Goal: Task Accomplishment & Management: Complete application form

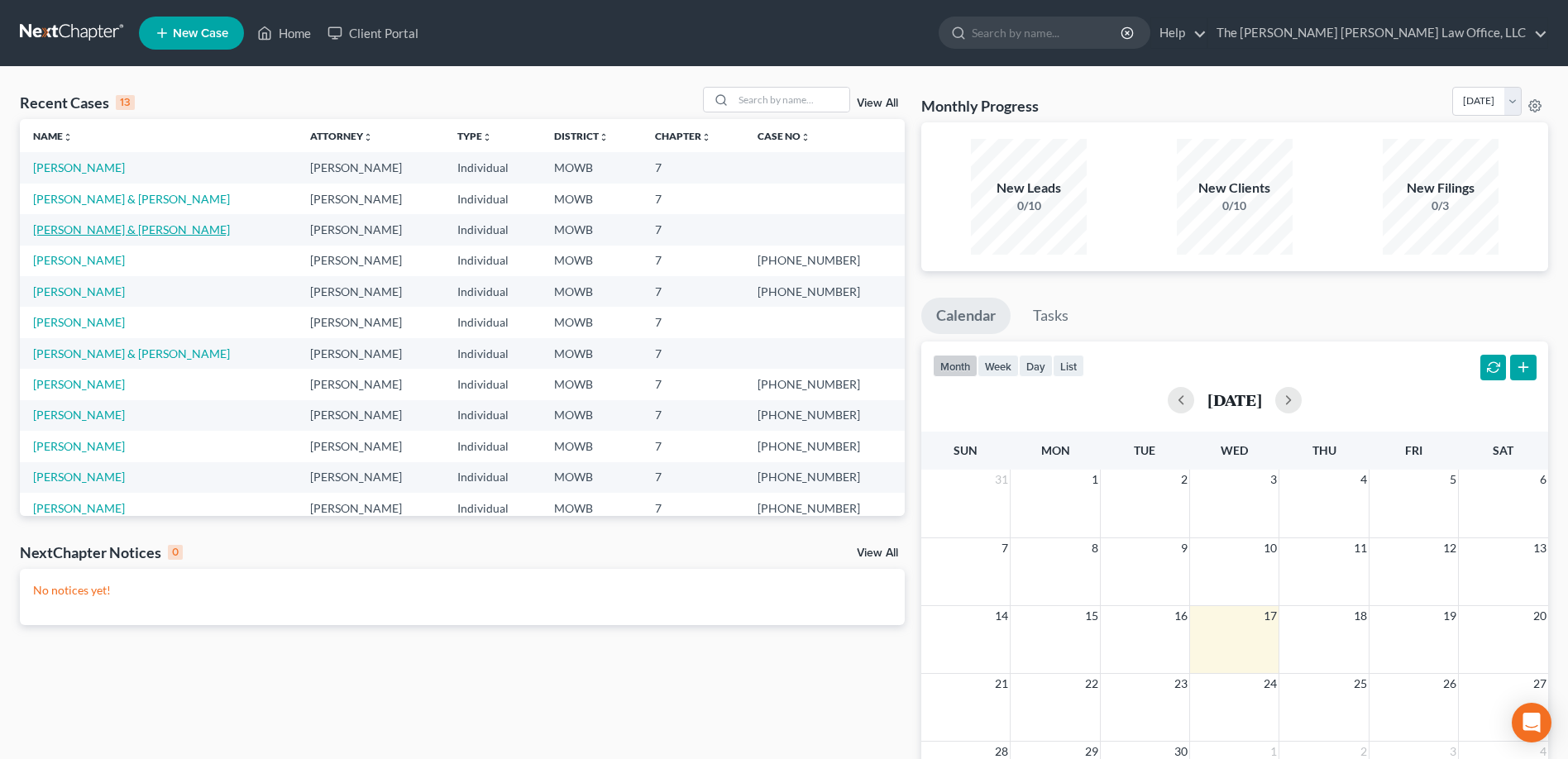
click at [94, 227] on link "[PERSON_NAME] & [PERSON_NAME]" at bounding box center [131, 229] width 197 height 14
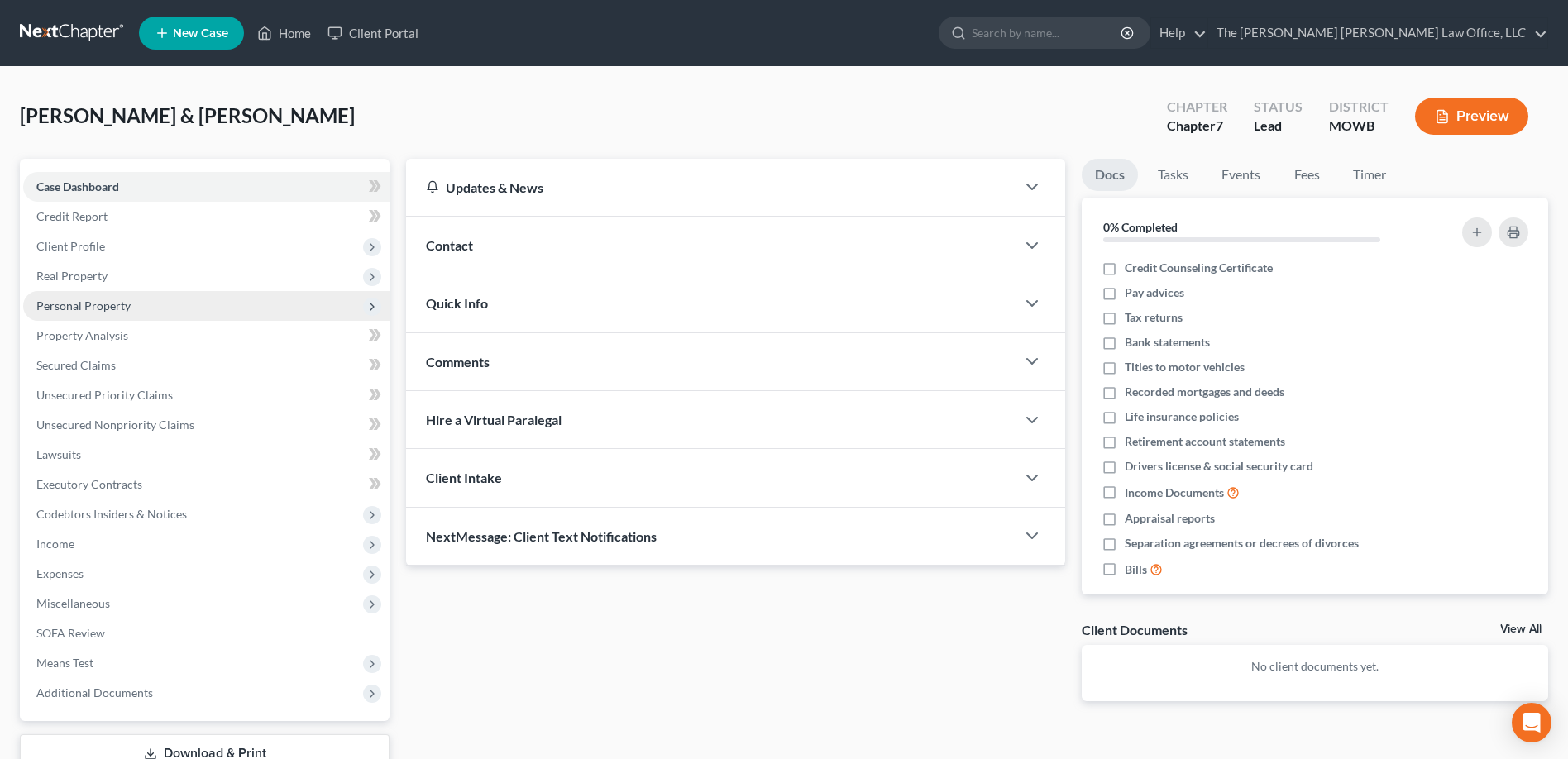
click at [100, 310] on span "Personal Property" at bounding box center [84, 305] width 94 height 14
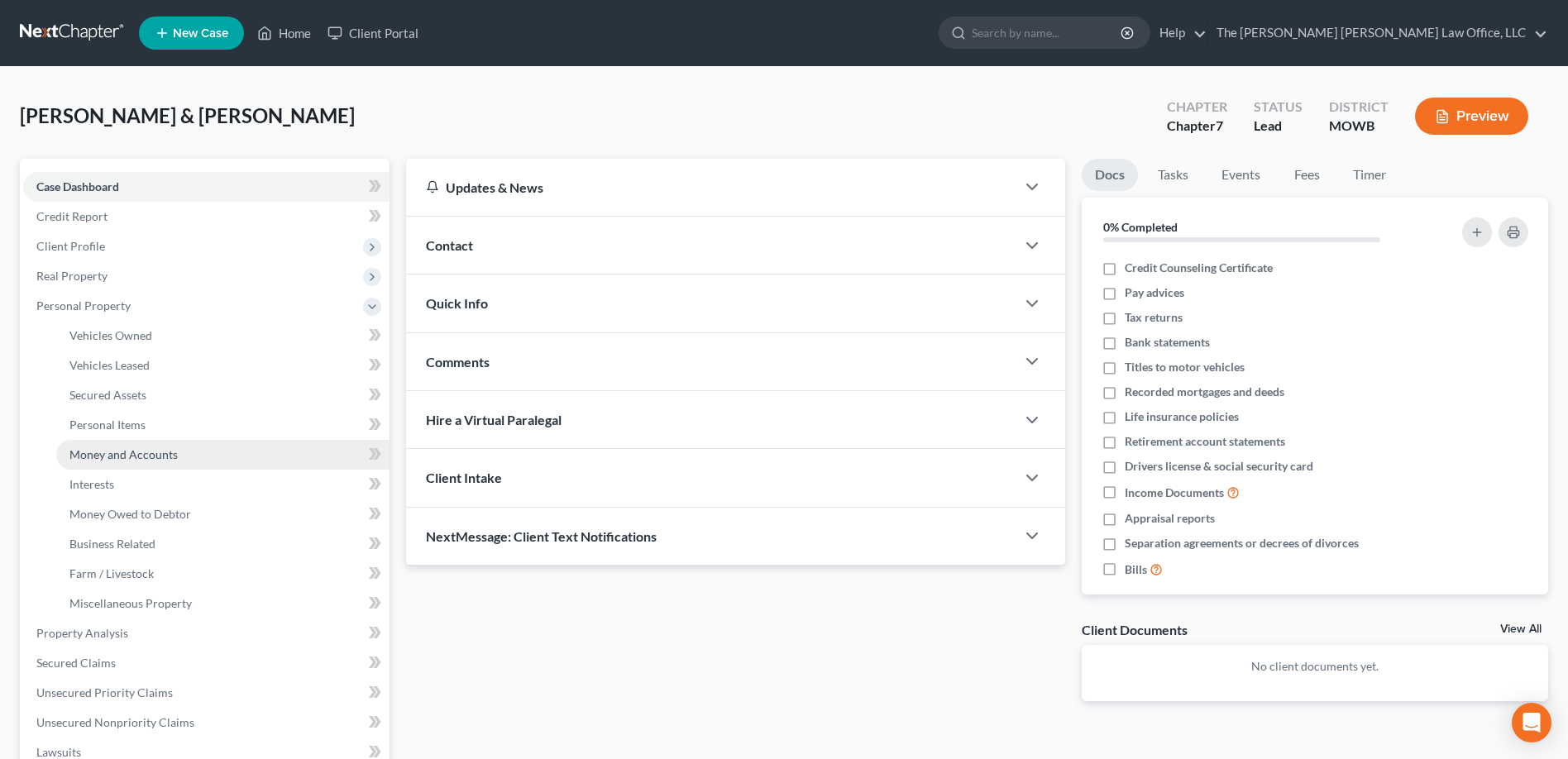
click at [158, 454] on span "Money and Accounts" at bounding box center [124, 454] width 108 height 14
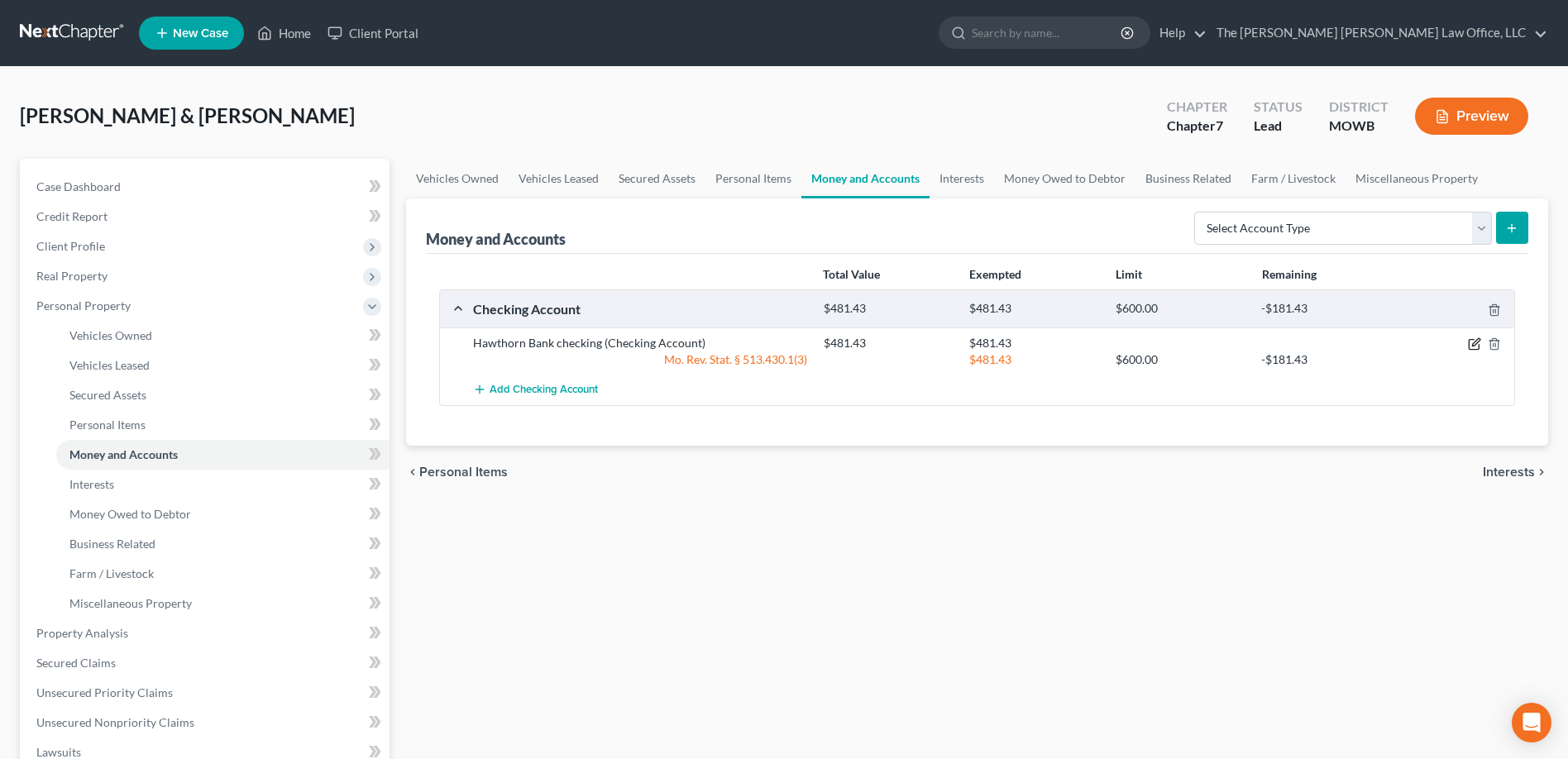
click at [1474, 344] on icon "button" at bounding box center [1477, 343] width 8 height 8
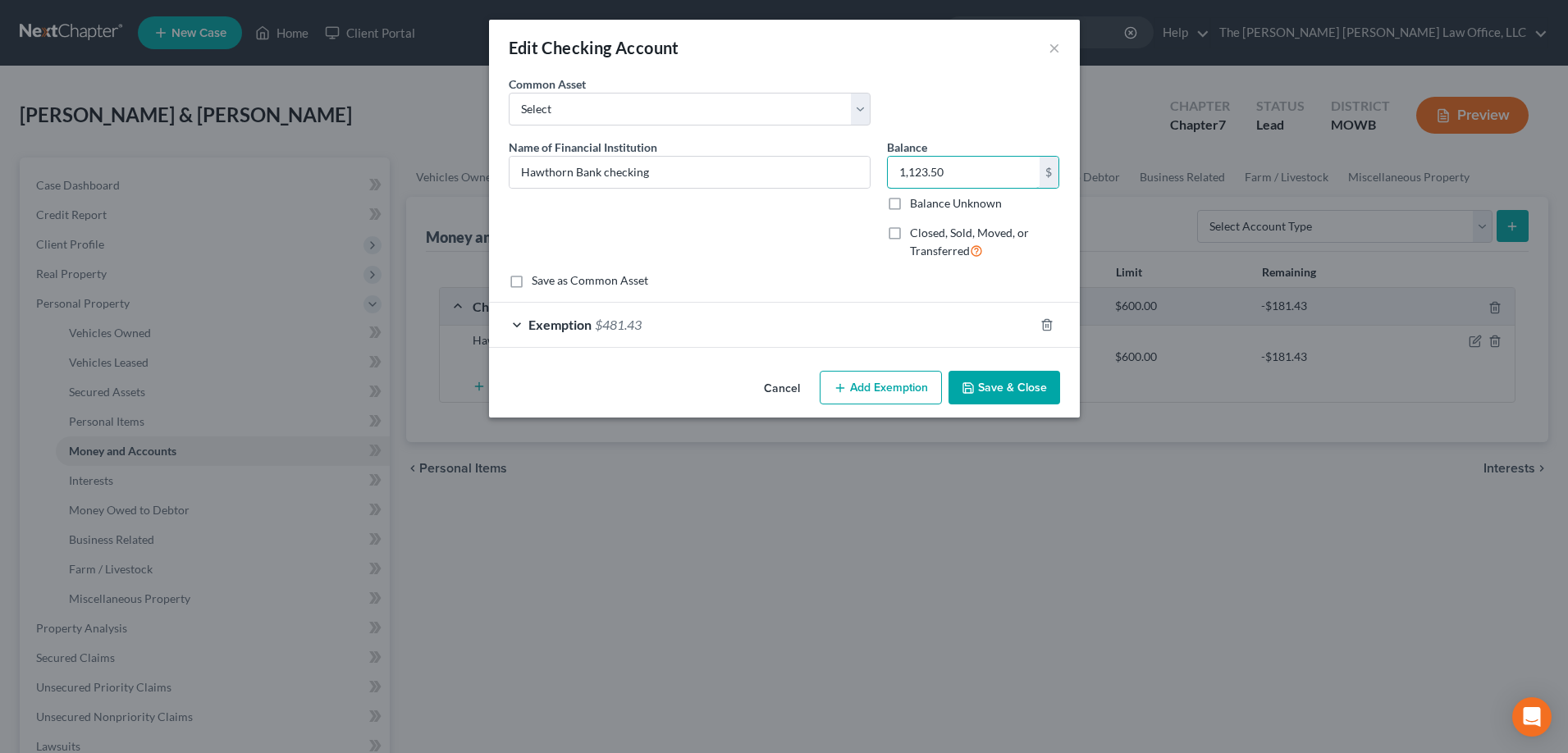
type input "1,123.50"
click at [661, 326] on div "Exemption $481.43" at bounding box center [761, 325] width 545 height 43
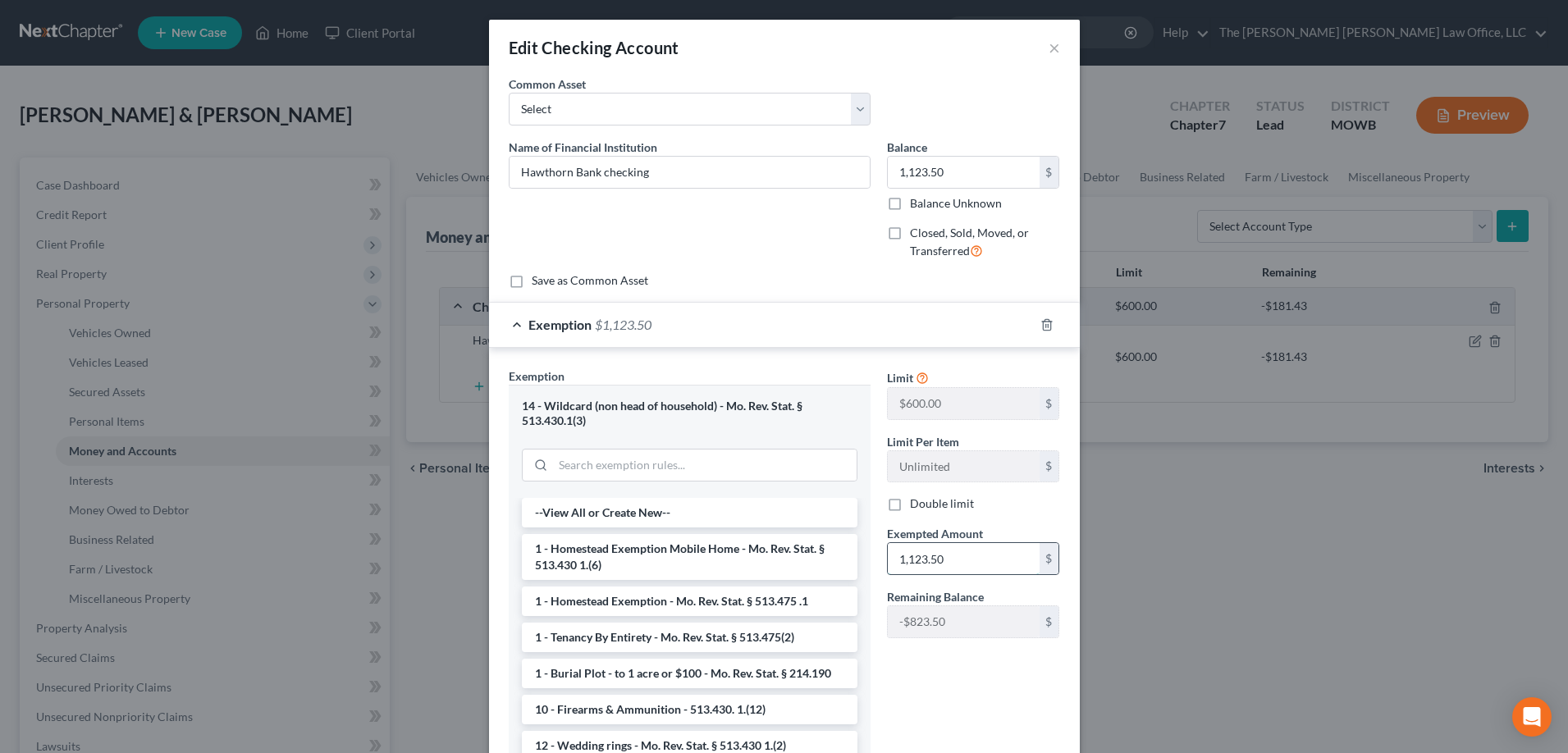
type input "1,123.50"
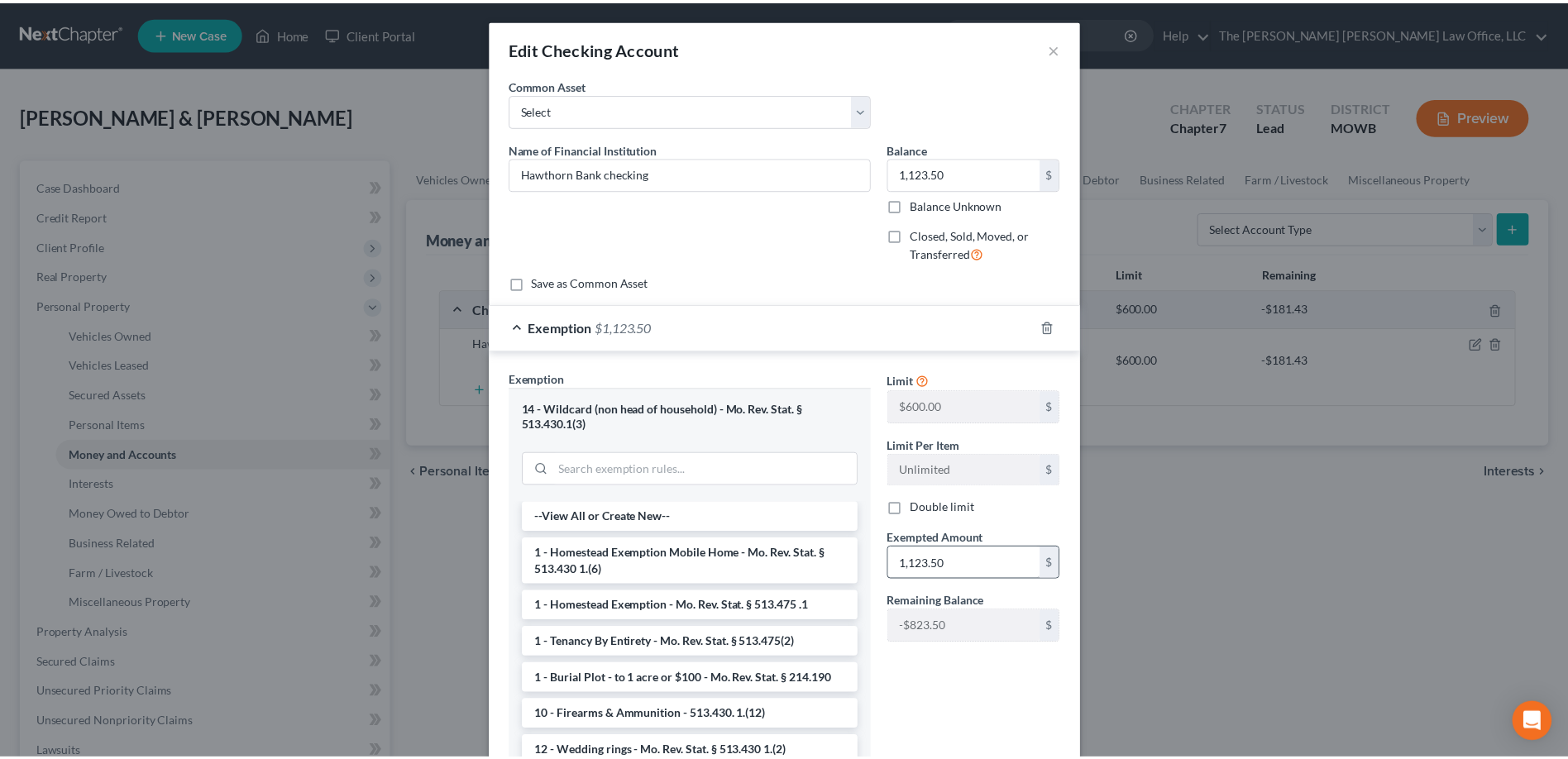
scroll to position [124, 0]
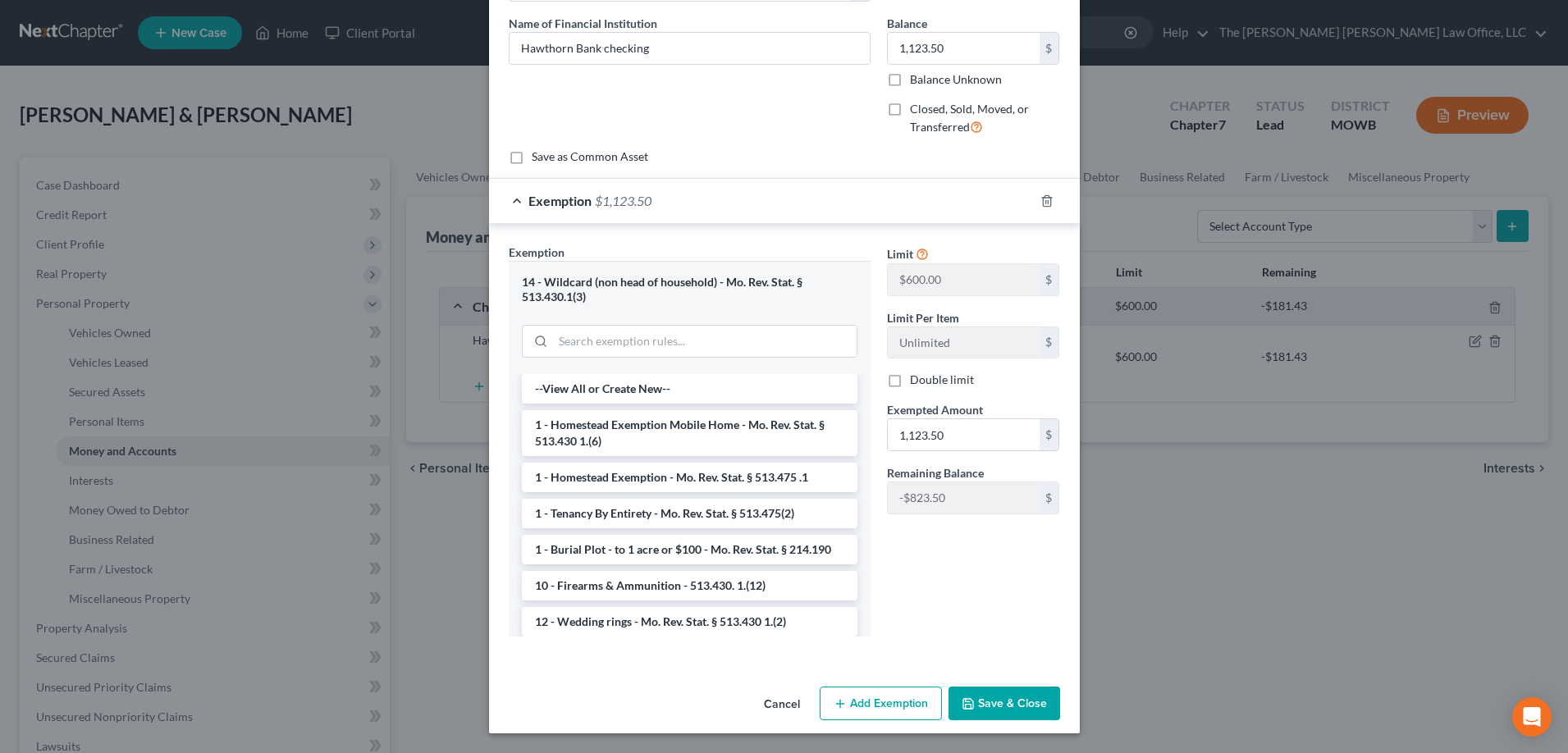
click at [1002, 705] on button "Save & Close" at bounding box center [1003, 703] width 111 height 35
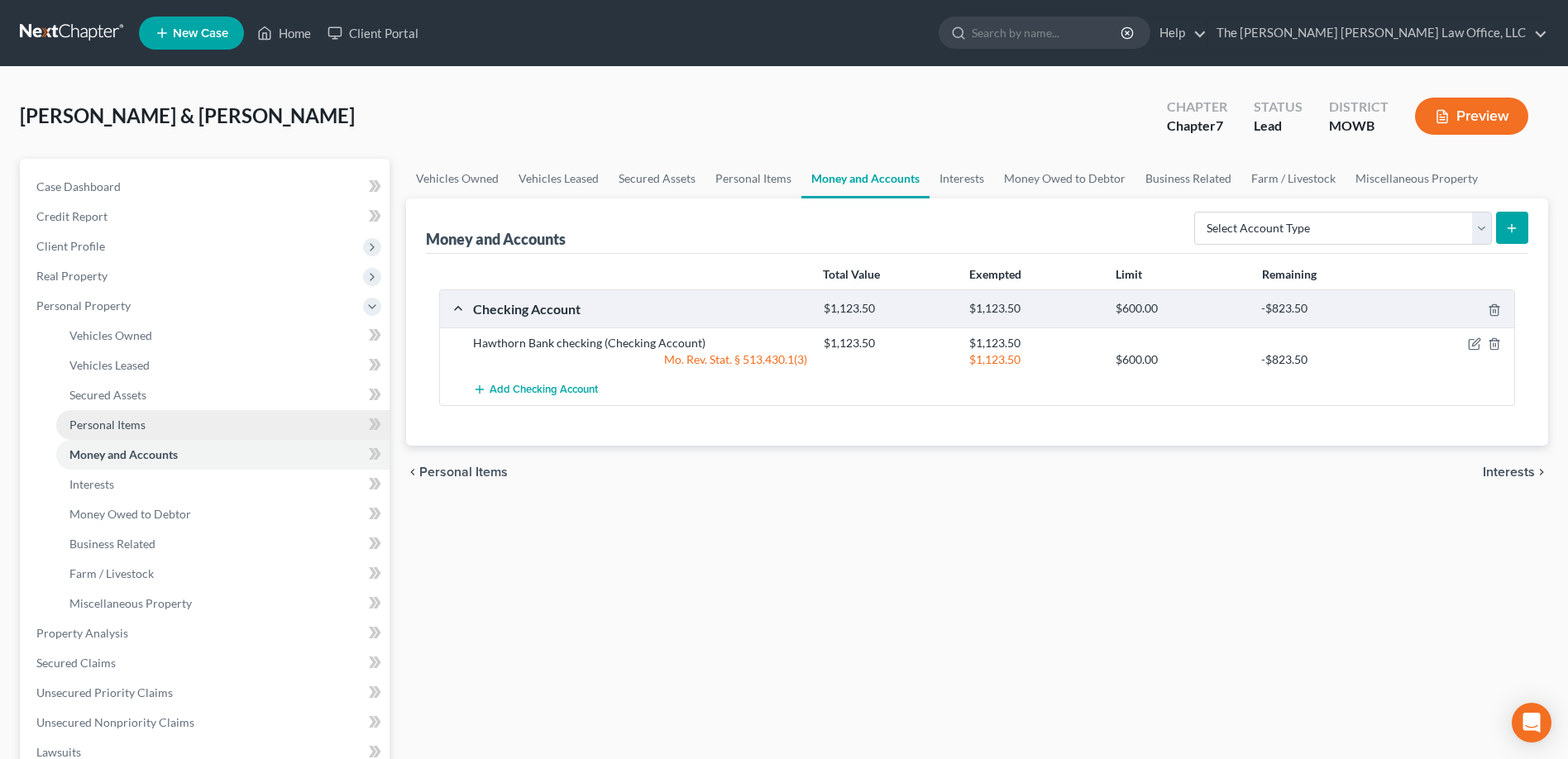
click at [122, 428] on span "Personal Items" at bounding box center [107, 424] width 76 height 14
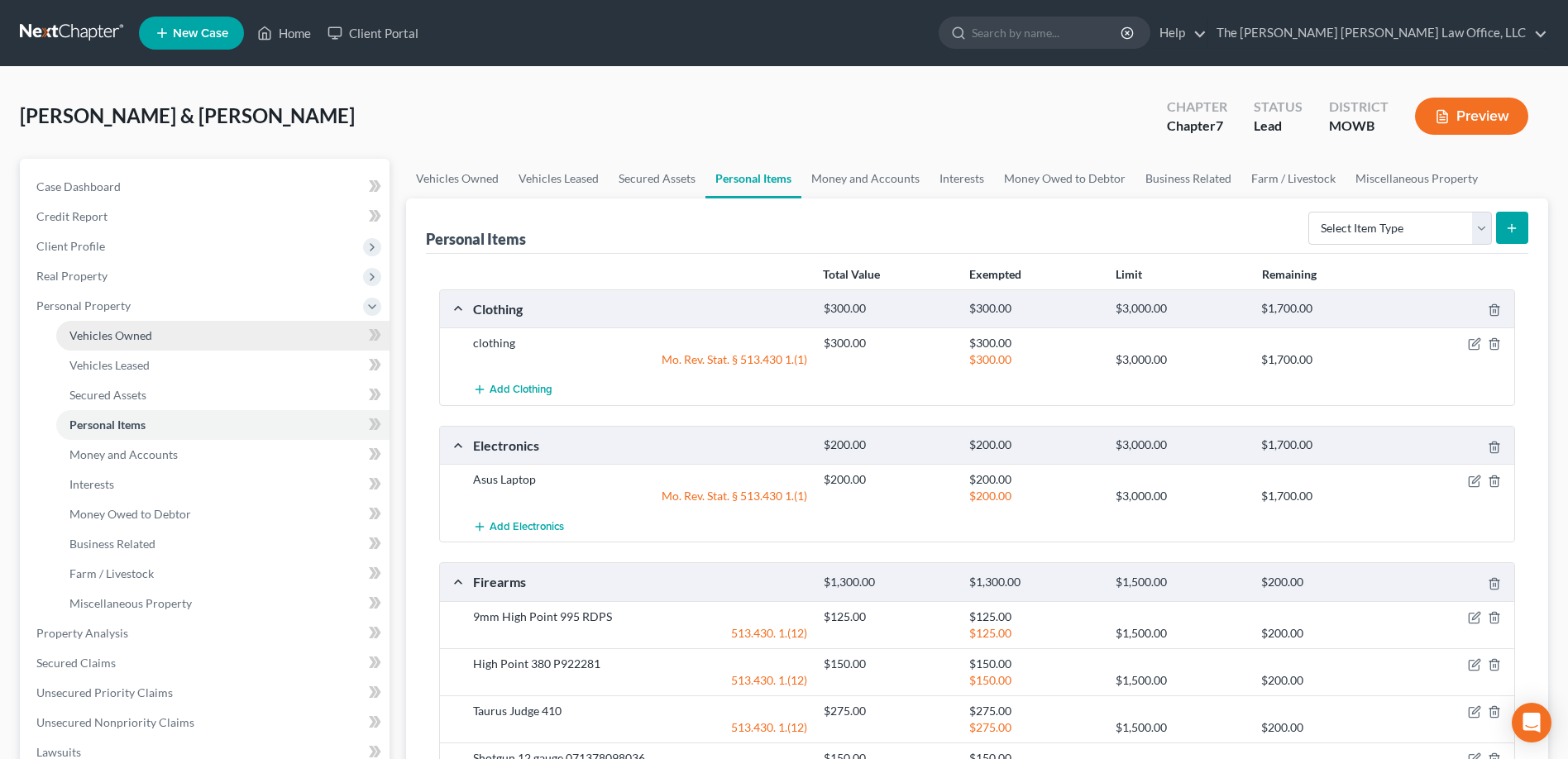
click at [132, 332] on span "Vehicles Owned" at bounding box center [111, 335] width 83 height 14
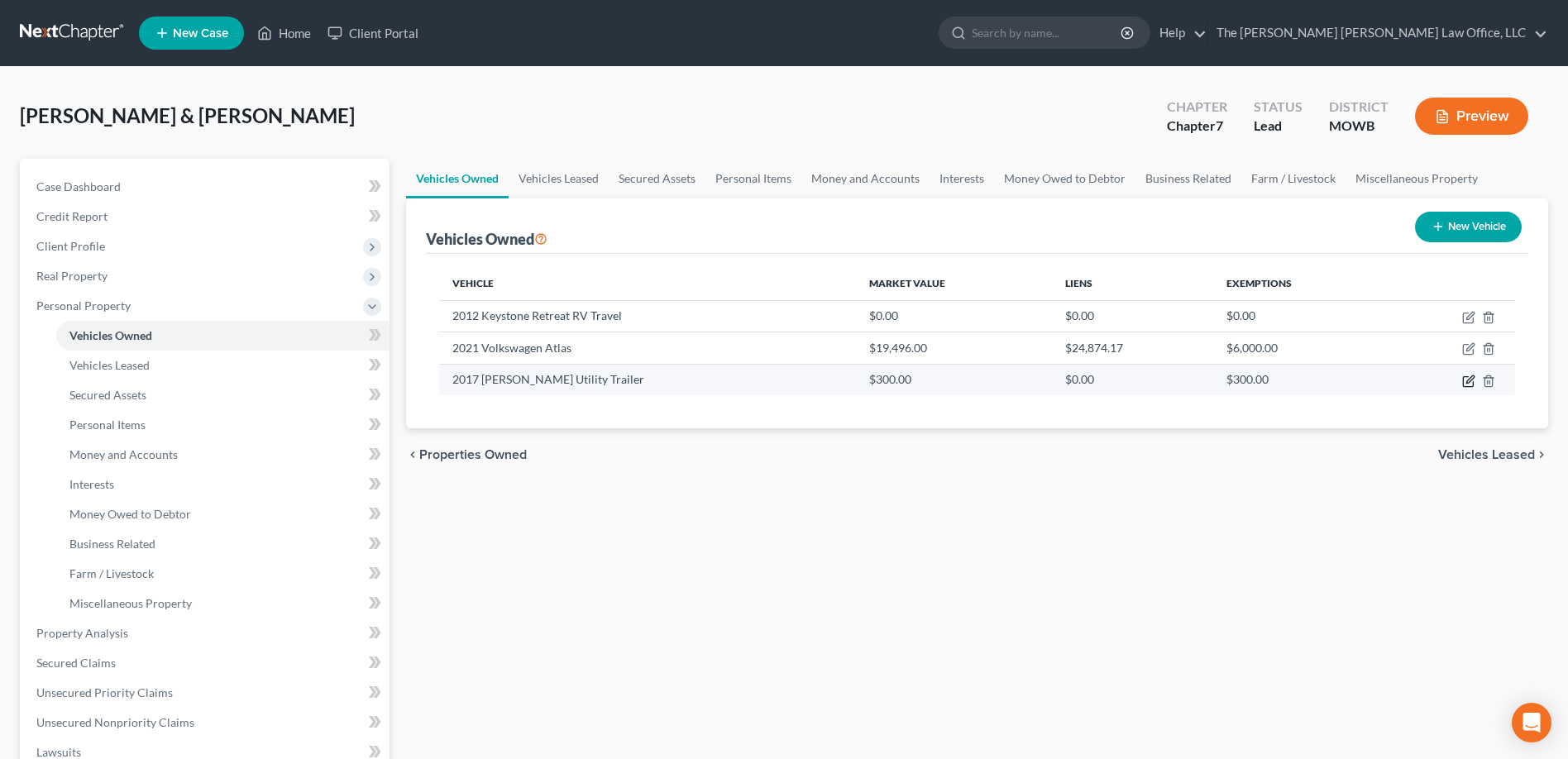
click at [1468, 380] on icon "button" at bounding box center [1470, 379] width 8 height 8
select select "2"
select select "9"
select select "2"
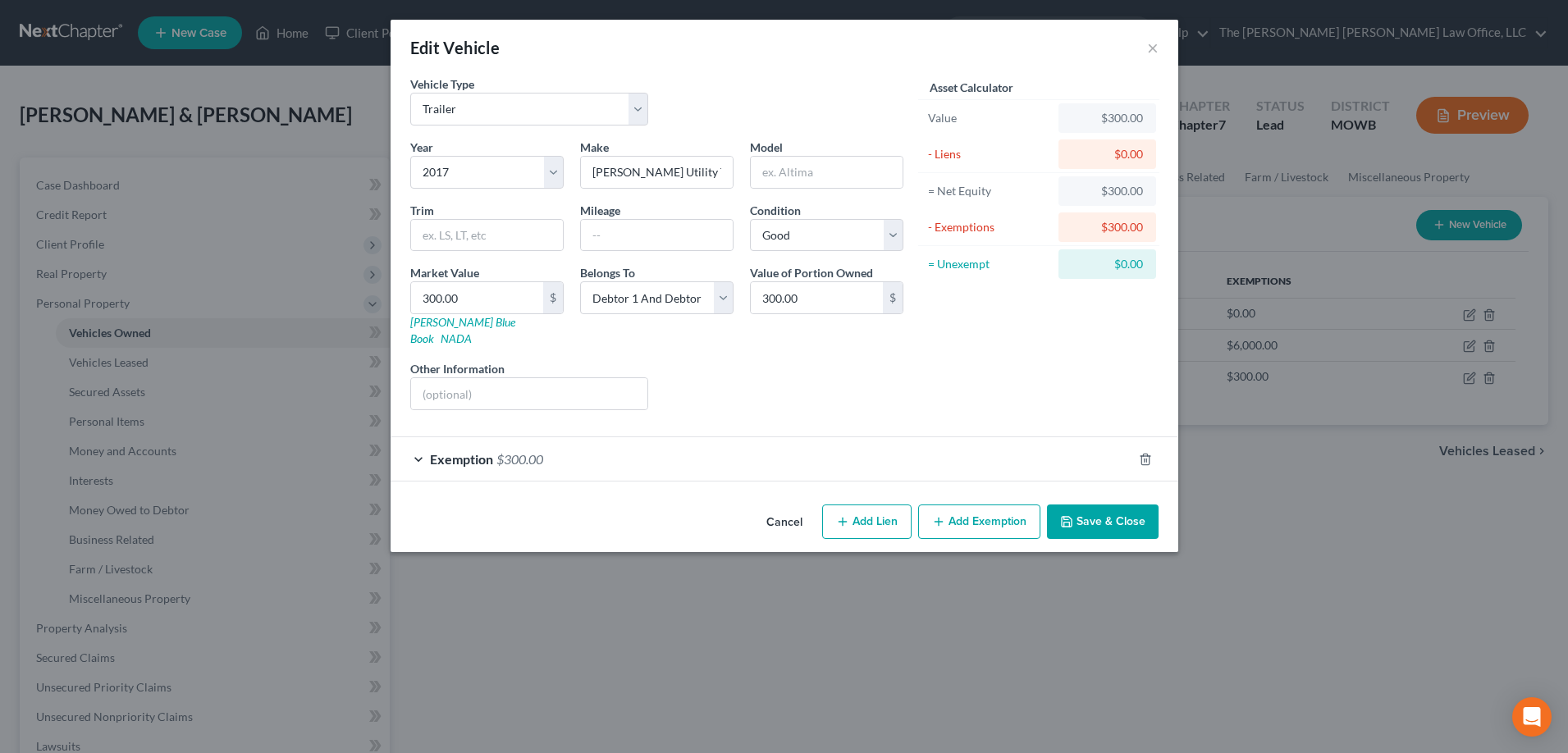
click at [527, 452] on span "$300.00" at bounding box center [520, 459] width 47 height 16
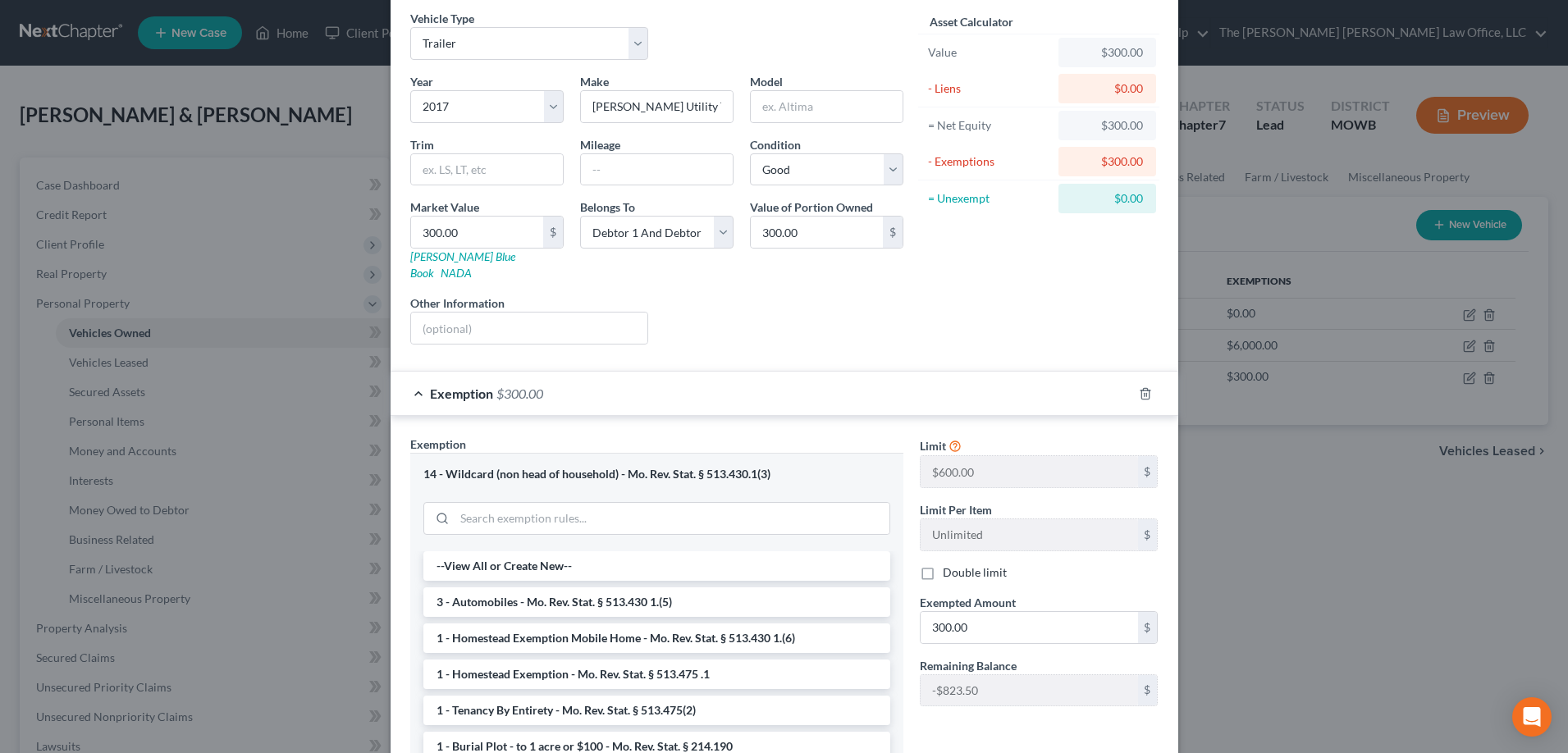
scroll to position [226, 0]
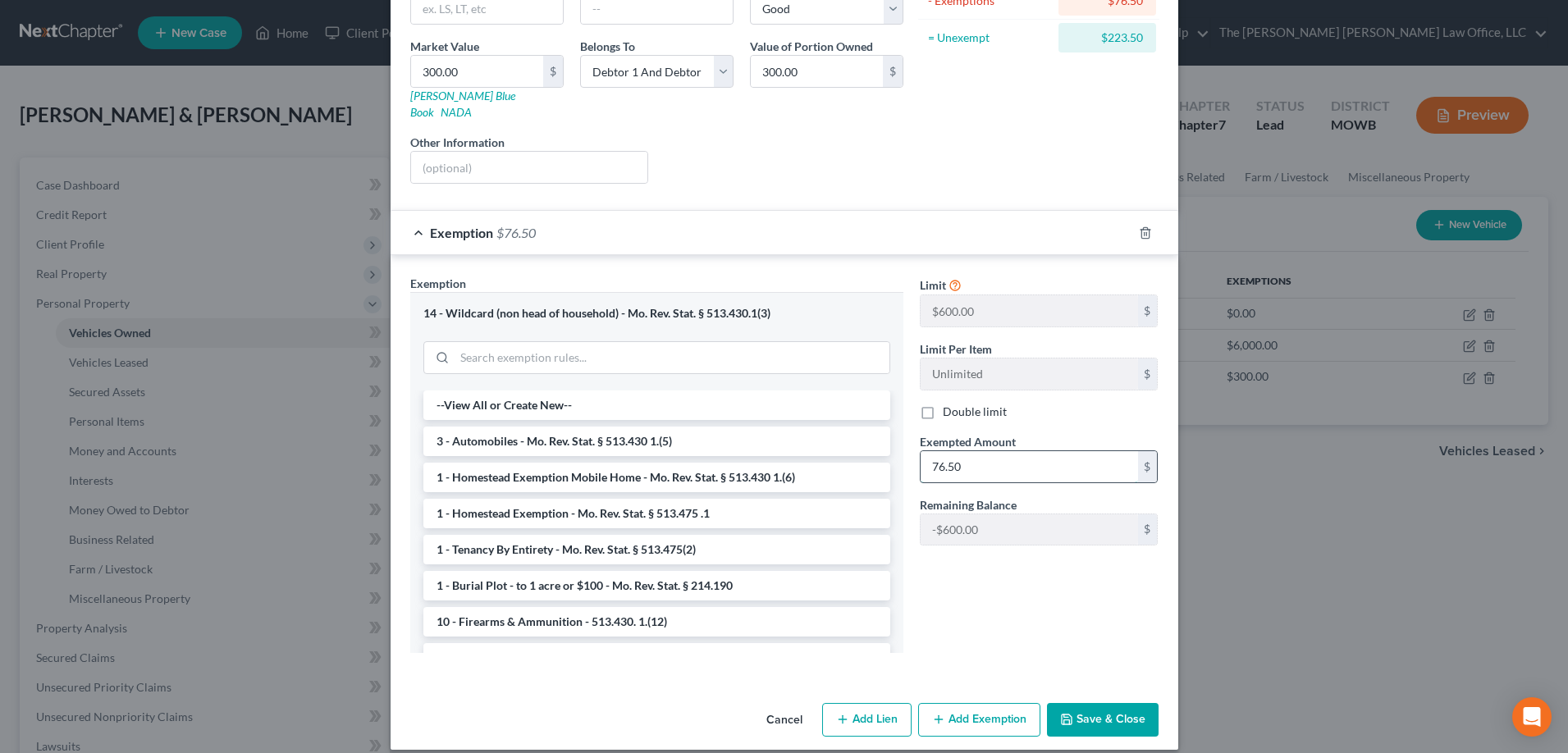
type input "76.50"
click at [1086, 705] on button "Save & Close" at bounding box center [1101, 720] width 111 height 35
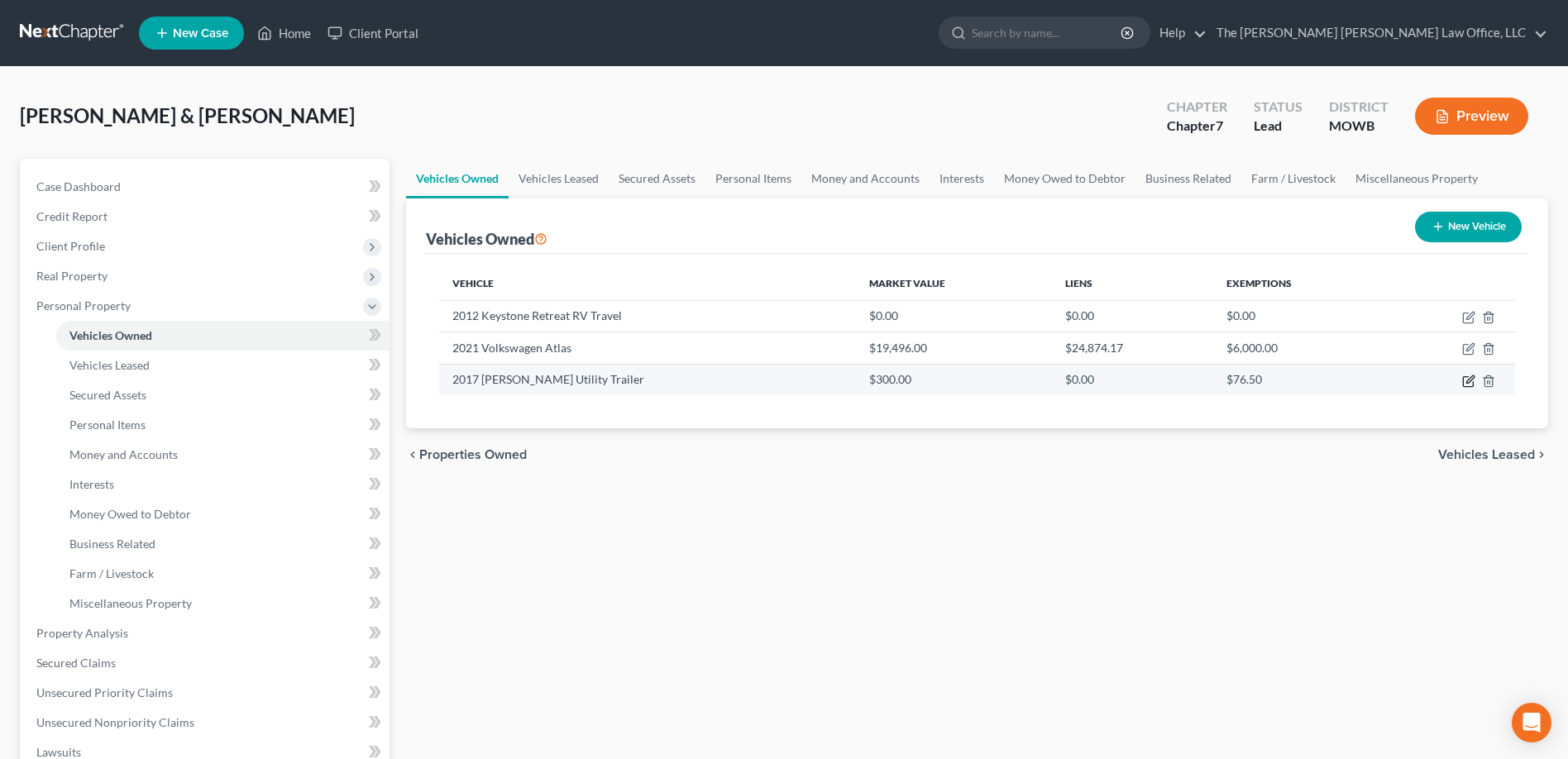
click at [1470, 383] on icon "button" at bounding box center [1469, 381] width 13 height 13
select select "2"
select select "9"
select select "2"
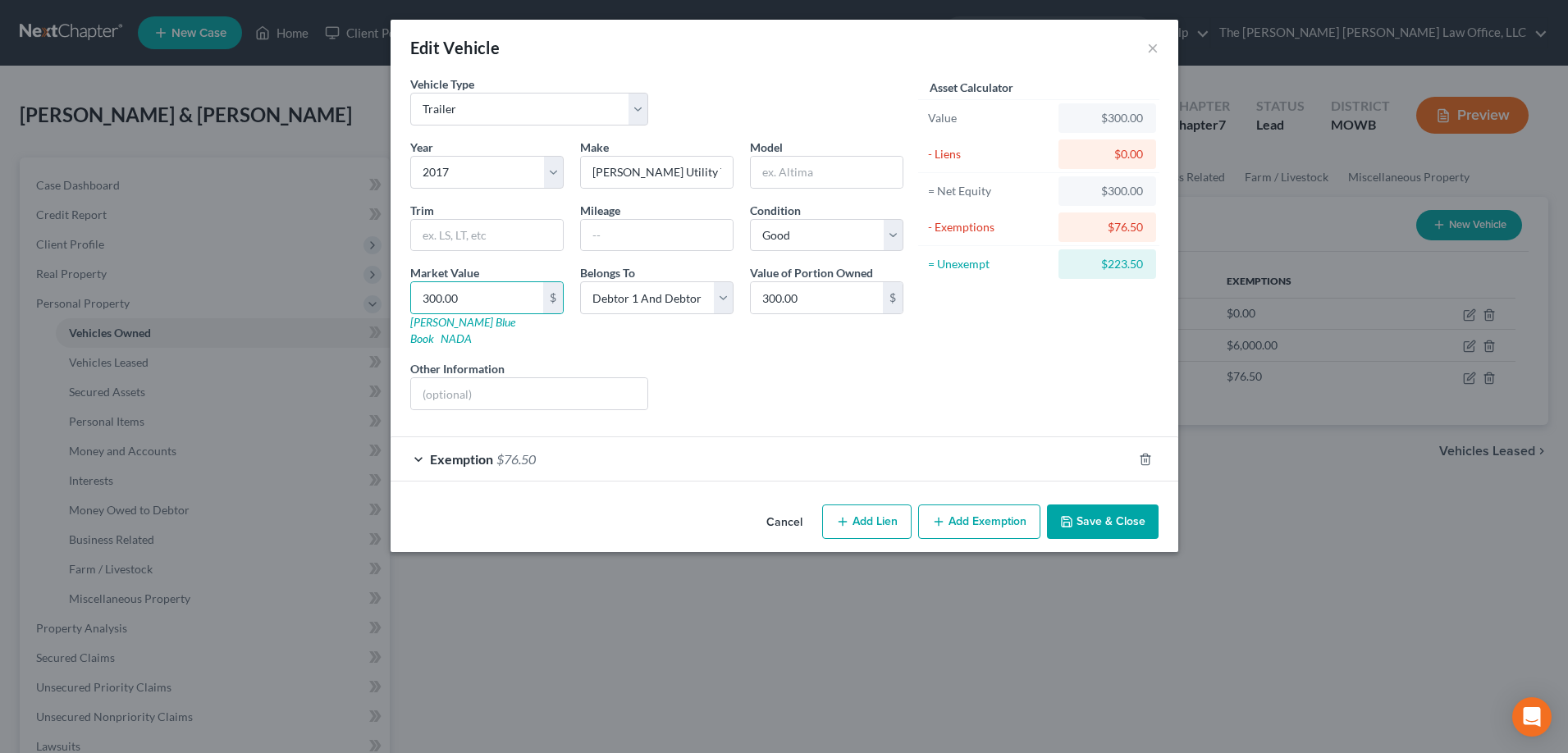
click at [1076, 505] on button "Save & Close" at bounding box center [1101, 522] width 111 height 35
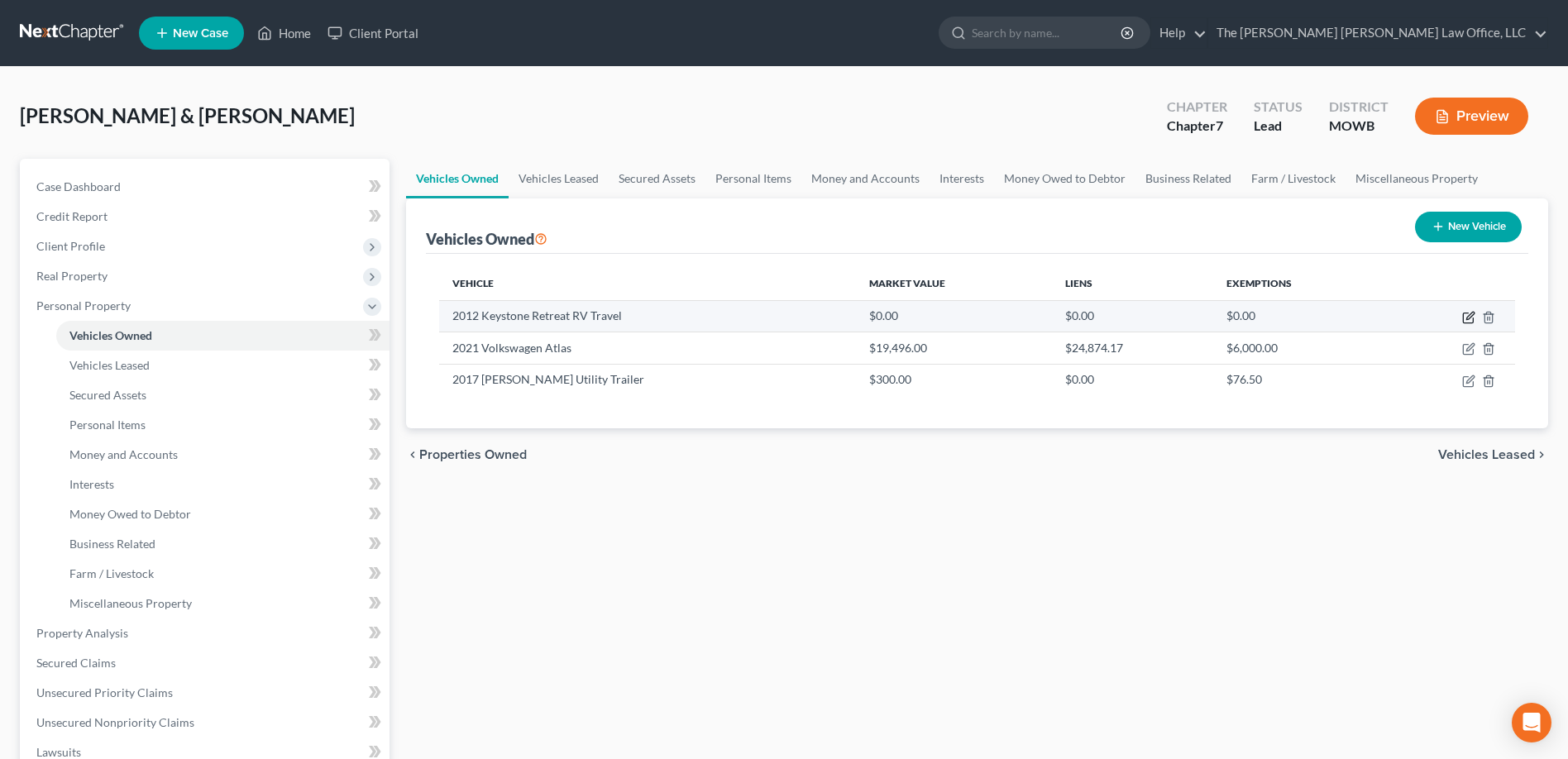
click at [1468, 314] on icon "button" at bounding box center [1469, 318] width 13 height 13
select select "2"
select select "14"
select select "3"
select select "2"
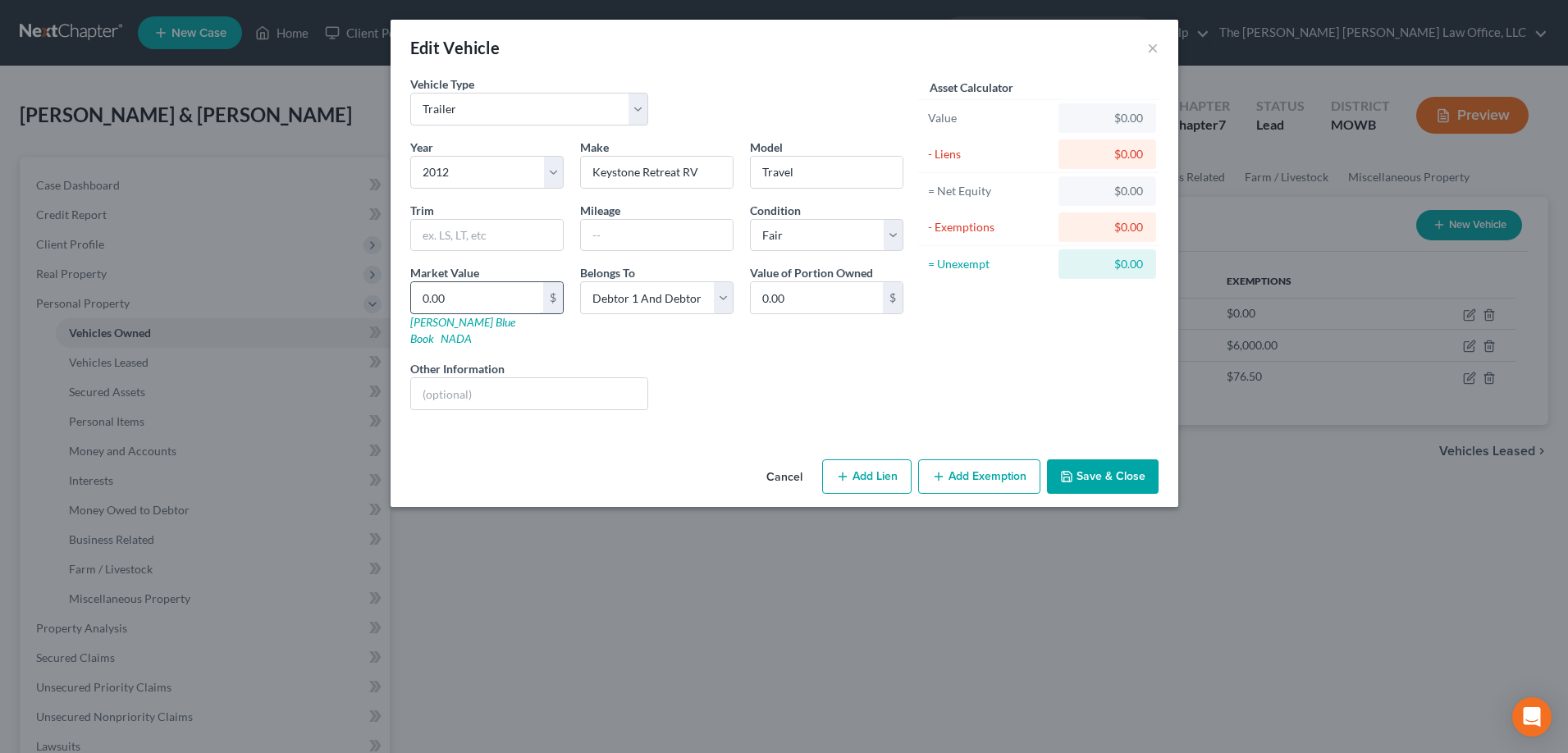
click at [460, 297] on input "0.00" at bounding box center [477, 297] width 132 height 31
type input "1"
type input "1.00"
type input "12"
type input "12.00"
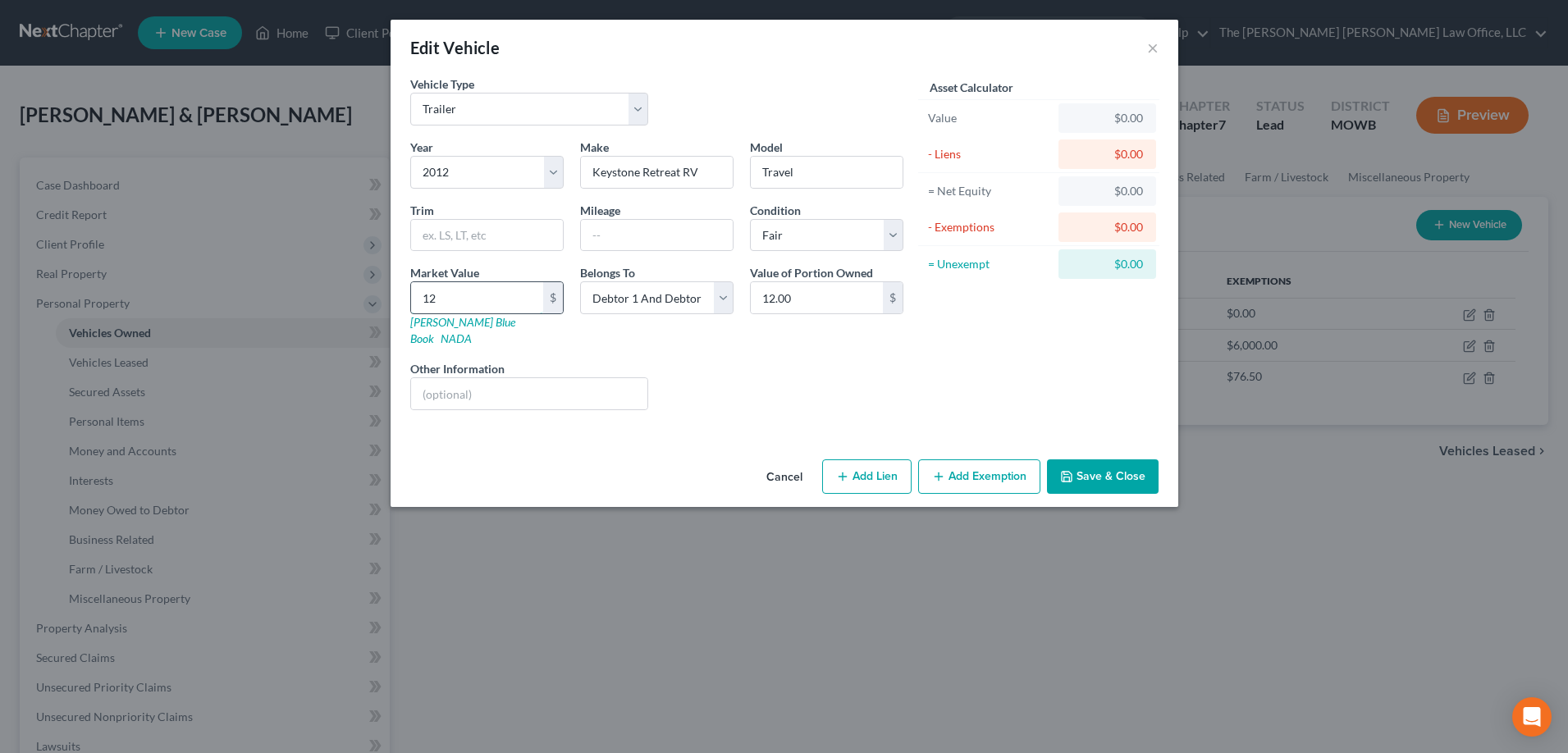
type input "125"
type input "125.00"
type input "1250"
type input "1,250.00"
type input "1,2500"
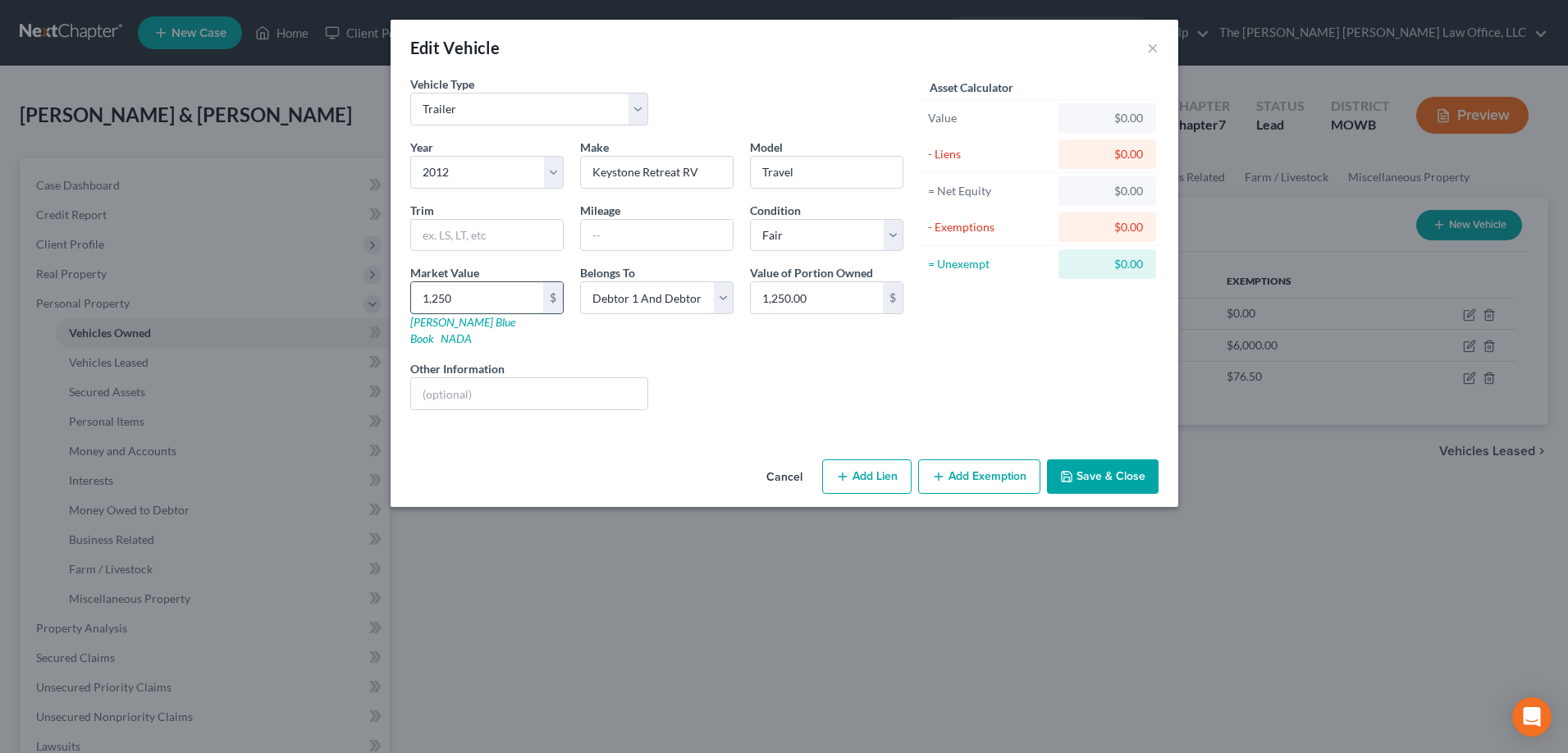
type input "12,500.00"
click at [713, 169] on input "Keystone Retreat RV" at bounding box center [656, 172] width 151 height 31
type input "Keystone RV Retreat Destination"
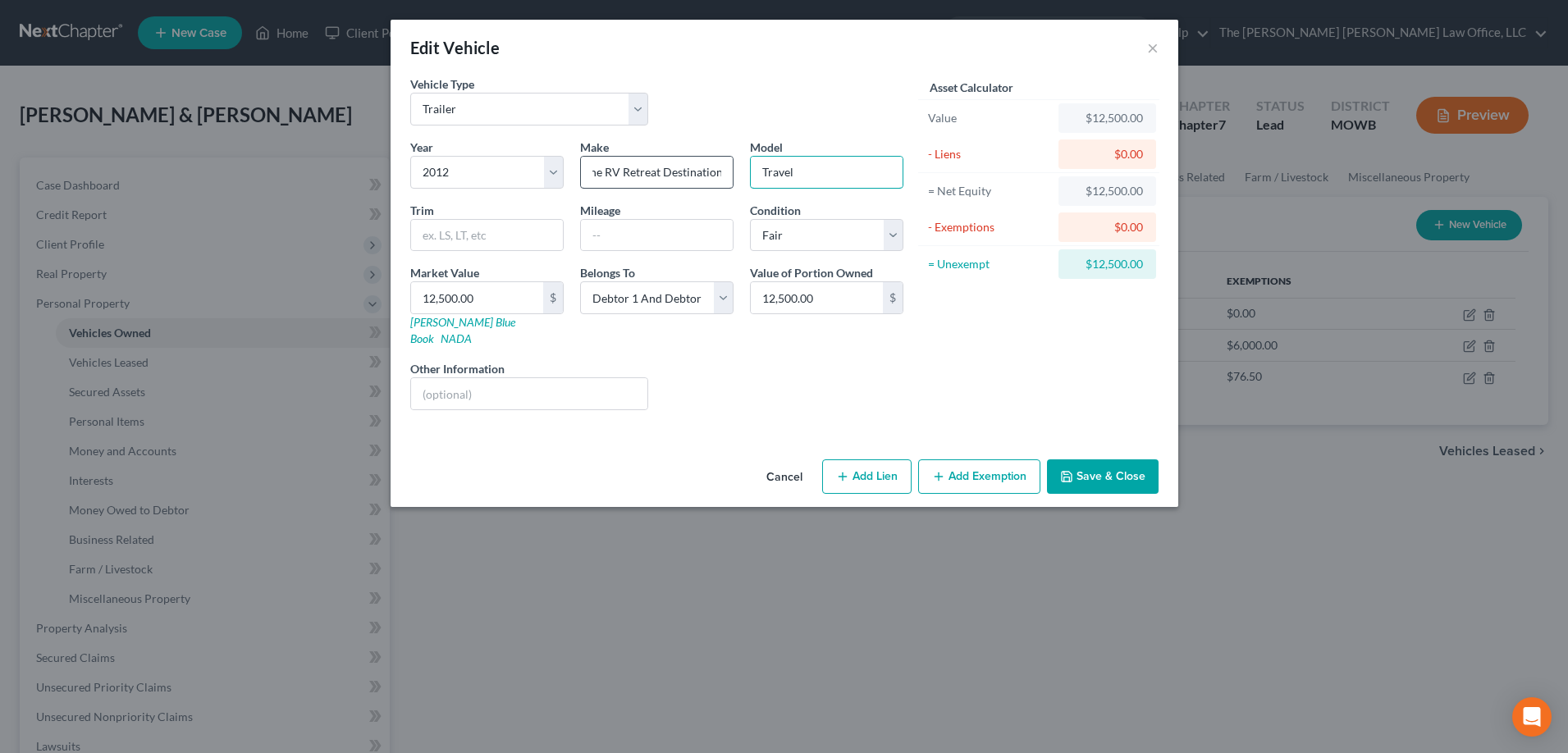
scroll to position [0, 0]
type input "Series M-39 FKSS"
click at [632, 109] on select "Select Automobile Truck Trailer Watercraft Aircraft Motor Home Atv Other Vehicle" at bounding box center [529, 109] width 238 height 33
click at [410, 93] on select "Select Automobile Truck Trailer Watercraft Aircraft Motor Home Atv Other Vehicle" at bounding box center [529, 109] width 238 height 33
click at [639, 110] on select "Select Automobile Truck Trailer Watercraft Aircraft Motor Home Atv Other Vehicle" at bounding box center [529, 109] width 238 height 33
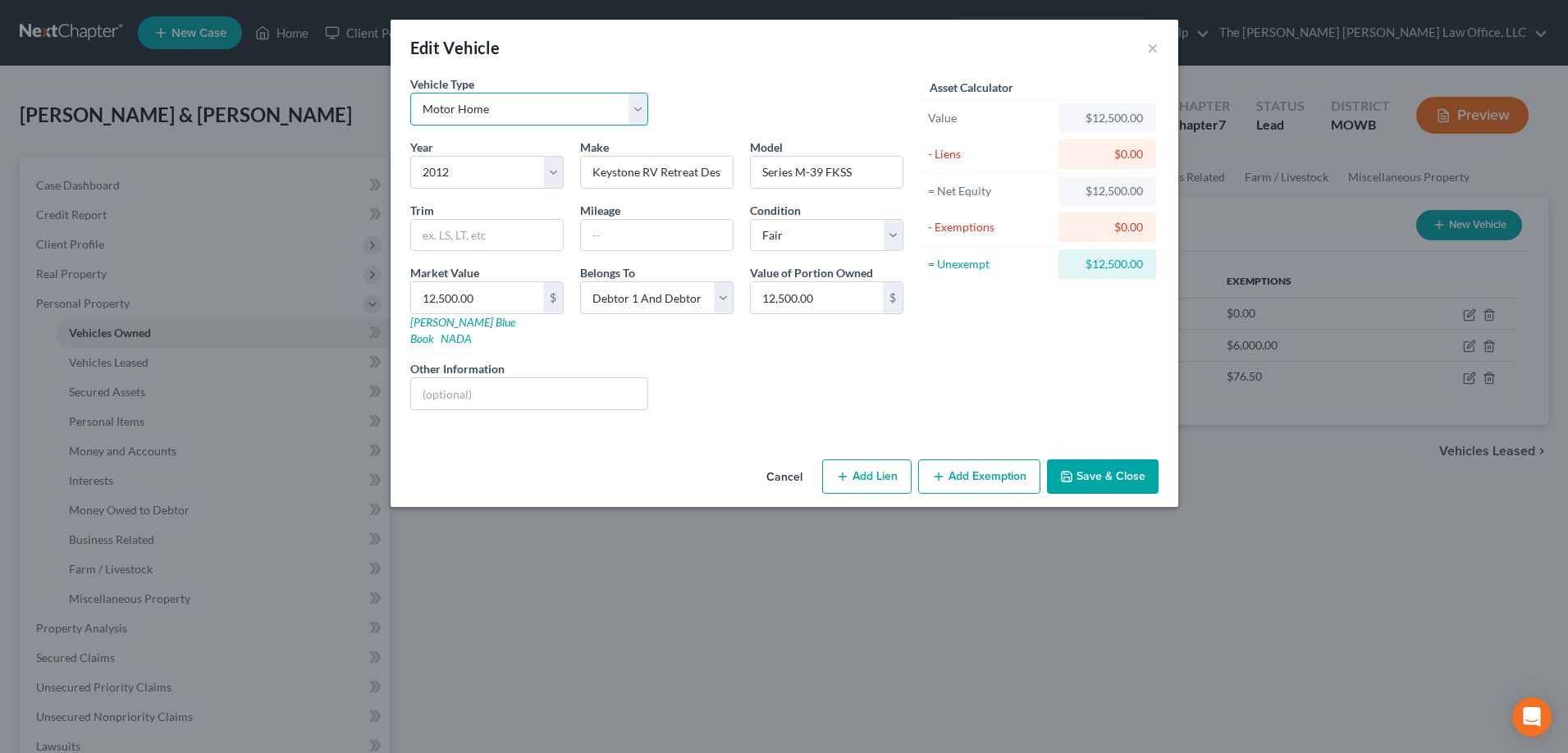
click at [410, 93] on select "Select Automobile Truck Trailer Watercraft Aircraft Motor Home Atv Other Vehicle" at bounding box center [529, 109] width 238 height 33
click at [639, 110] on select "Select Automobile Truck Trailer Watercraft Aircraft Motor Home Atv Other Vehicle" at bounding box center [529, 109] width 238 height 33
select select "7"
click at [410, 93] on select "Select Automobile Truck Trailer Watercraft Aircraft Motor Home Atv Other Vehicle" at bounding box center [529, 109] width 238 height 33
click at [1115, 465] on button "Save & Close" at bounding box center [1101, 476] width 111 height 35
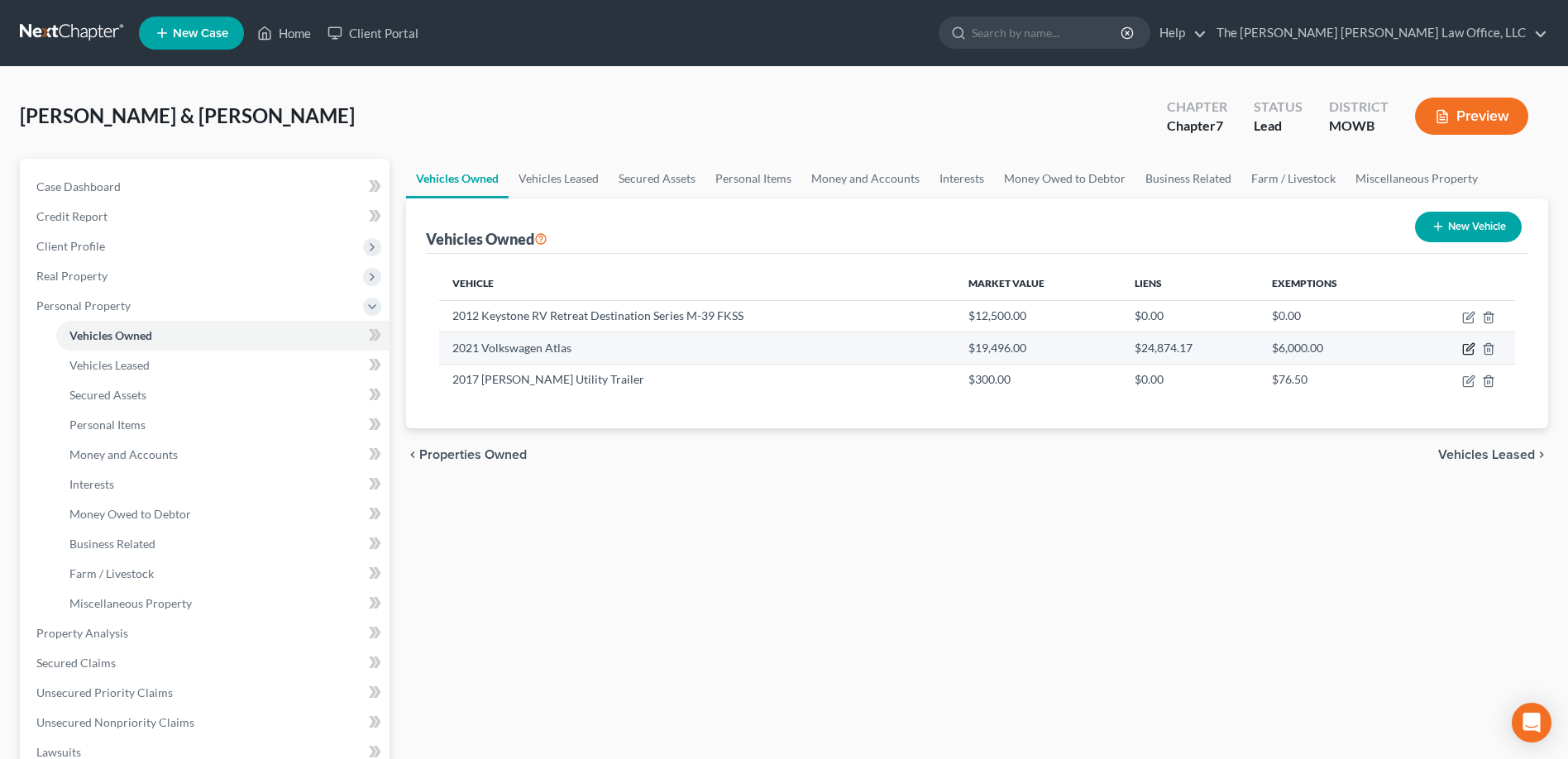
click at [1466, 351] on icon "button" at bounding box center [1470, 348] width 8 height 8
select select "0"
select select "5"
select select "2"
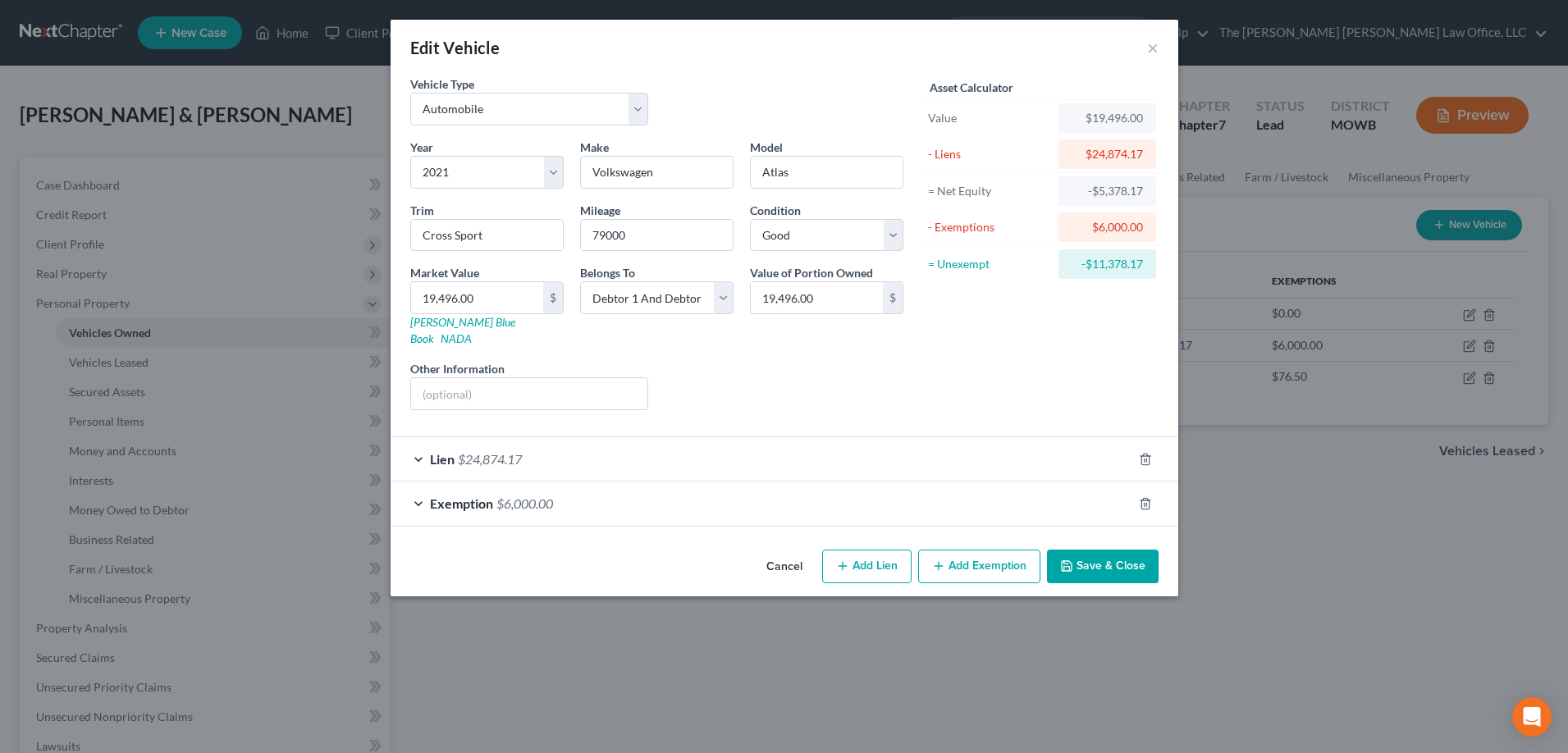
click at [446, 452] on span "Lien" at bounding box center [442, 459] width 24 height 16
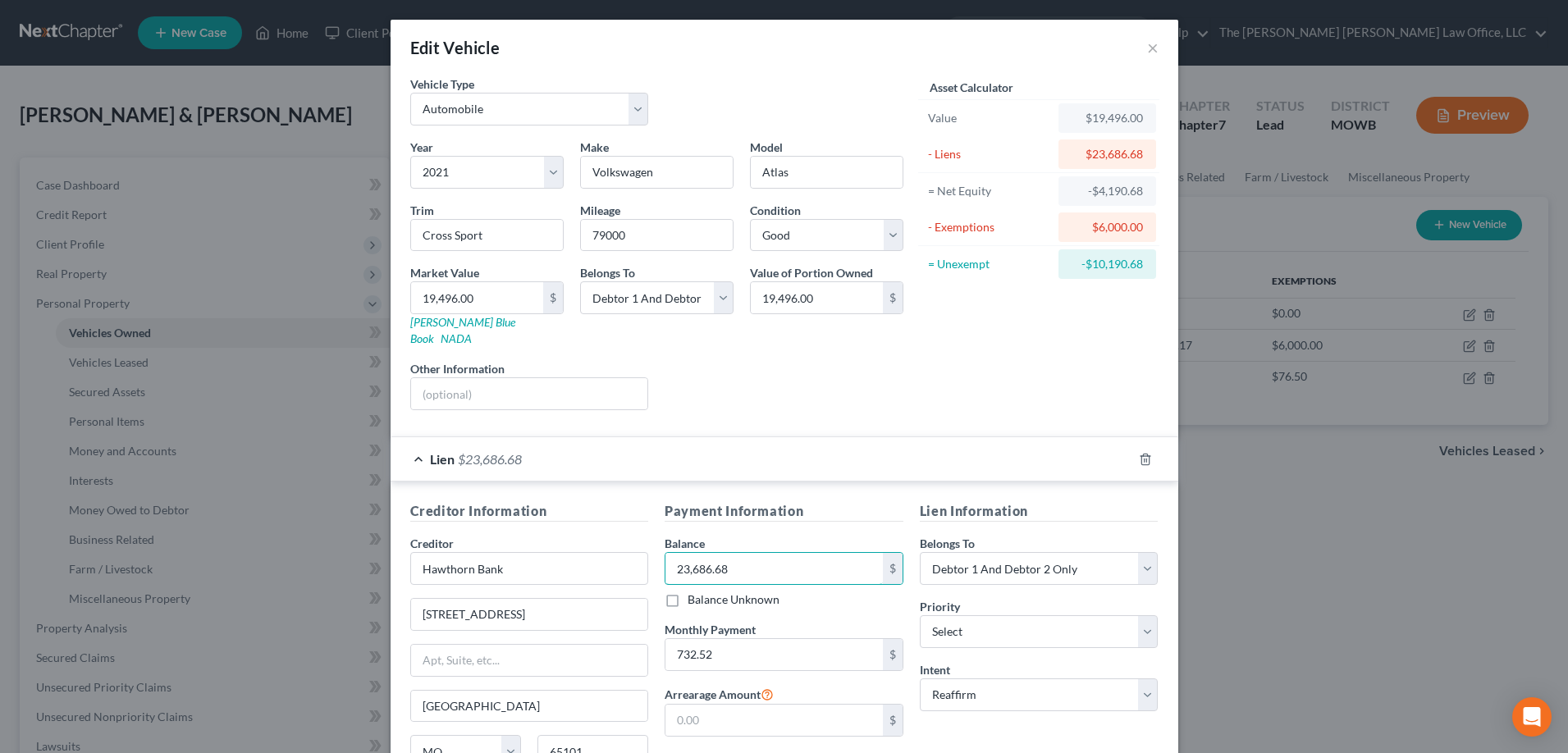
type input "23,686.68"
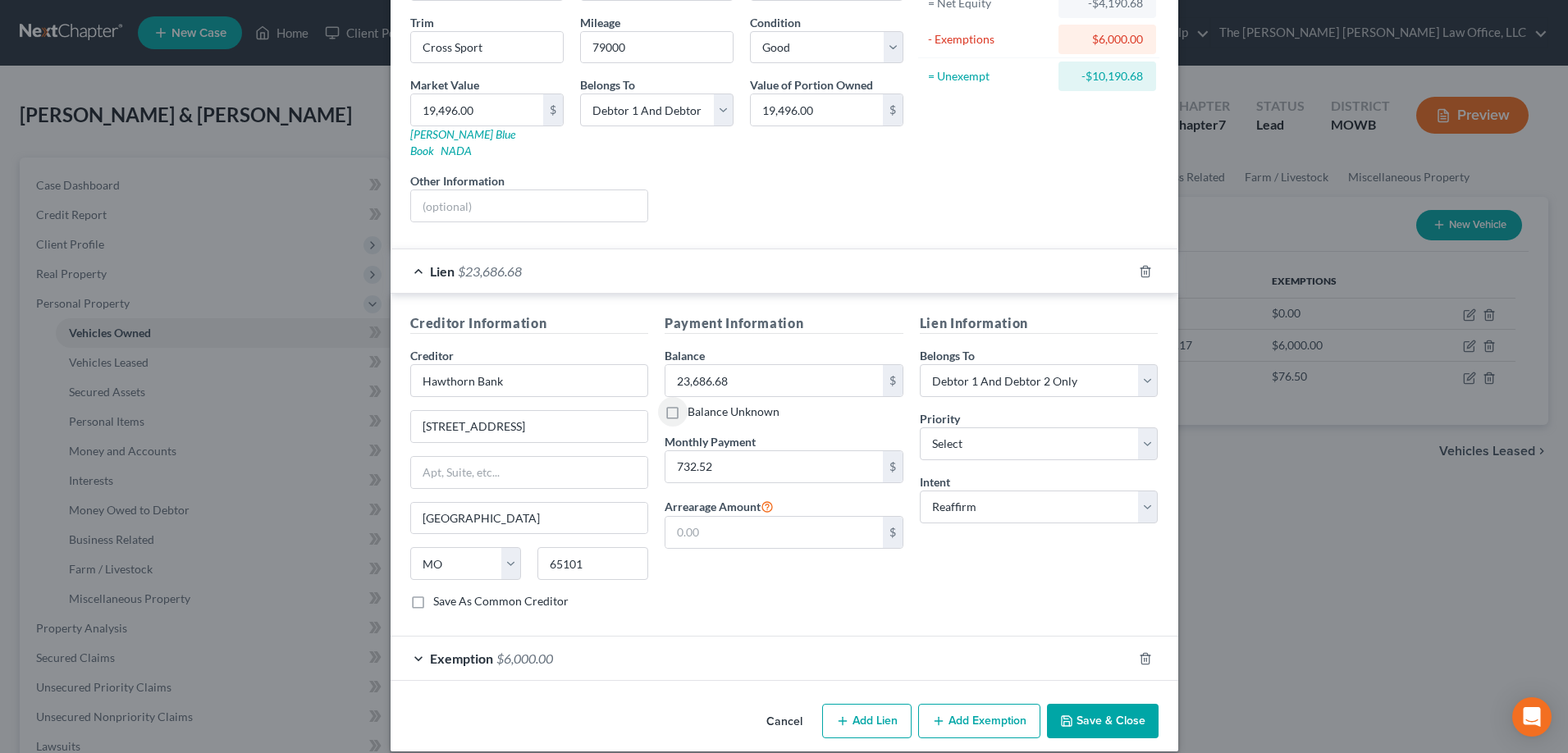
scroll to position [190, 0]
click at [1071, 711] on button "Save & Close" at bounding box center [1101, 719] width 111 height 35
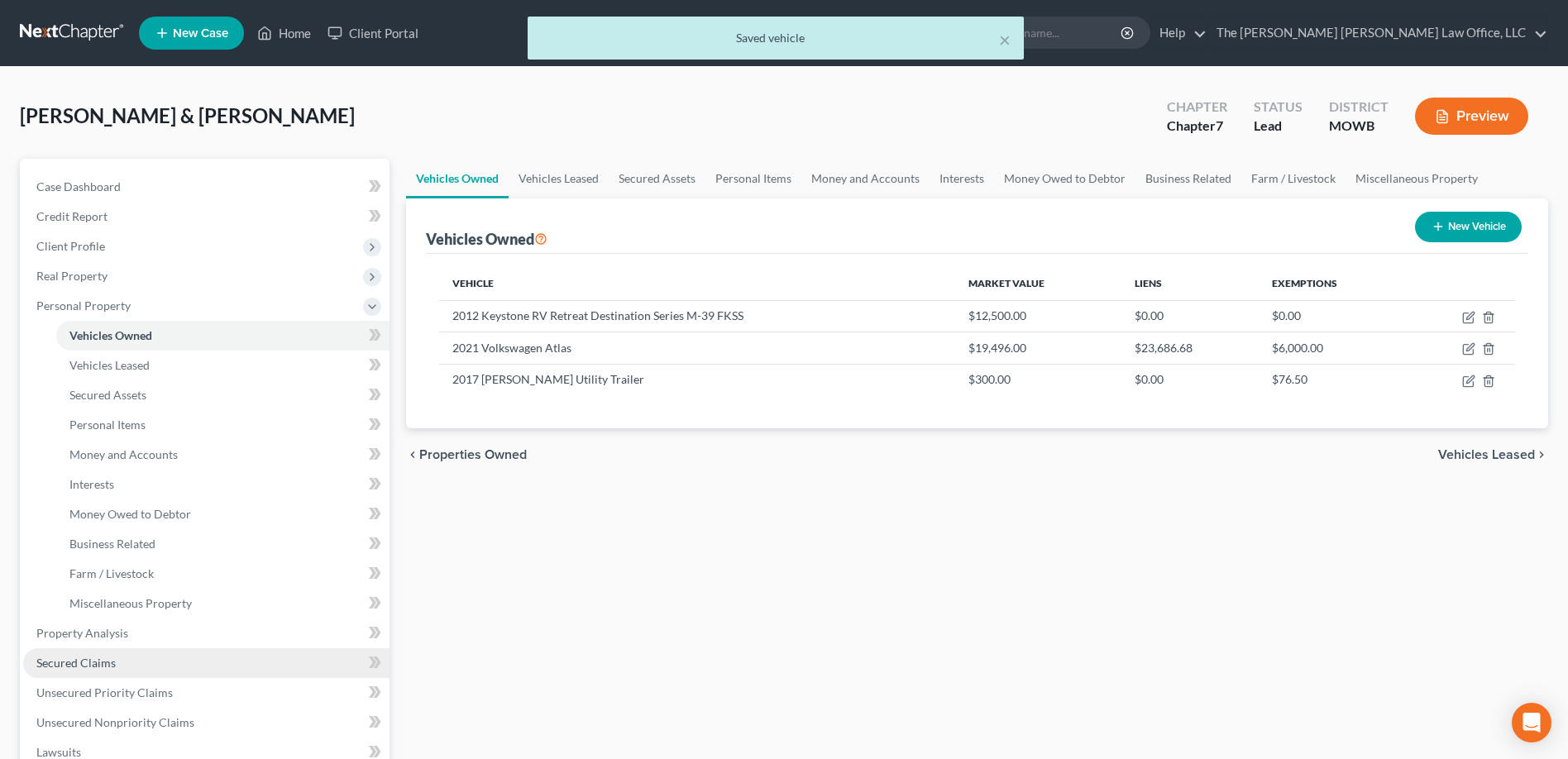
click at [88, 668] on span "Secured Claims" at bounding box center [76, 663] width 79 height 14
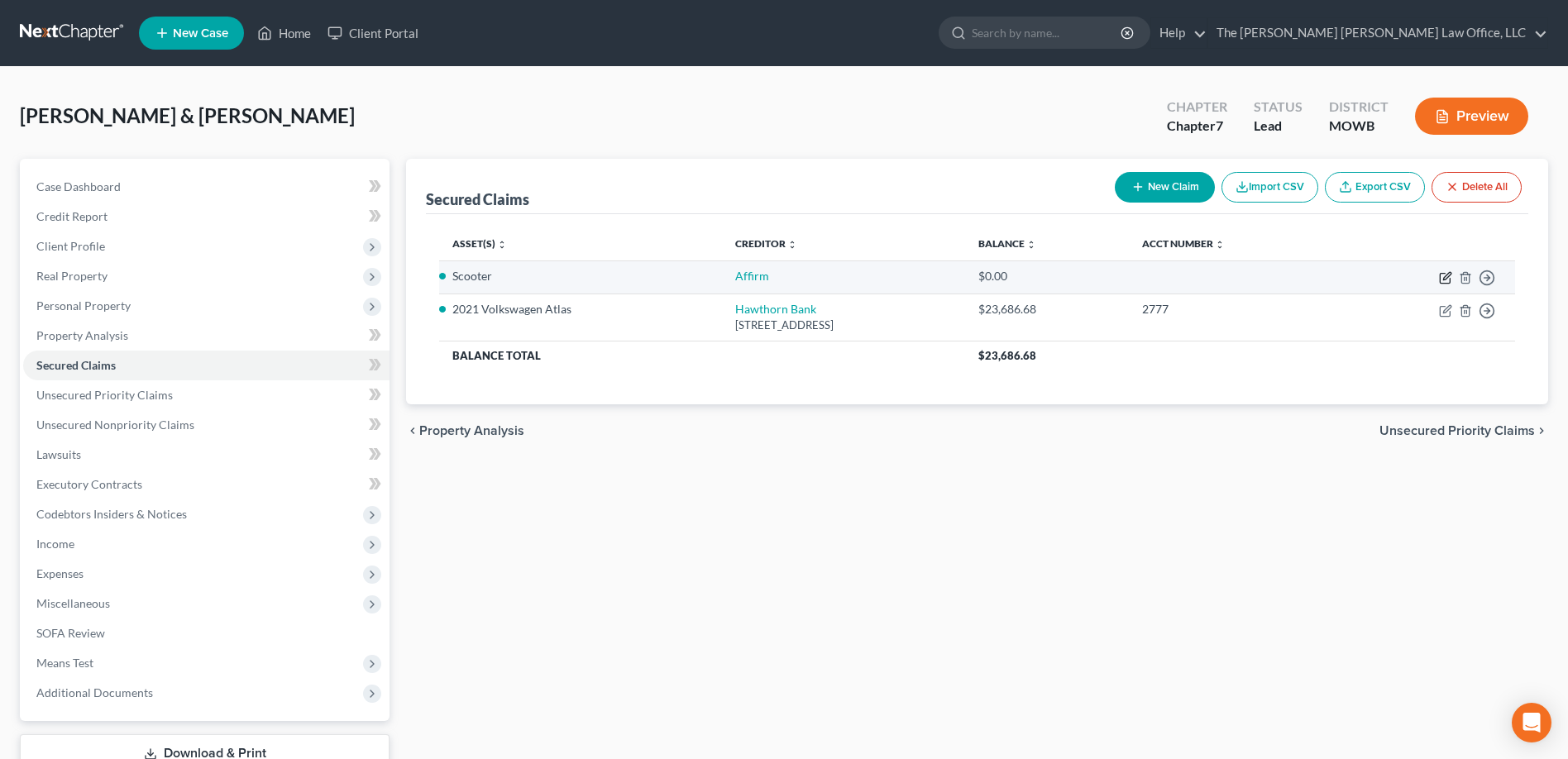
click at [1442, 279] on icon "button" at bounding box center [1446, 278] width 13 height 13
select select "2"
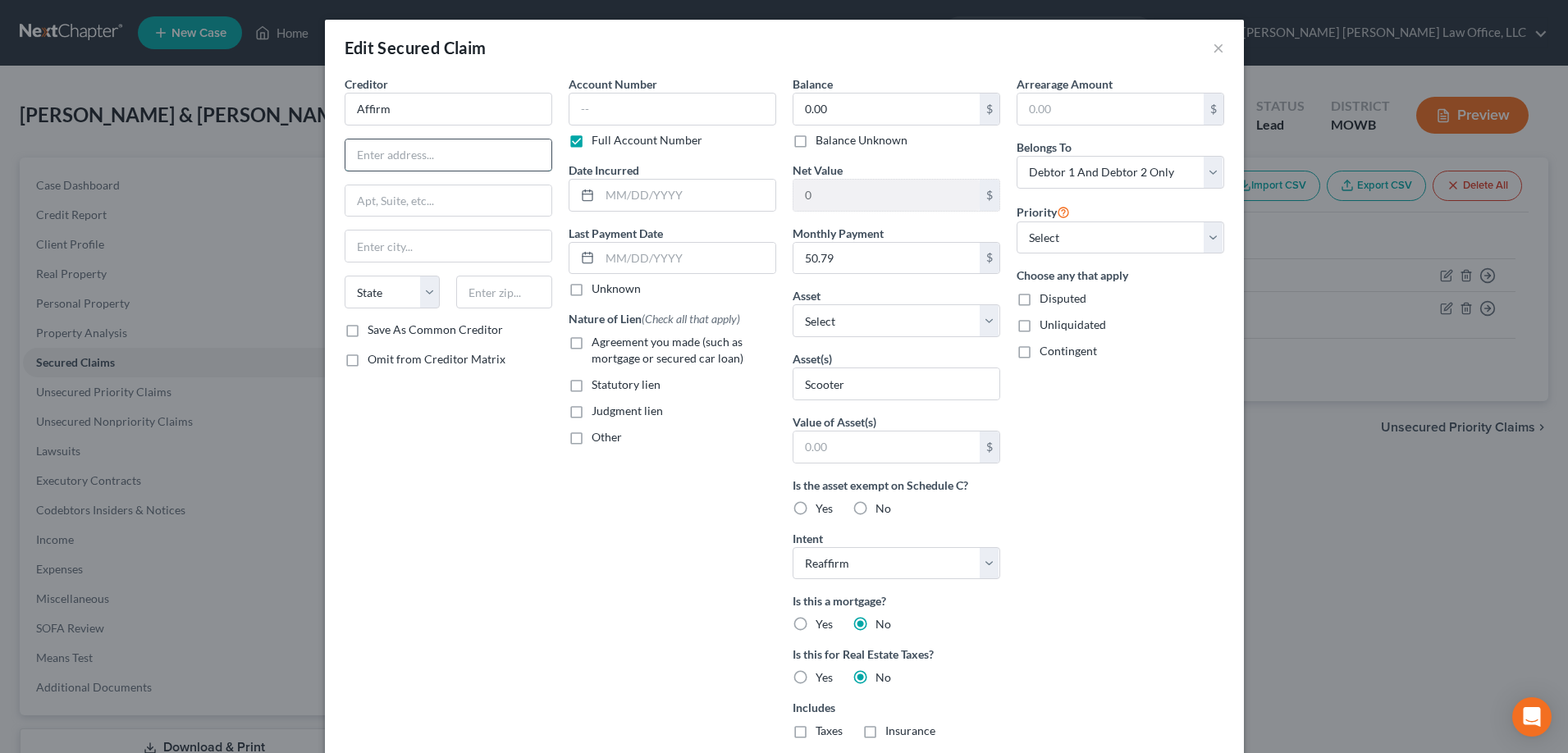
click at [426, 162] on input "text" at bounding box center [448, 154] width 206 height 31
click at [418, 104] on input "Affirm" at bounding box center [448, 109] width 208 height 33
type input "Affirm, Inc."
type input "[STREET_ADDRESS][US_STATE]"
type input "[GEOGRAPHIC_DATA]"
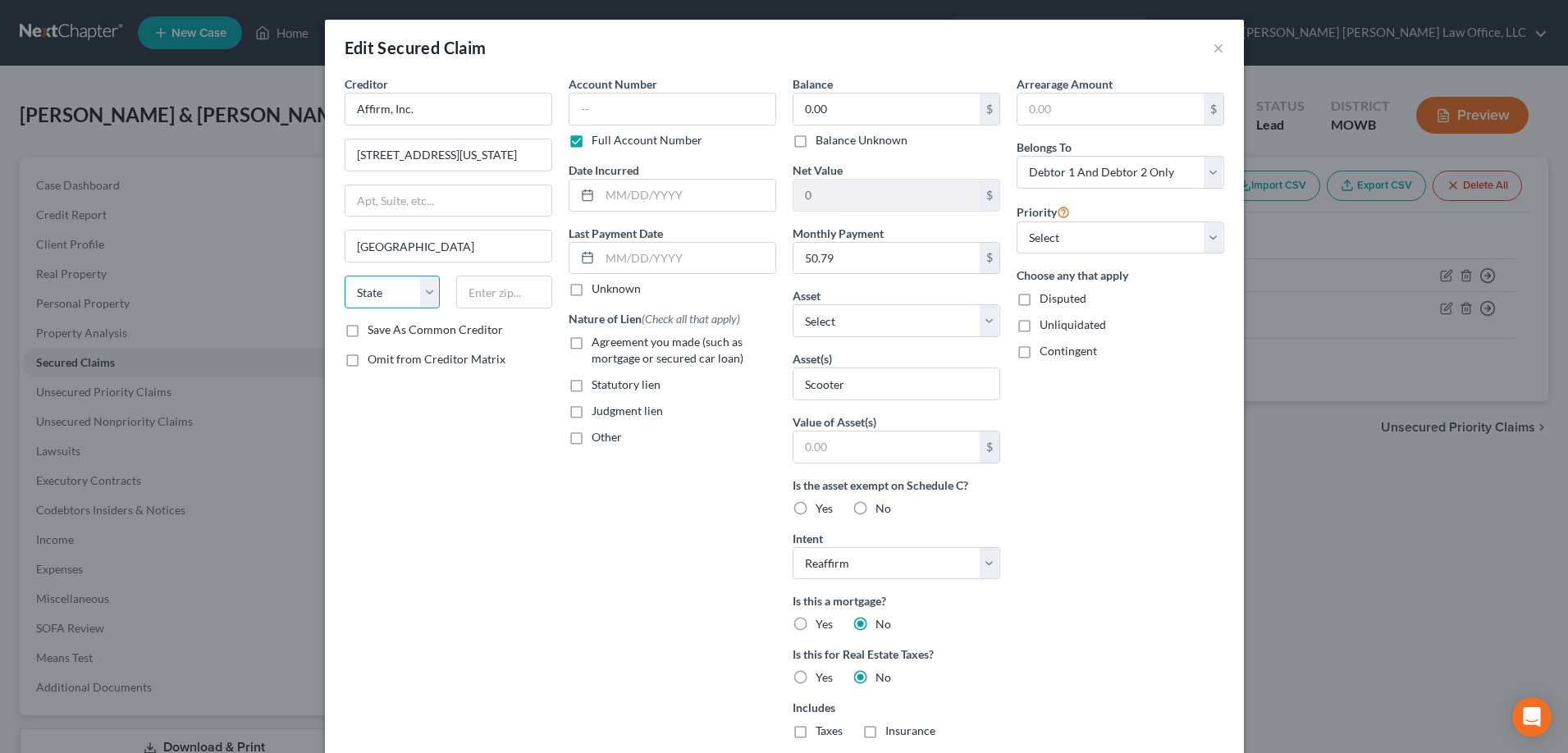
click at [378, 296] on select "State [US_STATE] AK AR AZ CA CO CT DE DC [GEOGRAPHIC_DATA] [GEOGRAPHIC_DATA] GU…" at bounding box center [392, 292] width 96 height 33
select select "4"
click at [344, 276] on select "State [US_STATE] AK AR AZ CA CO CT DE DC [GEOGRAPHIC_DATA] [GEOGRAPHIC_DATA] GU…" at bounding box center [392, 292] width 96 height 33
click at [485, 296] on input "text" at bounding box center [504, 292] width 96 height 33
type input "94108"
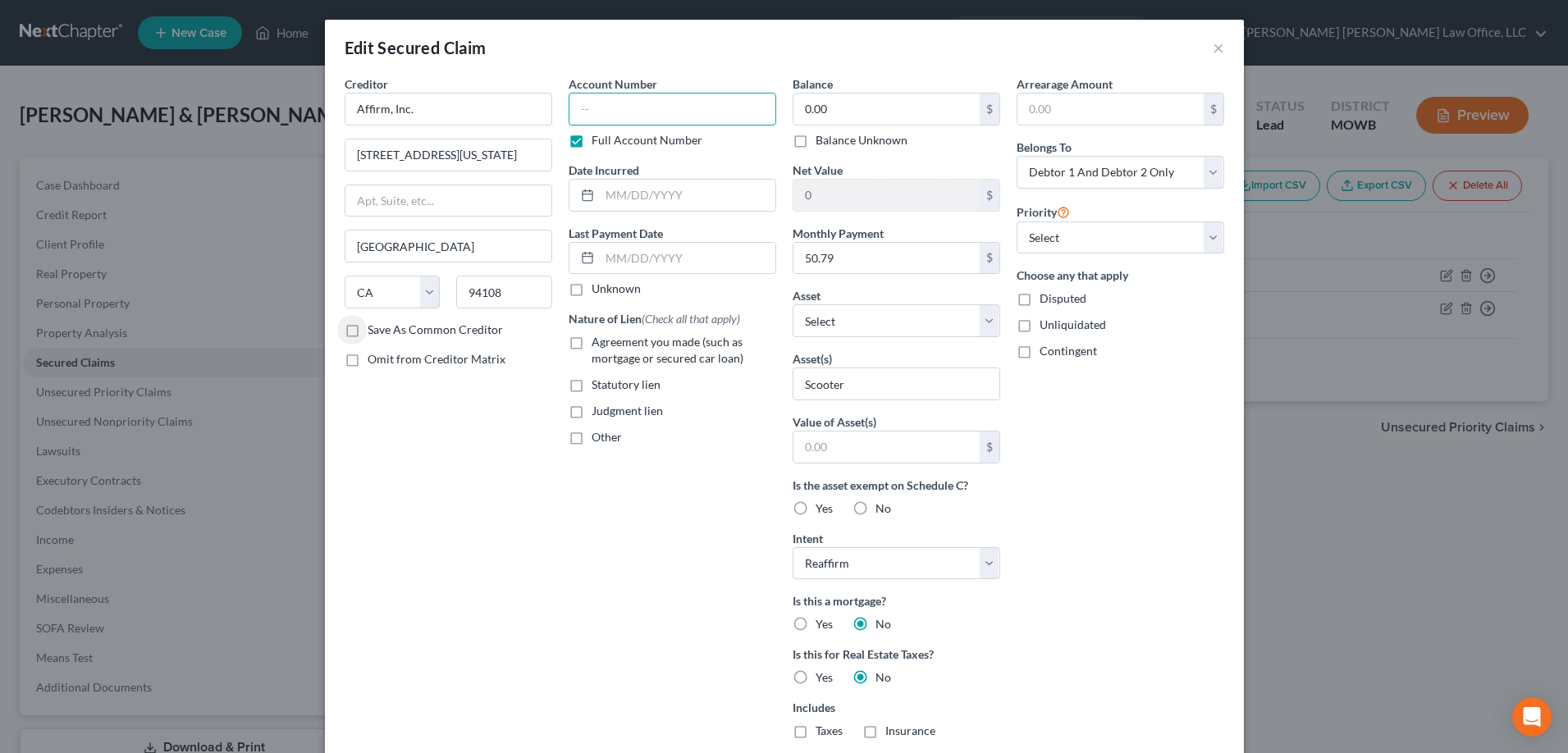
click at [585, 110] on input "text" at bounding box center [672, 109] width 208 height 33
type input "2STF-D4CW"
click at [599, 191] on input "text" at bounding box center [687, 195] width 176 height 31
click at [798, 105] on input "0.00" at bounding box center [885, 109] width 186 height 31
type input "1,116.03"
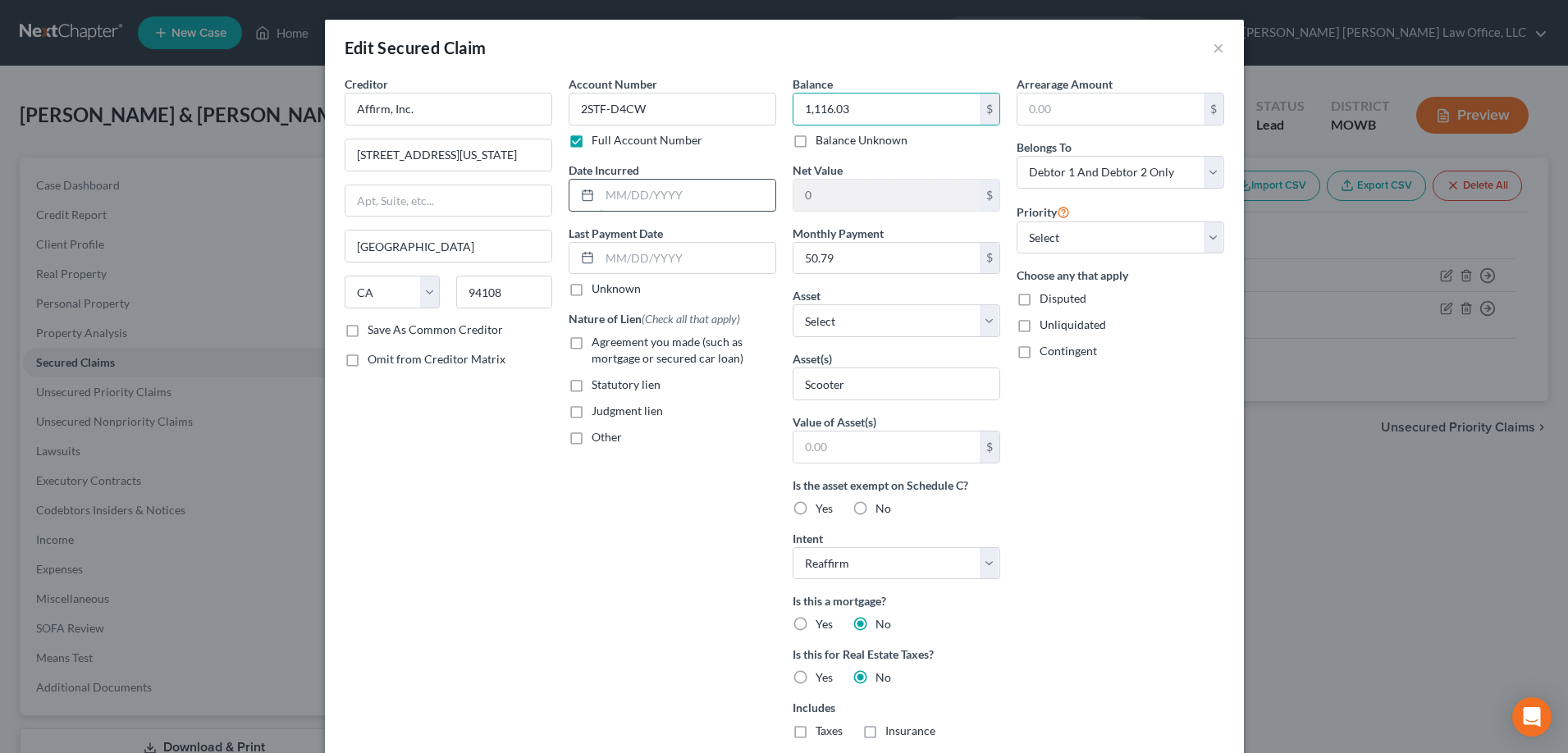
click at [678, 196] on input "text" at bounding box center [687, 195] width 176 height 31
type input "[DATE]"
click at [853, 385] on input "Scooter" at bounding box center [896, 384] width 206 height 31
type input "S"
type input "4 Wheels Mobility Scooter"
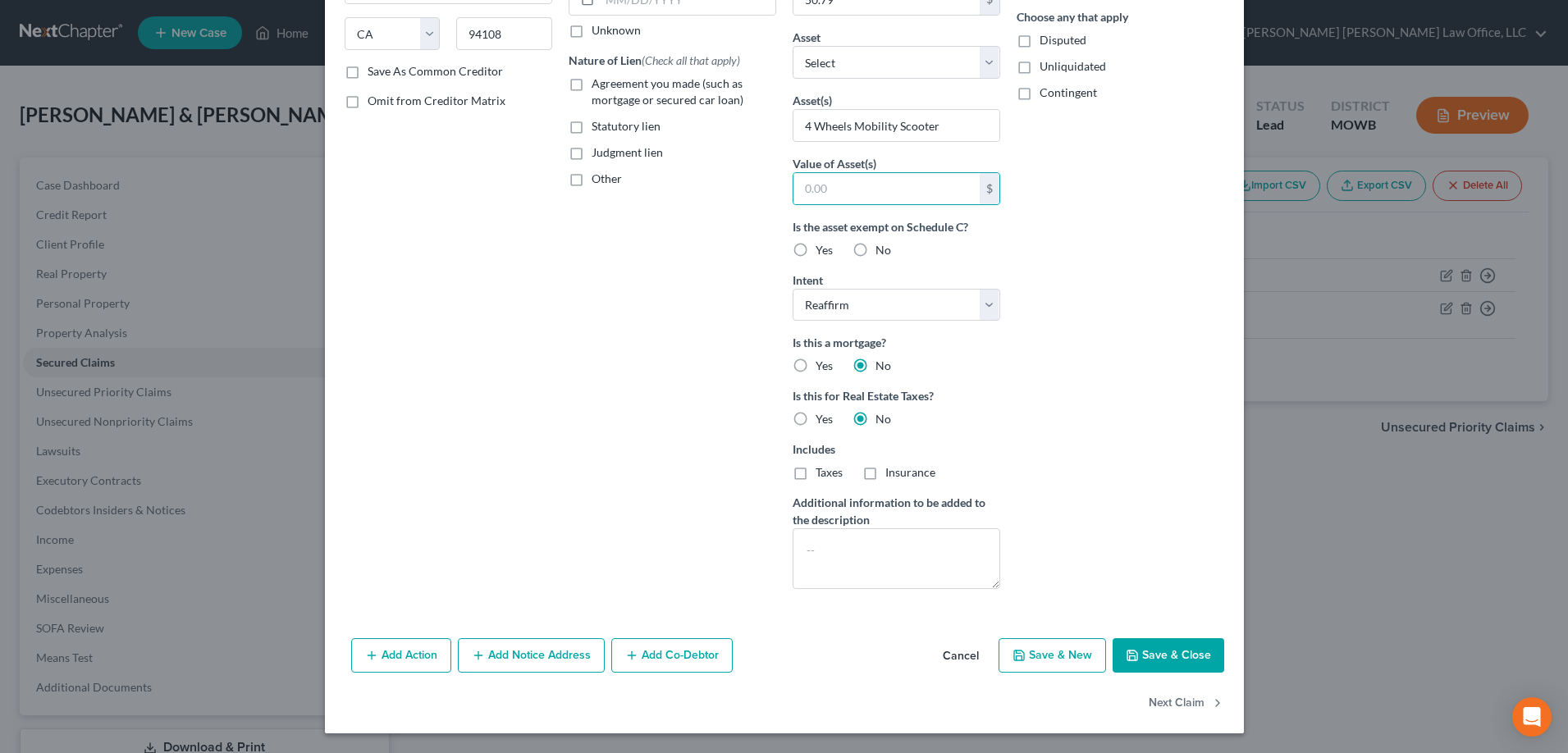
click at [1145, 657] on button "Save & Close" at bounding box center [1168, 656] width 111 height 35
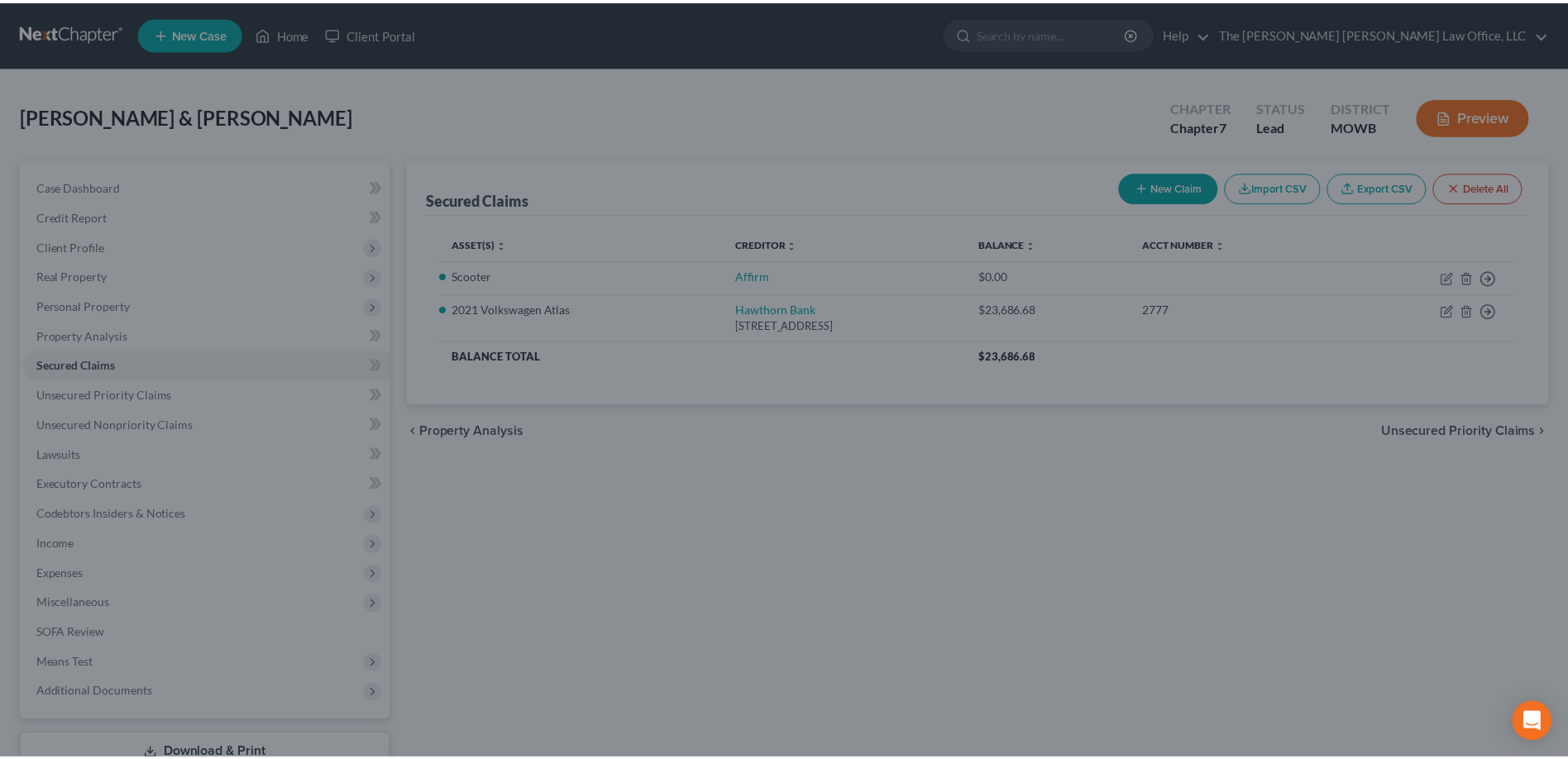
scroll to position [79, 0]
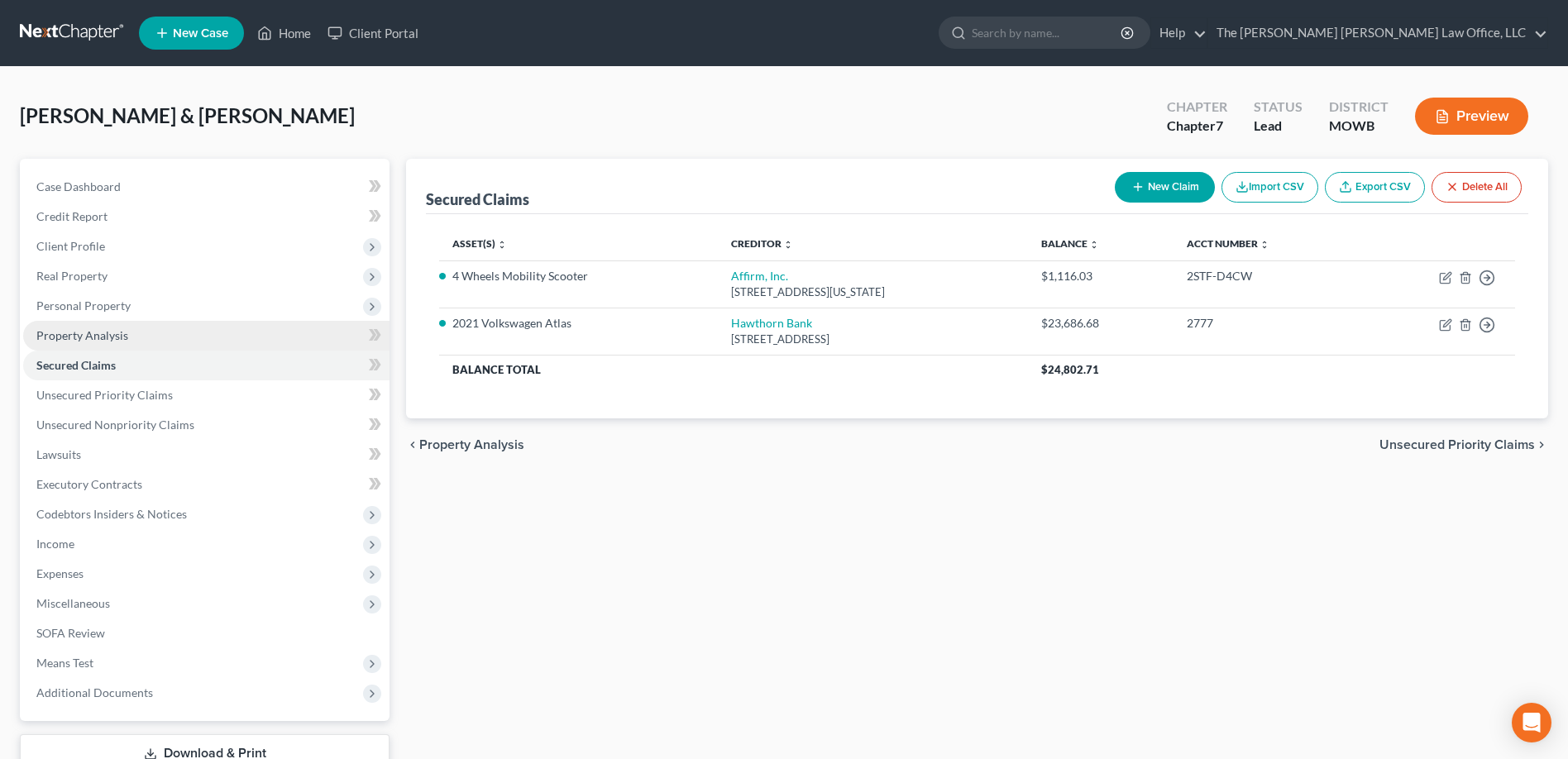
click at [109, 339] on span "Property Analysis" at bounding box center [82, 335] width 91 height 14
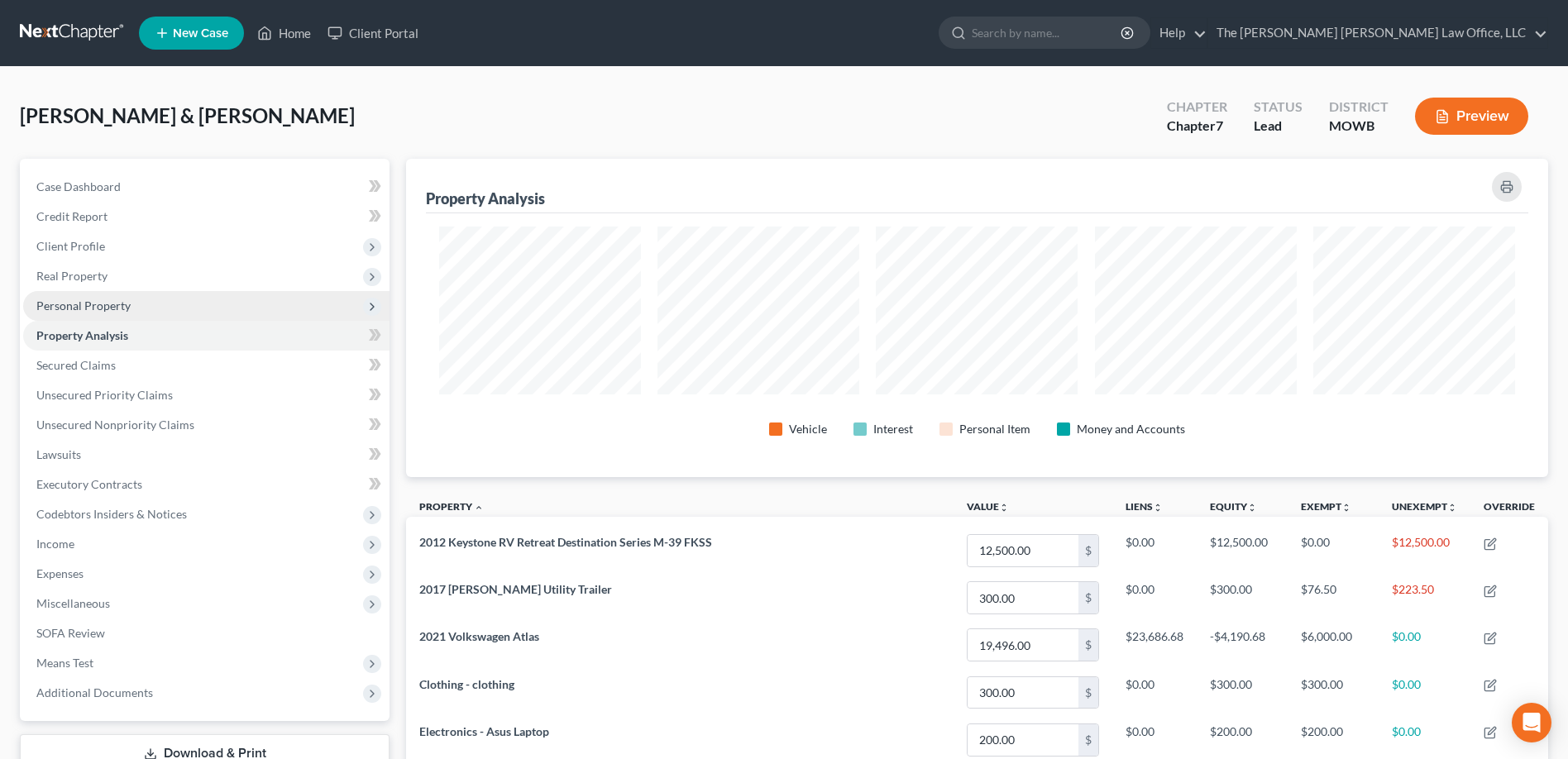
scroll to position [319, 1143]
click at [98, 312] on span "Personal Property" at bounding box center [84, 305] width 94 height 14
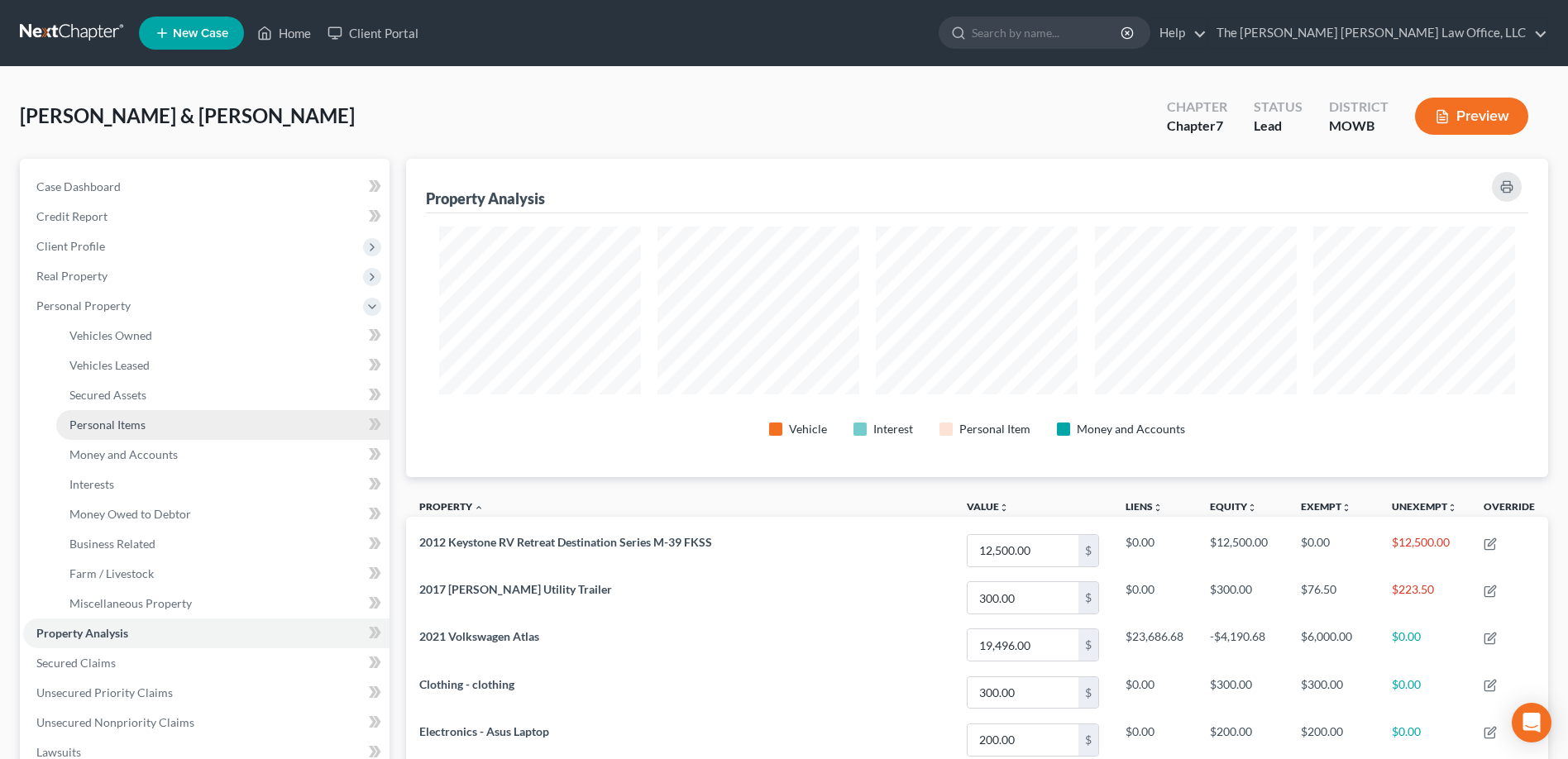
click at [124, 427] on span "Personal Items" at bounding box center [107, 424] width 76 height 14
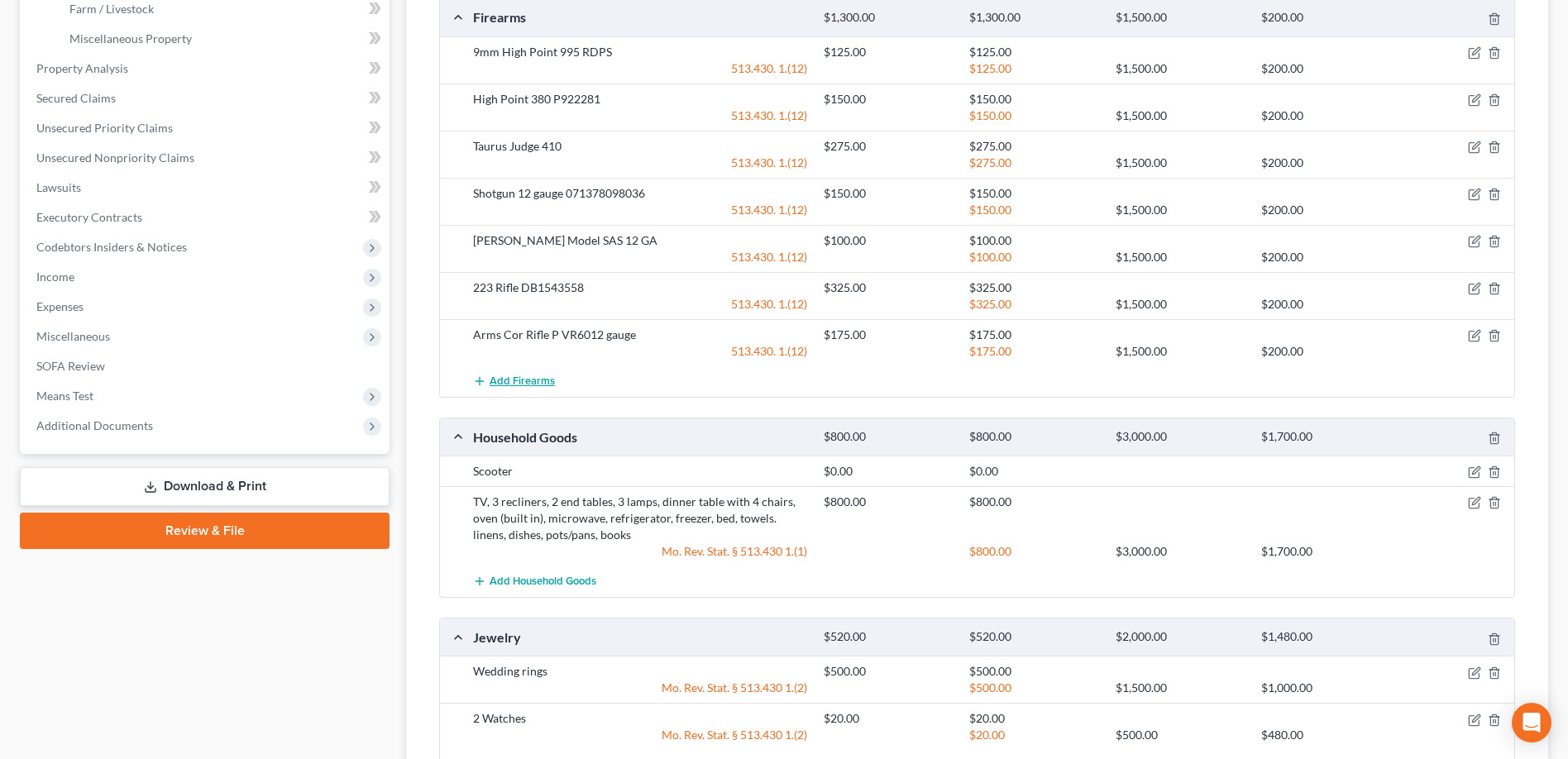
scroll to position [579, 0]
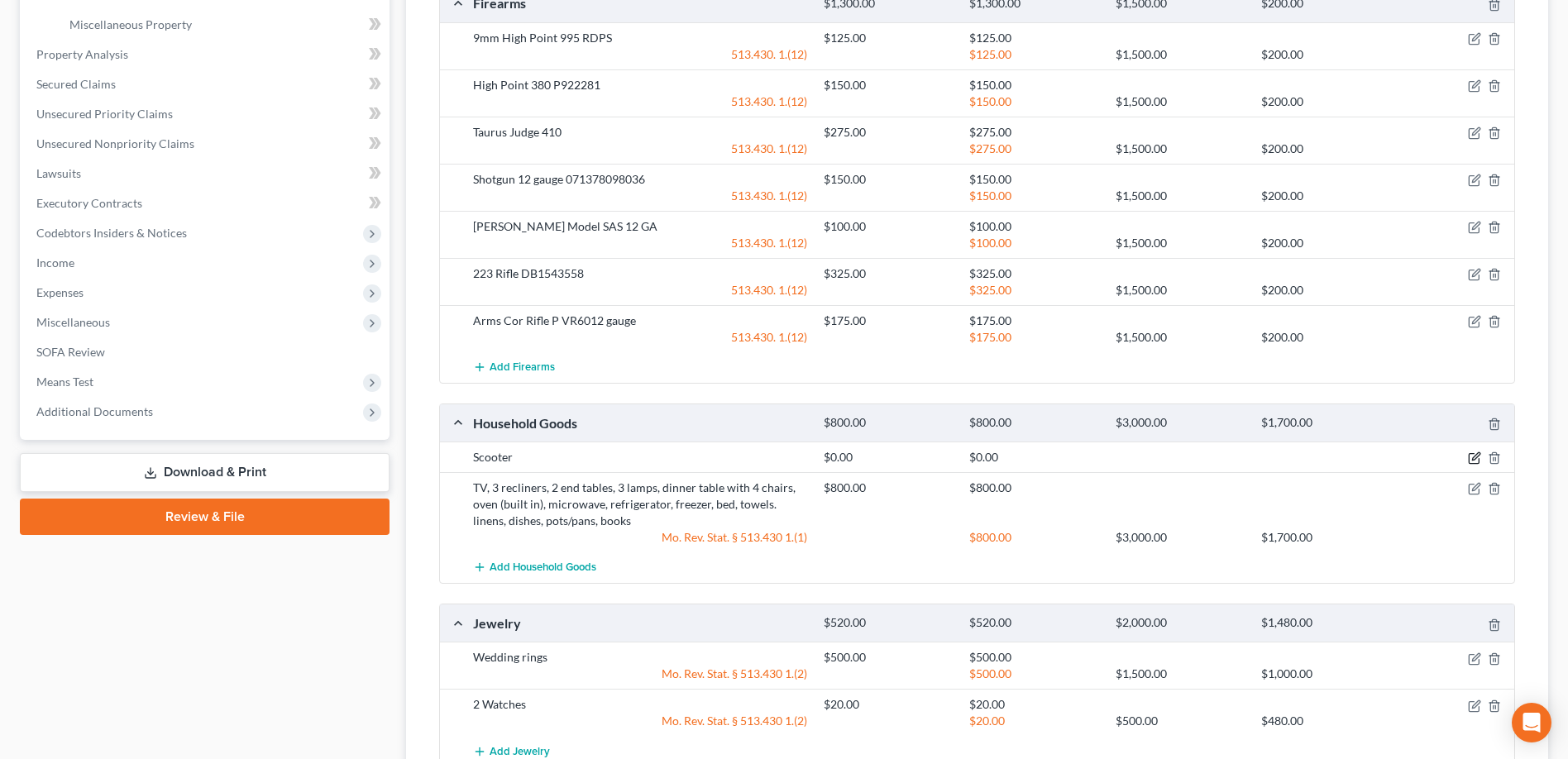
click at [1474, 457] on icon "button" at bounding box center [1477, 457] width 8 height 8
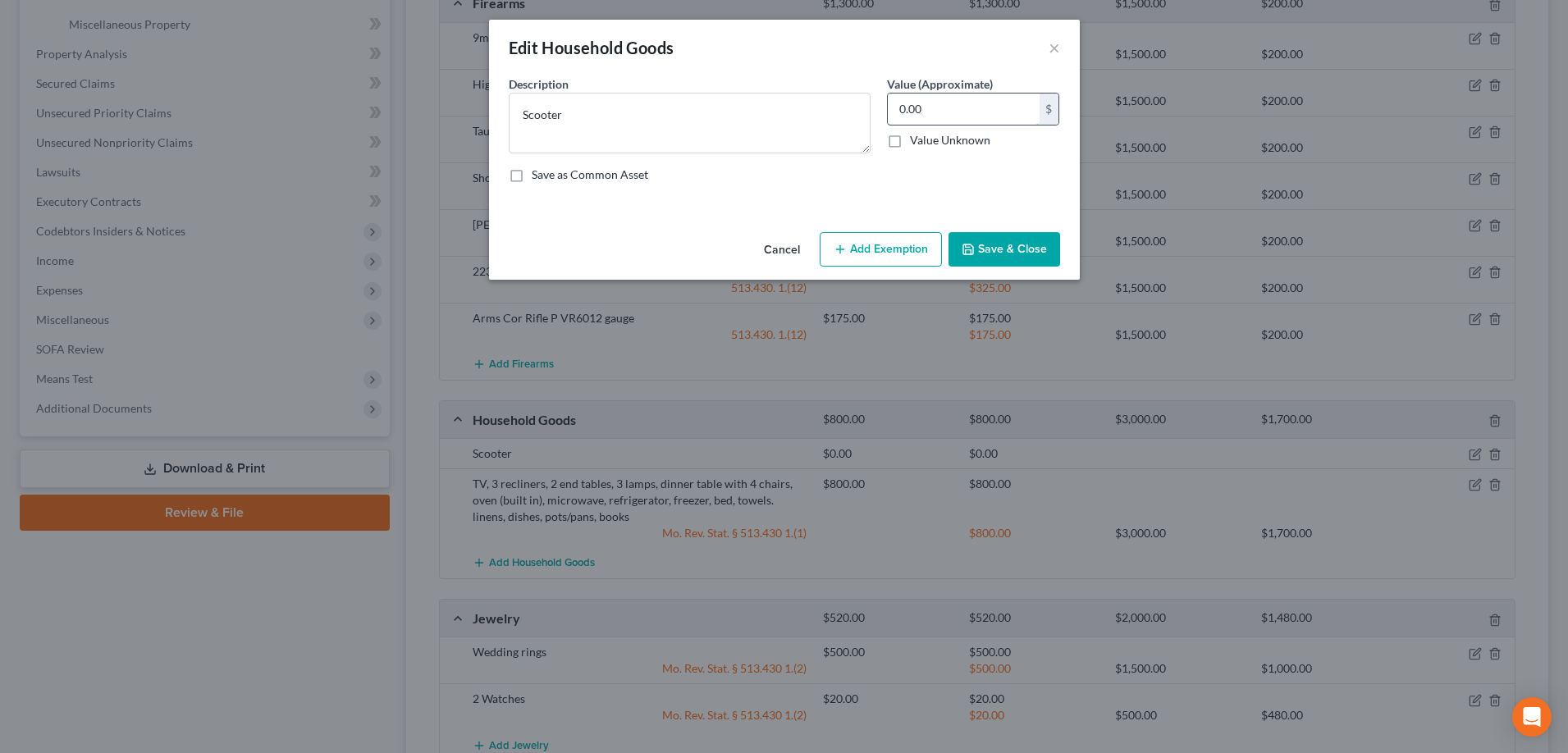
click at [928, 105] on input "0.00" at bounding box center [963, 109] width 151 height 31
type input "500.00"
click at [894, 246] on button "Add Exemption" at bounding box center [880, 249] width 122 height 35
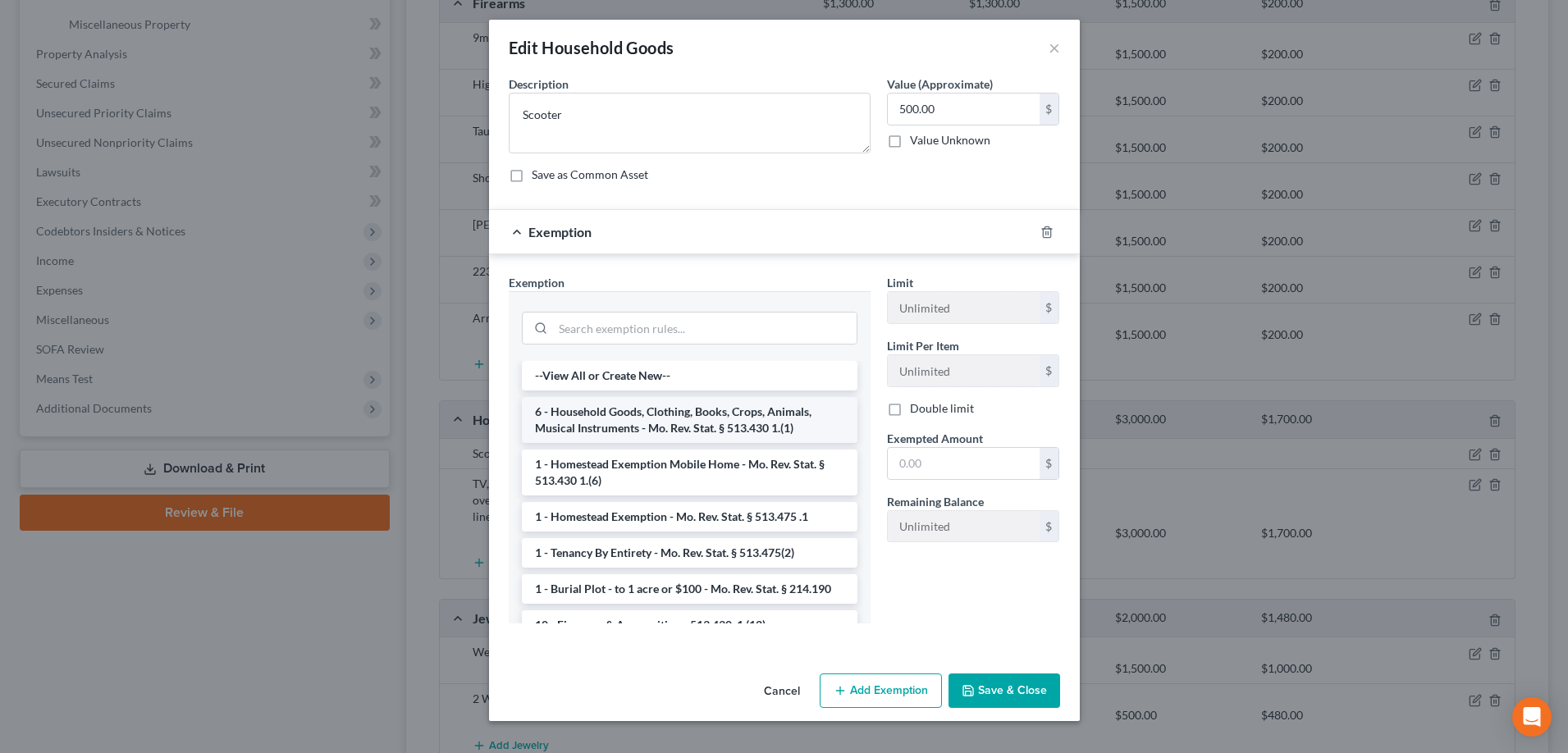
click at [776, 429] on li "6 - Household Goods, Clothing, Books, Crops, Animals, Musical Instruments - Mo.…" at bounding box center [689, 420] width 336 height 46
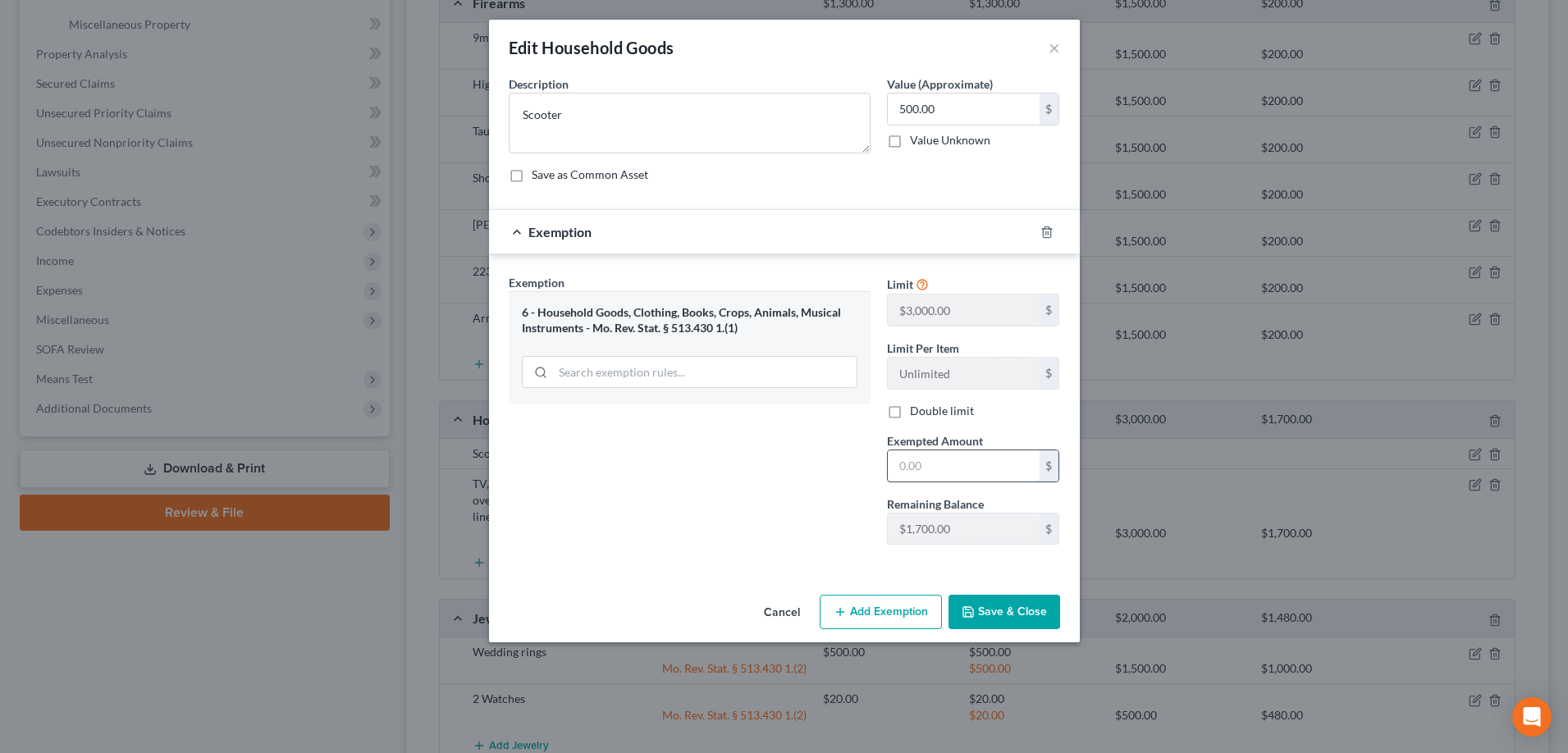
click at [926, 464] on input "text" at bounding box center [963, 466] width 151 height 31
type input "500.00"
click at [995, 615] on button "Save & Close" at bounding box center [1003, 612] width 111 height 35
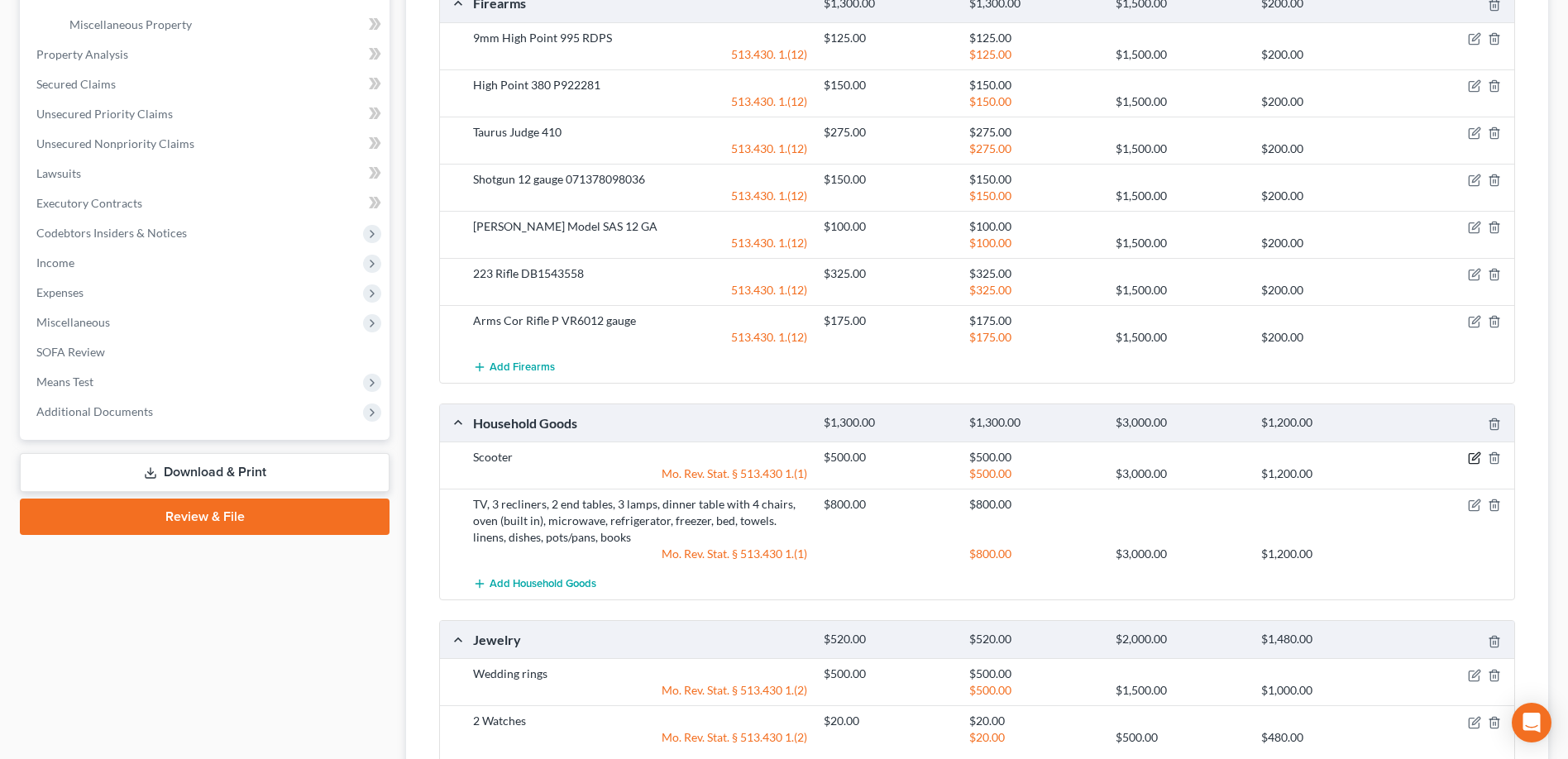
click at [1475, 457] on icon "button" at bounding box center [1477, 457] width 8 height 8
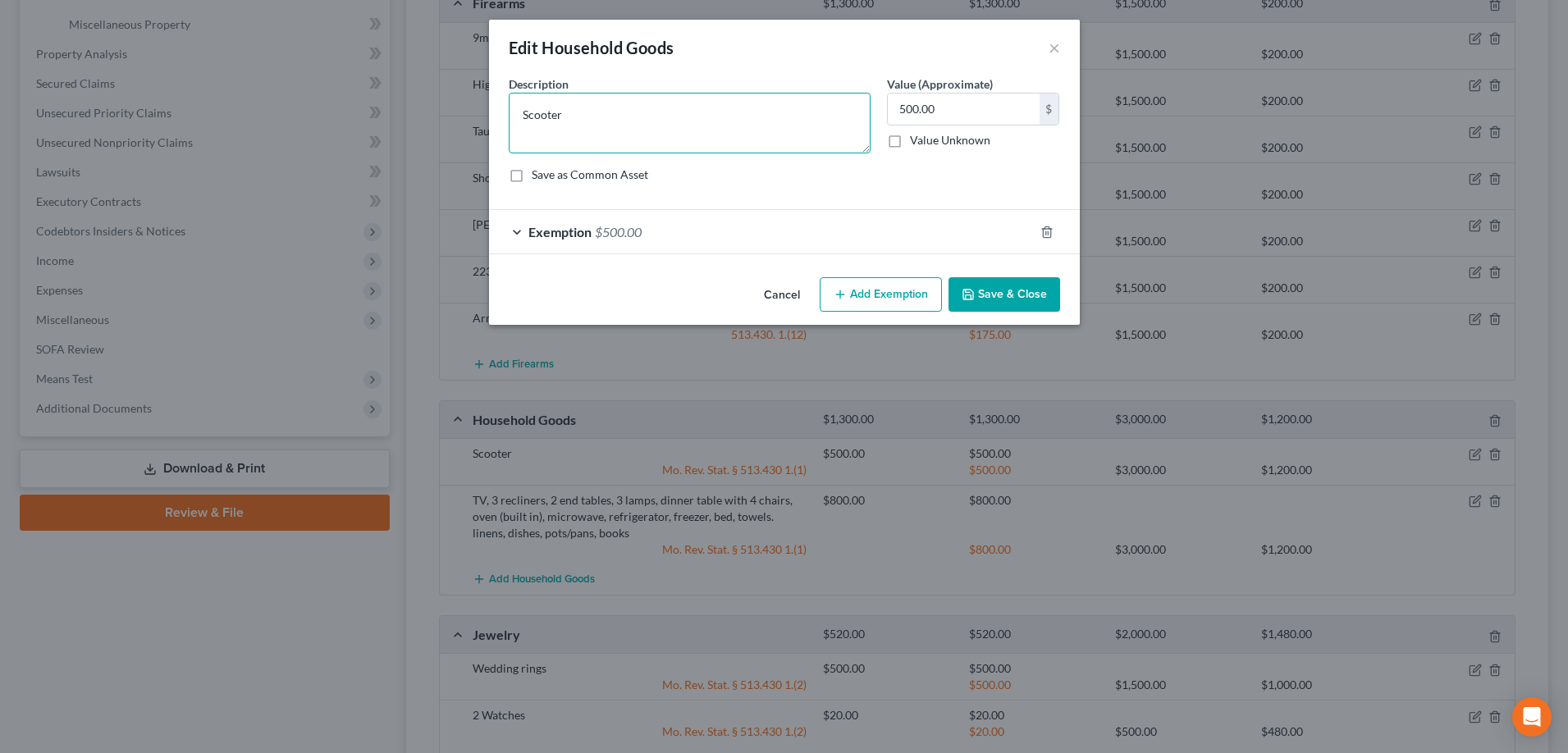
drag, startPoint x: 529, startPoint y: 112, endPoint x: 514, endPoint y: 112, distance: 15.0
click at [514, 112] on textarea "Scooter" at bounding box center [689, 123] width 362 height 61
type textarea "Ecomobi F-Wheels mobility Scooter"
click at [995, 297] on button "Save & Close" at bounding box center [1003, 295] width 111 height 35
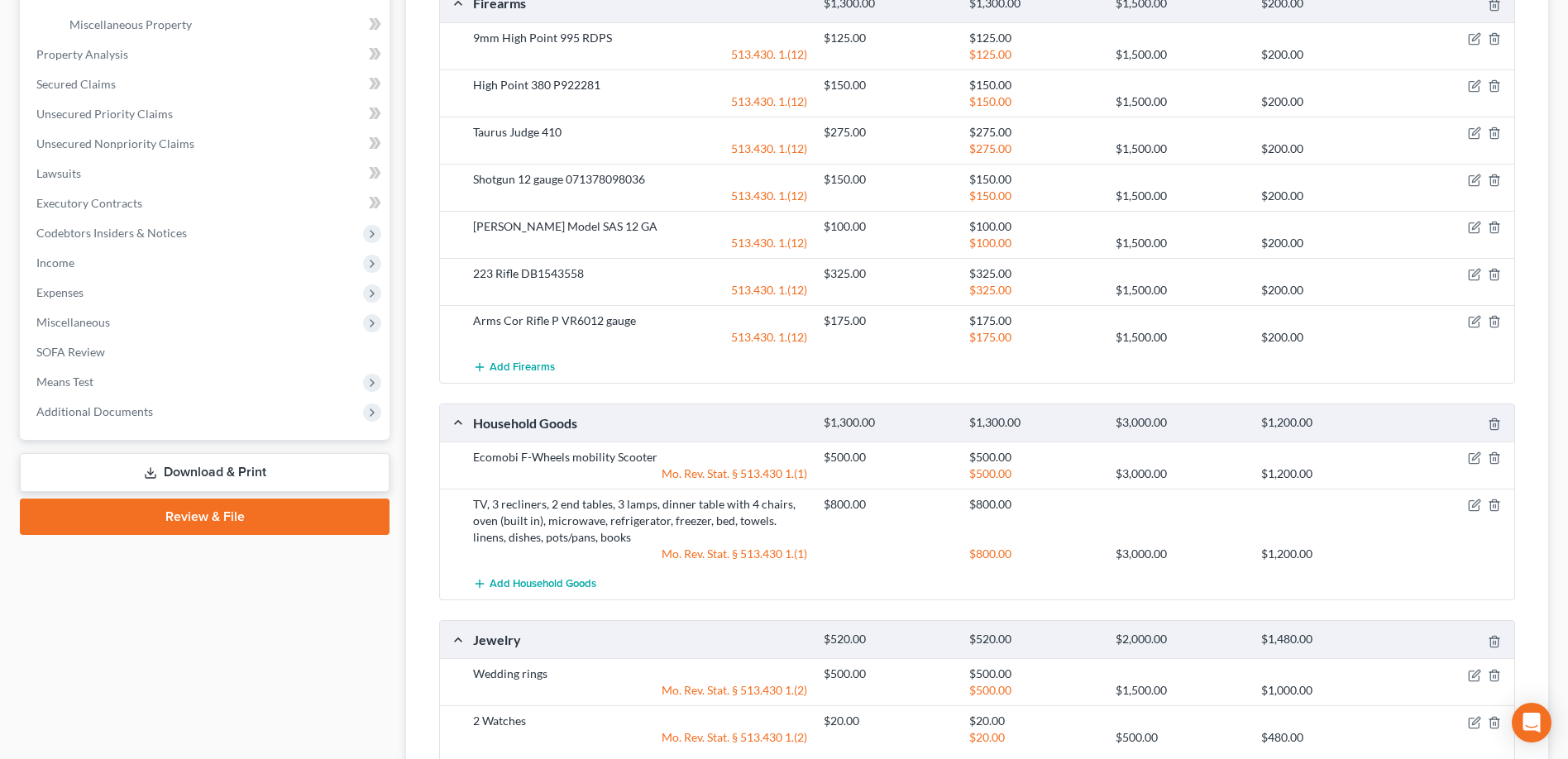
scroll to position [496, 0]
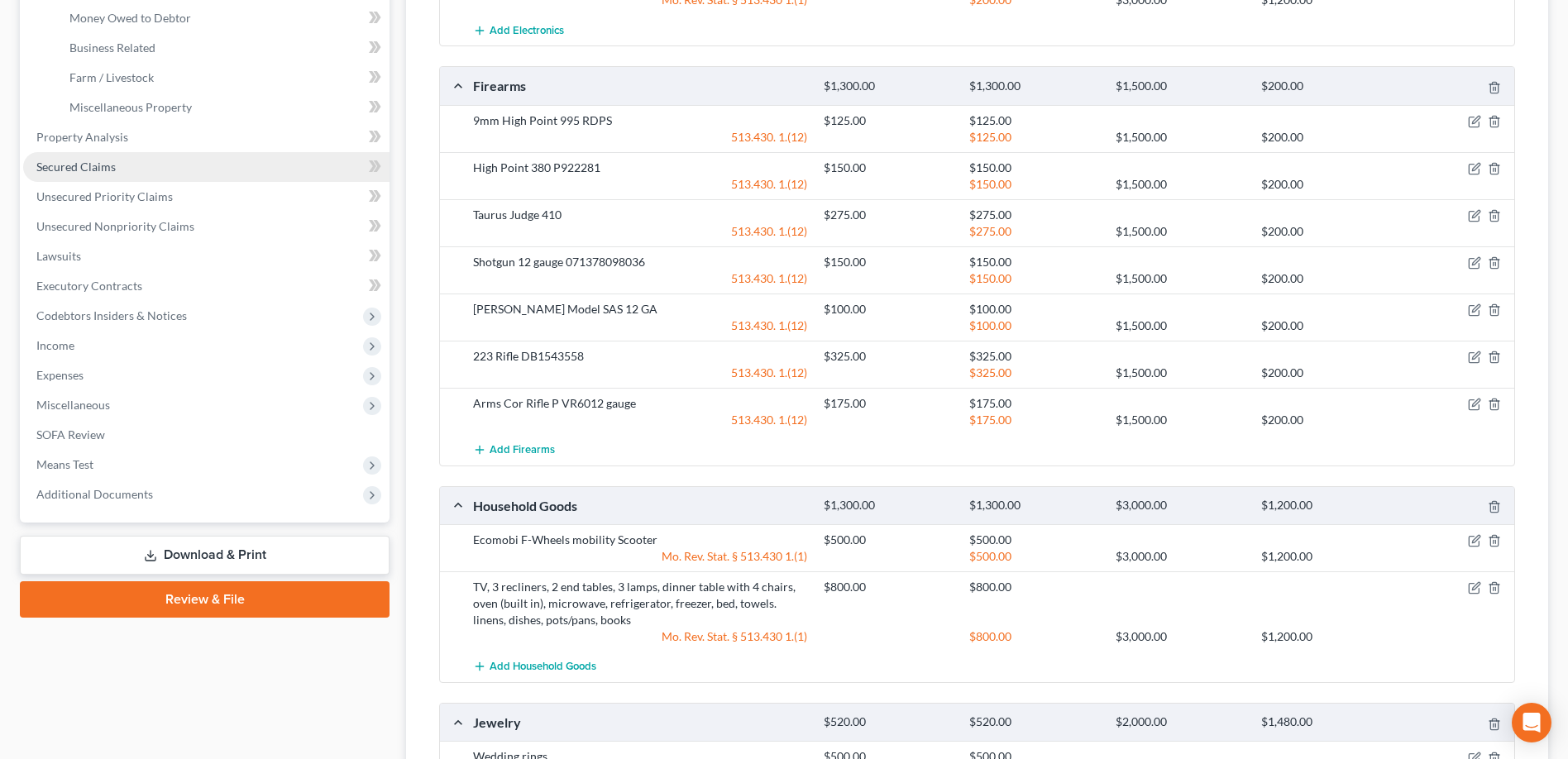
click at [98, 170] on span "Secured Claims" at bounding box center [76, 166] width 79 height 14
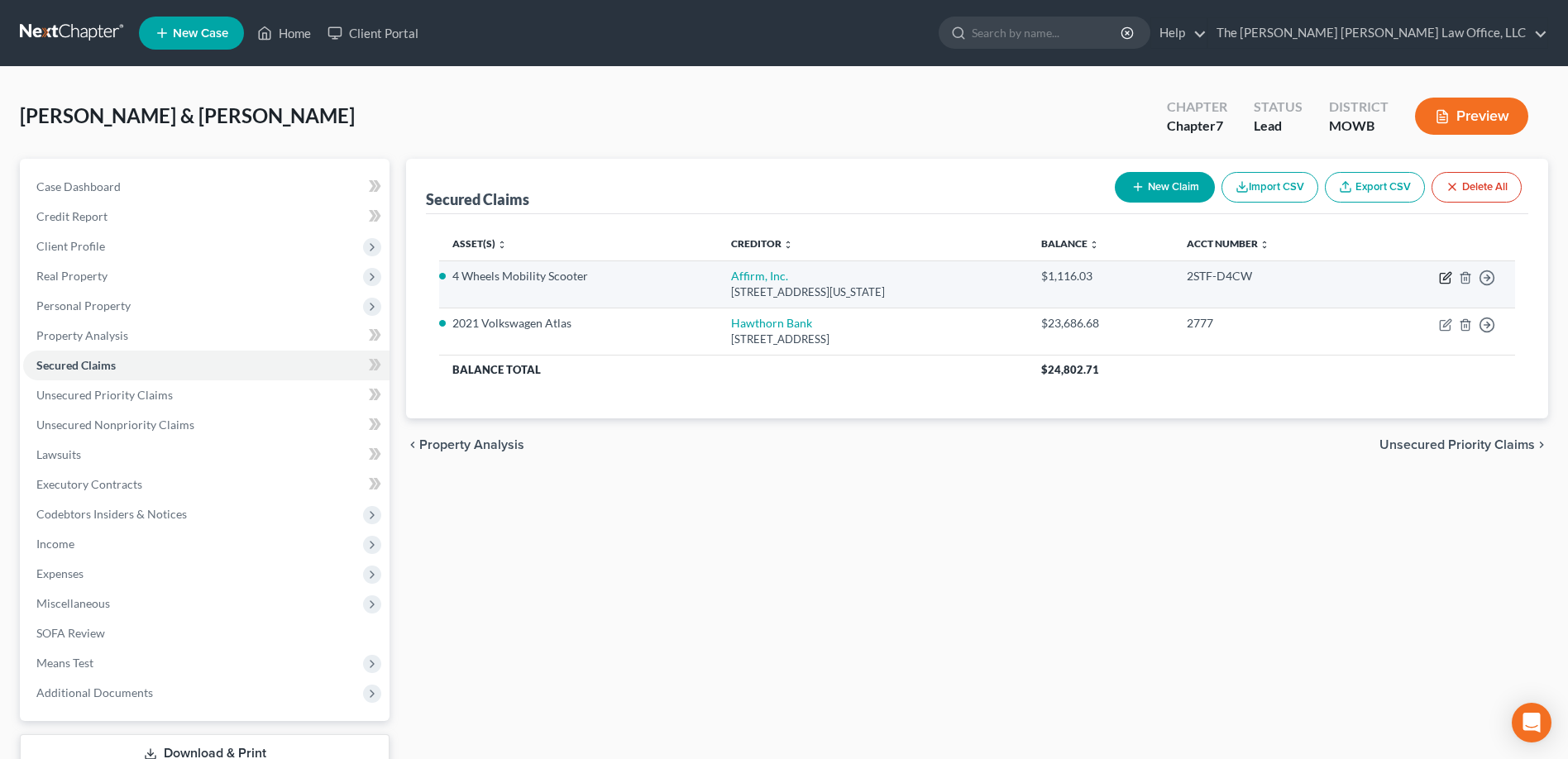
click at [1444, 280] on icon "button" at bounding box center [1447, 276] width 8 height 8
select select "4"
select select "2"
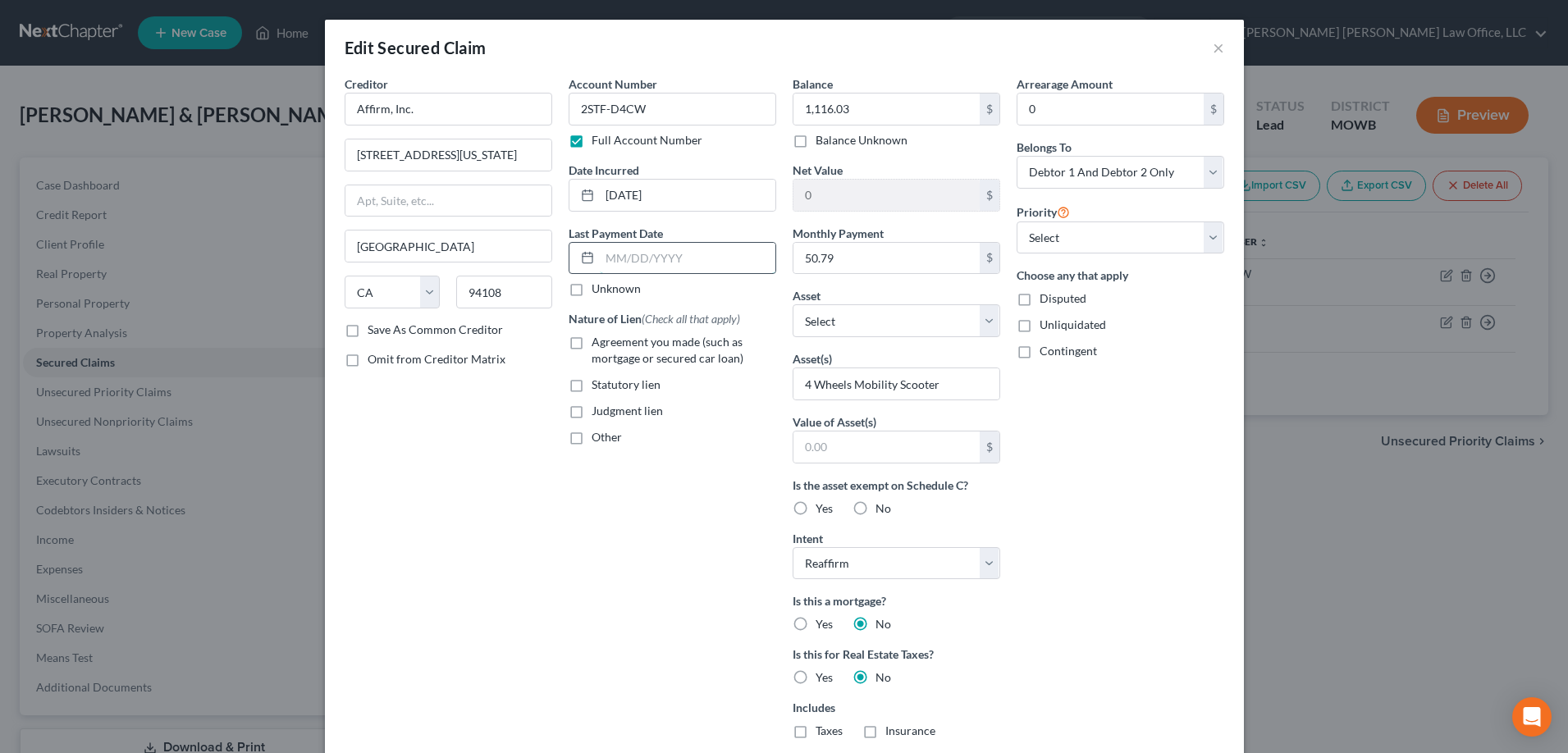
click at [599, 259] on input "text" at bounding box center [687, 258] width 176 height 31
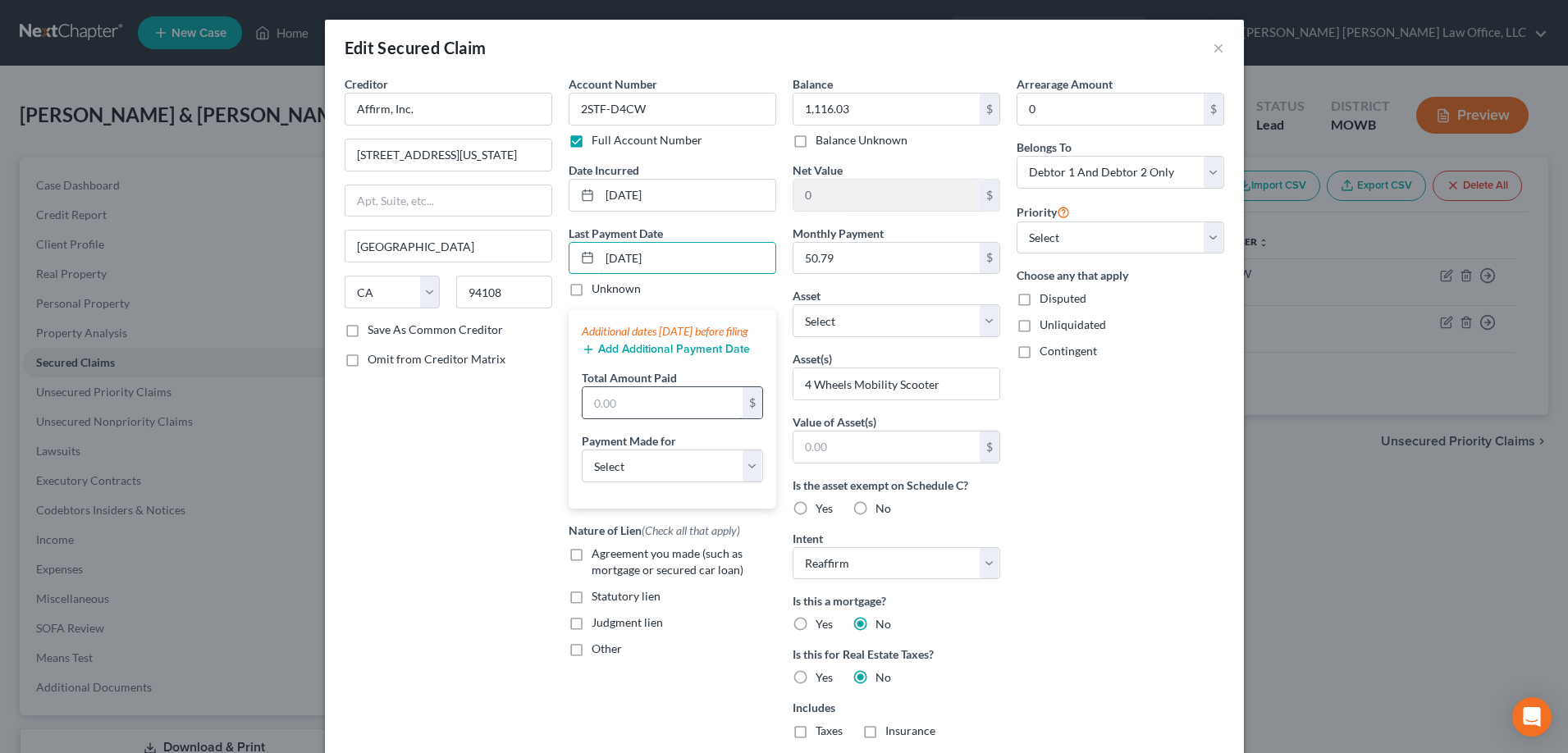
type input "[DATE]"
click at [616, 418] on input "text" at bounding box center [662, 402] width 160 height 31
type input "50.79"
click at [746, 483] on select "Select Car Credit Card Loan Repayment Mortgage Other Suppliers Or Vendors" at bounding box center [672, 466] width 181 height 33
select select "4"
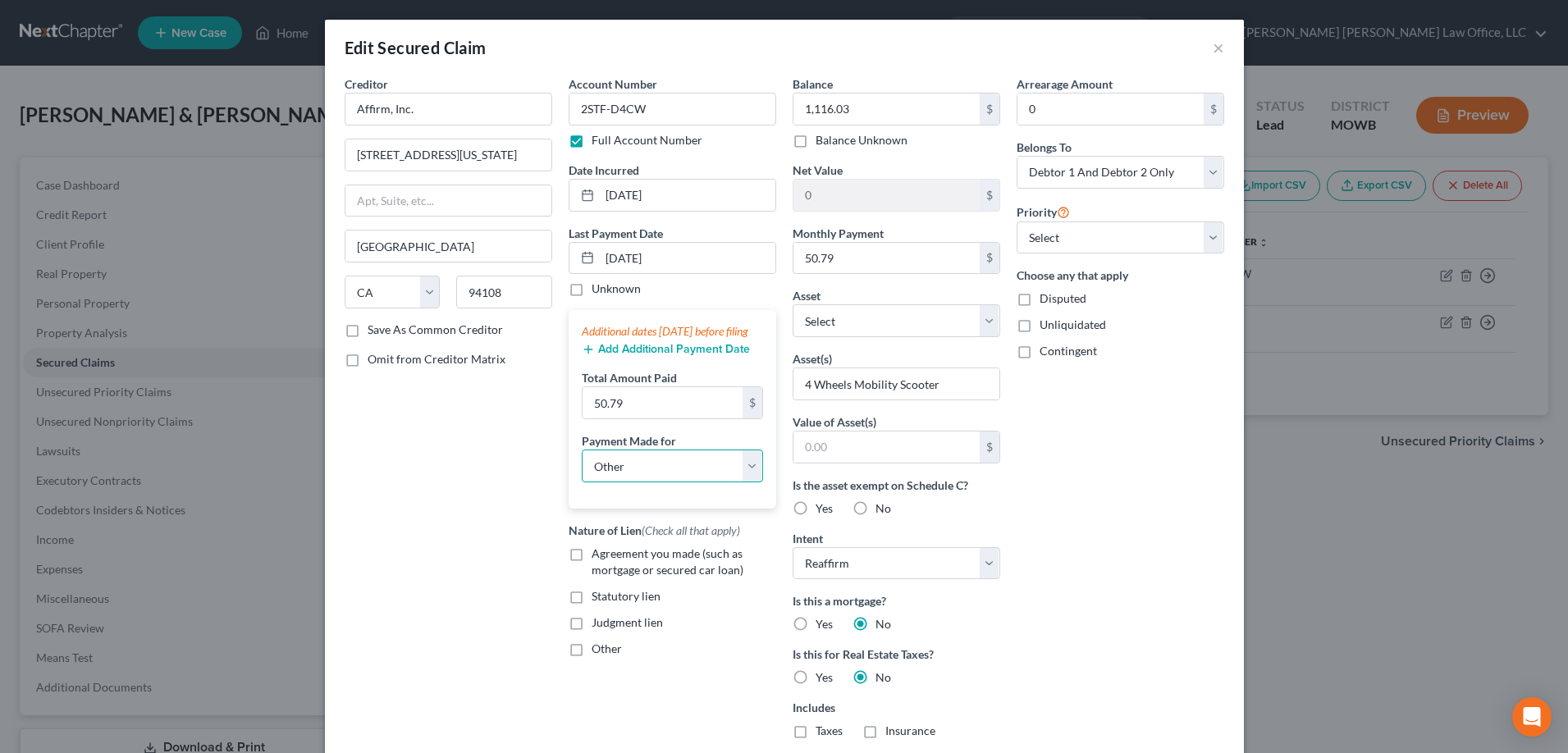
click at [582, 466] on select "Select Car Credit Card Loan Repayment Mortgage Other Suppliers Or Vendors" at bounding box center [672, 466] width 181 height 33
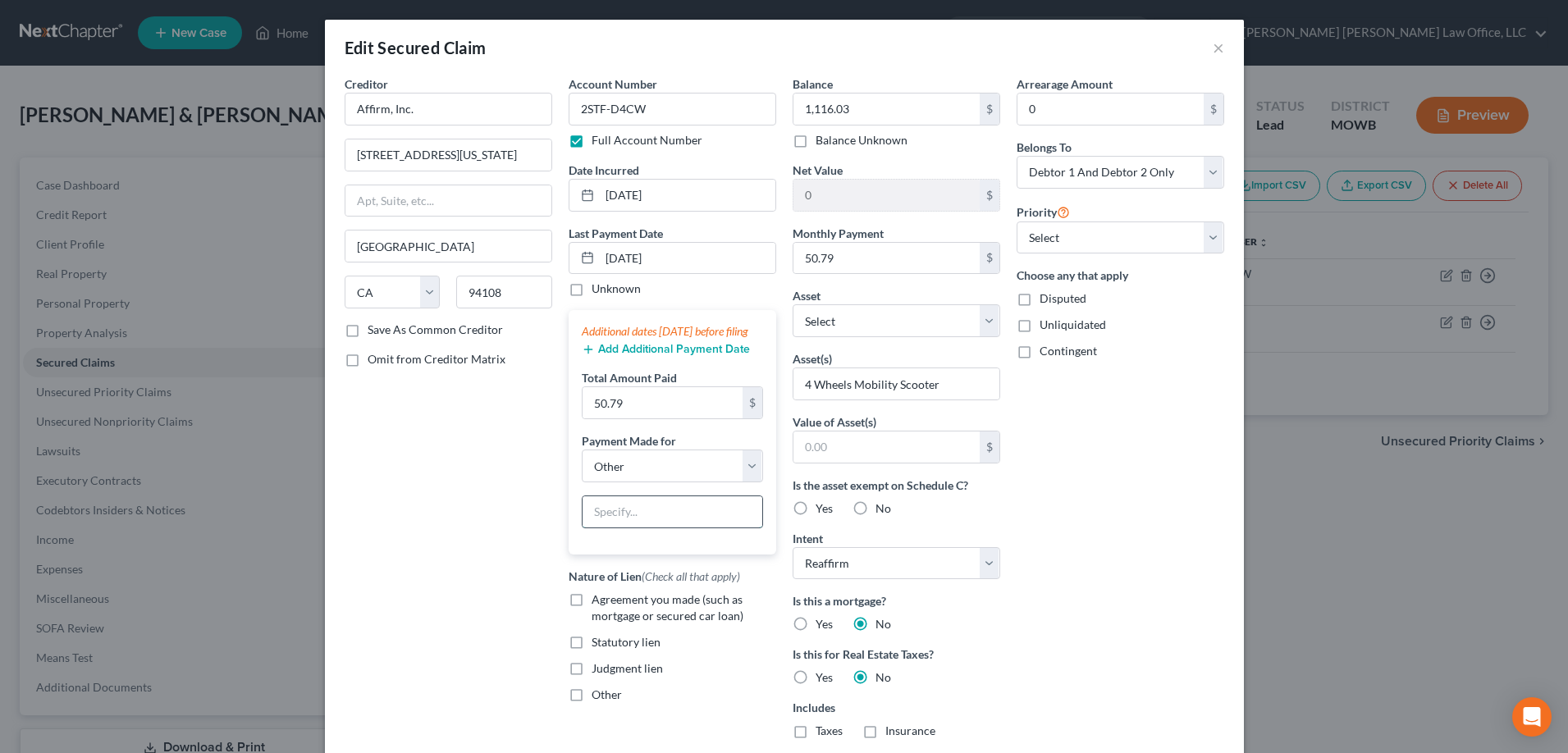
click at [632, 528] on input "text" at bounding box center [672, 512] width 180 height 31
type input "Ecomobi 4 Wheels Mobility Scooter"
click at [838, 442] on input "text" at bounding box center [885, 446] width 186 height 31
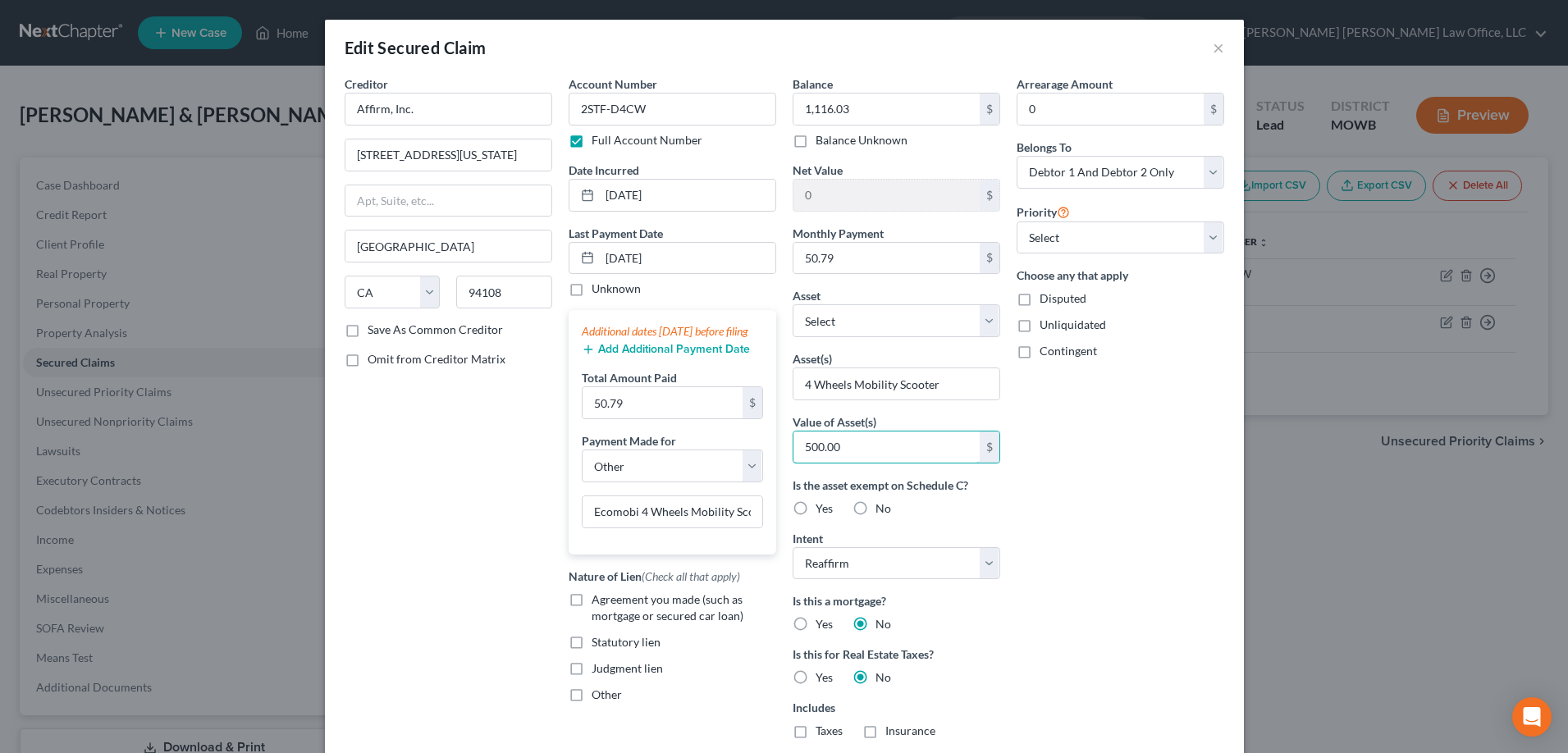
type input "500.00"
click at [1066, 478] on div "Arrearage Amount 0 $ Belongs To * Select Debtor 1 Only Debtor 2 Only Debtor 1 A…" at bounding box center [1120, 469] width 224 height 786
drag, startPoint x: 787, startPoint y: 510, endPoint x: 798, endPoint y: 511, distance: 11.0
click at [815, 510] on label "Yes" at bounding box center [824, 509] width 17 height 17
click at [822, 510] on input "Yes" at bounding box center [827, 505] width 10 height 10
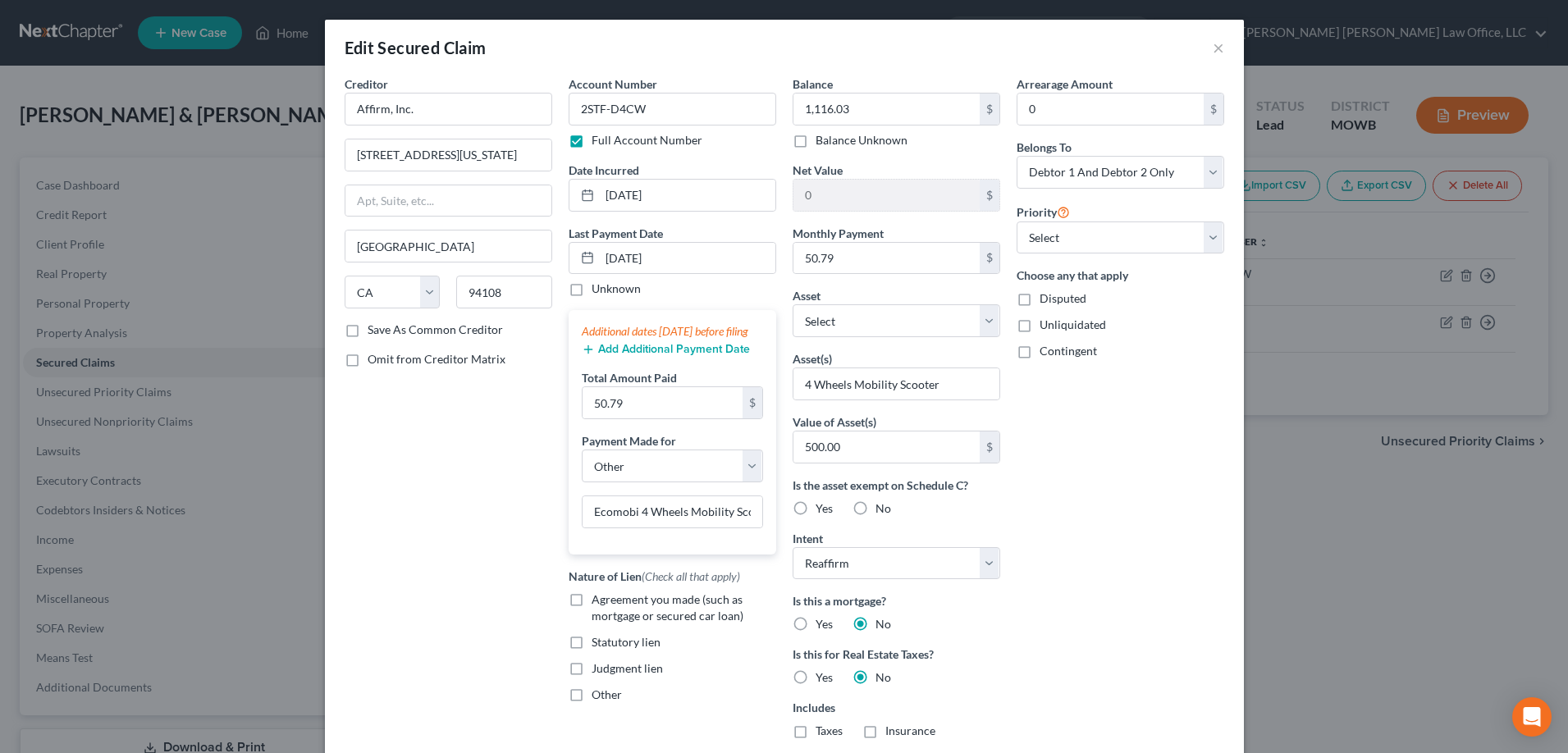
radio input "true"
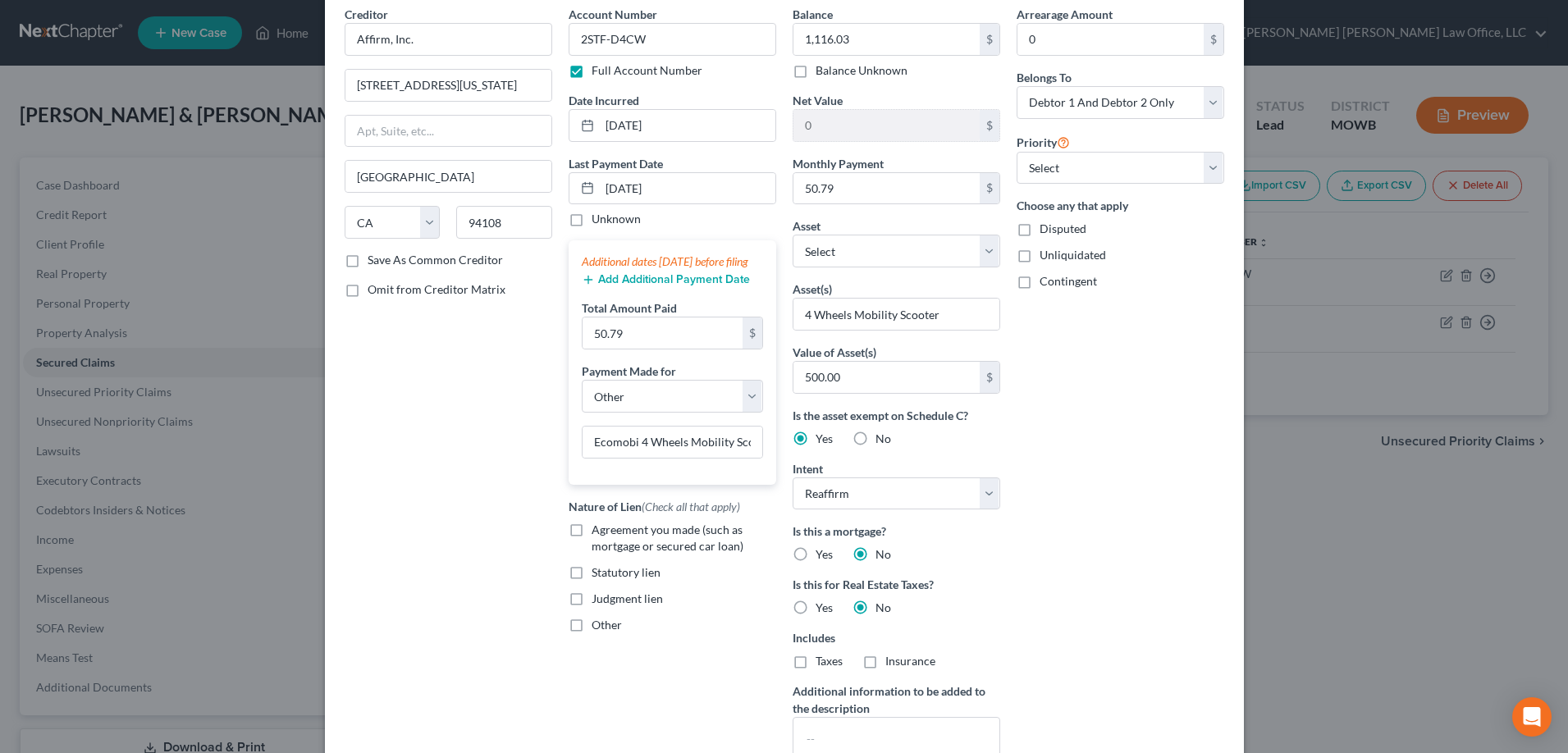
scroll to position [246, 0]
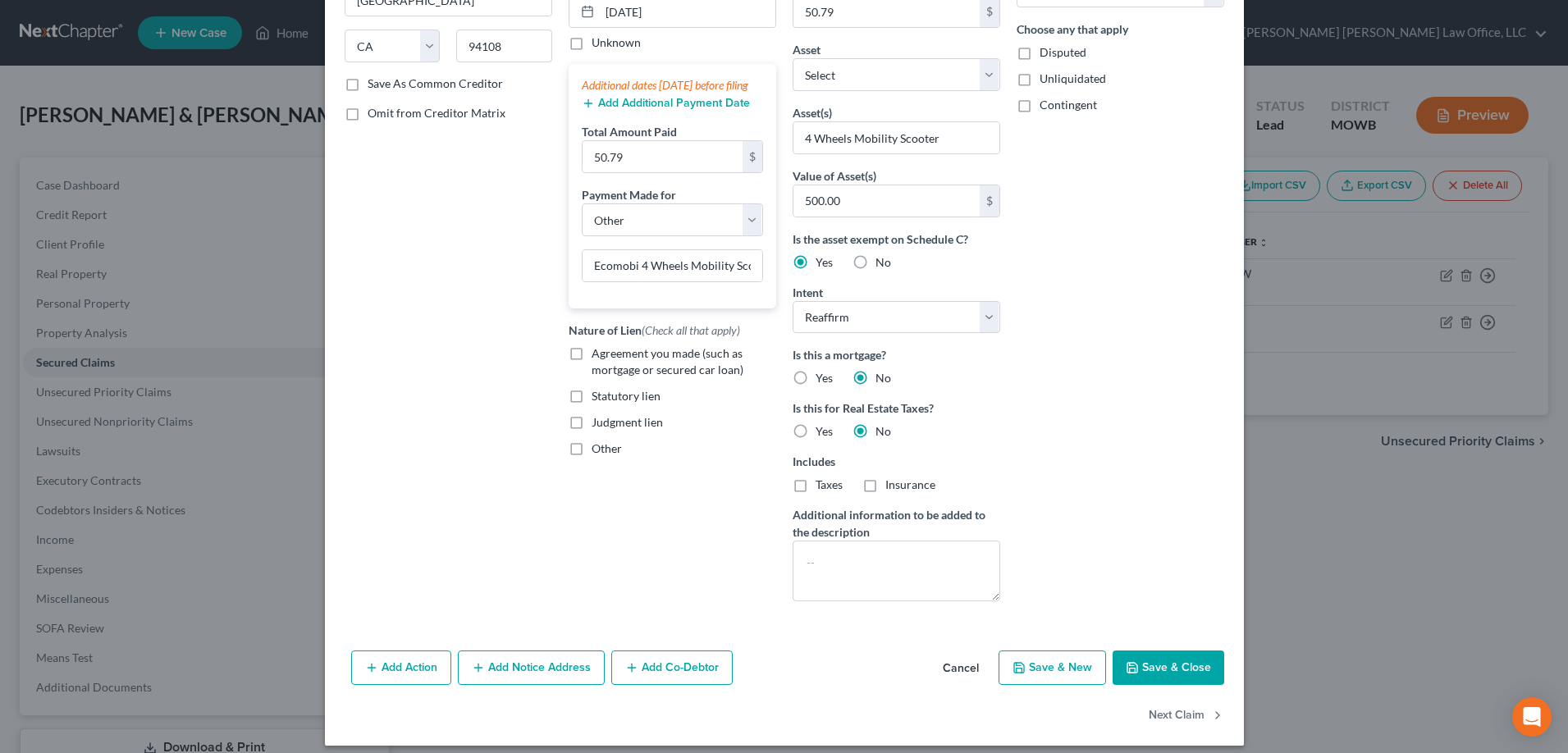
click at [1173, 669] on button "Save & Close" at bounding box center [1168, 668] width 111 height 35
select select
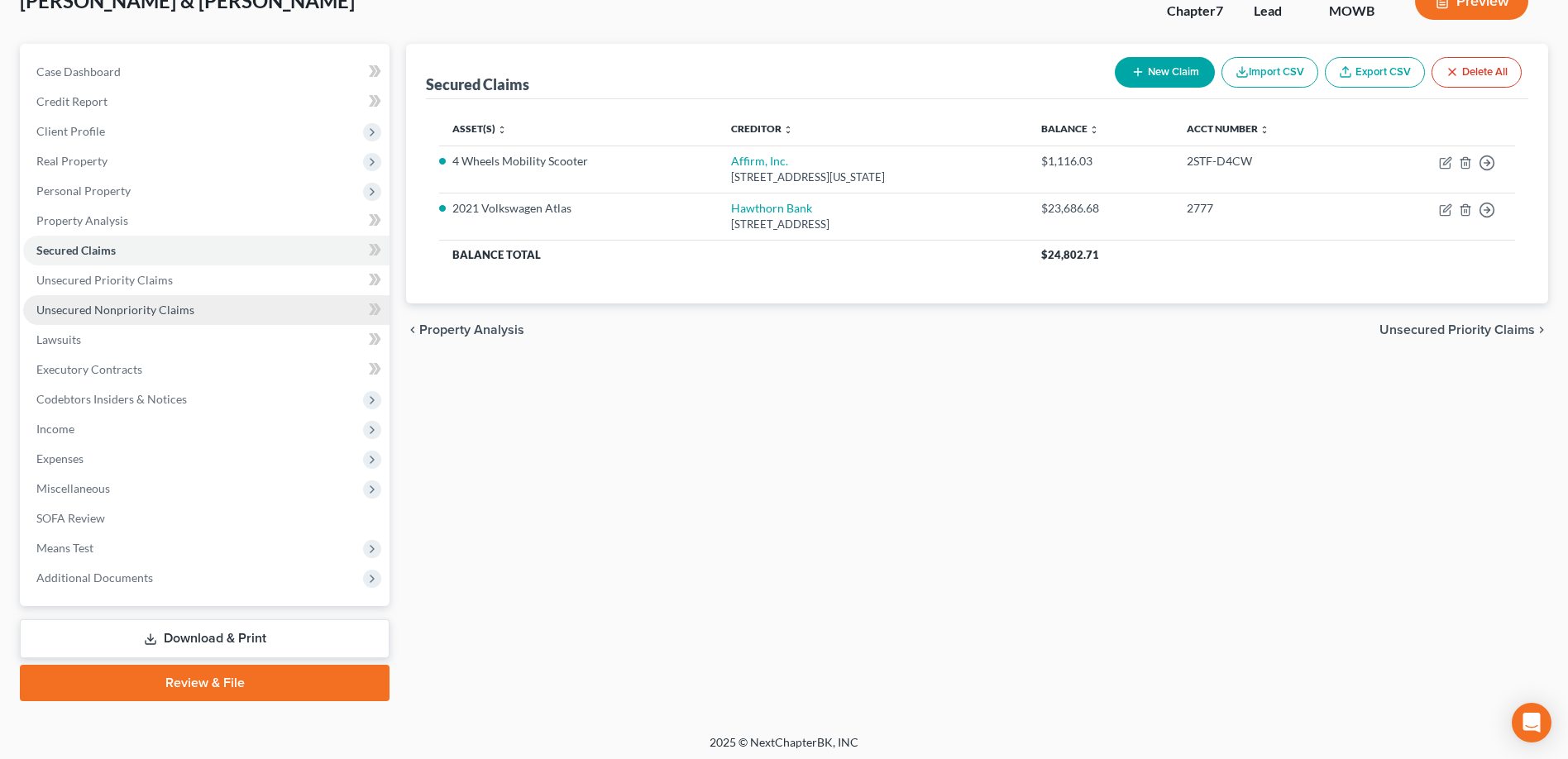
scroll to position [120, 0]
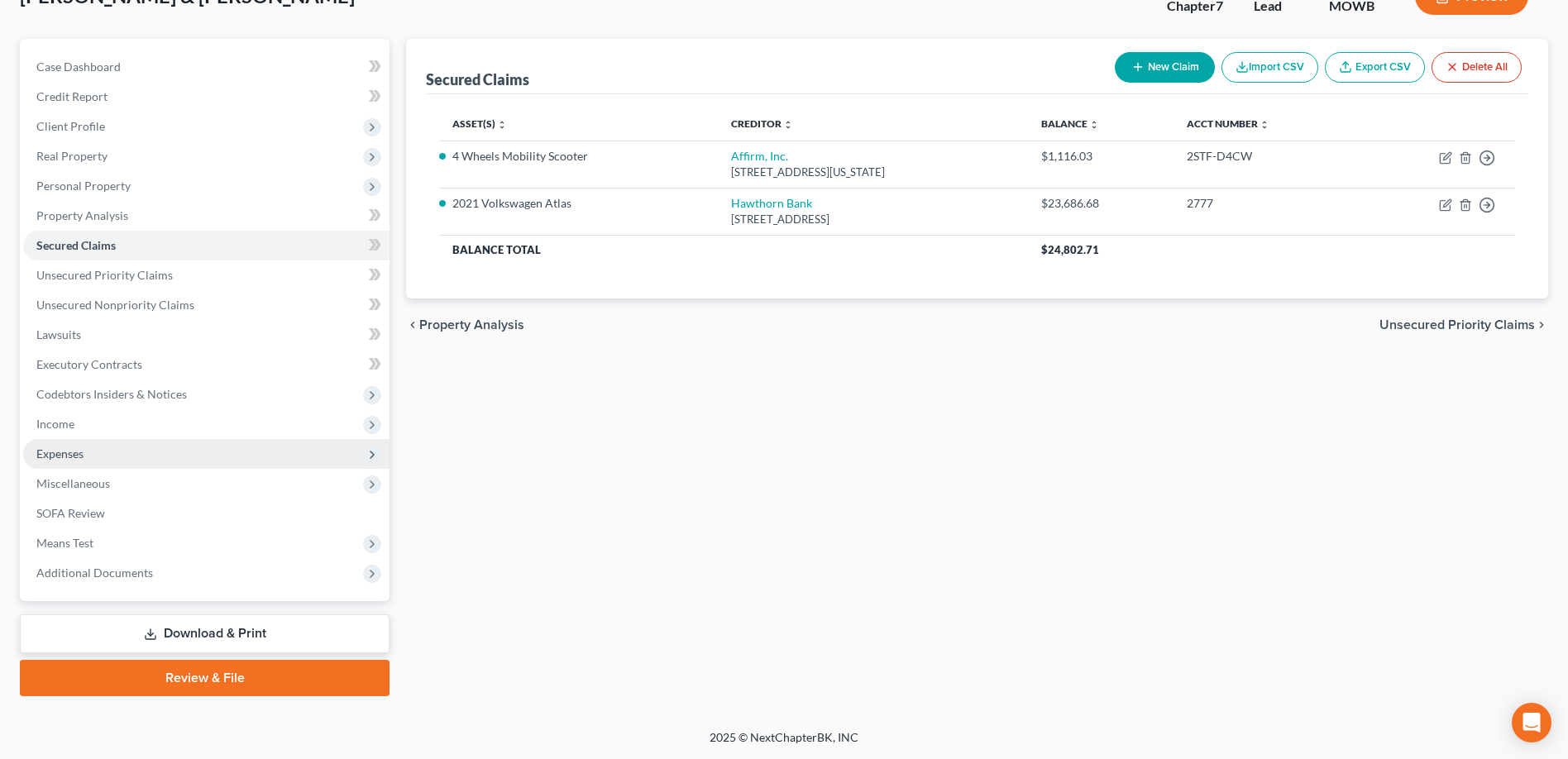
click at [76, 453] on span "Expenses" at bounding box center [60, 454] width 47 height 14
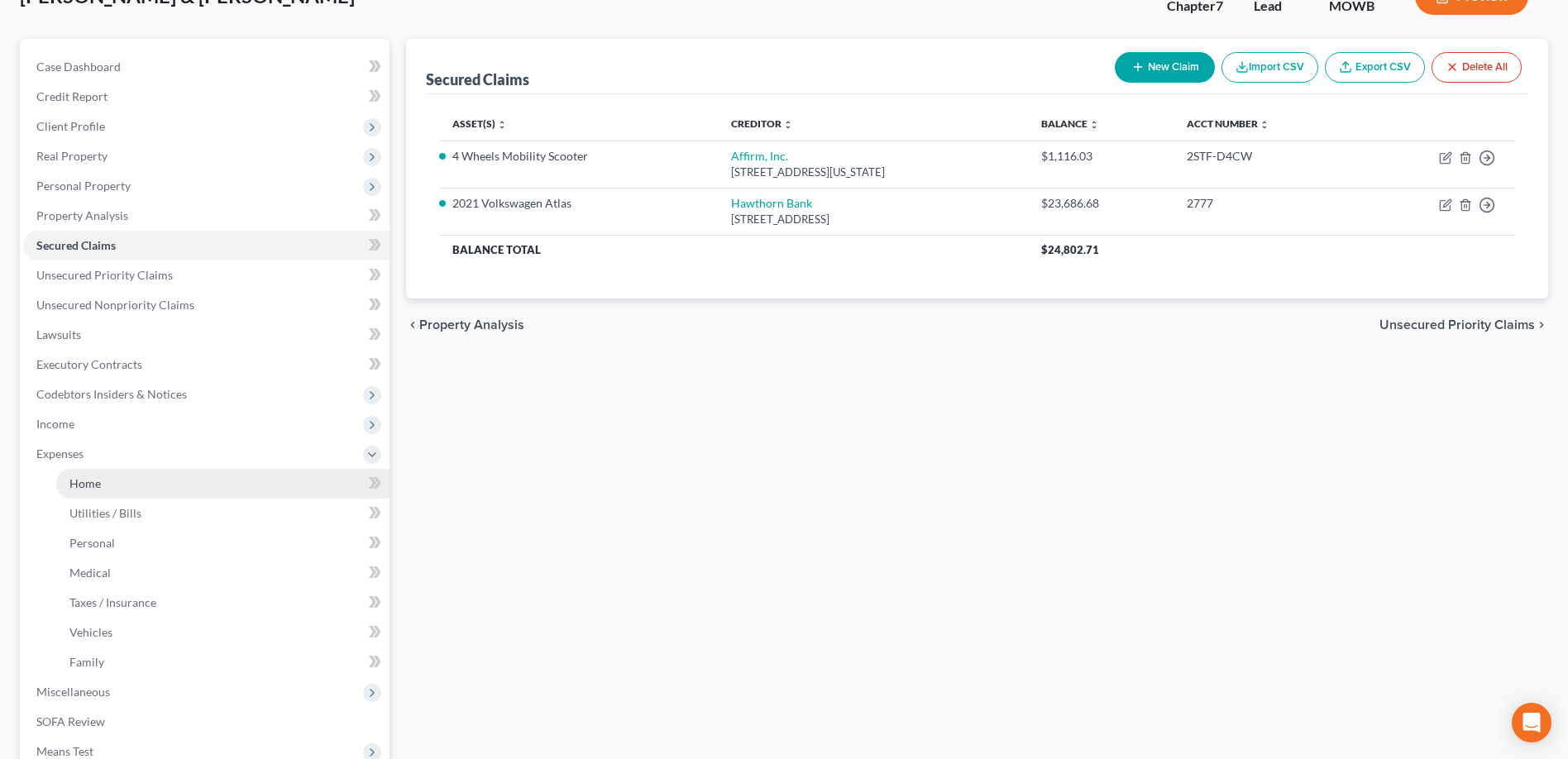
click at [91, 488] on span "Home" at bounding box center [85, 483] width 31 height 14
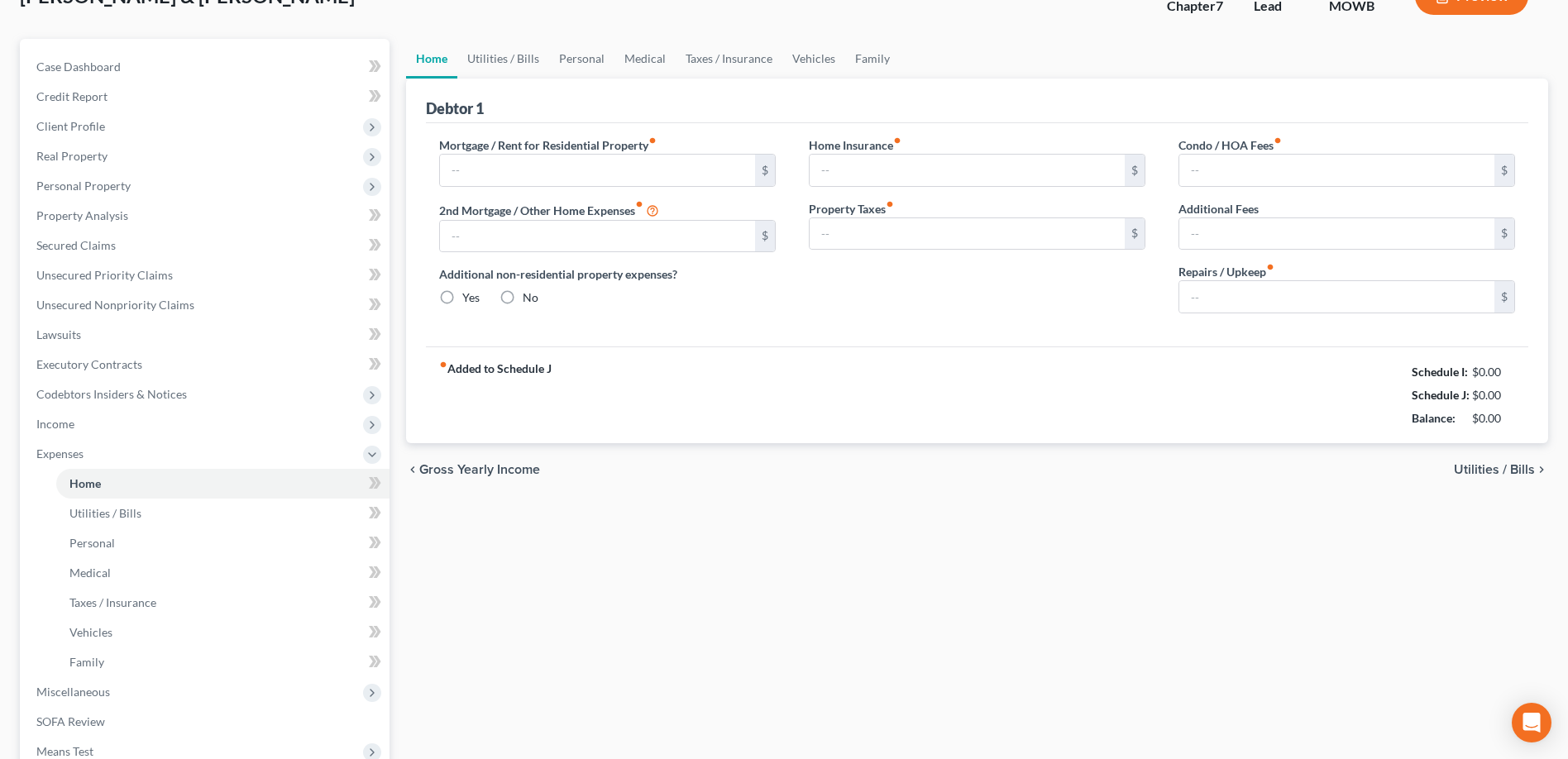
scroll to position [10, 0]
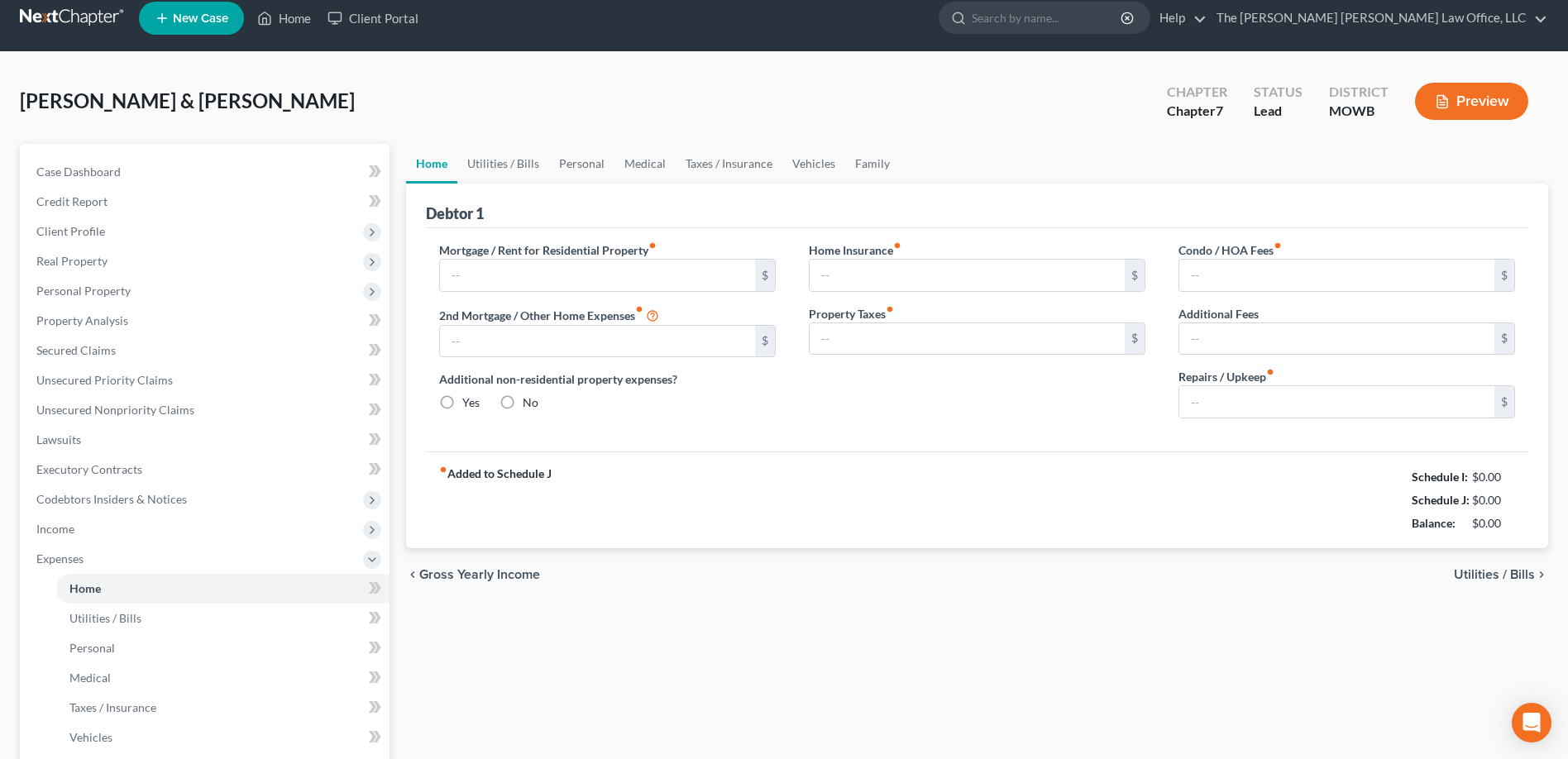
type input "350.00"
type input "0.00"
radio input "true"
type input "0.00"
type input "30.00"
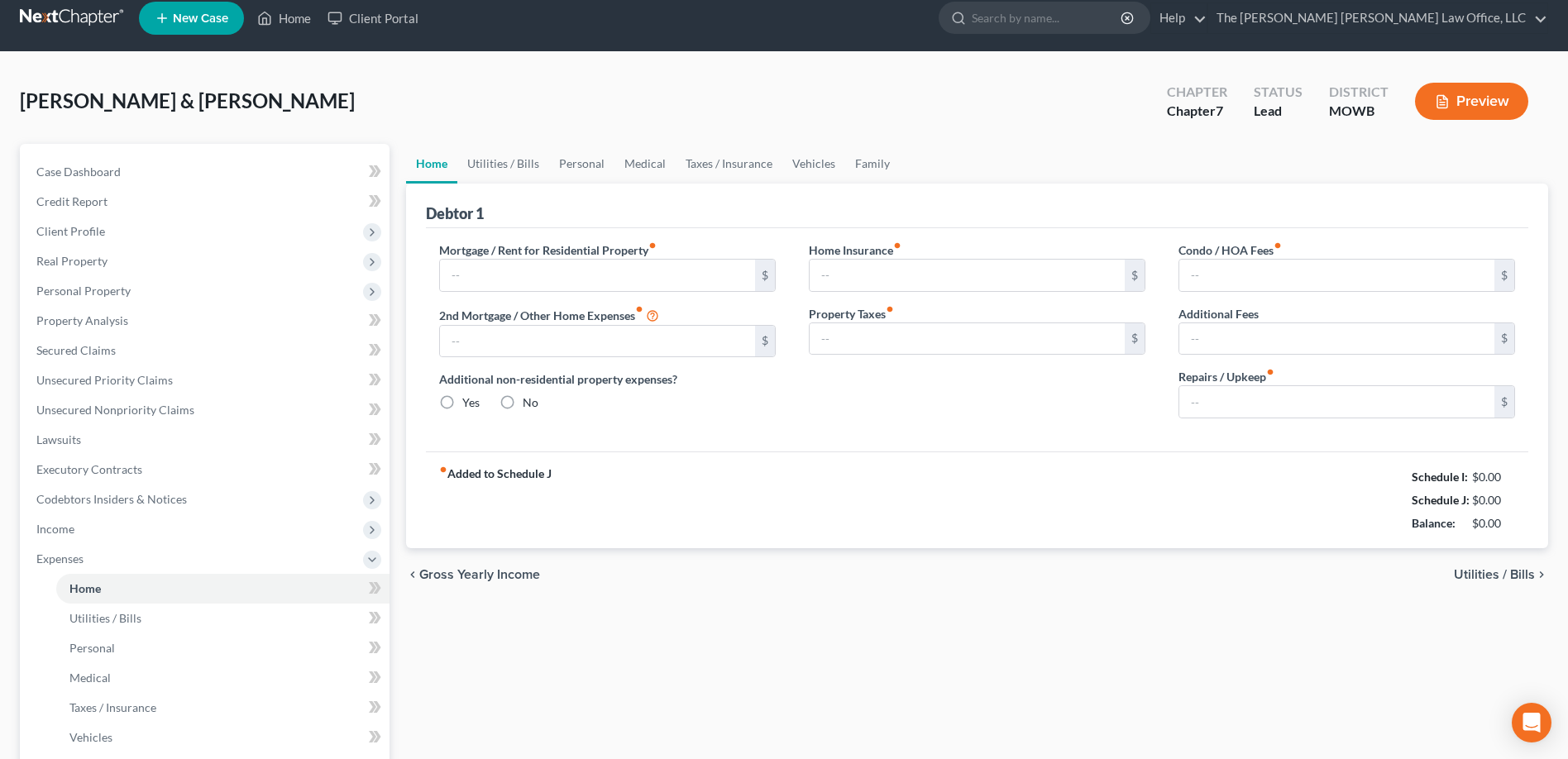
type input "0.00"
type input "100.00"
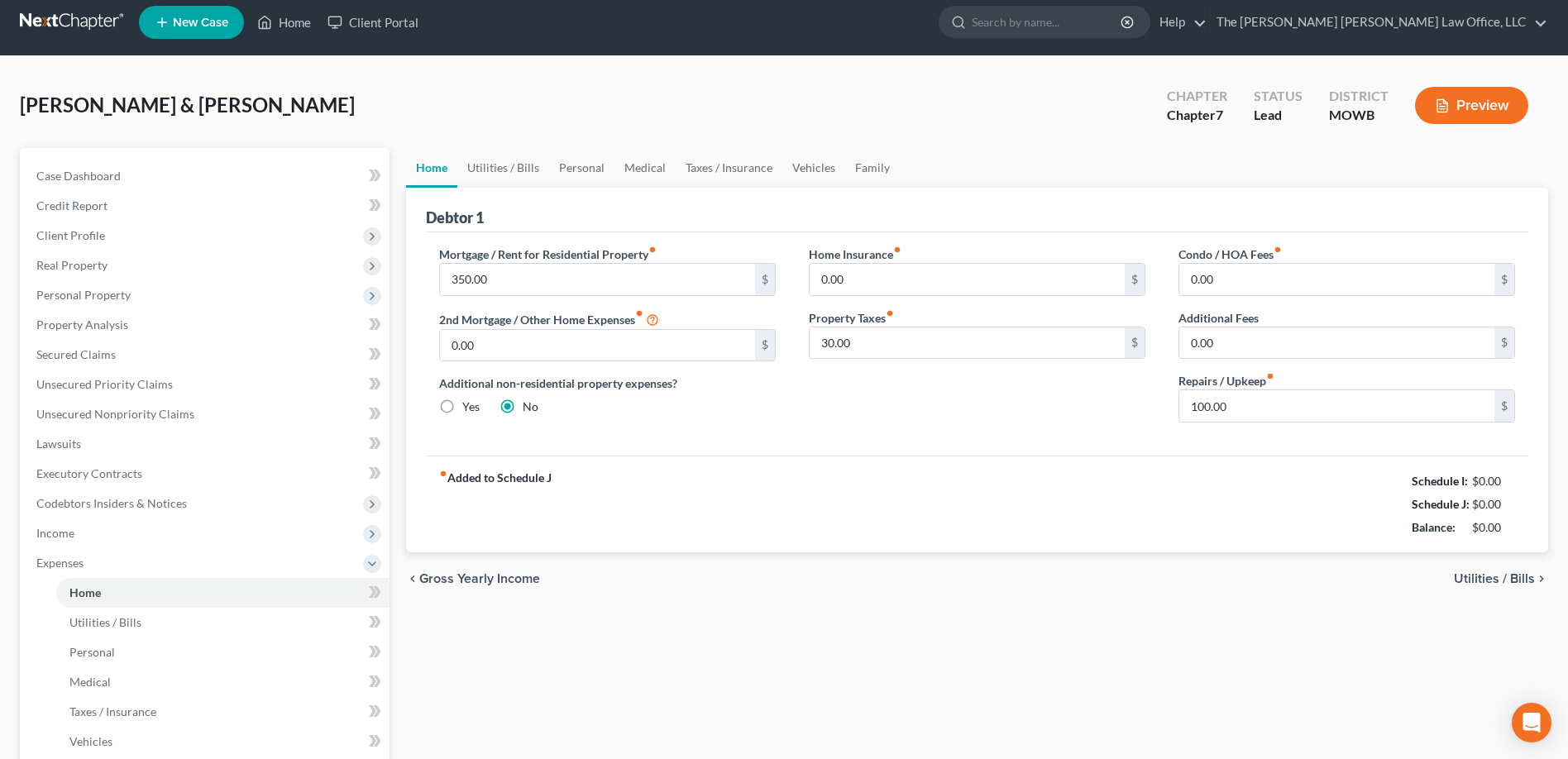
scroll to position [0, 0]
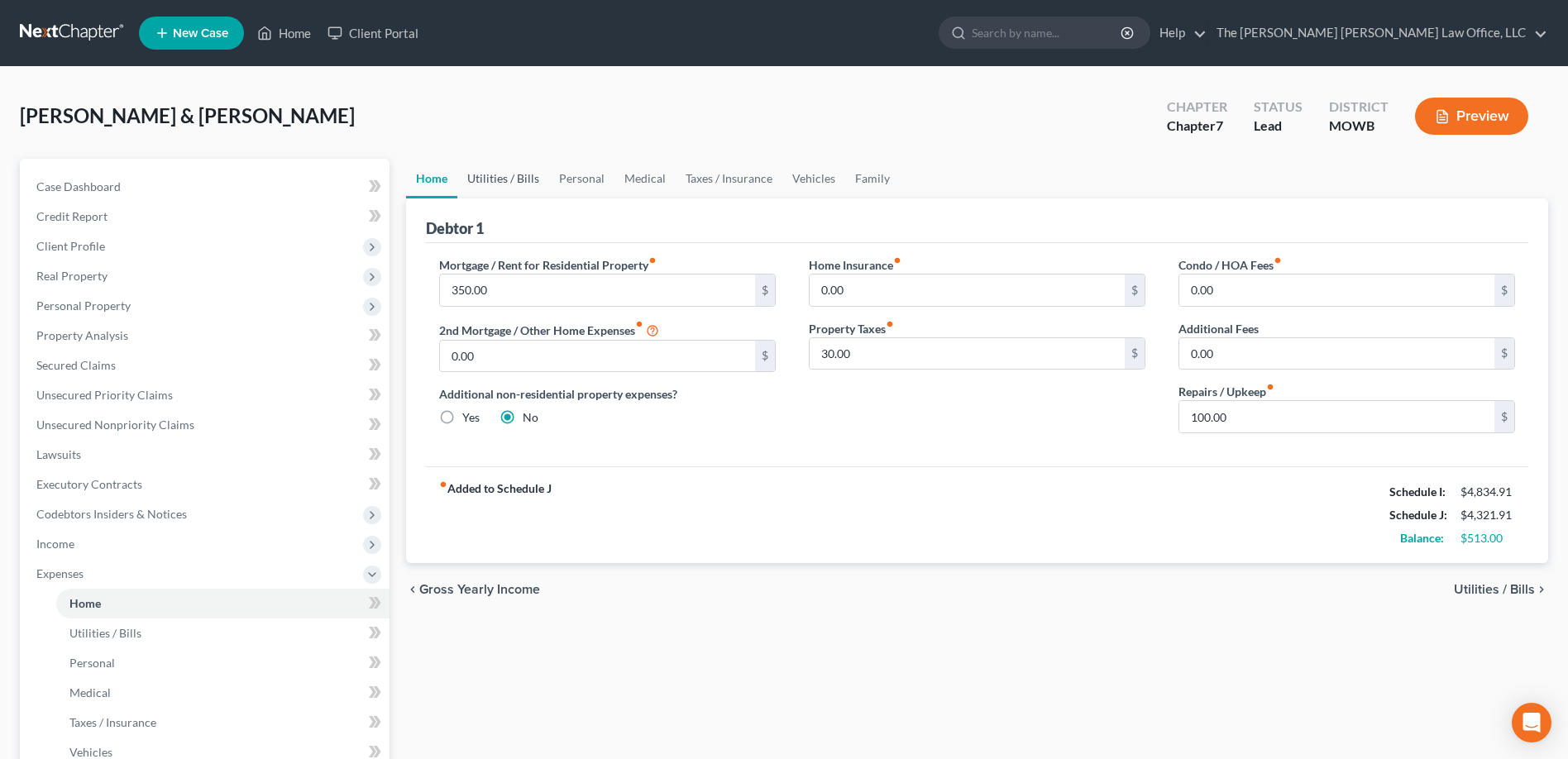
click at [503, 175] on link "Utilities / Bills" at bounding box center [503, 178] width 91 height 40
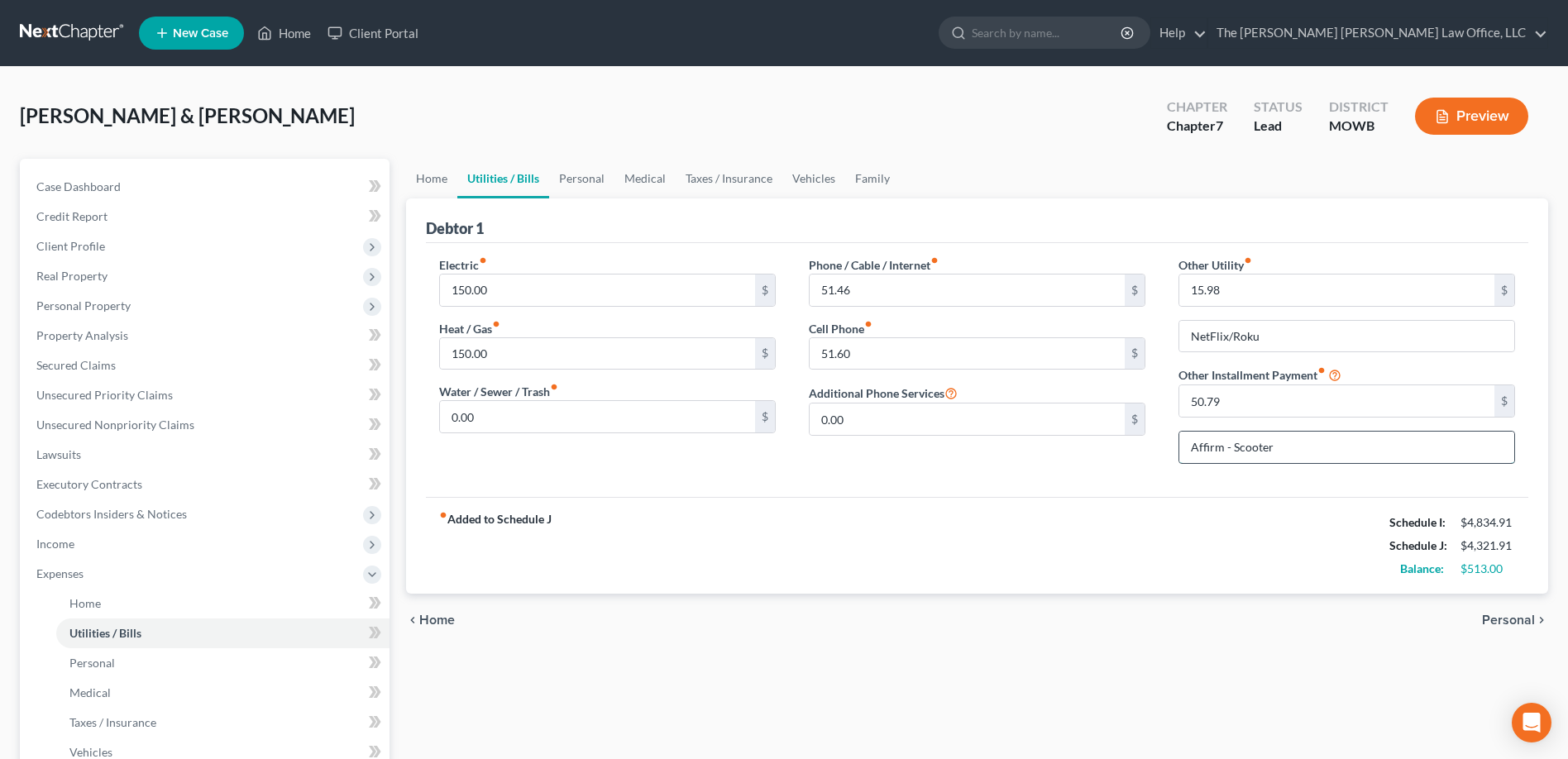
click at [1232, 446] on input "Affirm - Scooter" at bounding box center [1346, 447] width 335 height 31
type input "Affirm - Ecomobi 4 Wheels Mobility Scooter"
click at [424, 182] on link "Home" at bounding box center [432, 178] width 51 height 40
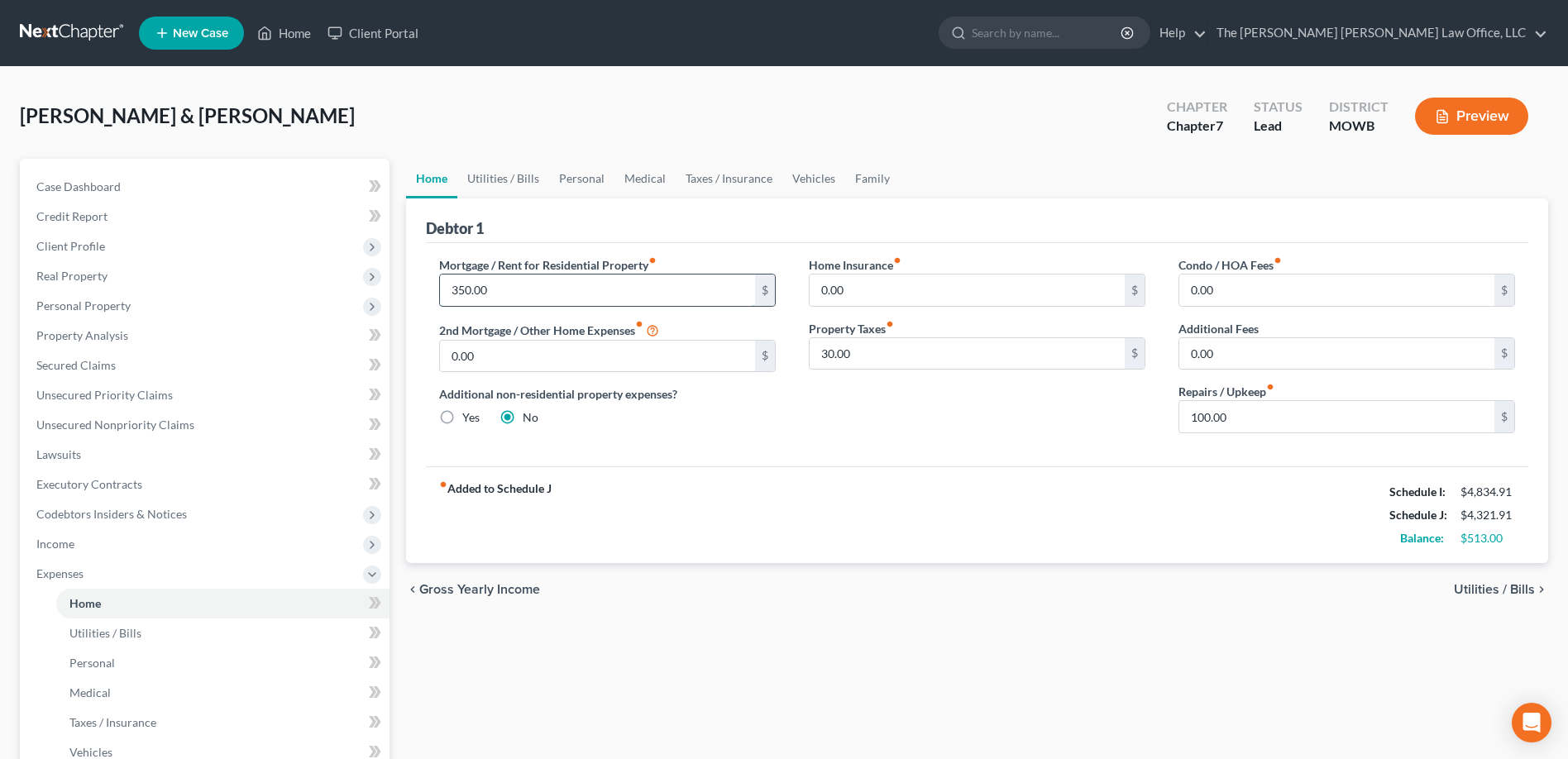
click at [510, 288] on input "350.00" at bounding box center [598, 289] width 315 height 31
type input "4"
type input "350.00"
click at [887, 504] on div "fiber_manual_record Added to Schedule J Schedule I: $4,834.91 Schedule J: $4,32…" at bounding box center [977, 515] width 1102 height 97
click at [496, 177] on link "Utilities / Bills" at bounding box center [503, 178] width 91 height 40
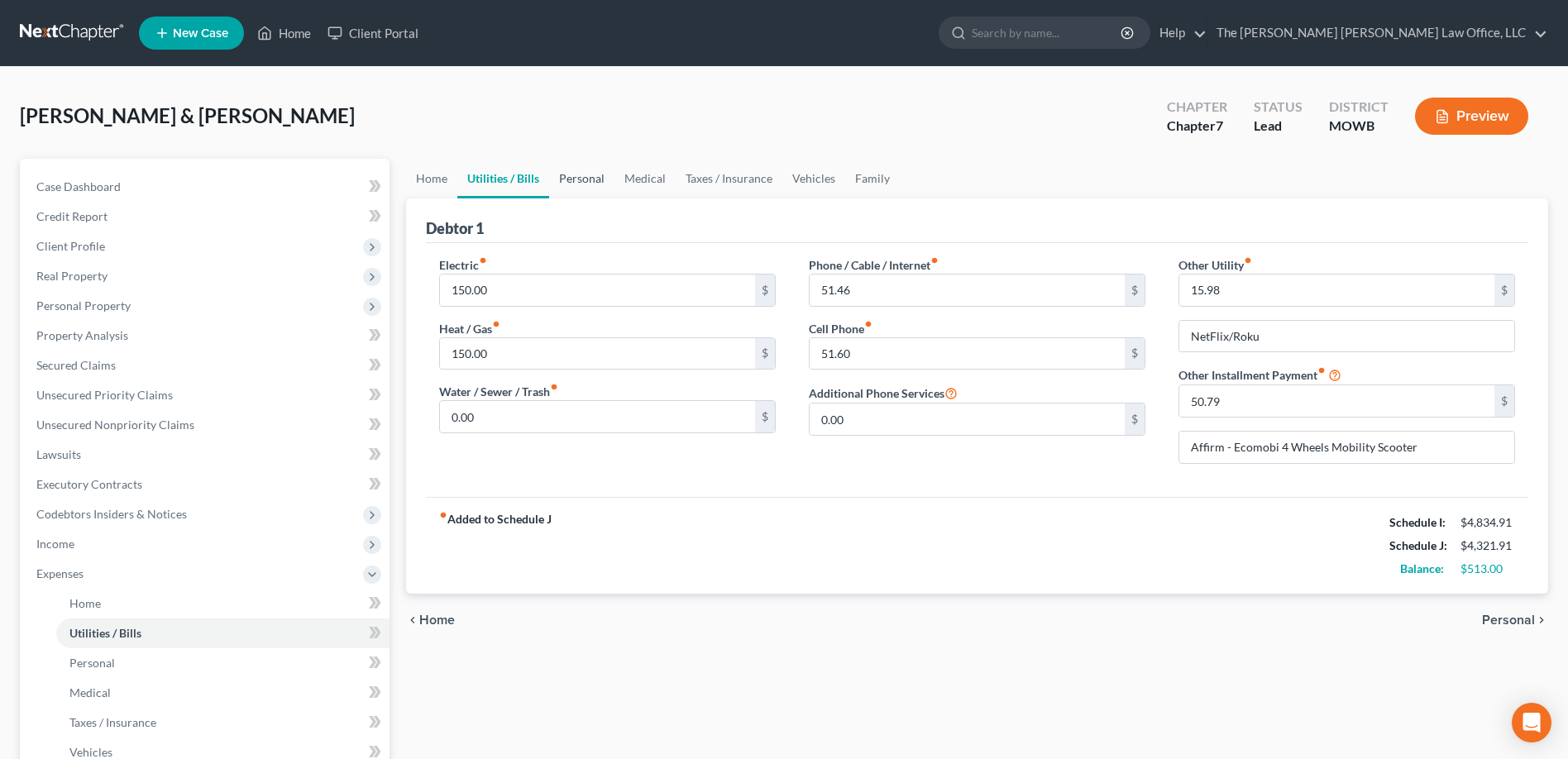
click at [574, 182] on link "Personal" at bounding box center [582, 178] width 65 height 40
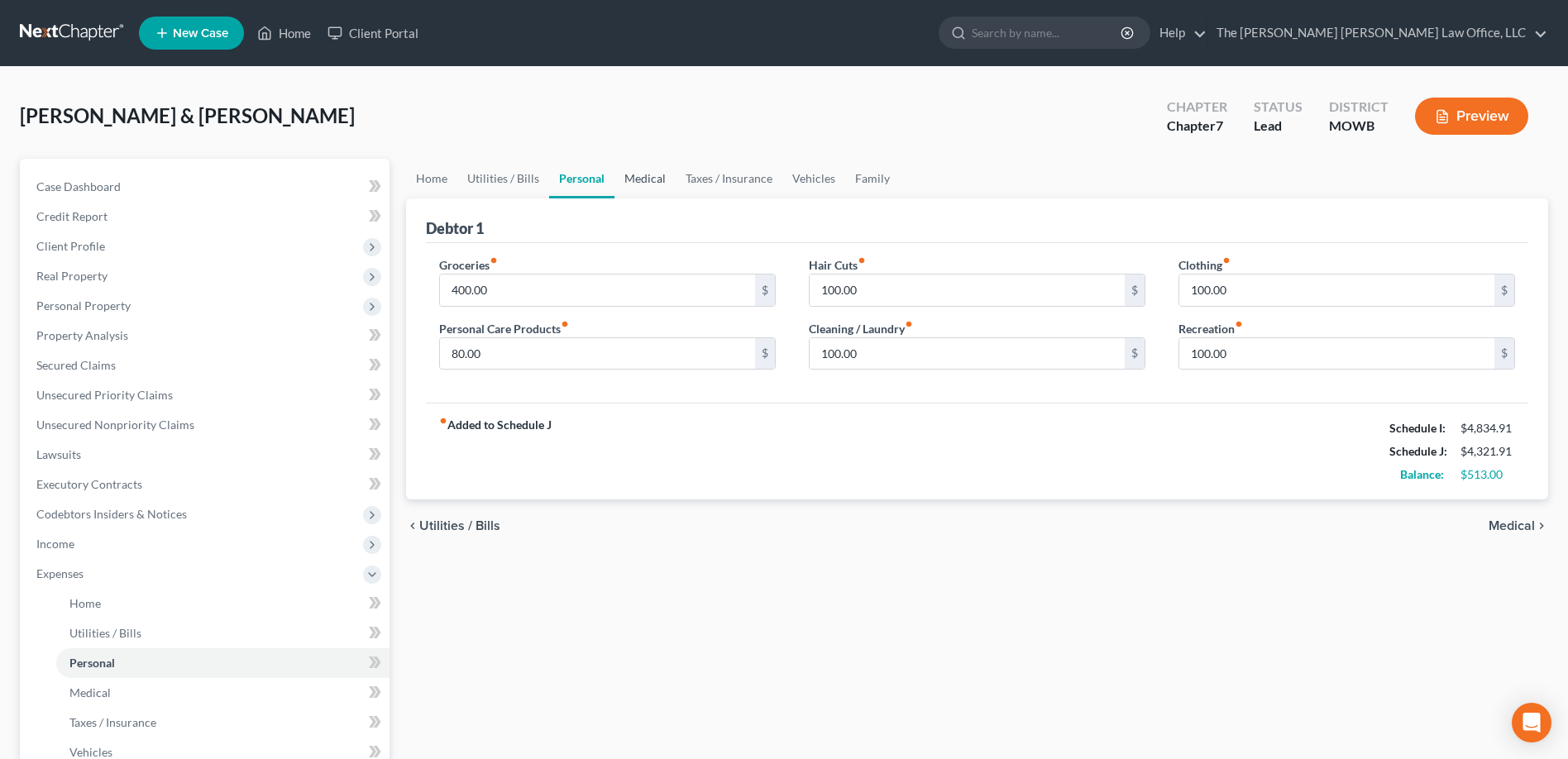
click at [640, 179] on link "Medical" at bounding box center [645, 178] width 61 height 40
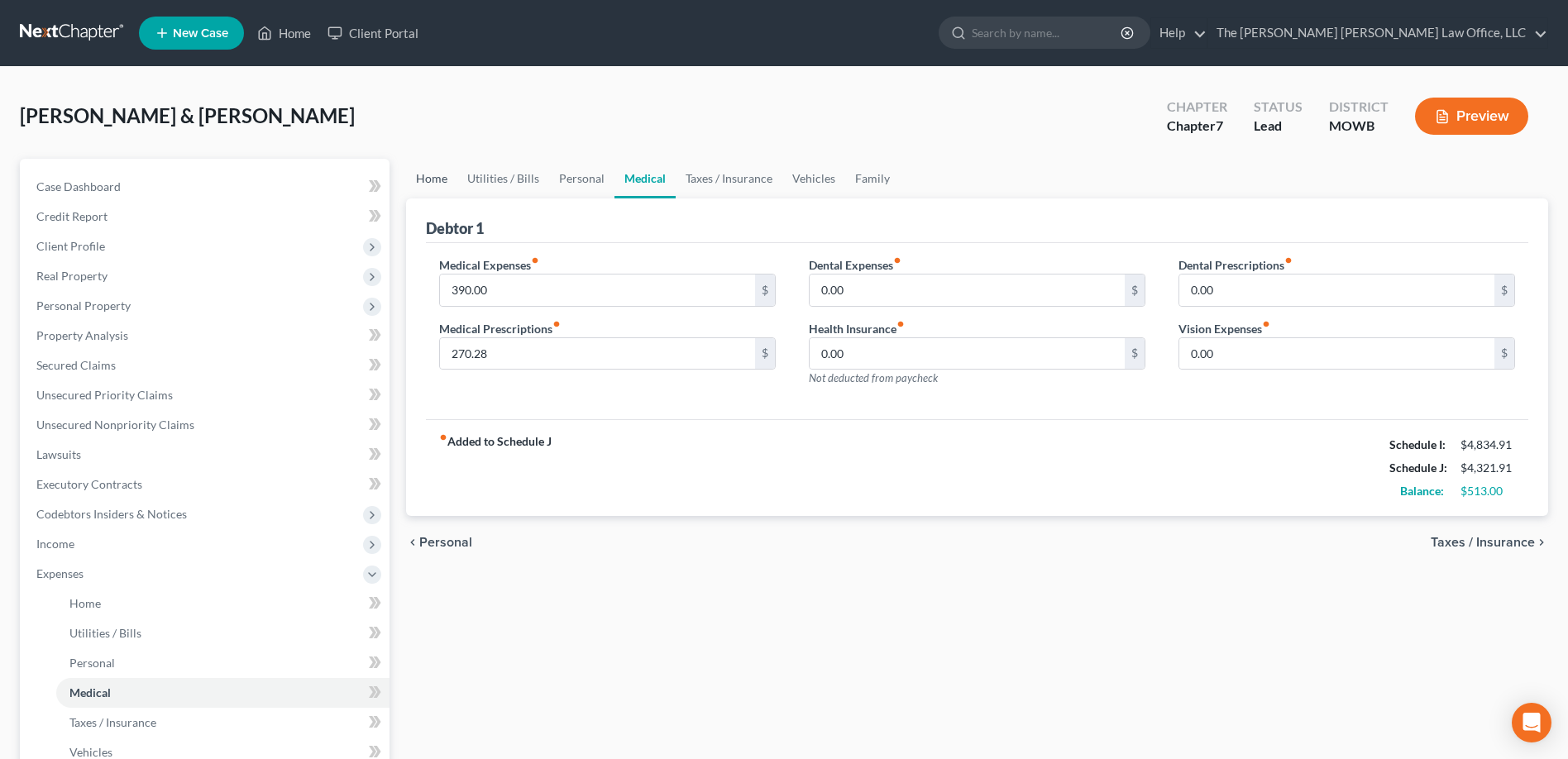
click at [434, 178] on link "Home" at bounding box center [432, 178] width 51 height 40
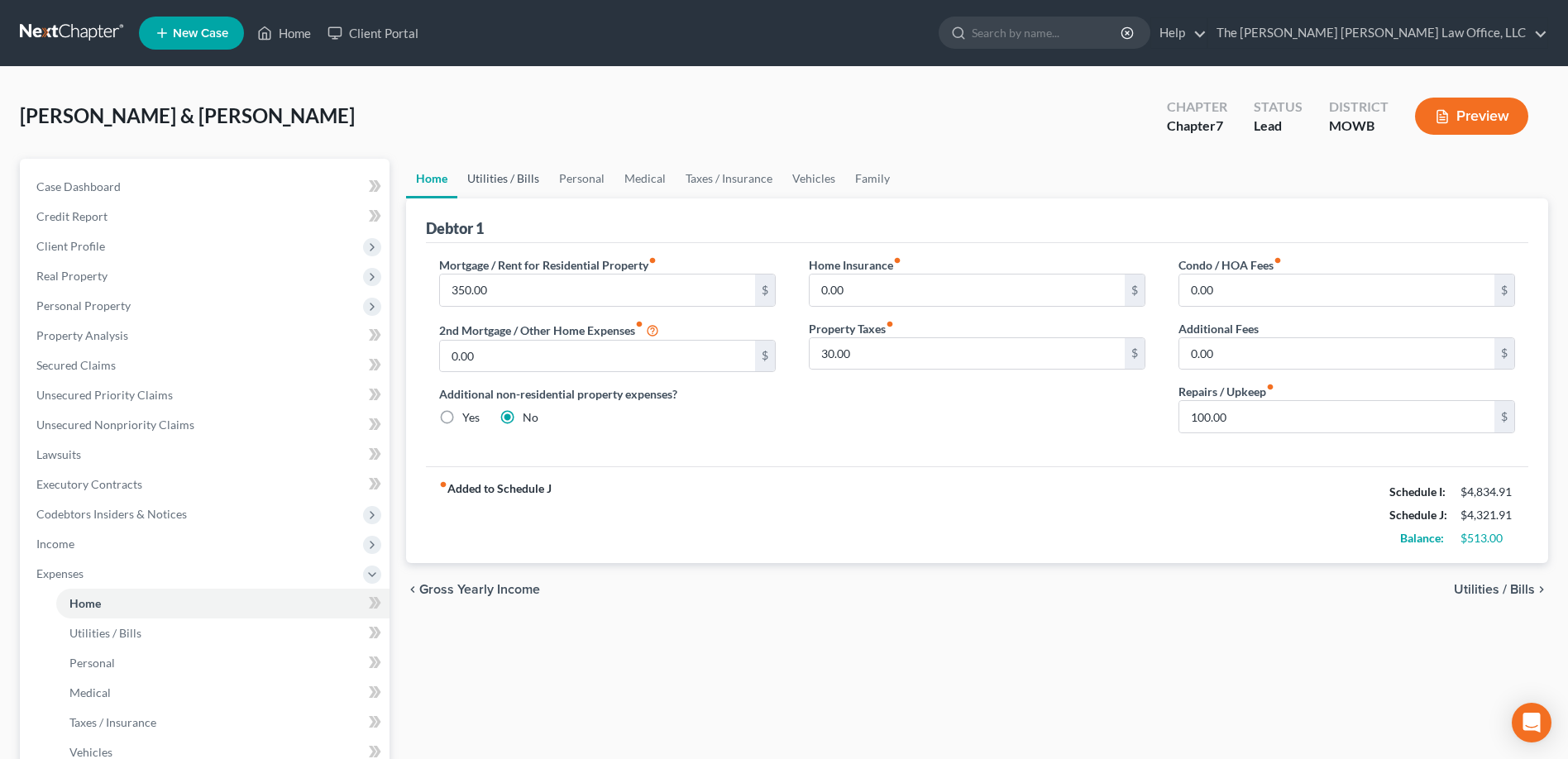
click at [491, 177] on link "Utilities / Bills" at bounding box center [503, 178] width 91 height 40
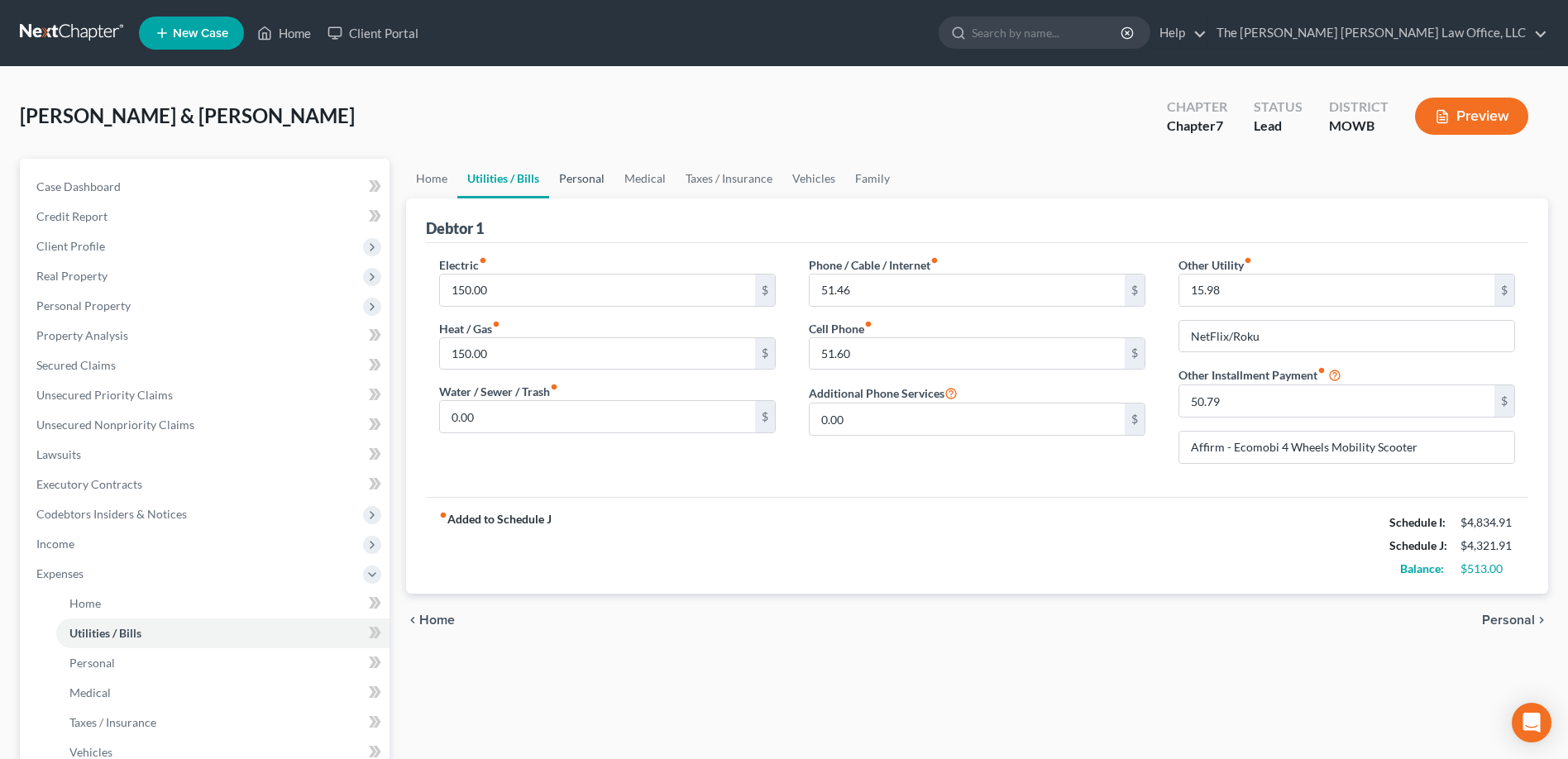
click at [587, 179] on link "Personal" at bounding box center [582, 178] width 65 height 40
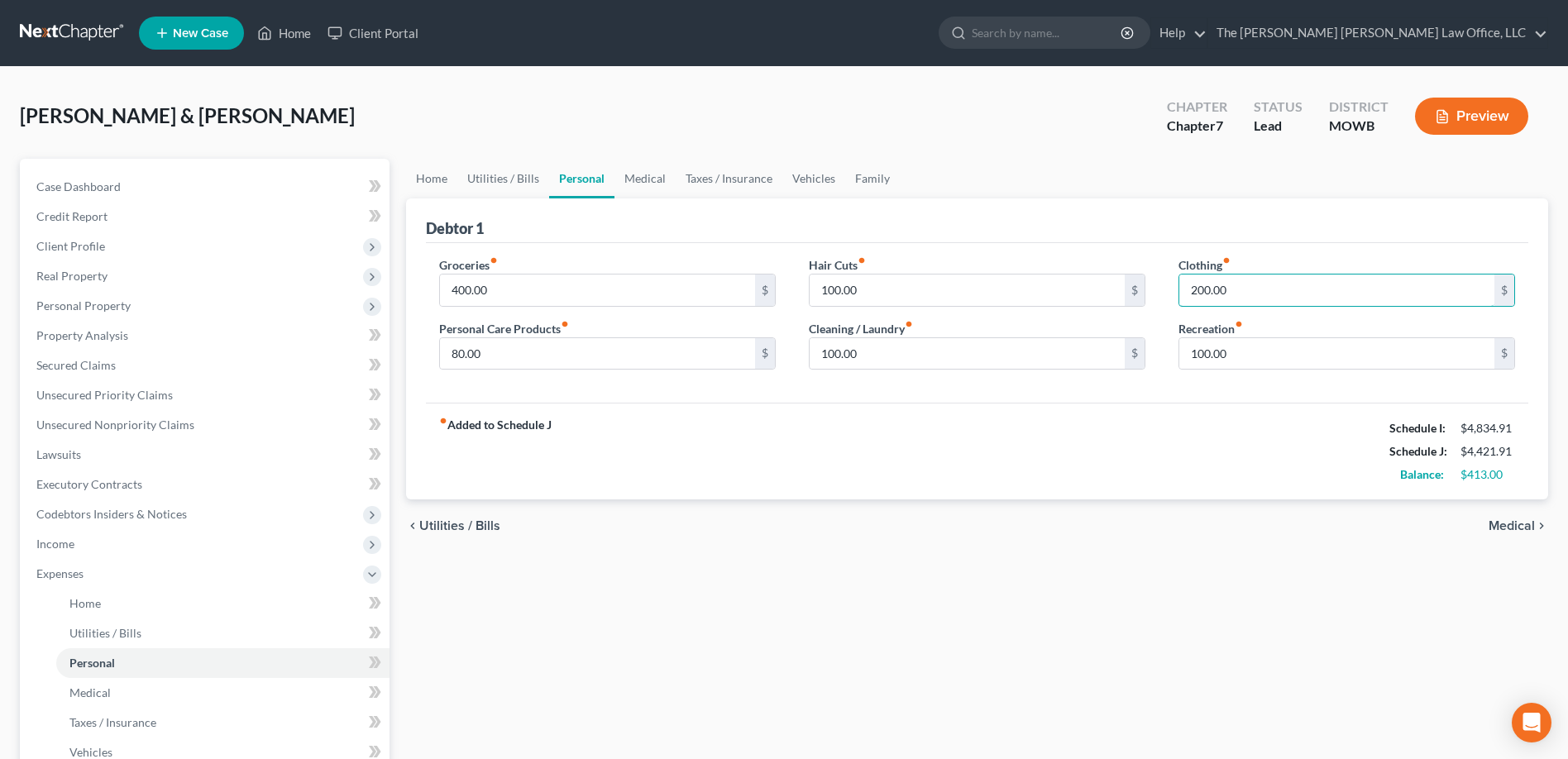
type input "200.00"
click at [1197, 410] on div "fiber_manual_record Added to Schedule J Schedule I: $4,834.91 Schedule J: $4,42…" at bounding box center [977, 451] width 1102 height 97
click at [648, 179] on link "Medical" at bounding box center [645, 178] width 61 height 40
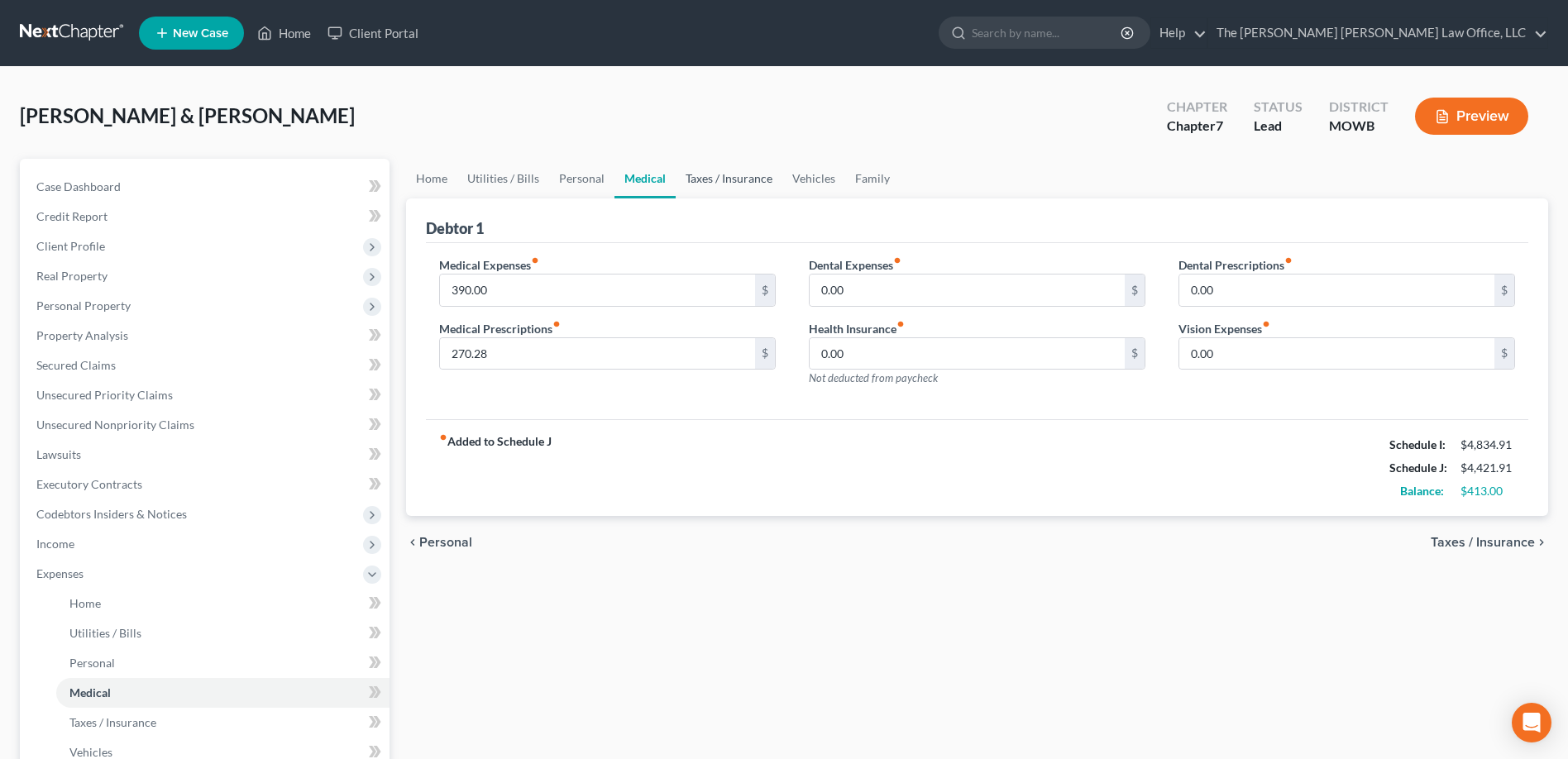
click at [713, 179] on link "Taxes / Insurance" at bounding box center [729, 178] width 107 height 40
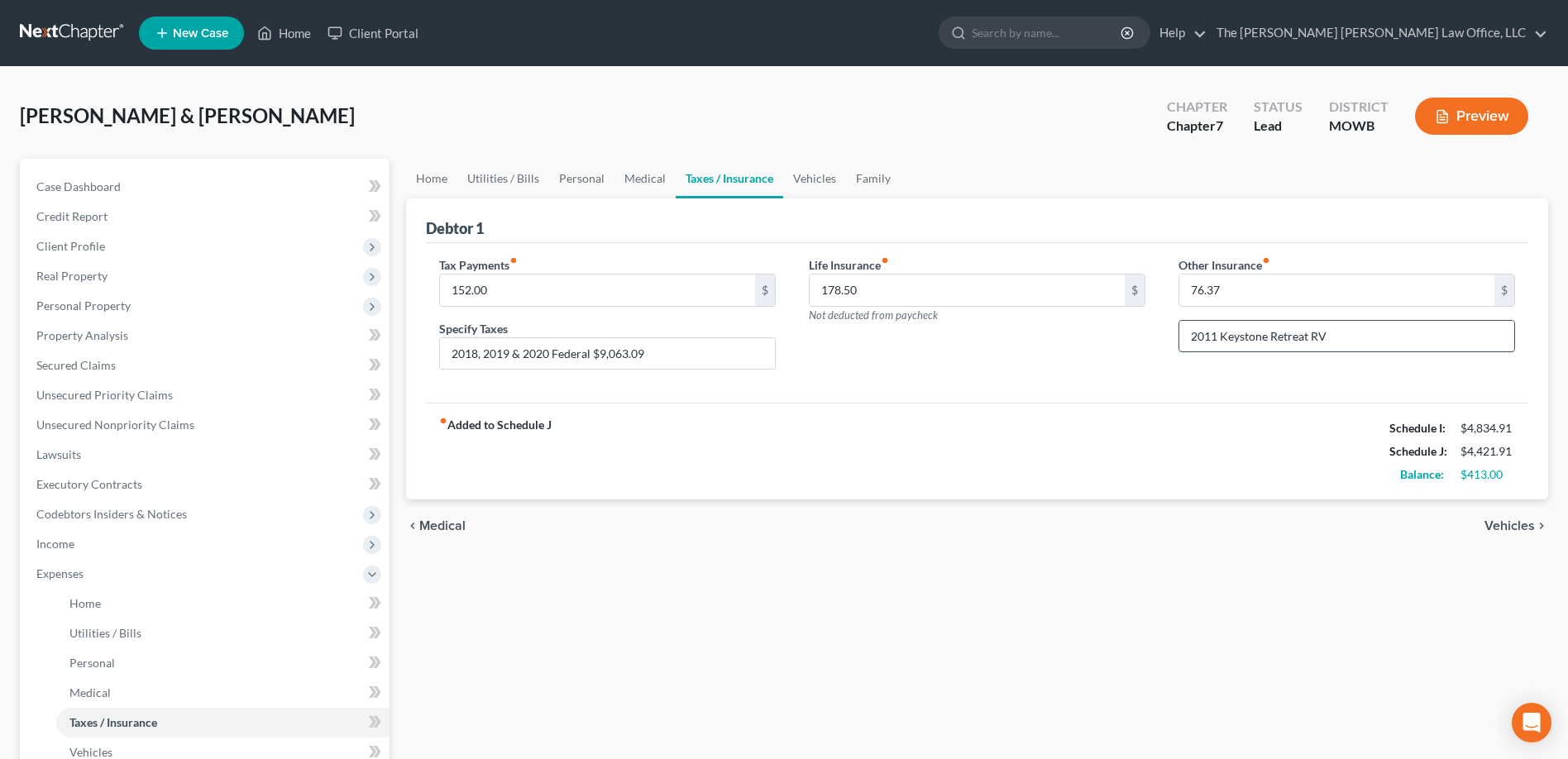
click at [1335, 334] on input "2011 Keystone Retreat RV" at bounding box center [1346, 336] width 335 height 31
click at [807, 179] on link "Vehicles" at bounding box center [815, 178] width 63 height 40
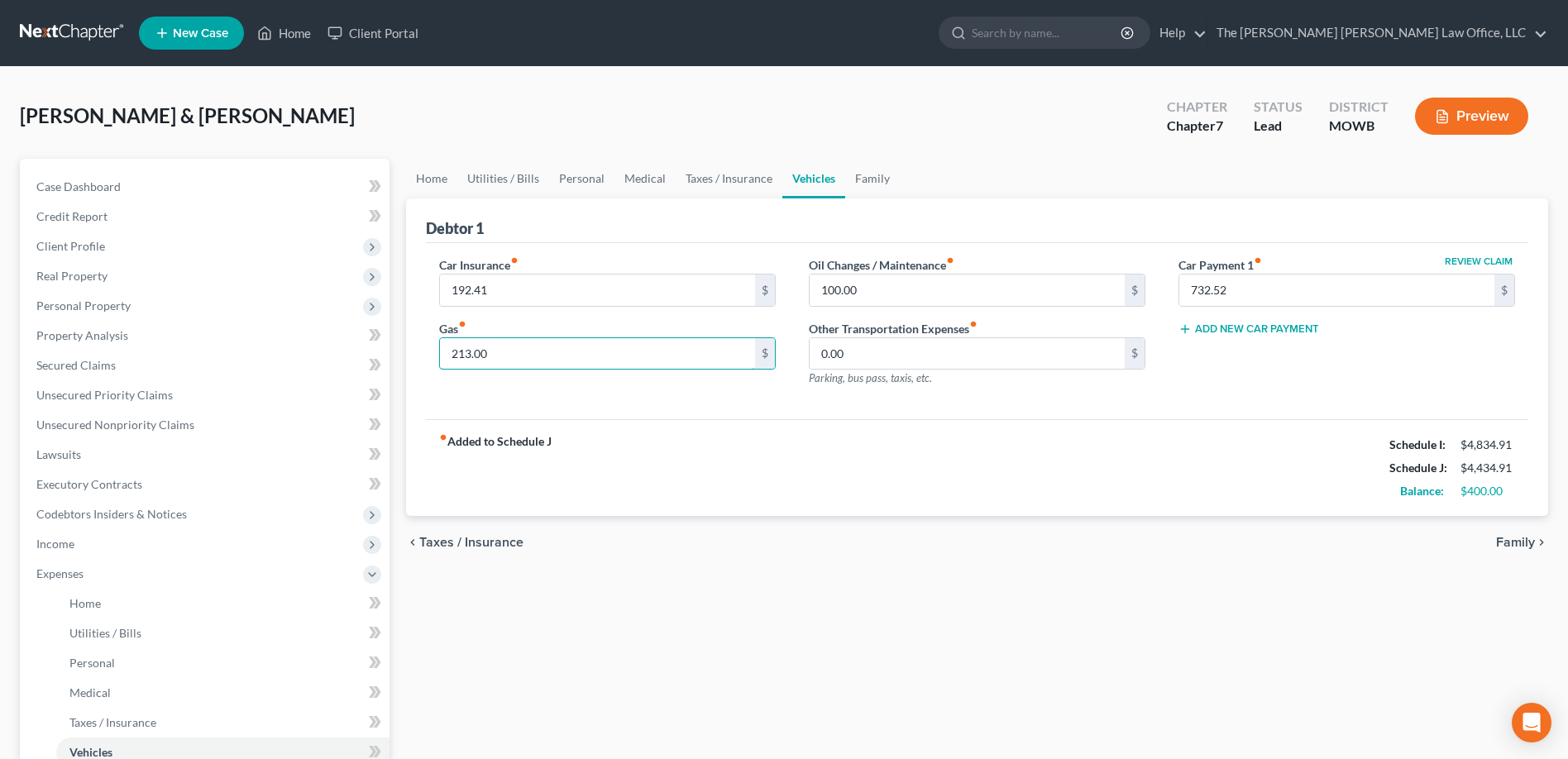
type input "213.00"
click at [653, 407] on div "Car Insurance fiber_manual_record 192.41 $ Gas fiber_manual_record 213.00 $ Oil…" at bounding box center [977, 332] width 1102 height 177
type input "110.00"
click at [1027, 400] on div "Oil Changes / Maintenance fiber_manual_record 110.00 $ Other Transportation Exp…" at bounding box center [977, 328] width 370 height 144
click at [862, 179] on link "Family" at bounding box center [873, 178] width 55 height 40
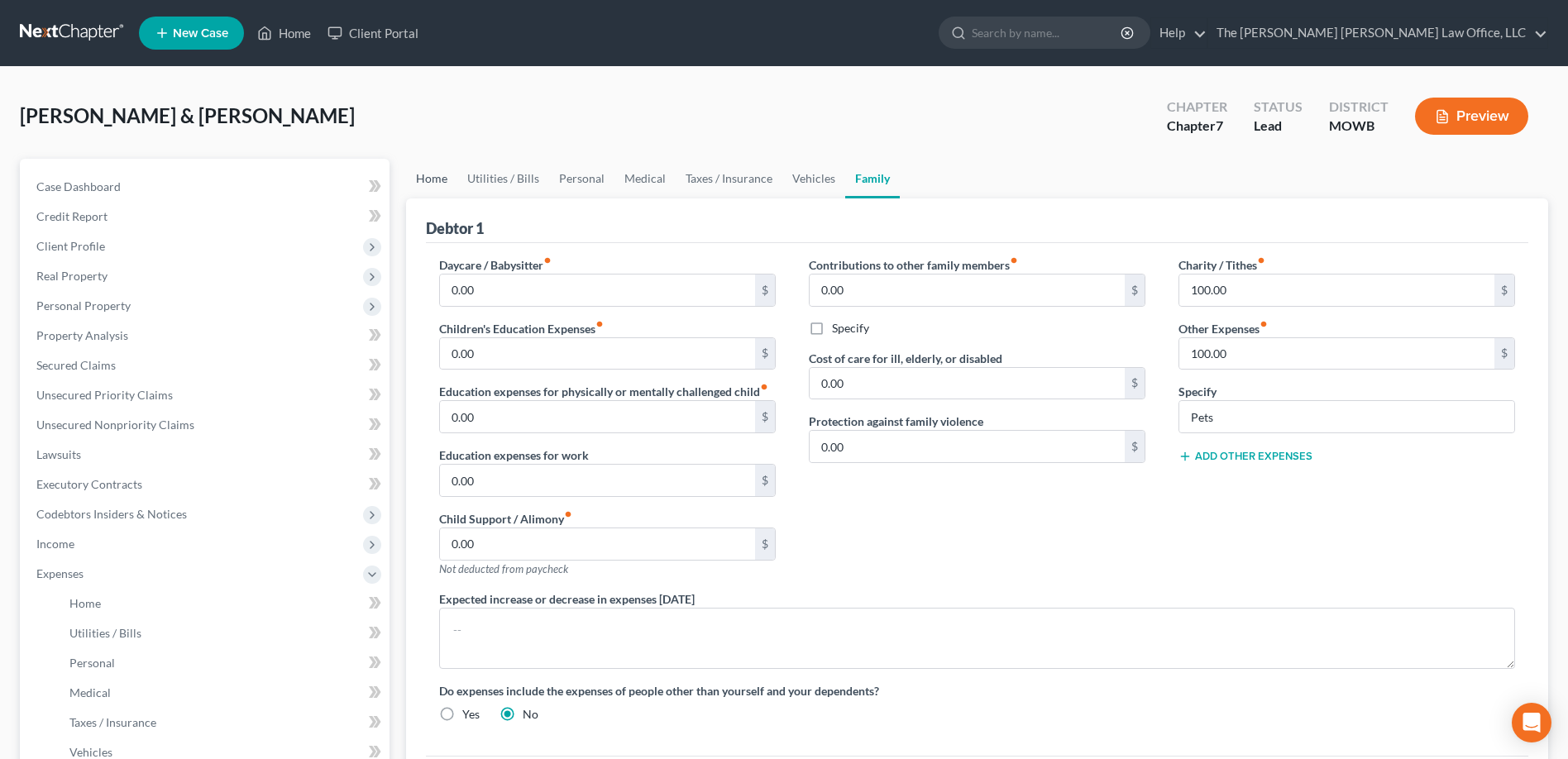
click at [432, 178] on link "Home" at bounding box center [432, 178] width 51 height 40
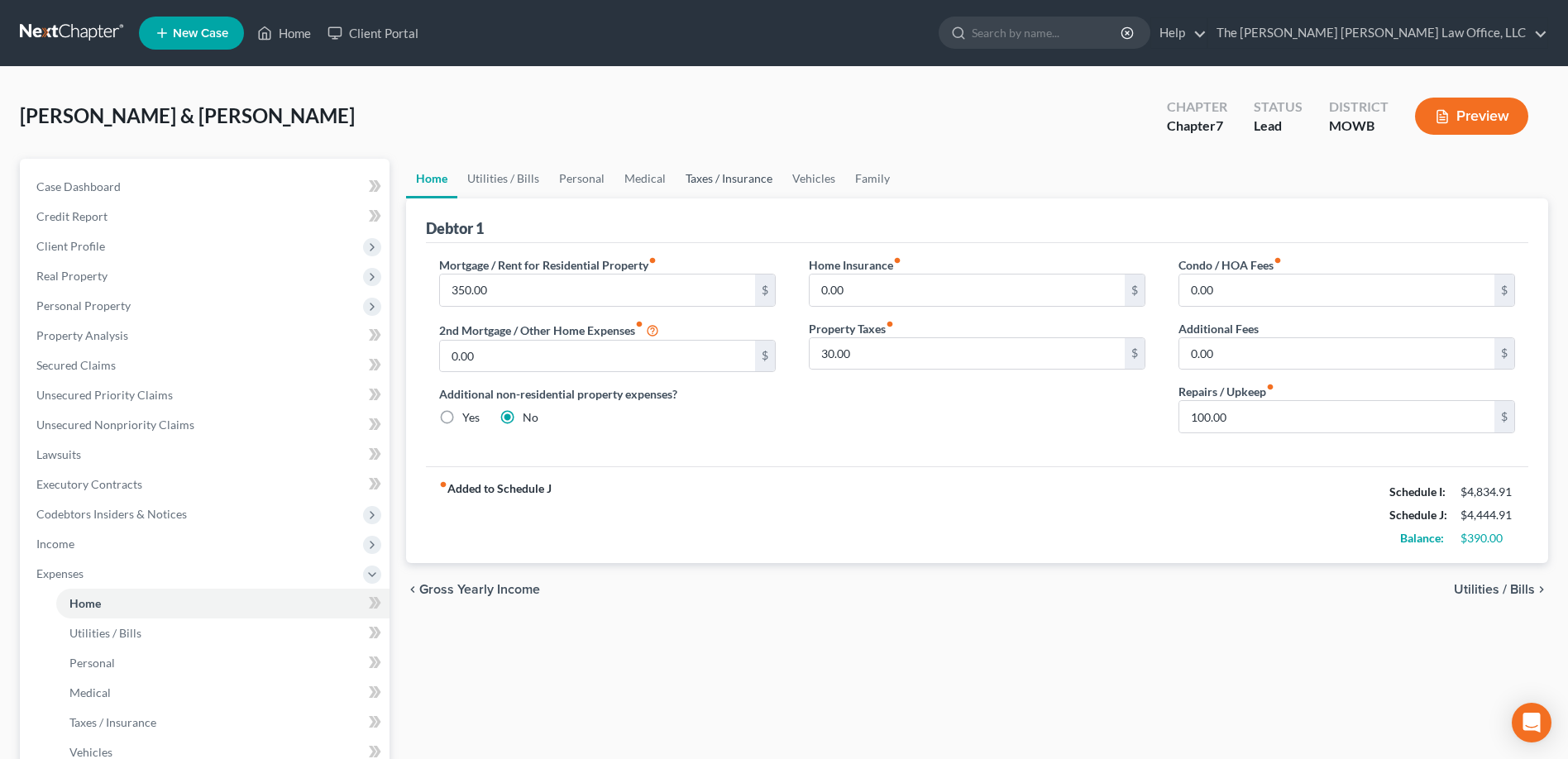
click at [732, 181] on link "Taxes / Insurance" at bounding box center [729, 178] width 107 height 40
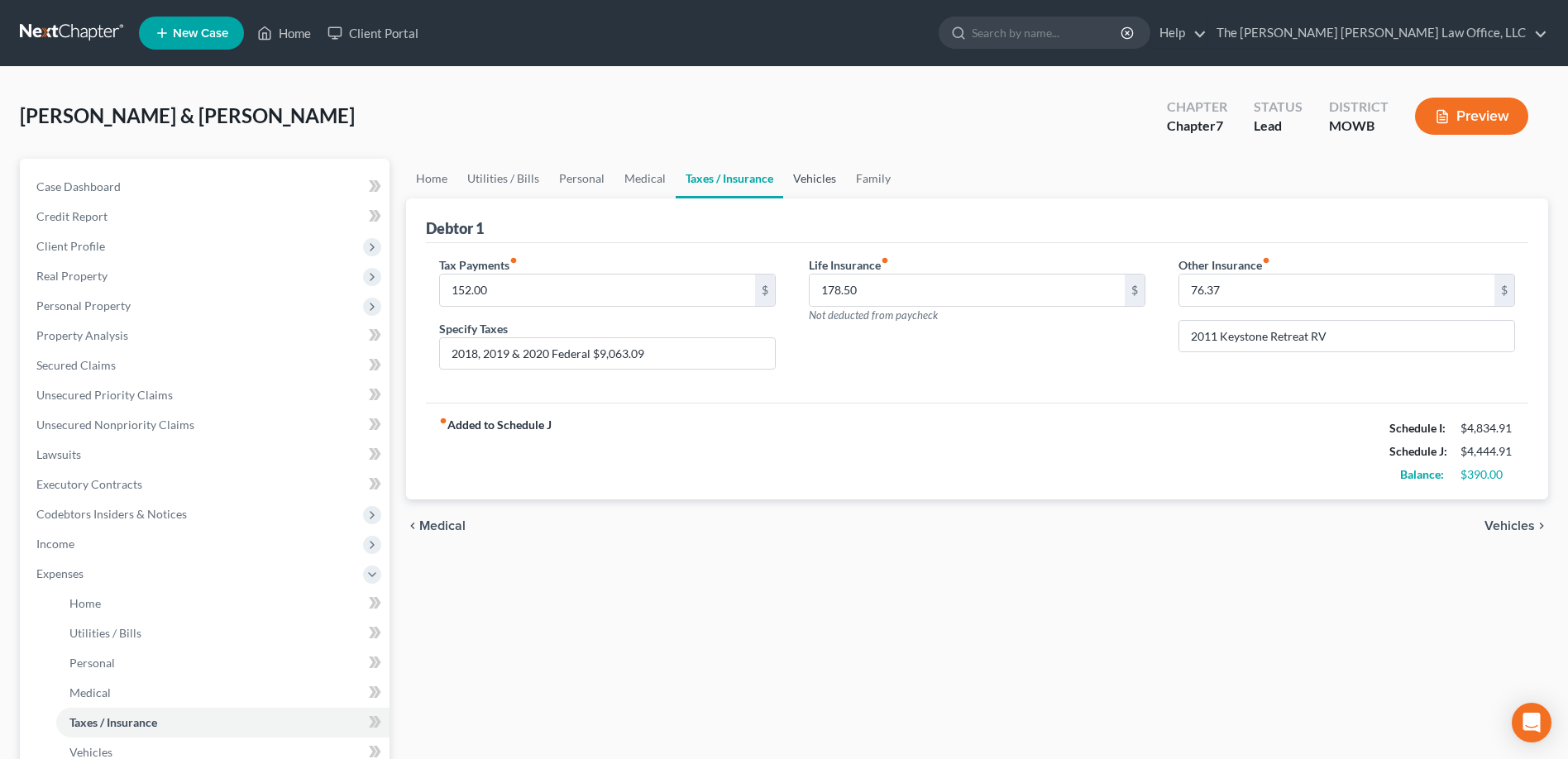
click at [812, 180] on link "Vehicles" at bounding box center [815, 178] width 63 height 40
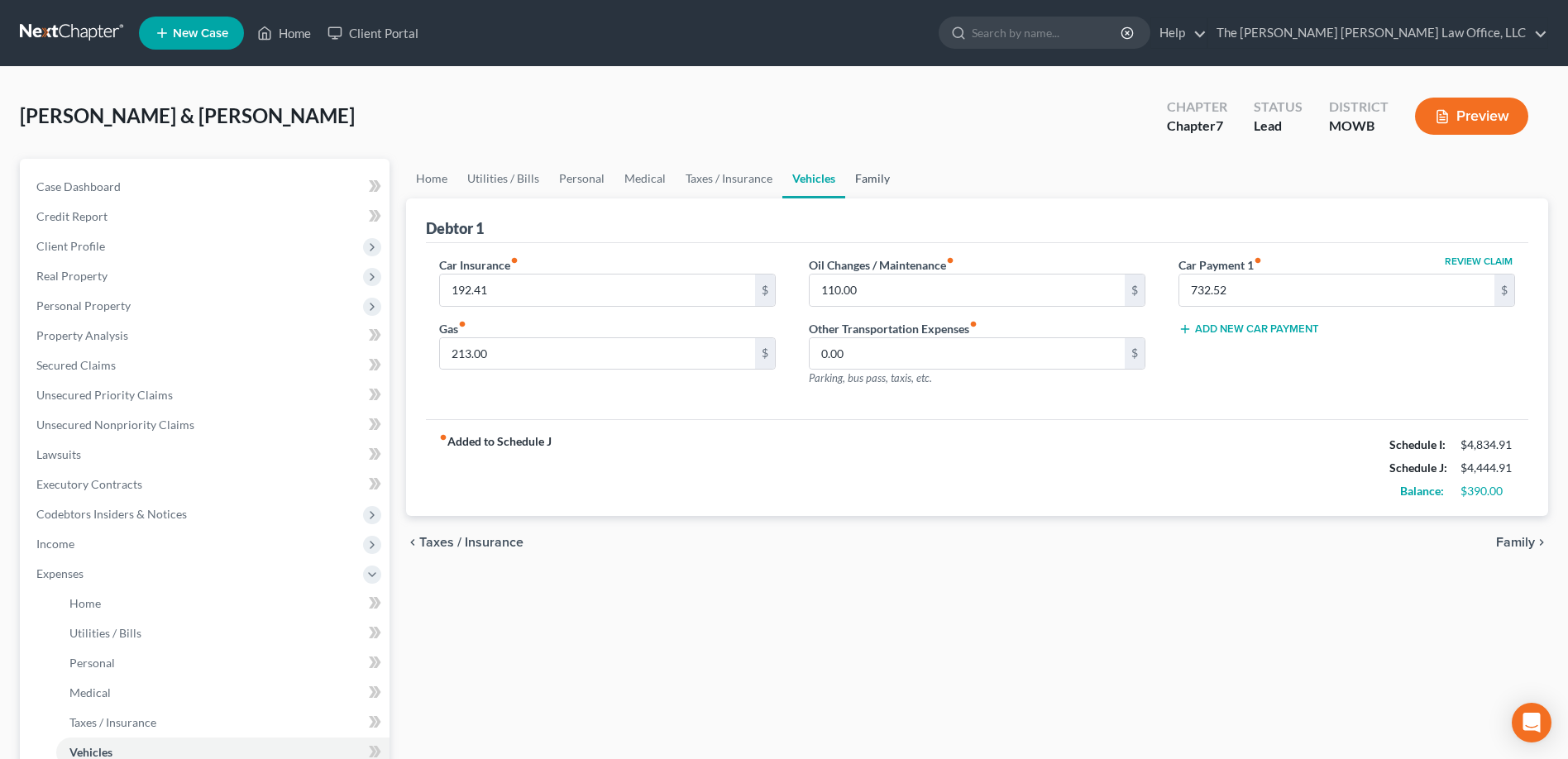
click at [867, 179] on link "Family" at bounding box center [873, 178] width 55 height 40
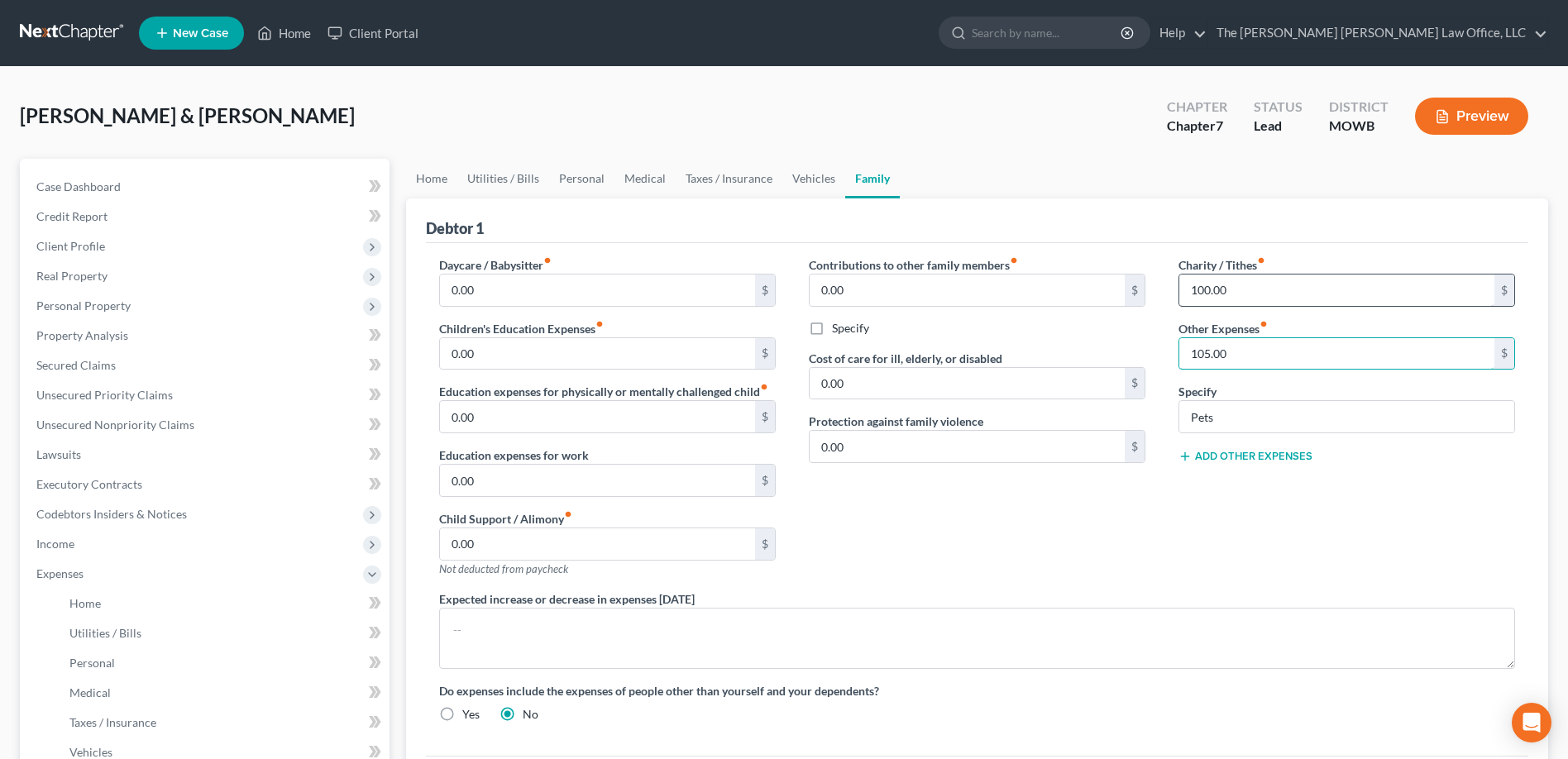
type input "105.00"
type input "110.00"
click at [1183, 519] on div "Charity / Tithes fiber_manual_record 110.00 $ Other Expenses fiber_manual_recor…" at bounding box center [1347, 423] width 370 height 334
click at [639, 179] on link "Medical" at bounding box center [645, 178] width 61 height 40
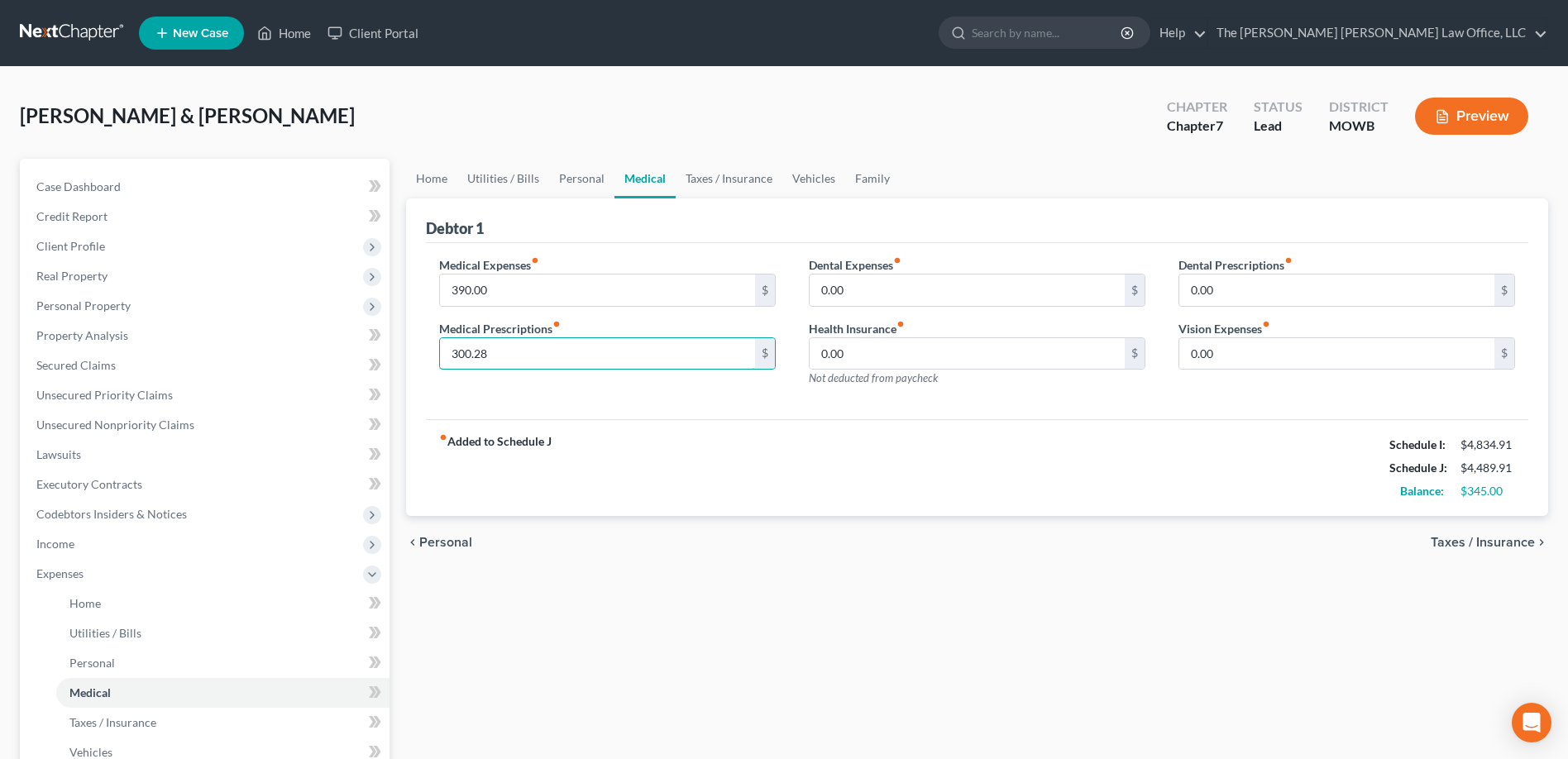
type input "300.28"
click at [852, 356] on input "0.00" at bounding box center [967, 354] width 315 height 31
click at [556, 174] on link "Personal" at bounding box center [582, 178] width 65 height 40
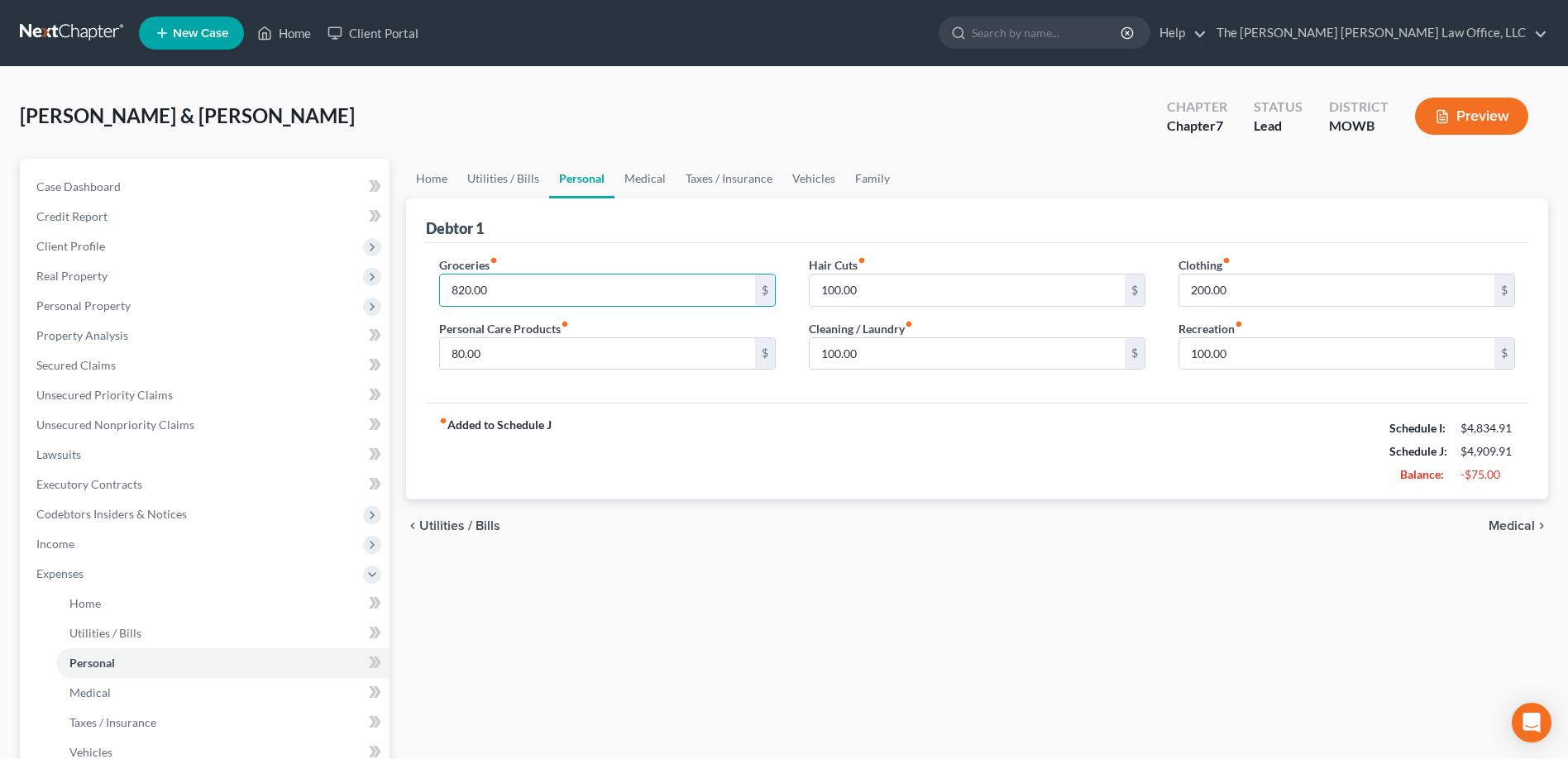
click at [670, 455] on div "fiber_manual_record Added to Schedule J Schedule I: $4,834.91 Schedule J: $4,90…" at bounding box center [977, 451] width 1102 height 97
click at [596, 441] on div "fiber_manual_record Added to Schedule J Schedule I: $4,834.91 Schedule J: $4,68…" at bounding box center [977, 451] width 1102 height 97
click at [467, 287] on input "715.00" at bounding box center [598, 289] width 315 height 31
type input "745.00"
click at [694, 471] on div "fiber_manual_record Added to Schedule J Schedule I: $4,834.91 Schedule J: $4,83…" at bounding box center [977, 451] width 1102 height 97
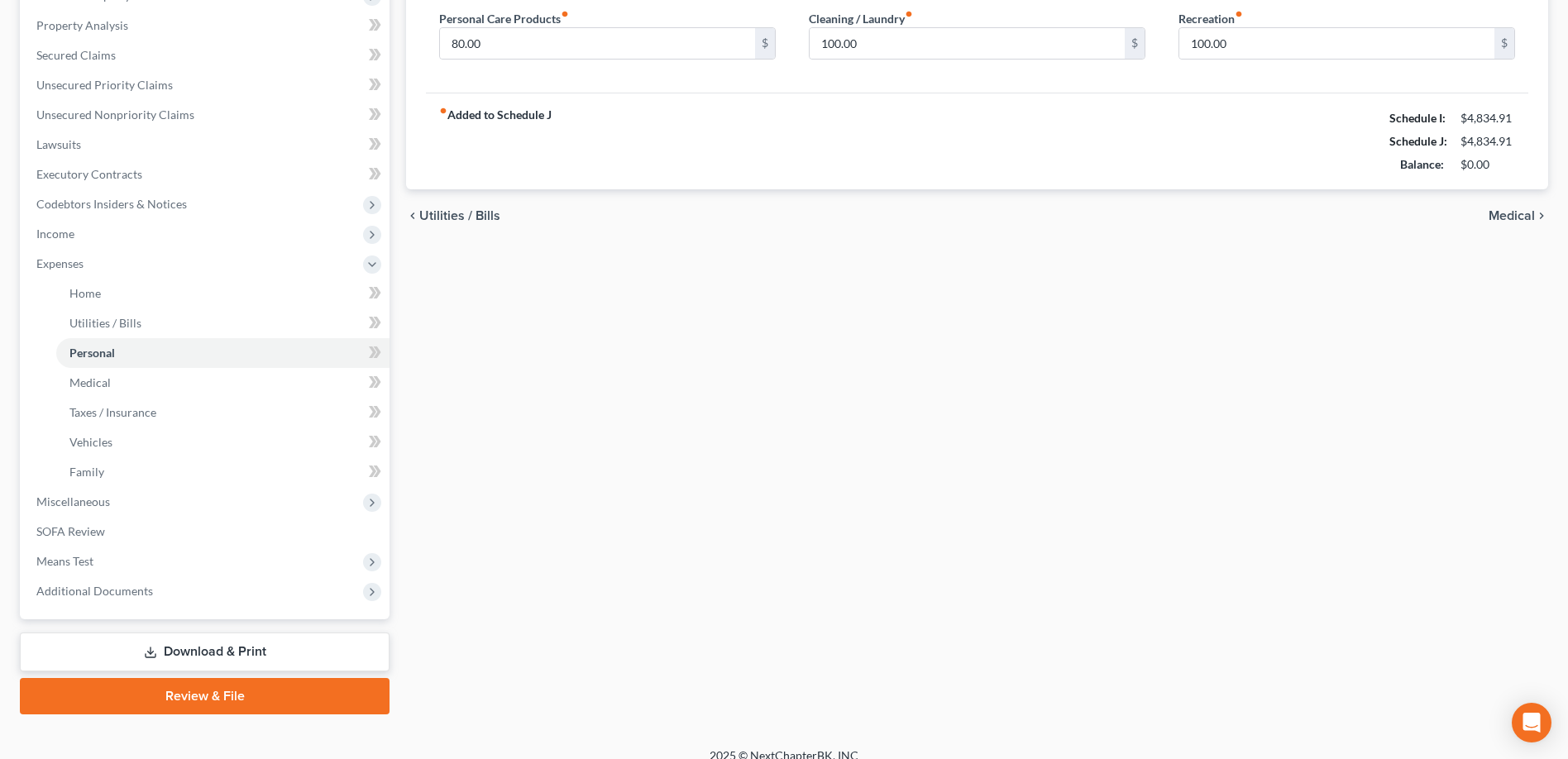
scroll to position [328, 0]
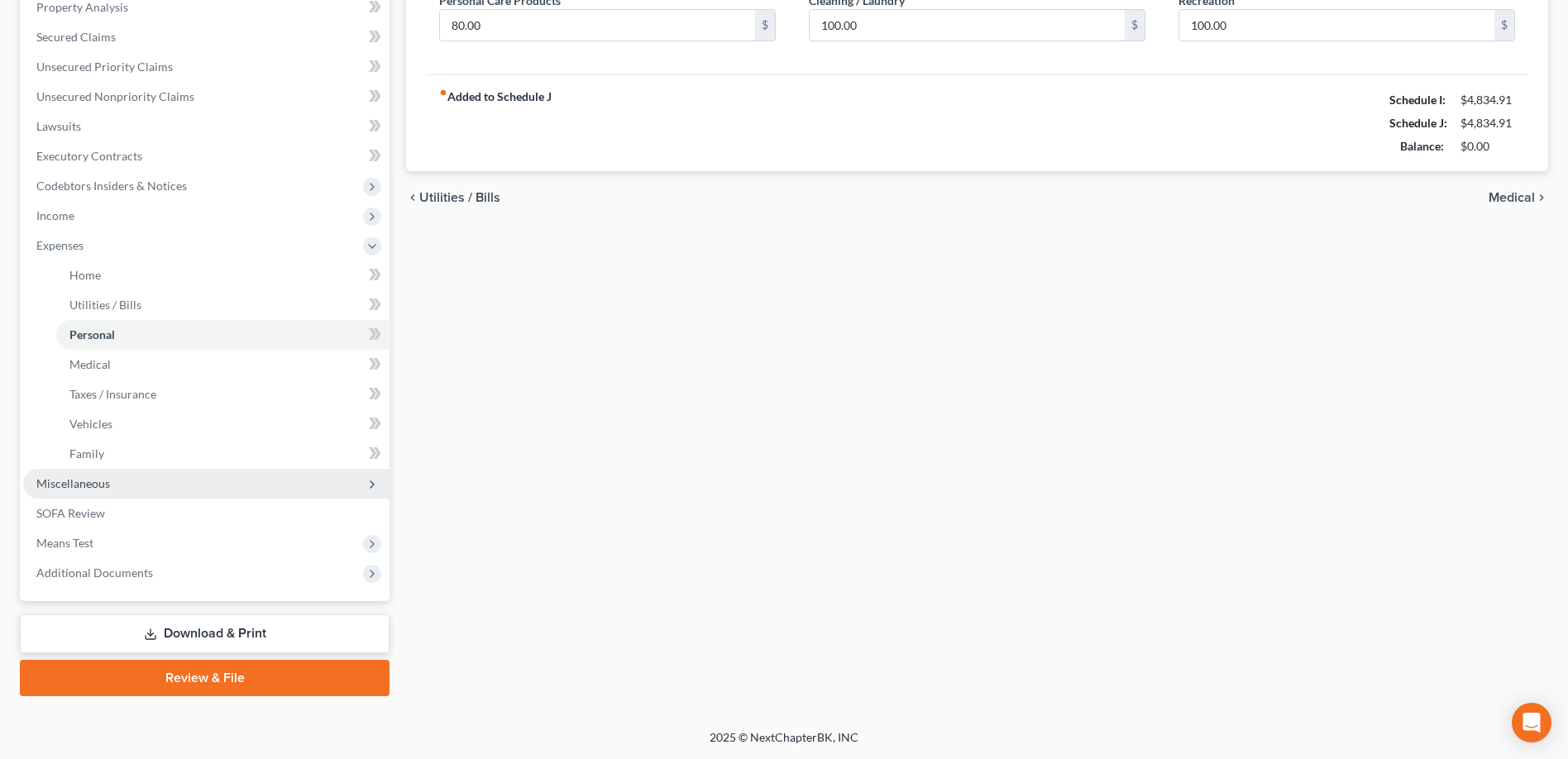
click at [101, 486] on span "Miscellaneous" at bounding box center [74, 483] width 74 height 14
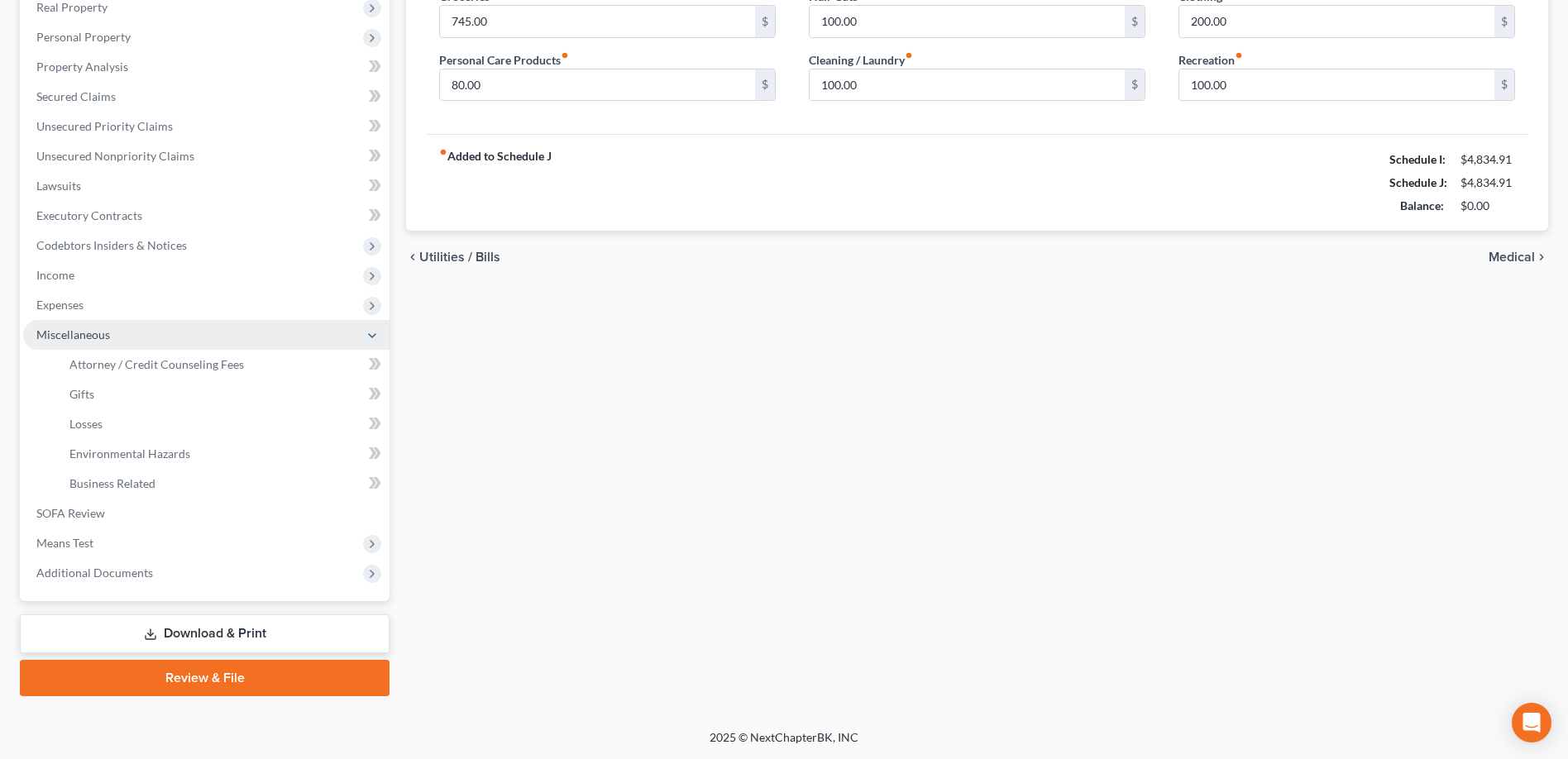
scroll to position [269, 0]
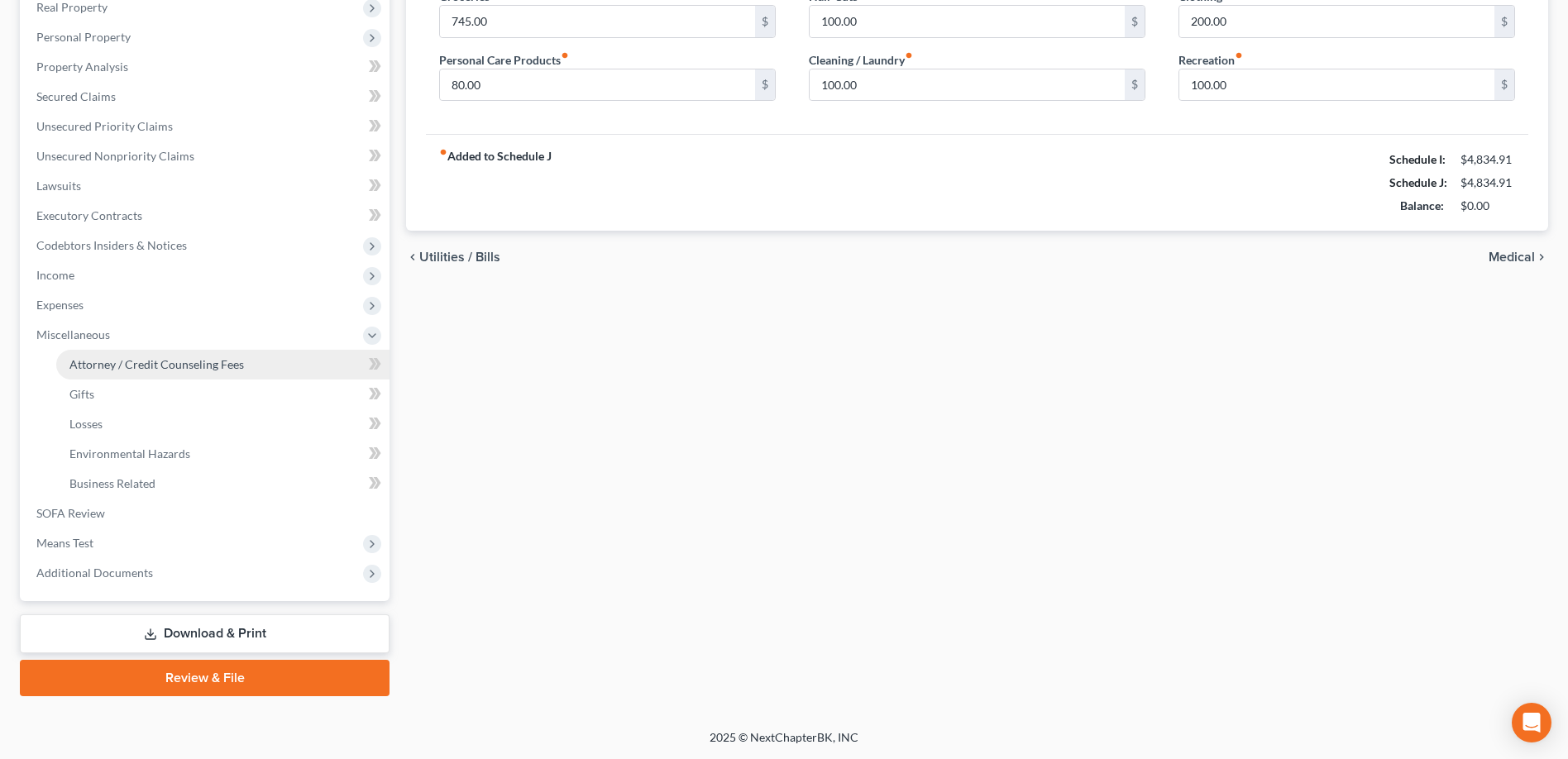
click at [124, 370] on span "Attorney / Credit Counseling Fees" at bounding box center [157, 364] width 174 height 14
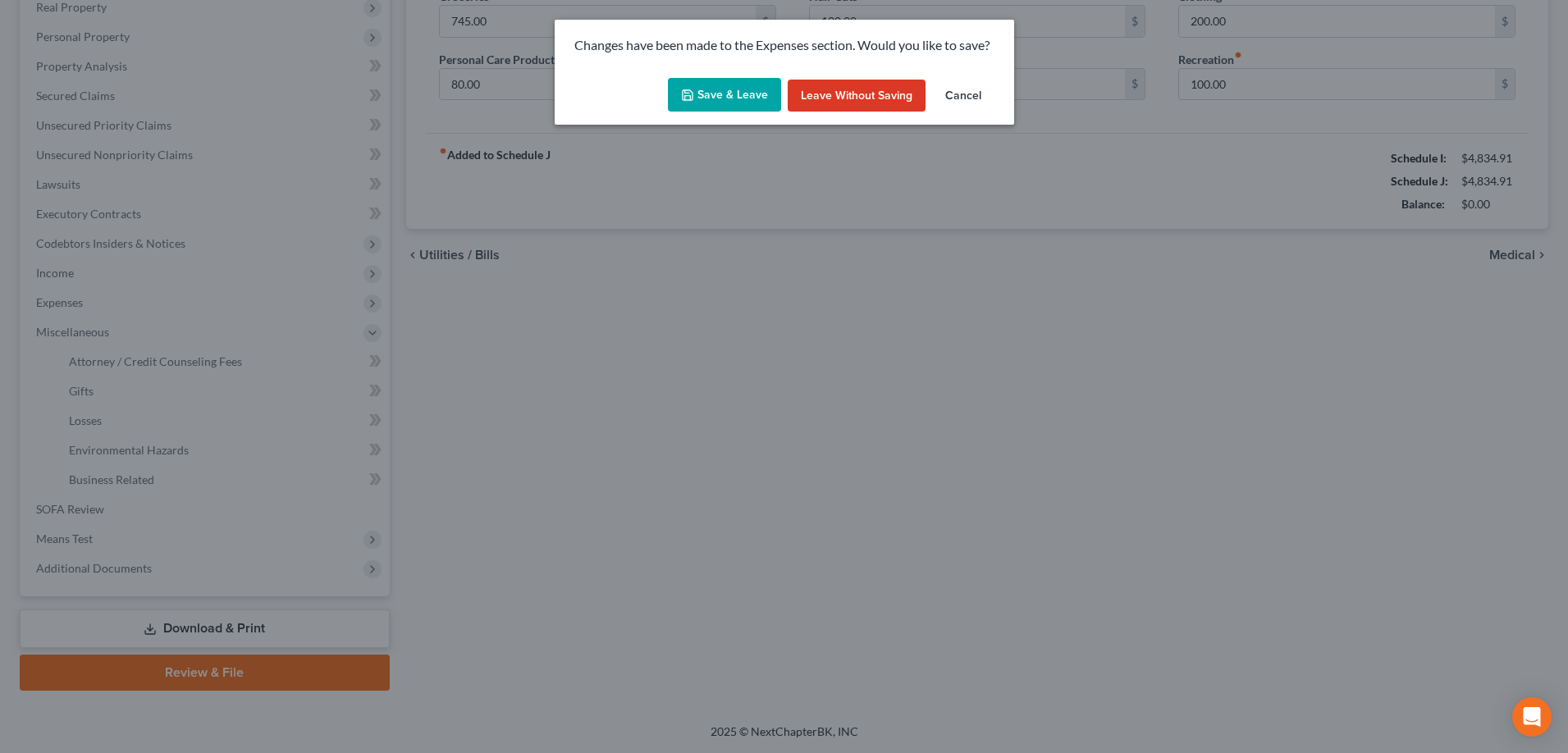
click at [732, 97] on button "Save & Leave" at bounding box center [724, 94] width 113 height 35
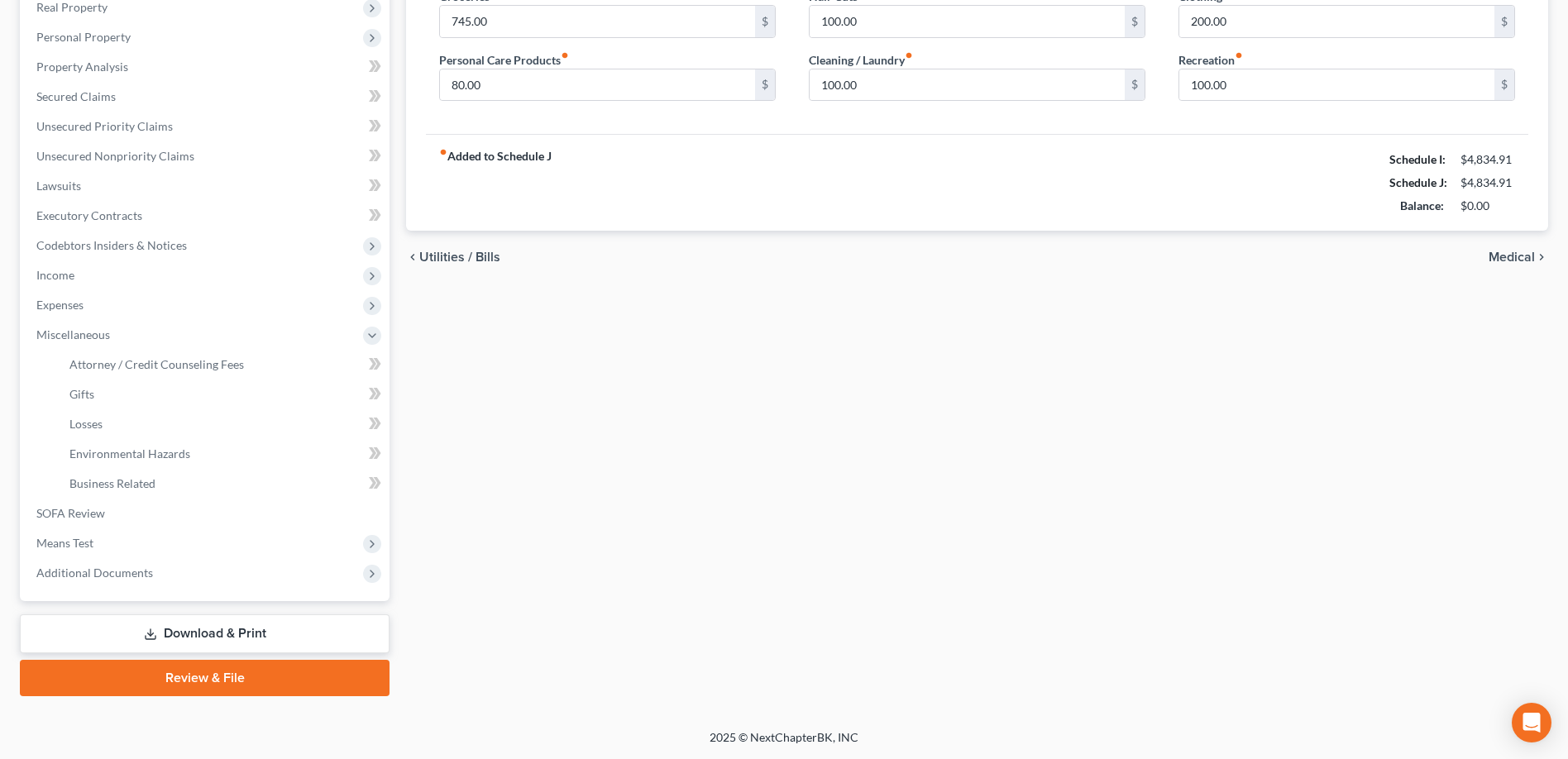
select select "0"
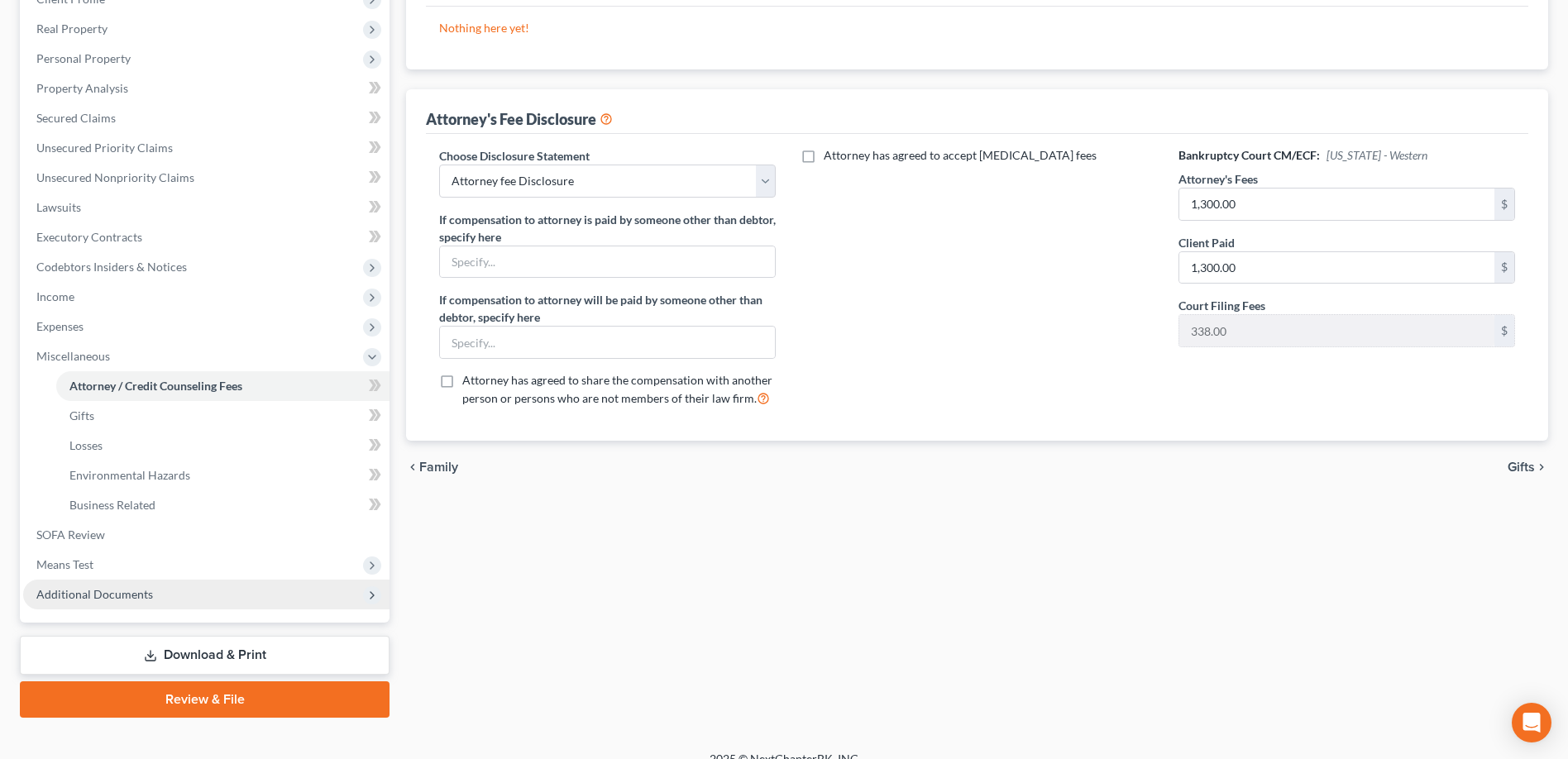
scroll to position [248, 0]
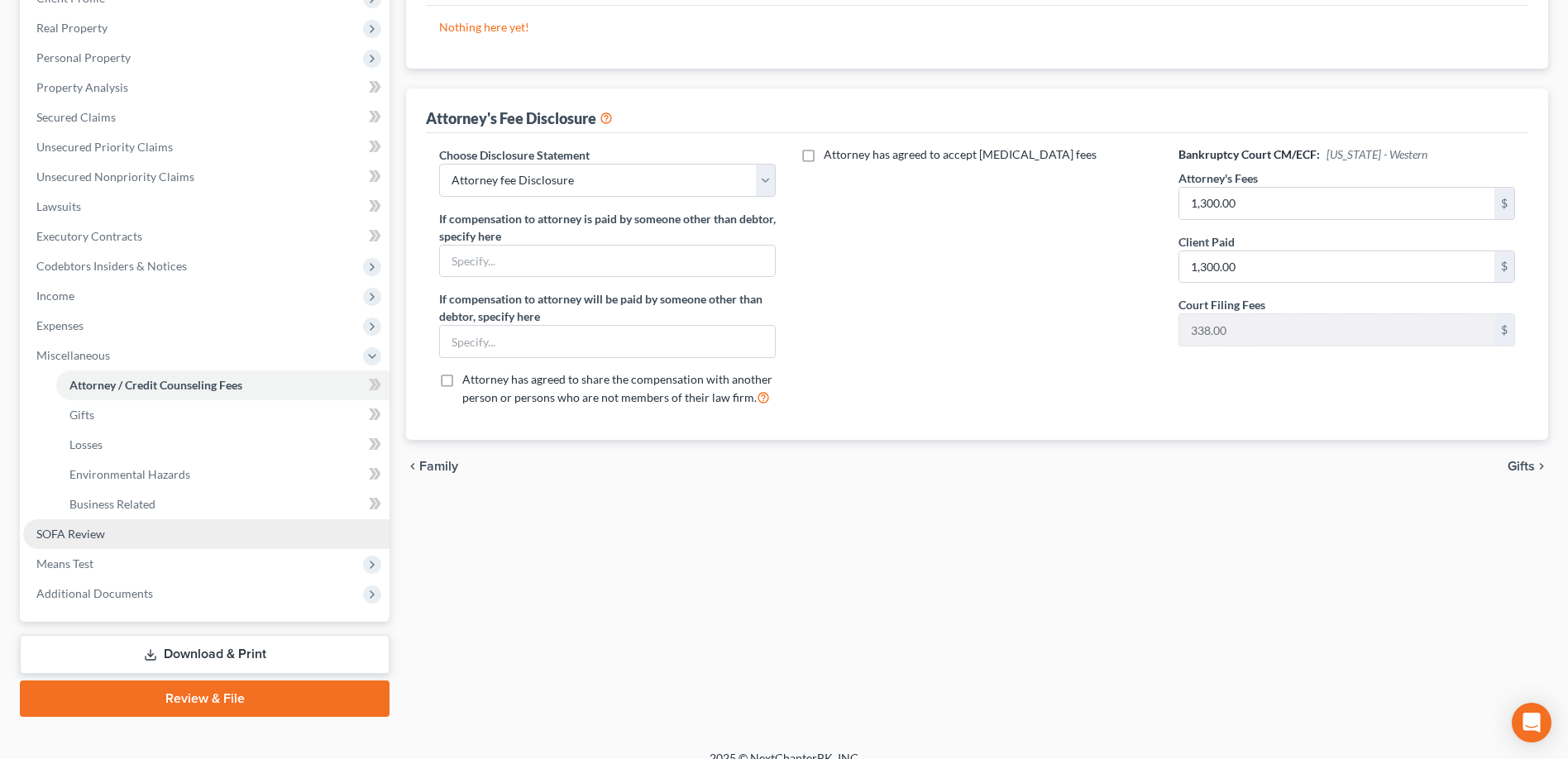
click at [91, 536] on span "SOFA Review" at bounding box center [71, 534] width 69 height 14
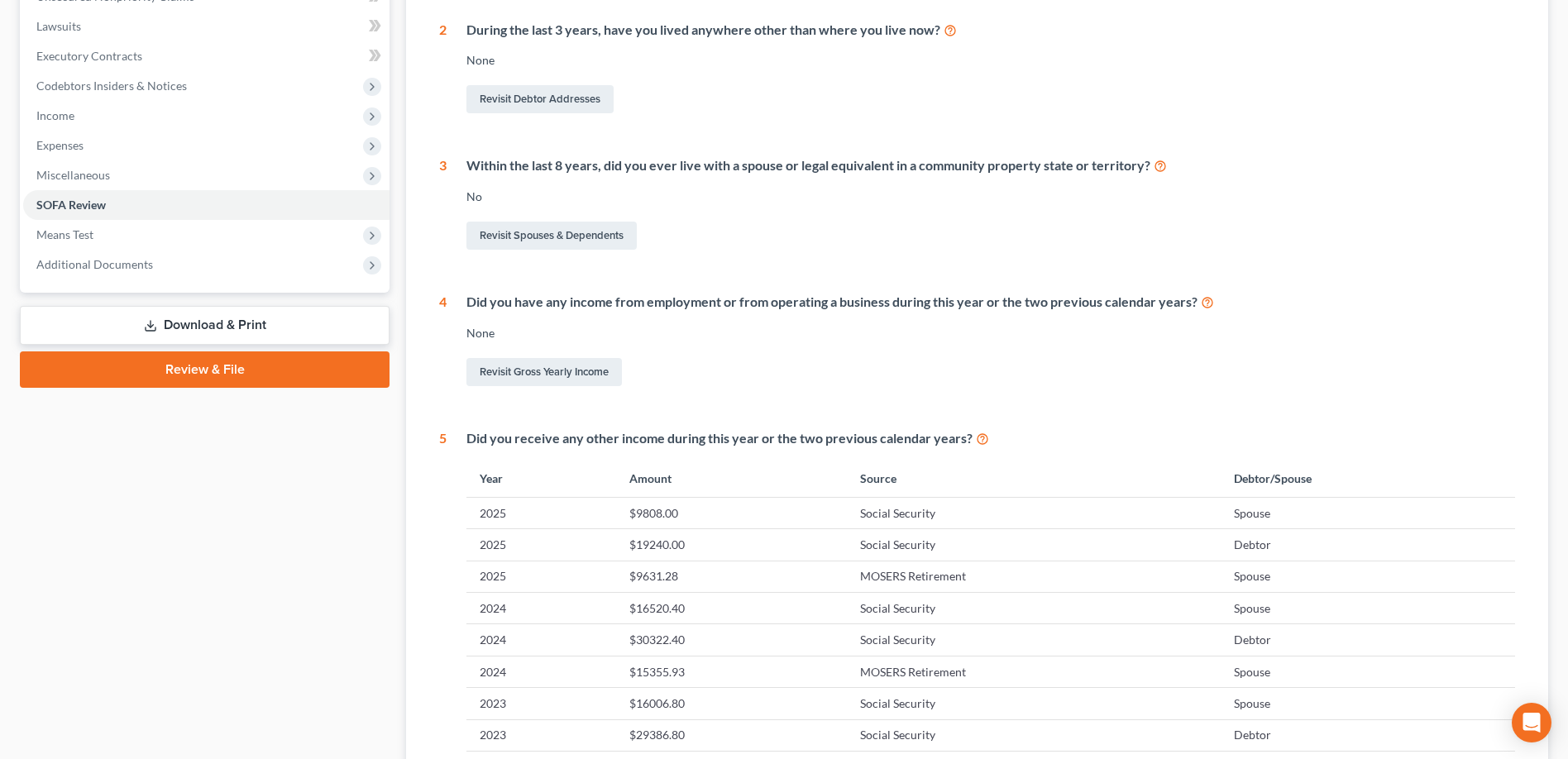
scroll to position [579, 0]
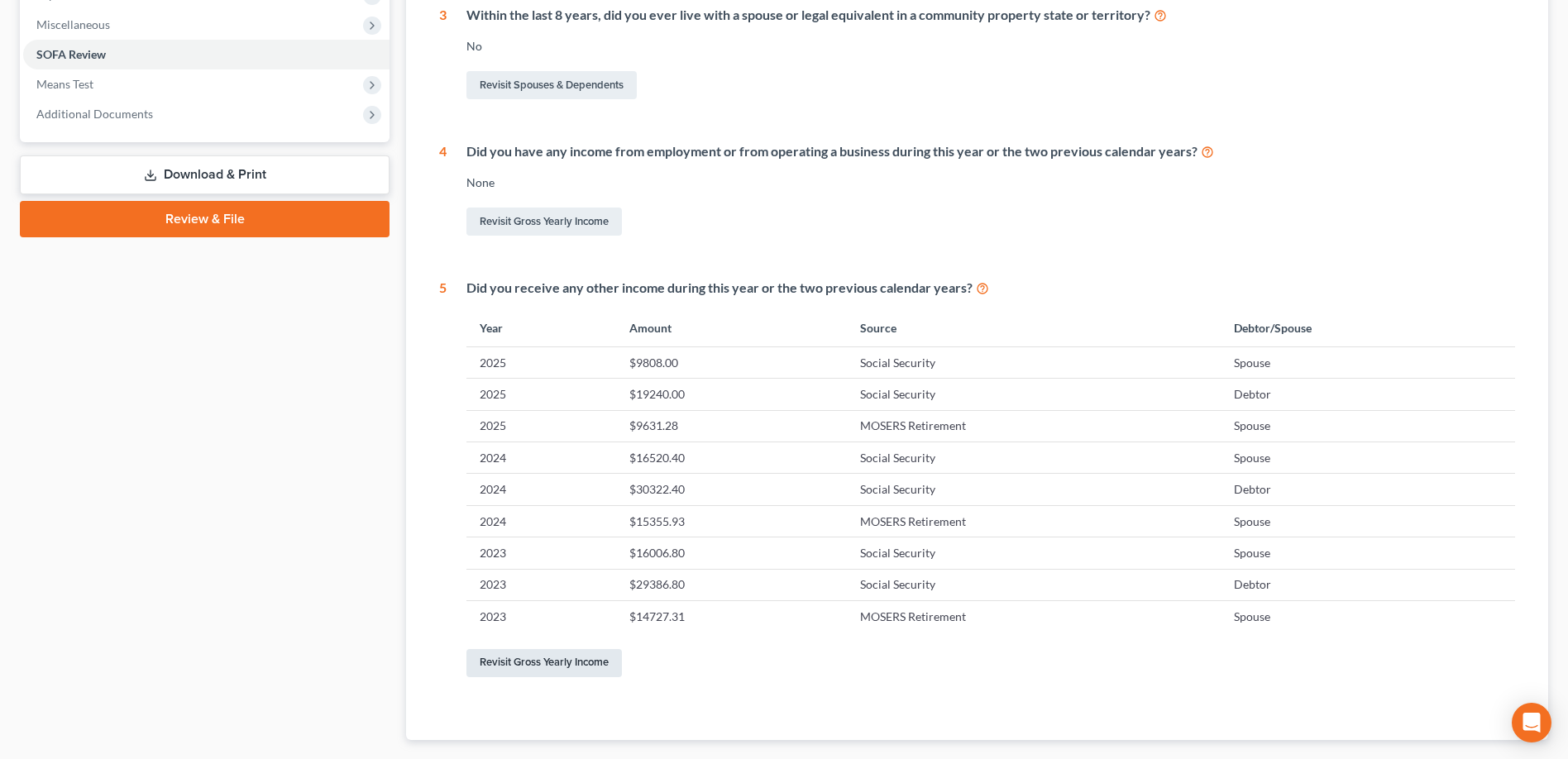
click at [567, 666] on link "Revisit Gross Yearly Income" at bounding box center [544, 664] width 156 height 28
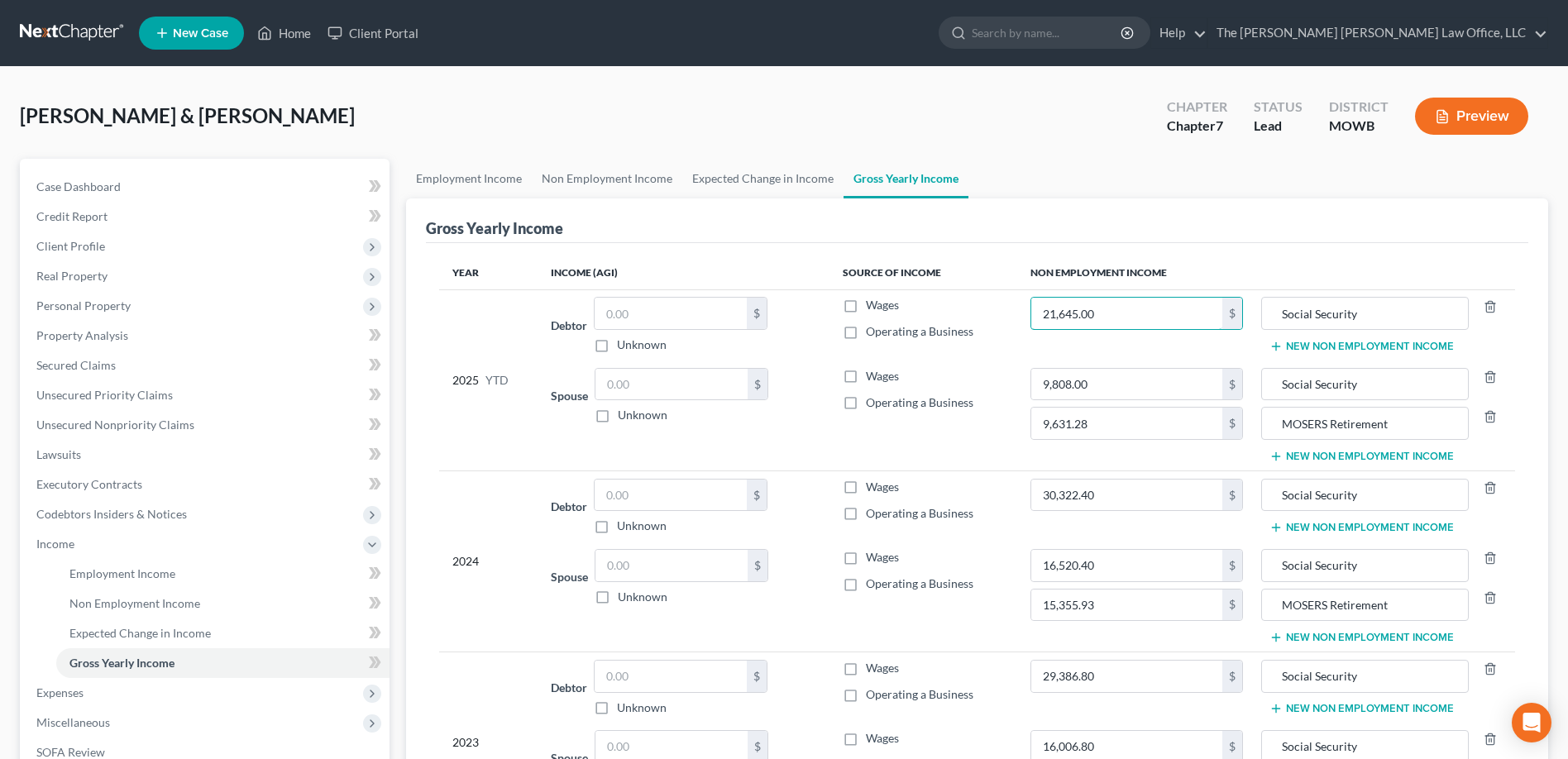
type input "21,645.00"
click at [1073, 460] on td "9,808.00 $ 9,631.28 $" at bounding box center [1137, 416] width 239 height 110
click at [1102, 383] on input "9,808.00" at bounding box center [1127, 384] width 191 height 31
type input "10,835.19"
click at [1099, 417] on input "9,631.28" at bounding box center [1127, 423] width 191 height 31
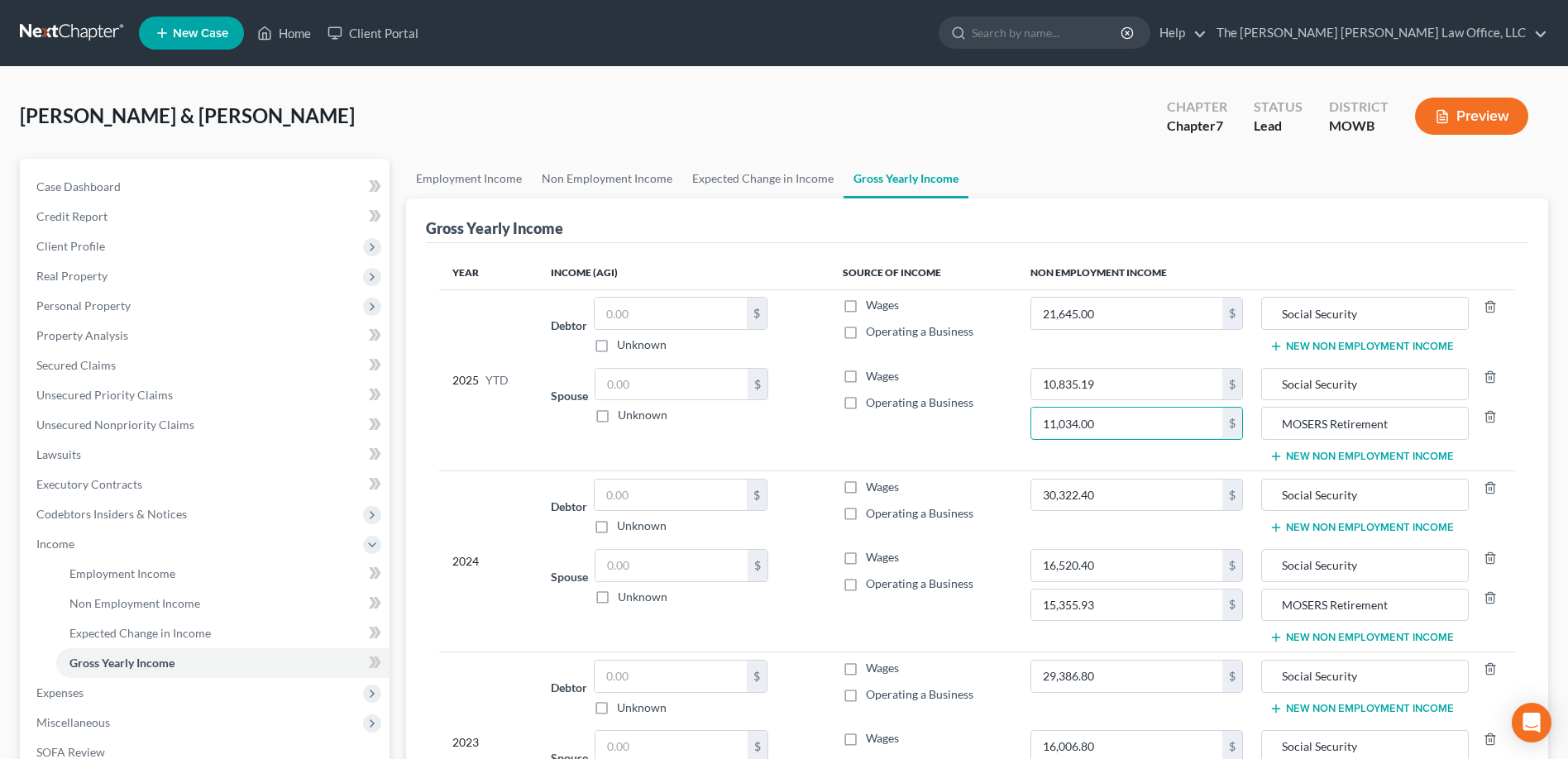
type input "11,034.00"
click at [1141, 455] on td "10,835.19 $ 11,034.00 $" at bounding box center [1137, 416] width 239 height 110
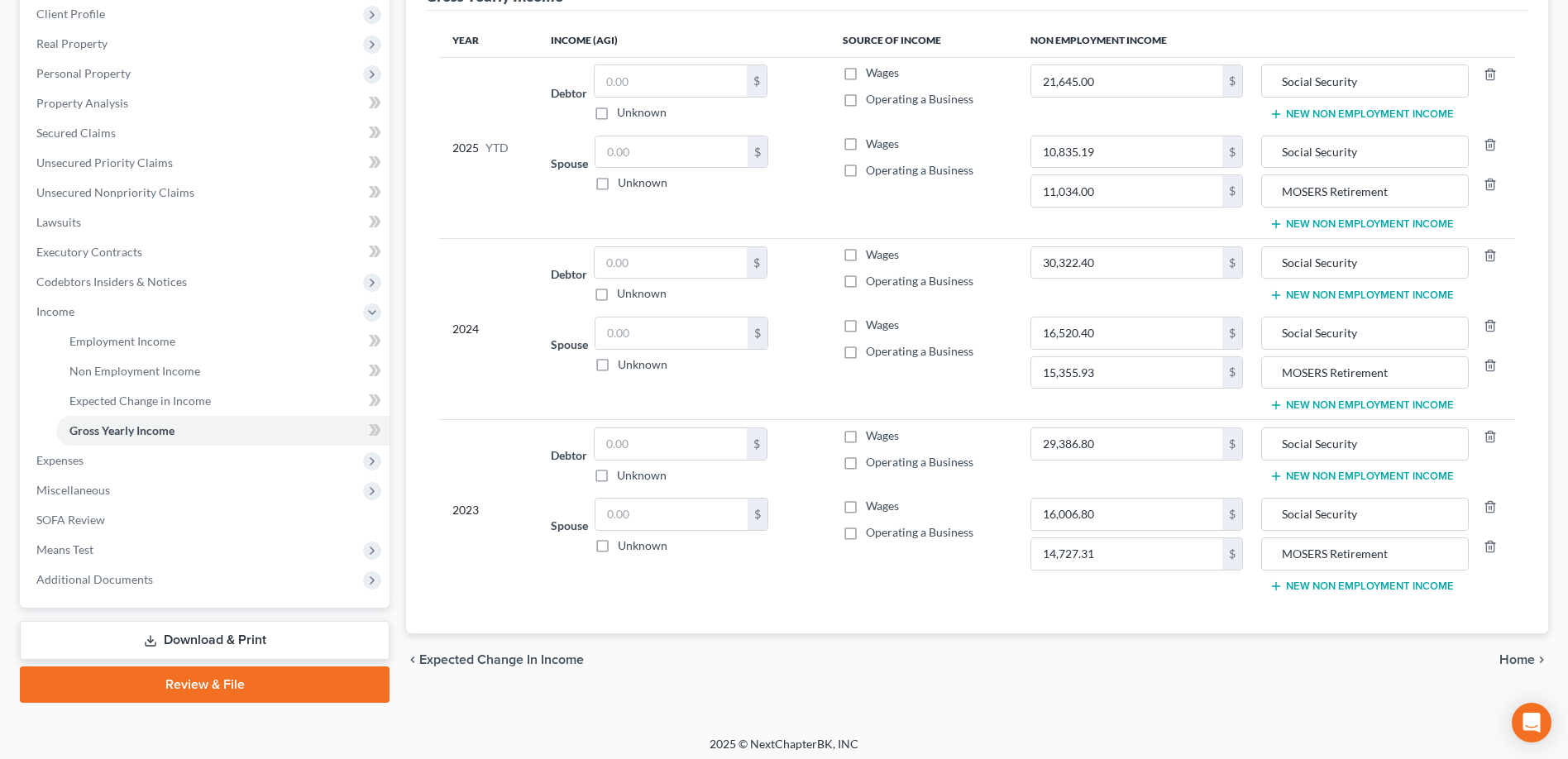
scroll to position [239, 0]
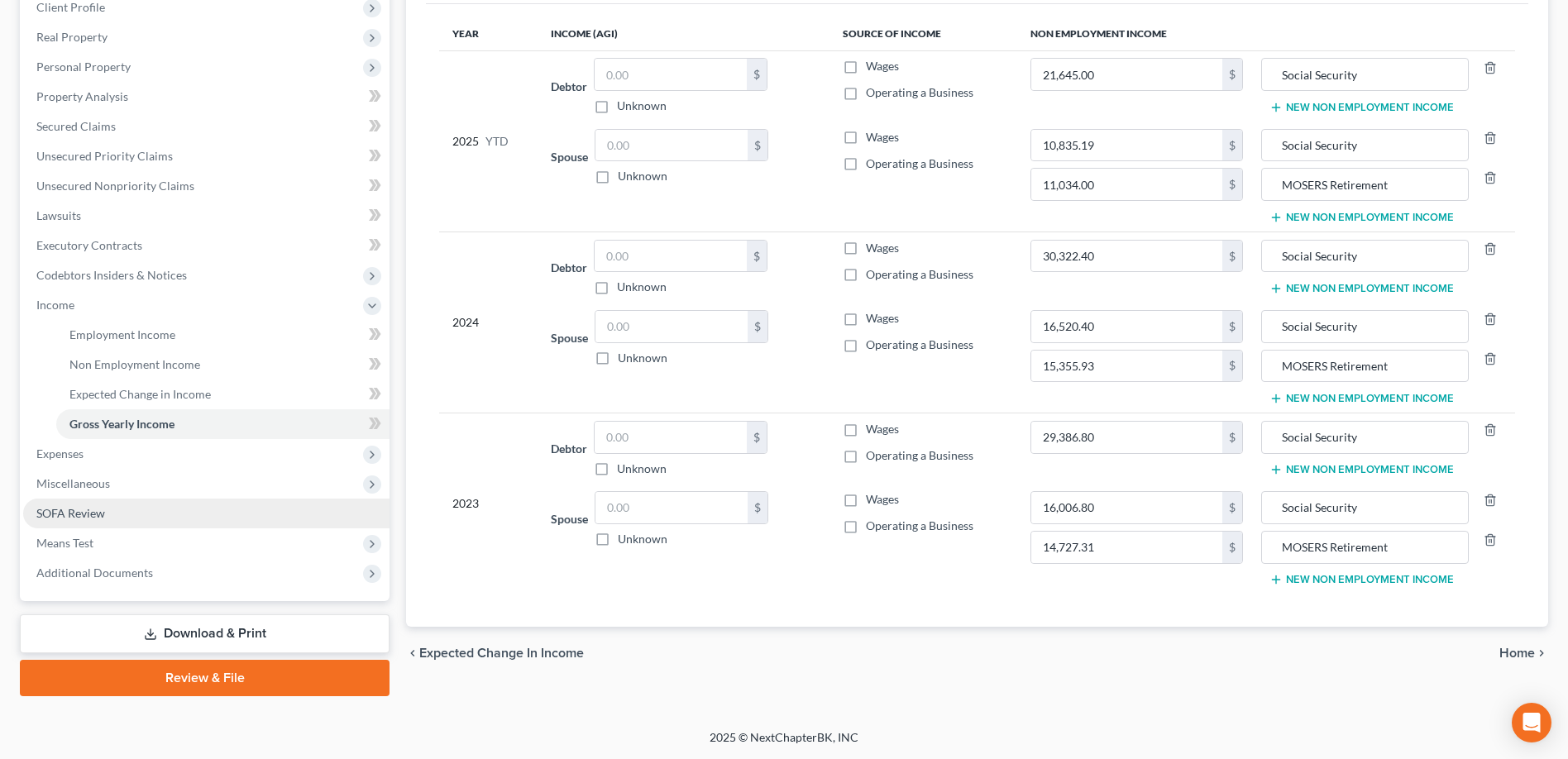
click at [81, 512] on span "SOFA Review" at bounding box center [71, 513] width 69 height 14
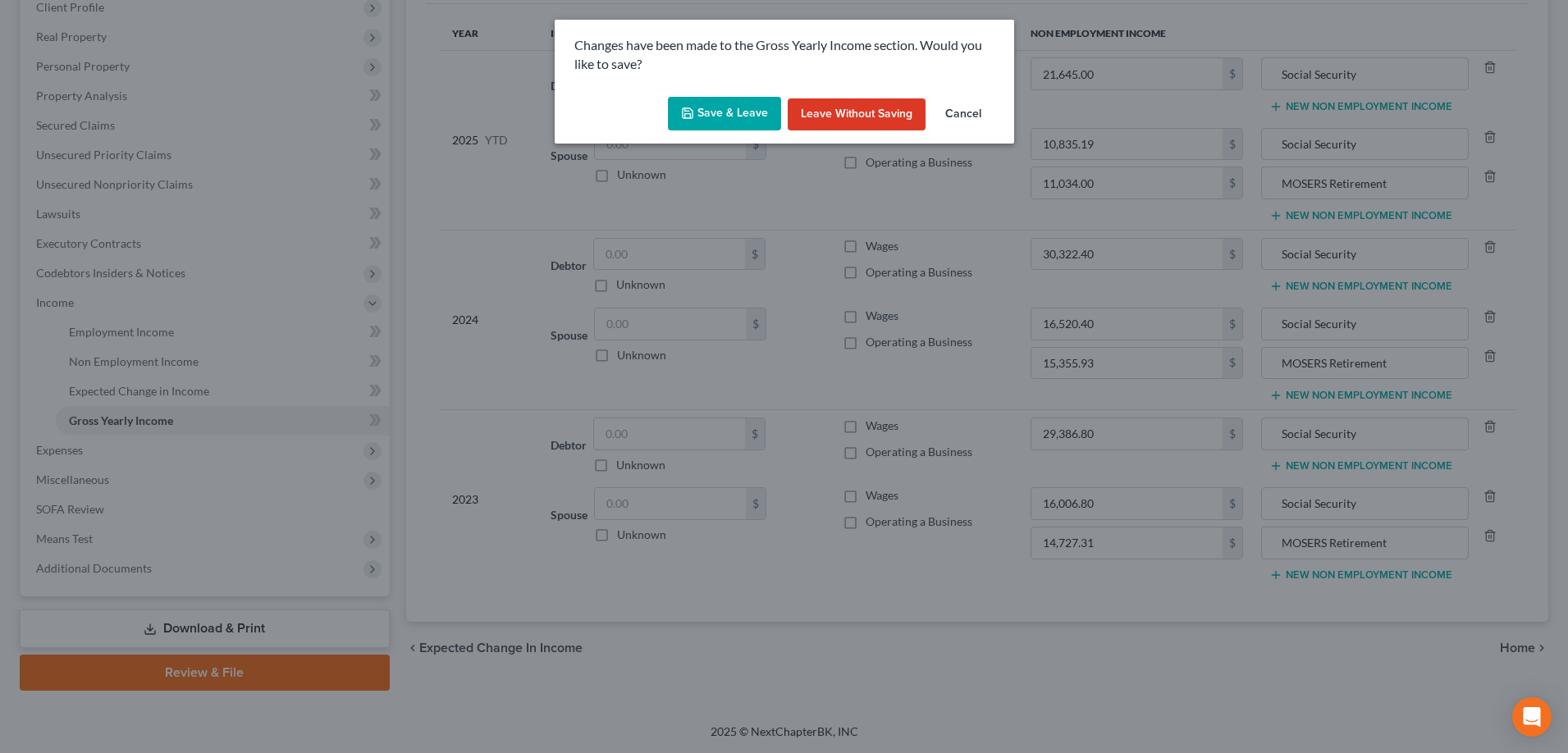
click at [719, 112] on button "Save & Leave" at bounding box center [724, 114] width 113 height 35
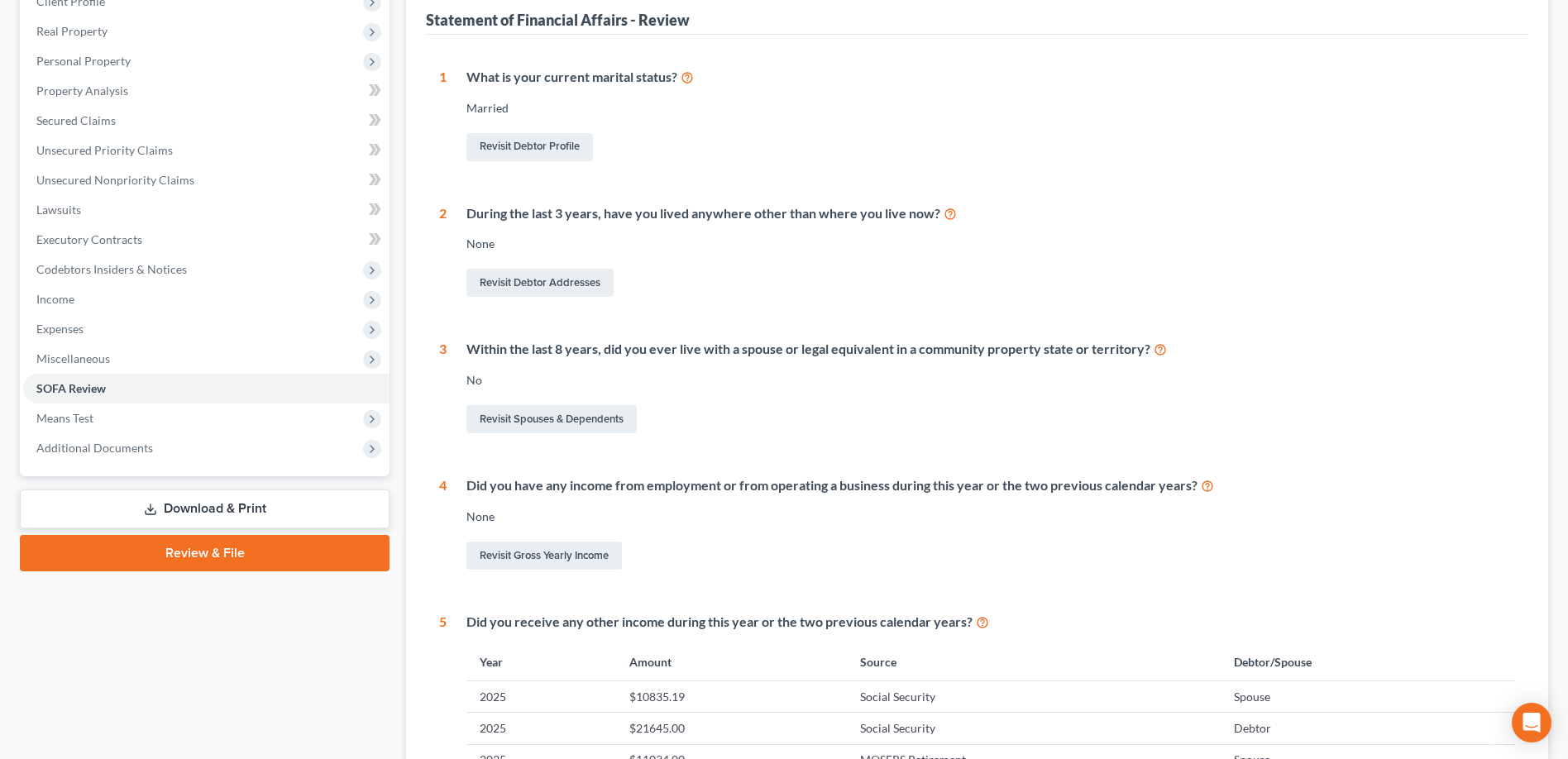
scroll to position [97, 0]
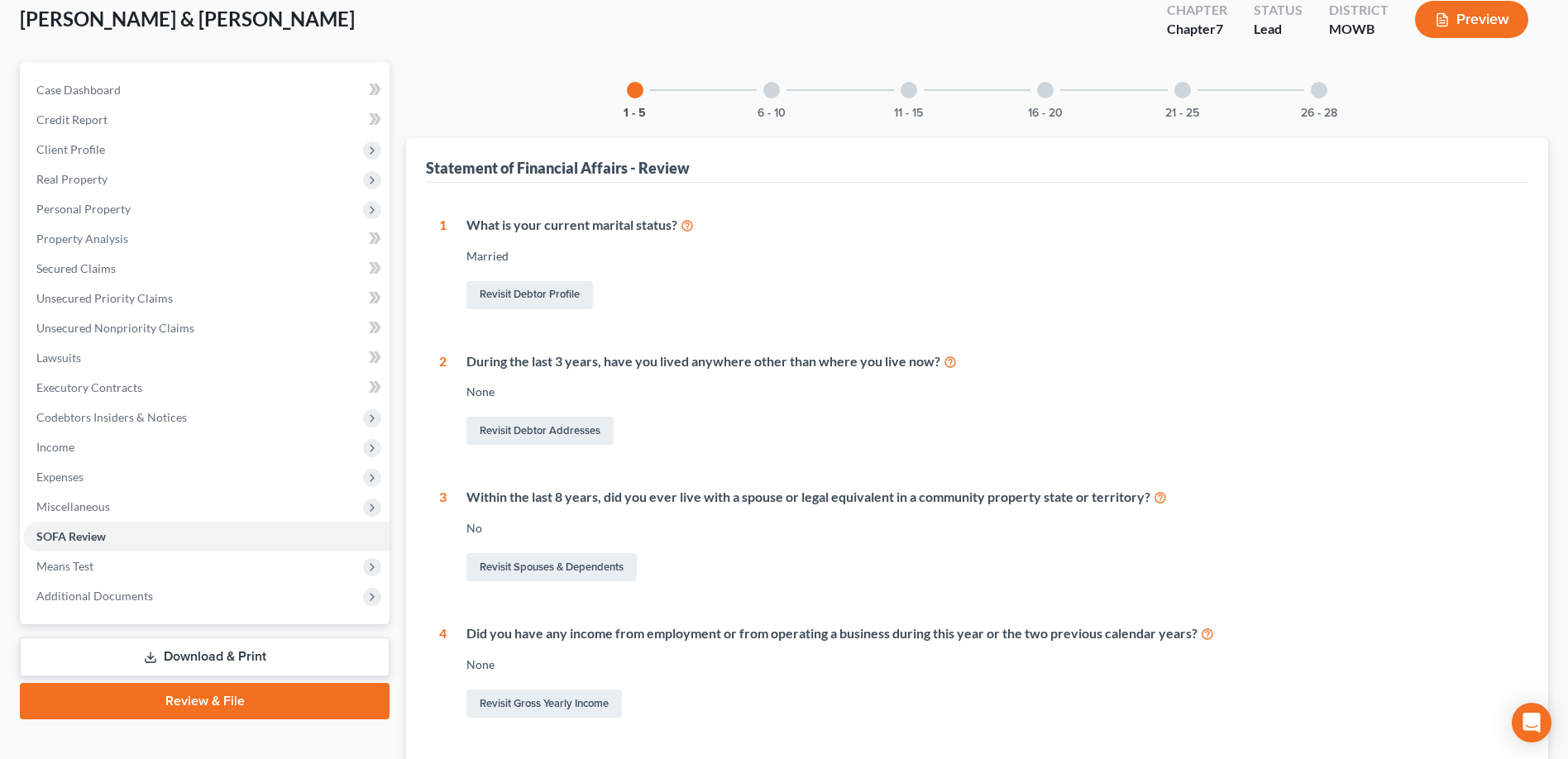
click at [776, 97] on div at bounding box center [772, 91] width 17 height 17
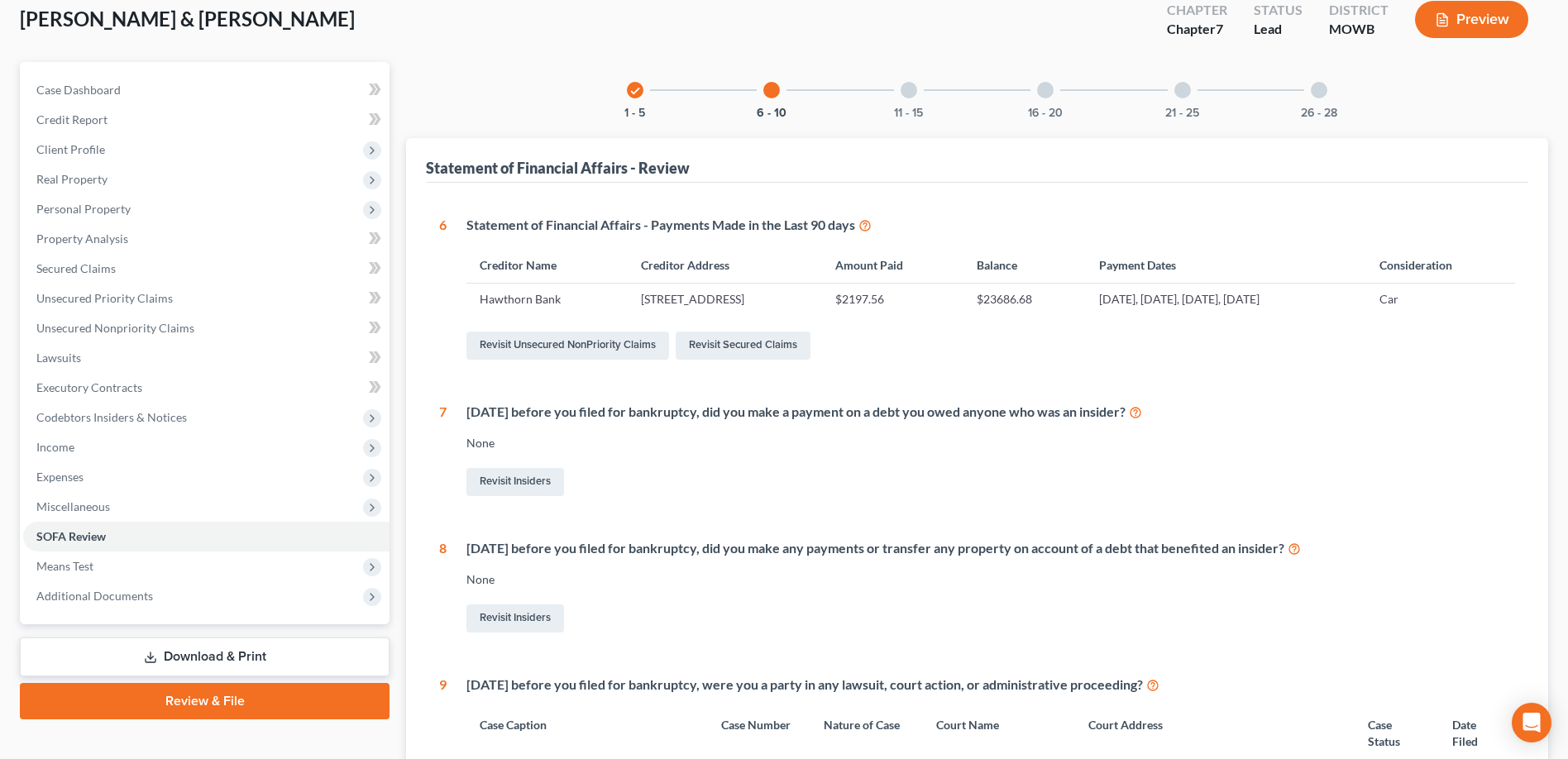
click at [994, 429] on div "[DATE] before you filed for bankruptcy, did you make a payment on a debt you ow…" at bounding box center [981, 451] width 1068 height 97
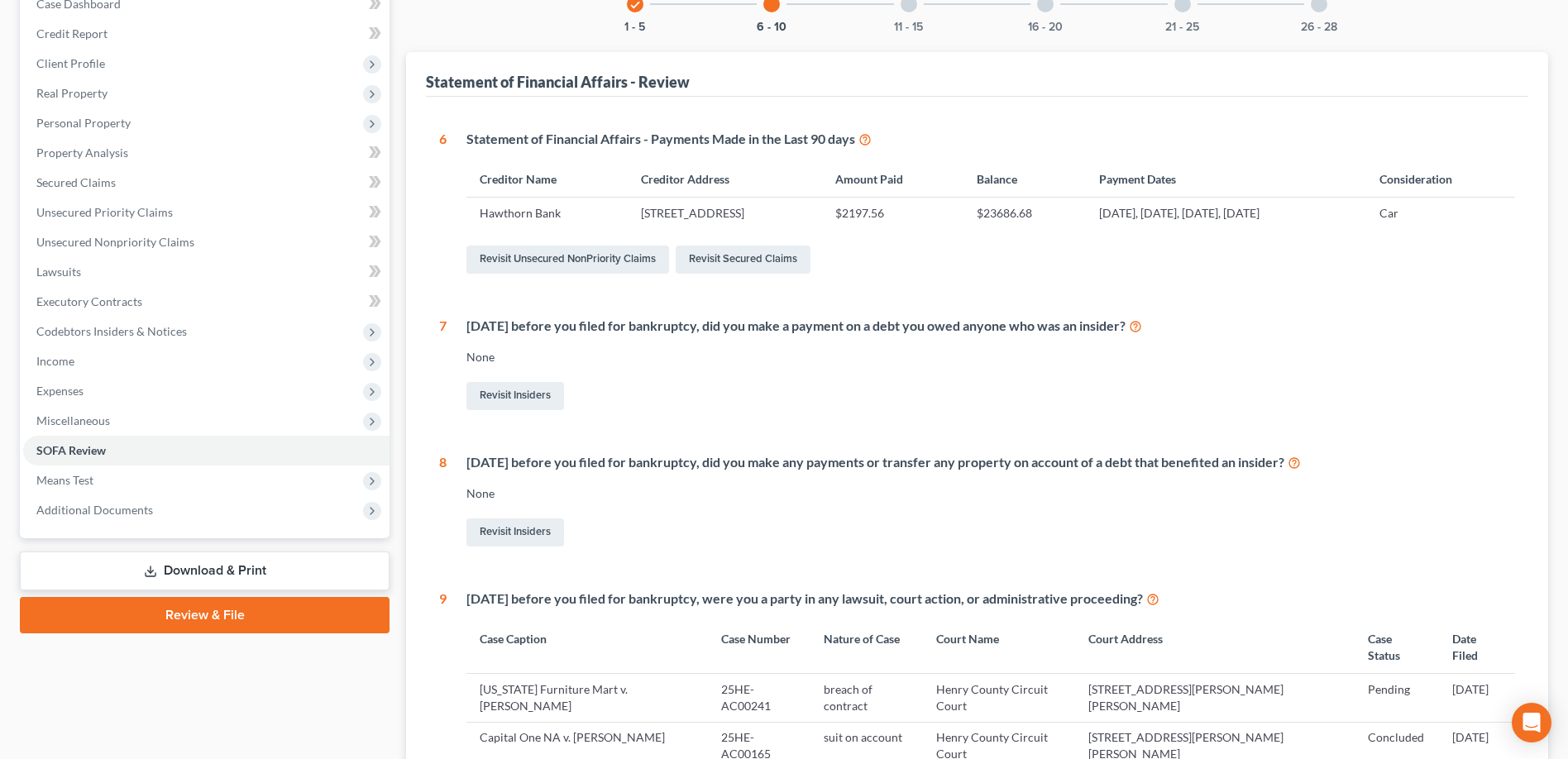
scroll to position [58, 0]
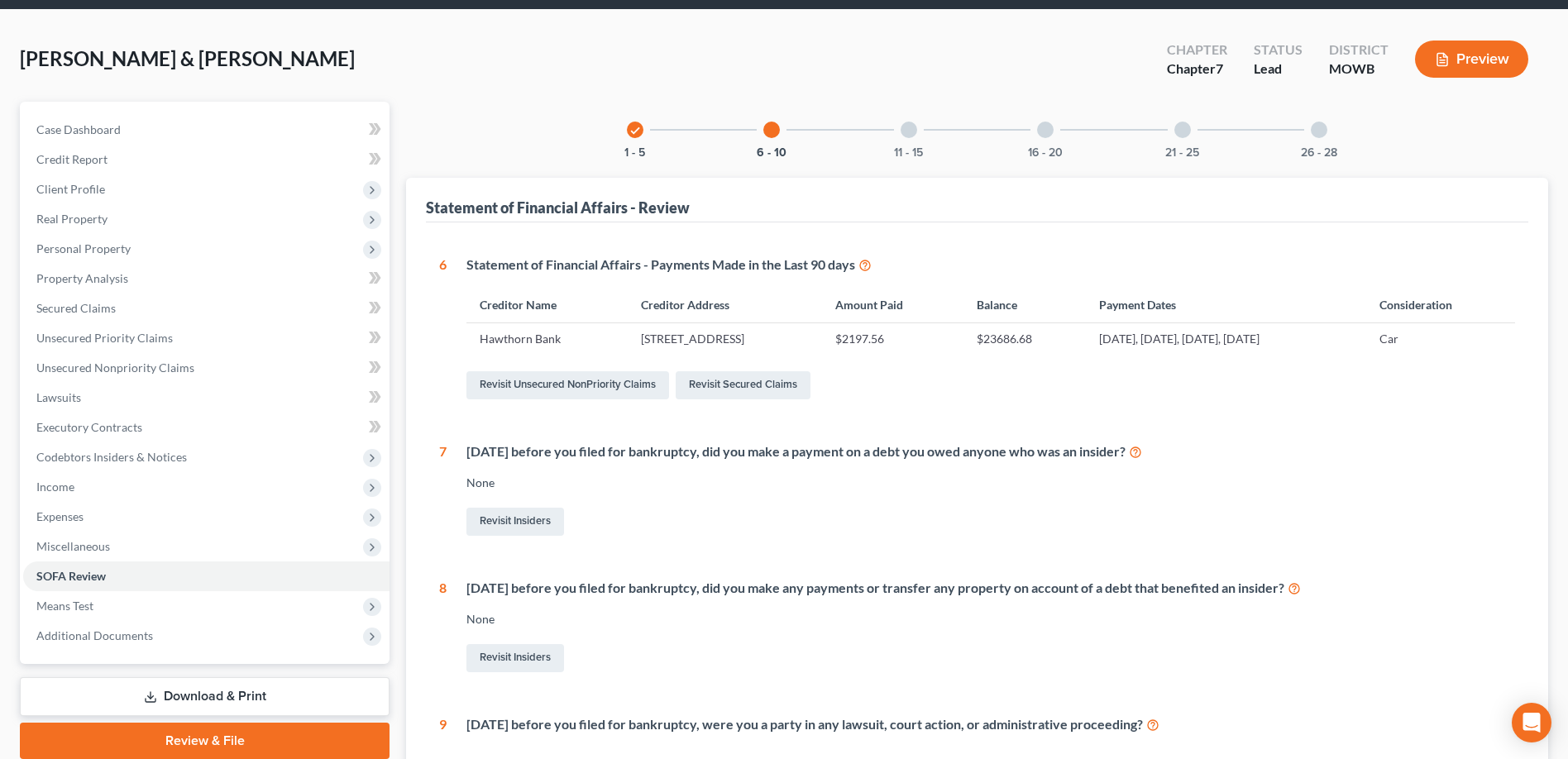
click at [910, 129] on div at bounding box center [909, 130] width 17 height 17
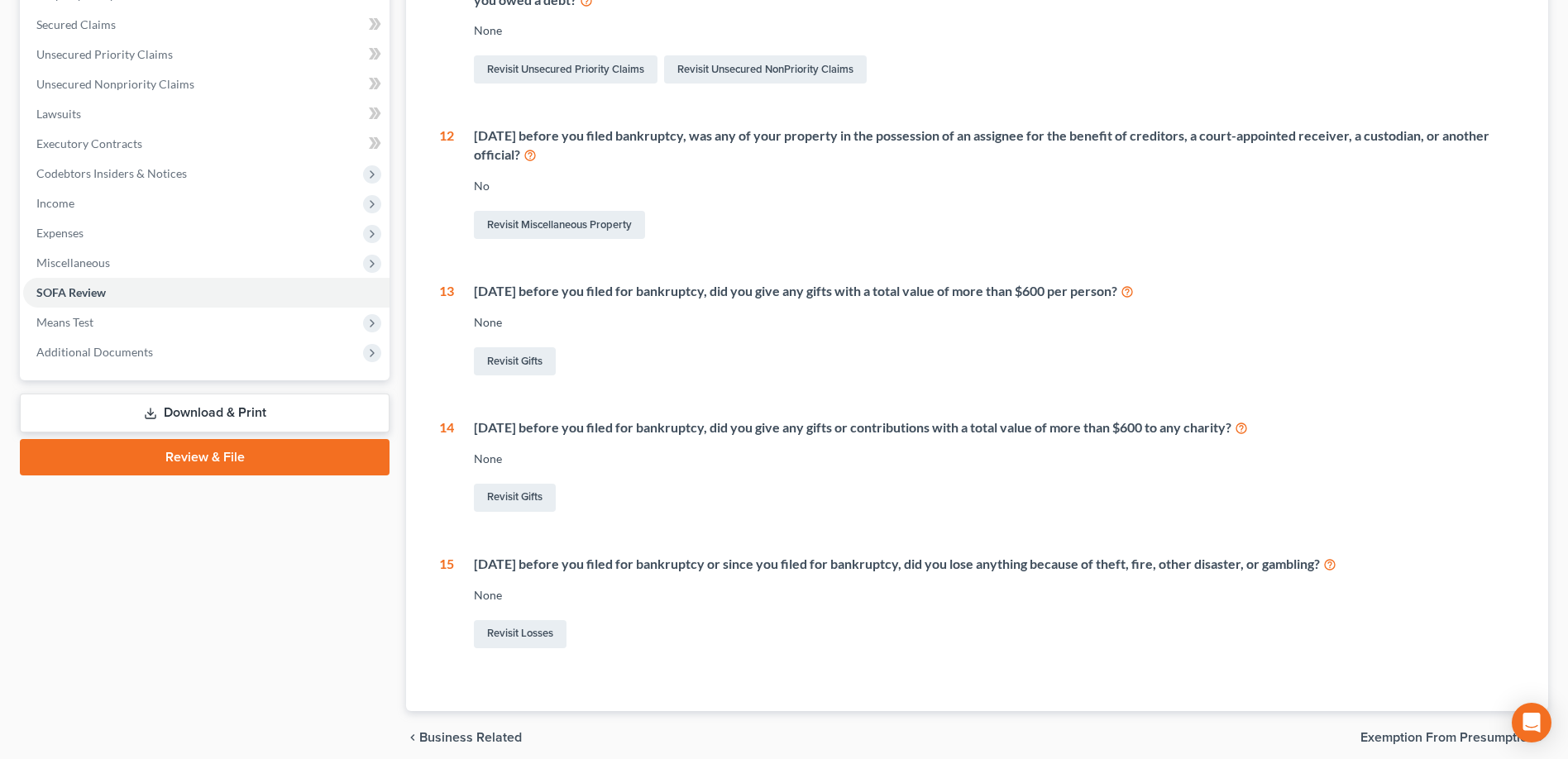
scroll to position [77, 0]
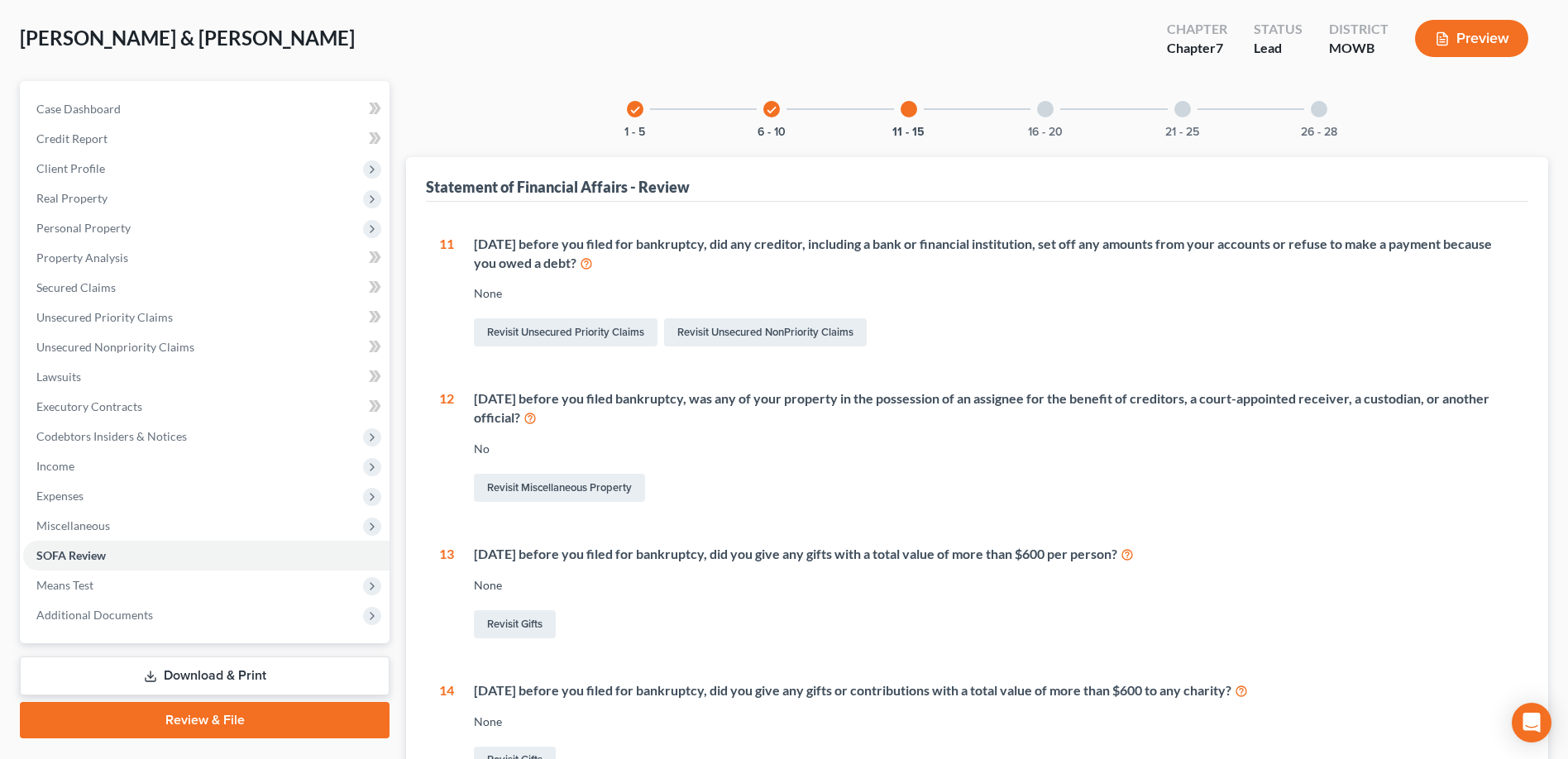
click at [1048, 110] on div at bounding box center [1046, 109] width 17 height 17
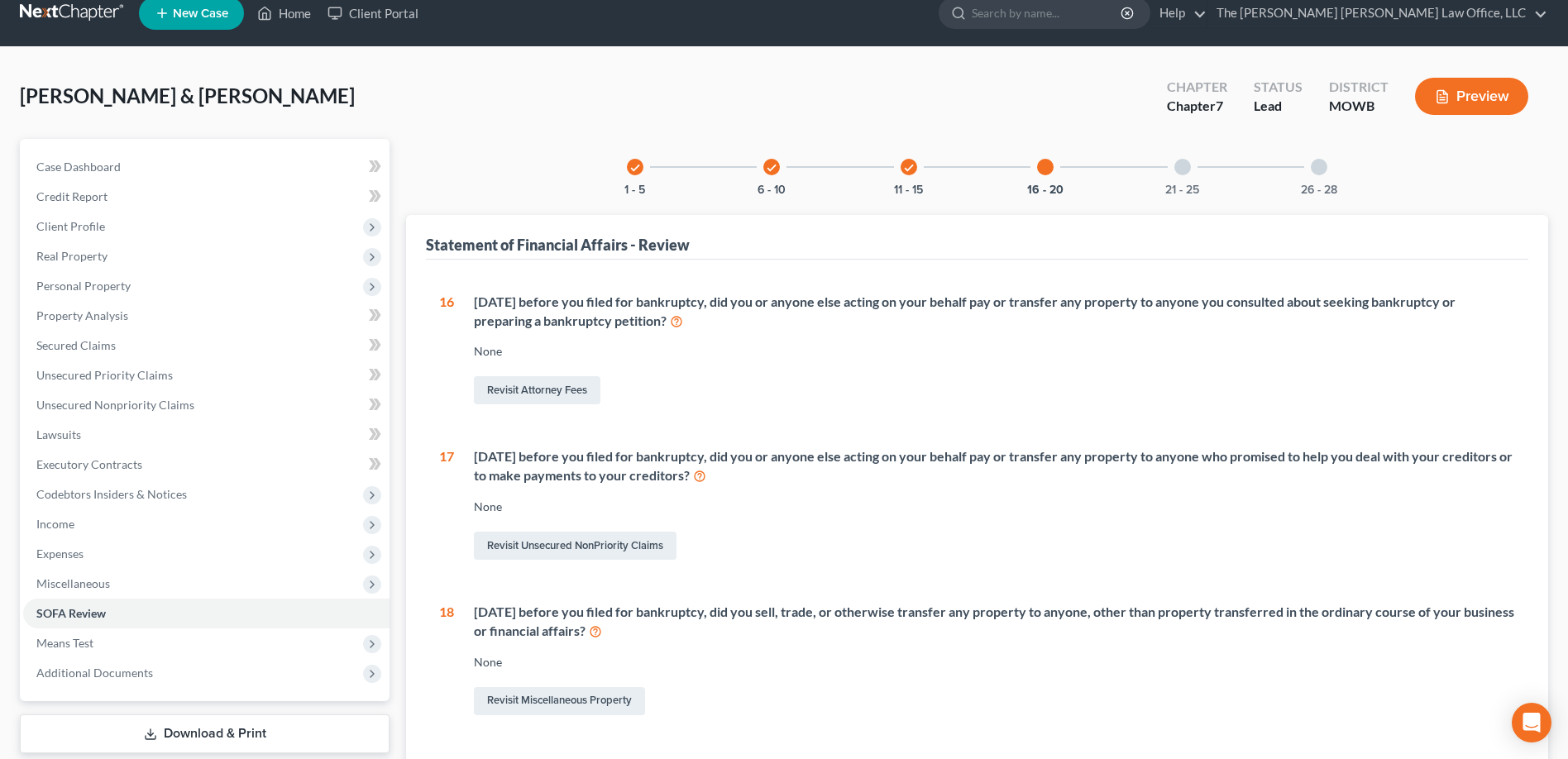
scroll to position [0, 0]
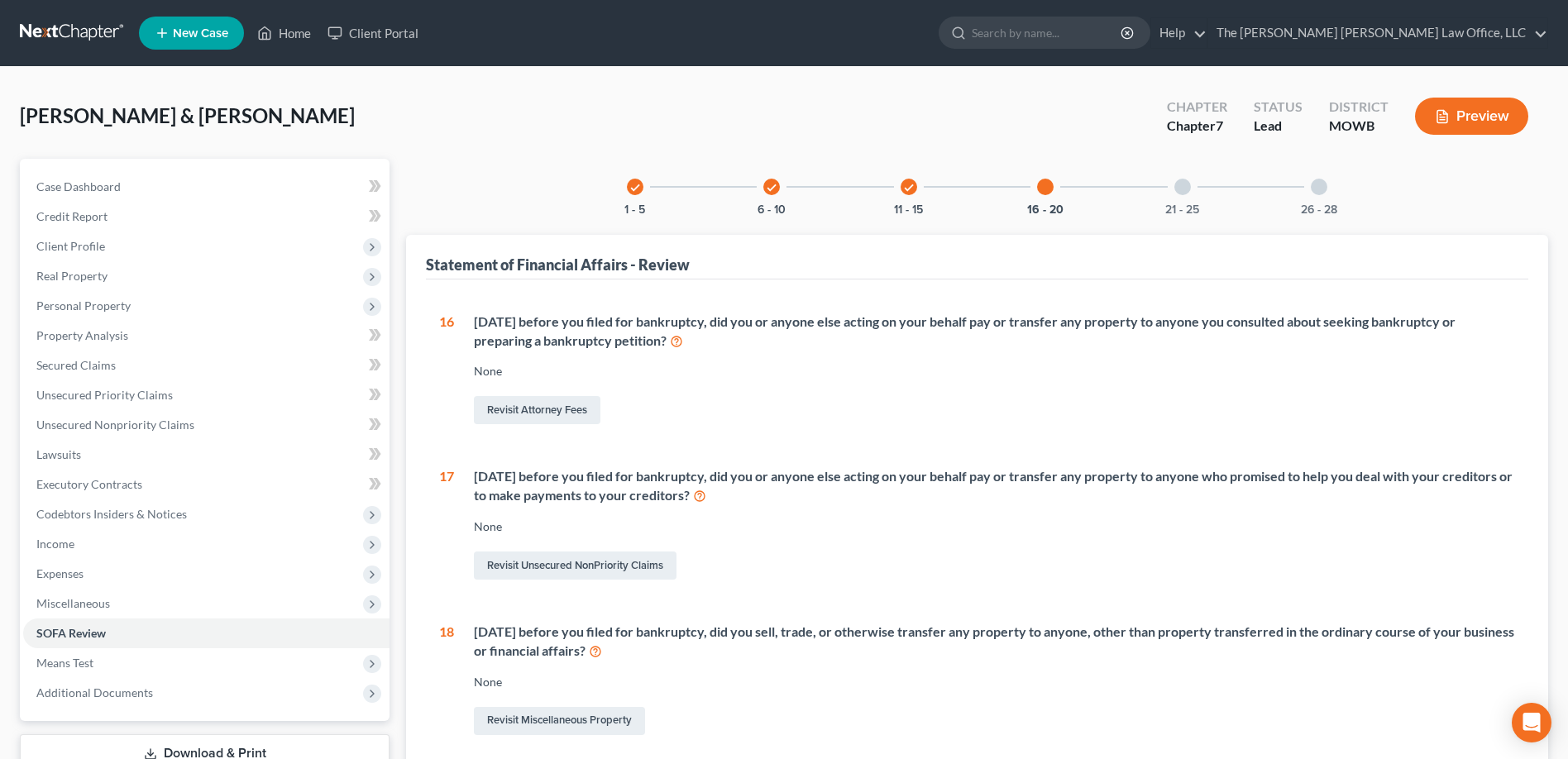
click at [1185, 186] on div at bounding box center [1183, 188] width 17 height 17
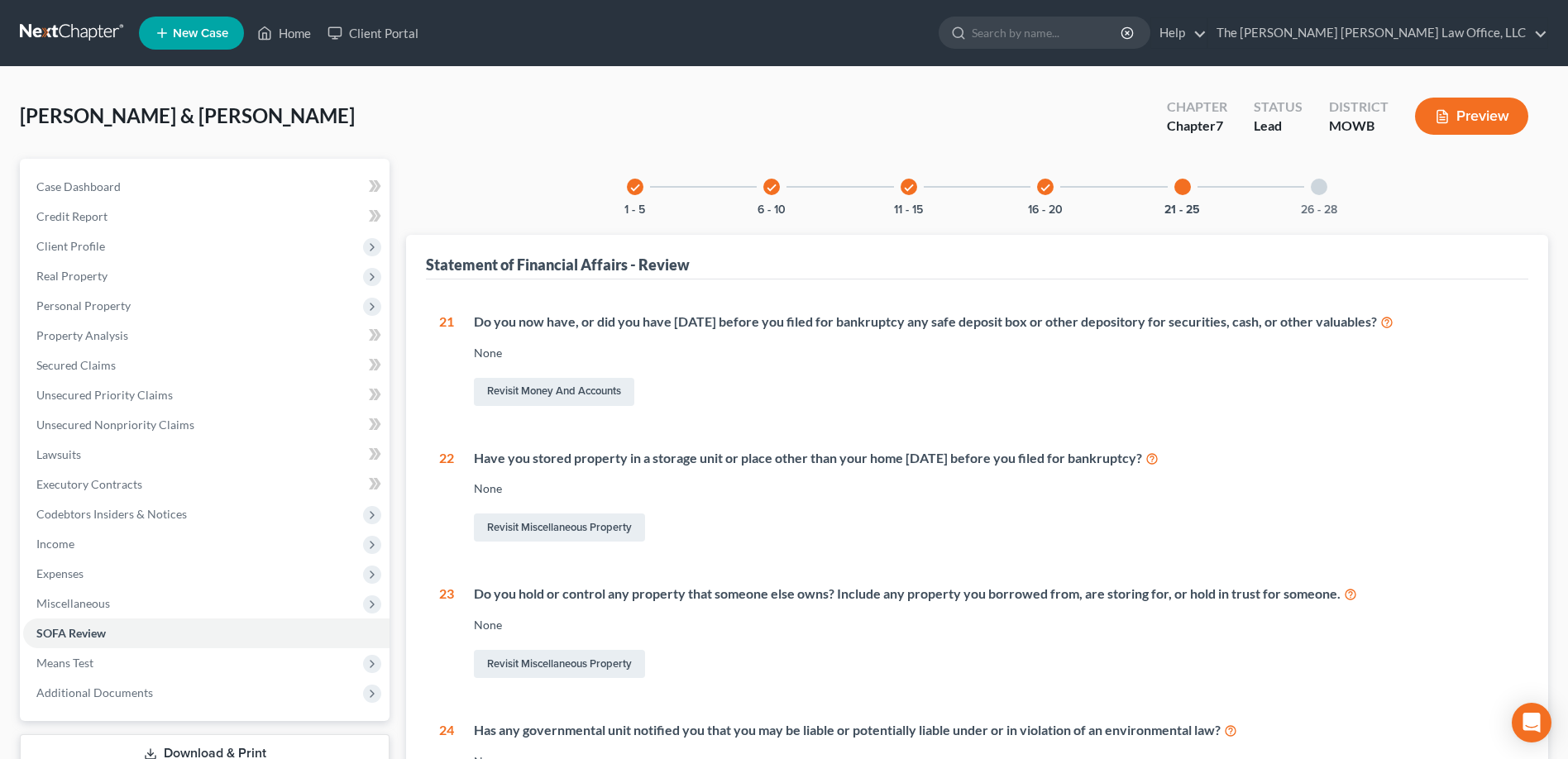
click at [1322, 186] on div at bounding box center [1320, 188] width 17 height 17
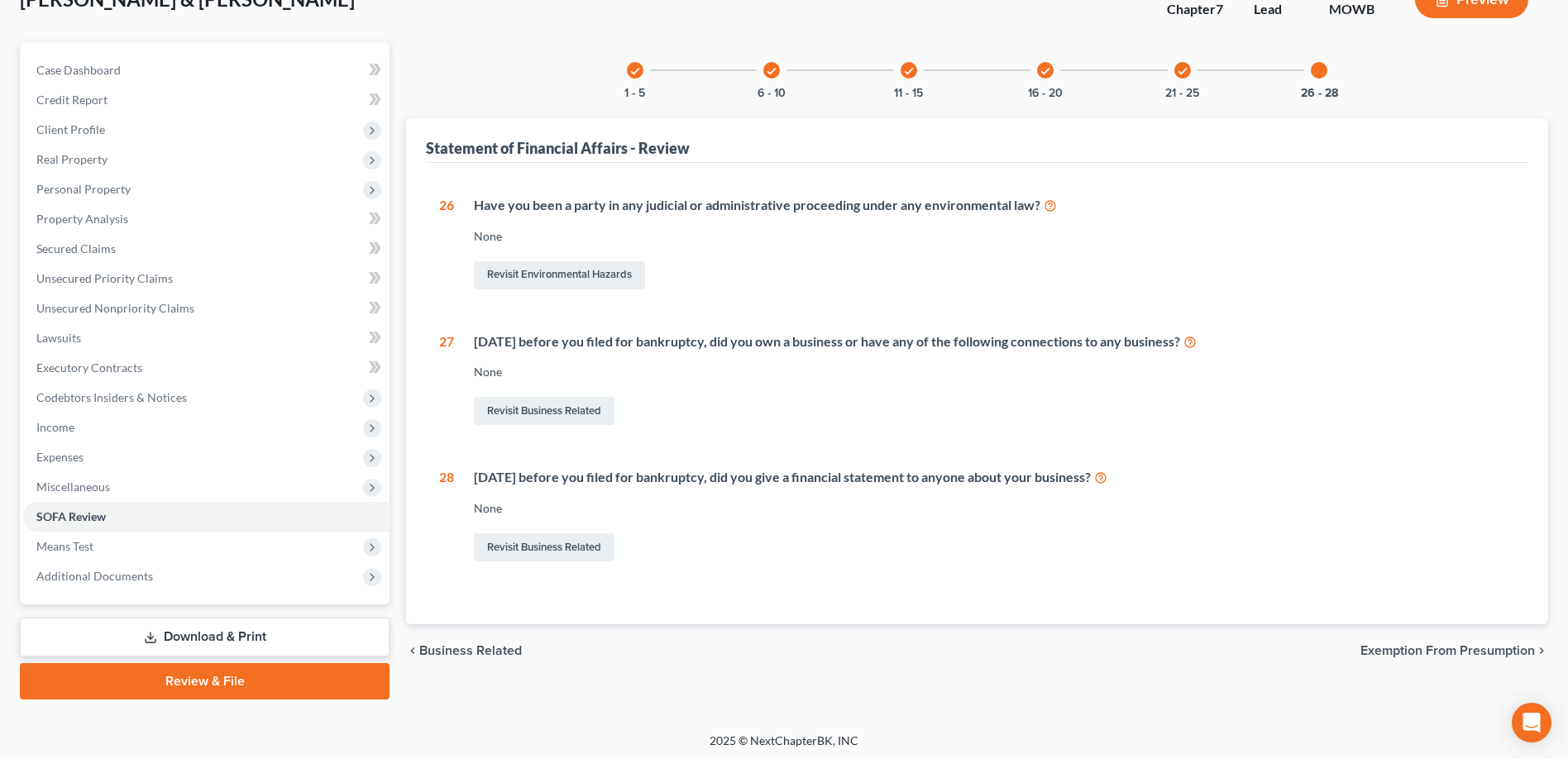
scroll to position [120, 0]
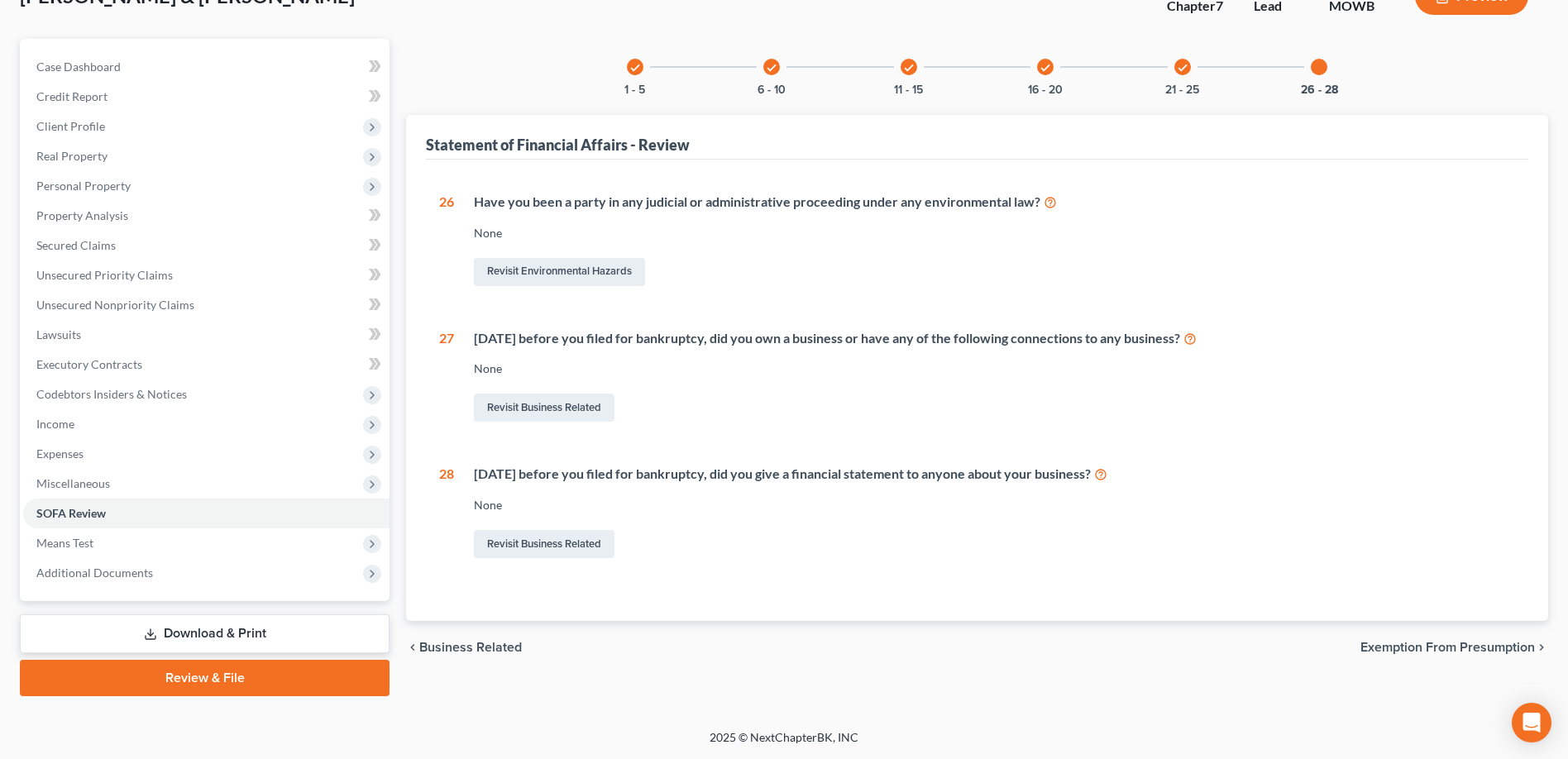
click at [1439, 650] on span "Exemption from Presumption" at bounding box center [1447, 648] width 174 height 13
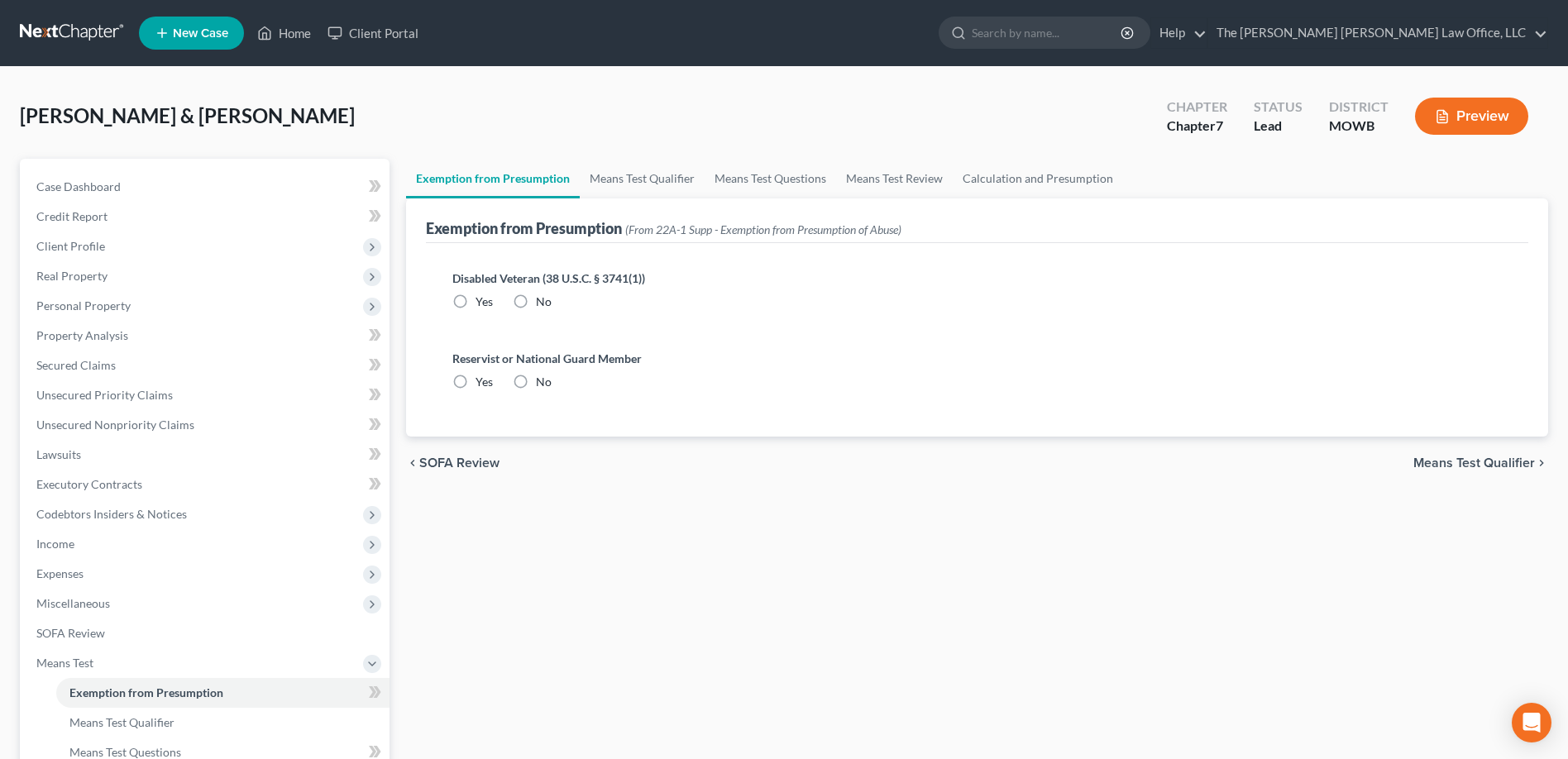
radio input "true"
click at [1487, 465] on span "Means Test Qualifier" at bounding box center [1474, 463] width 122 height 13
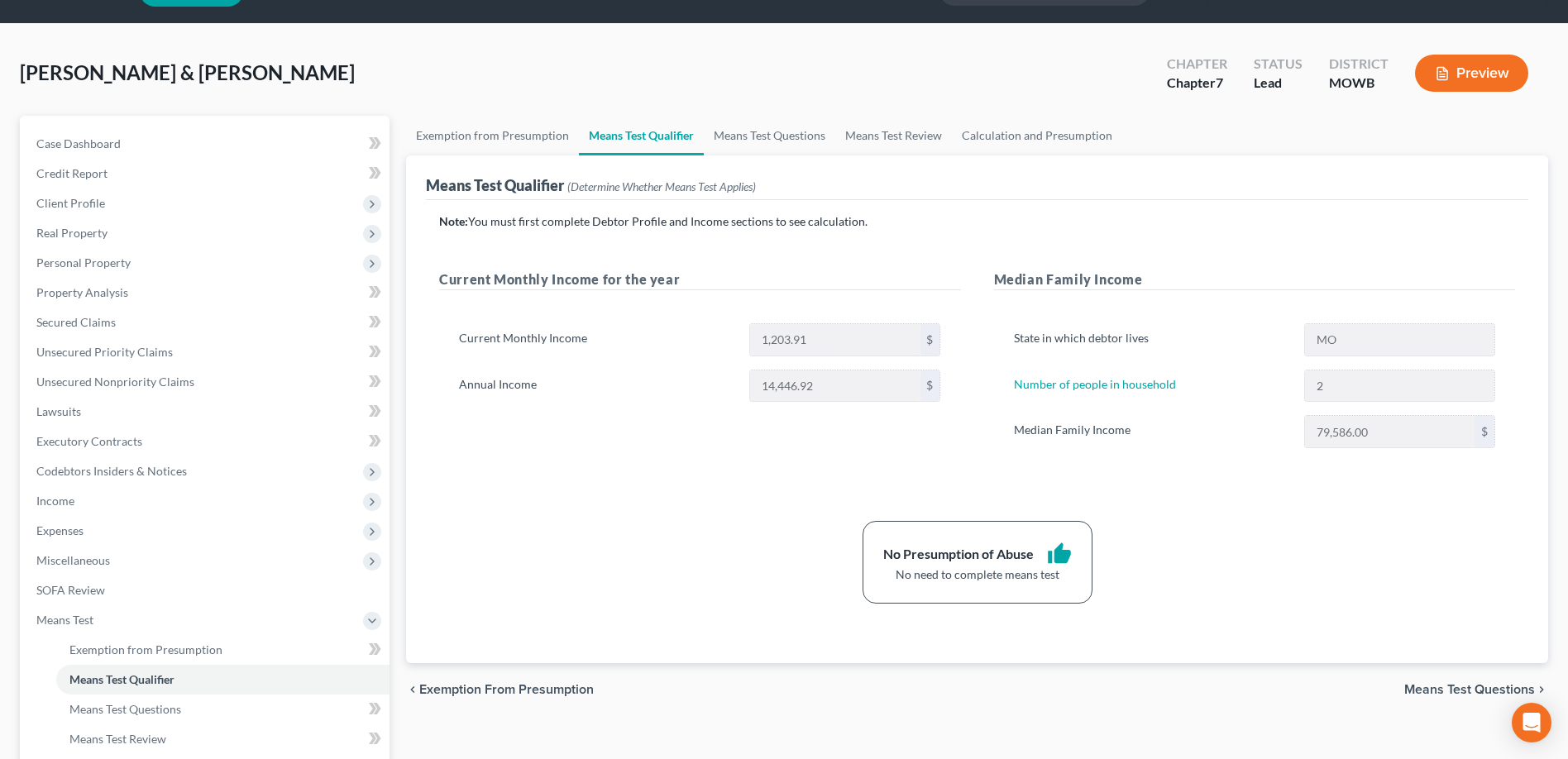
scroll to position [83, 0]
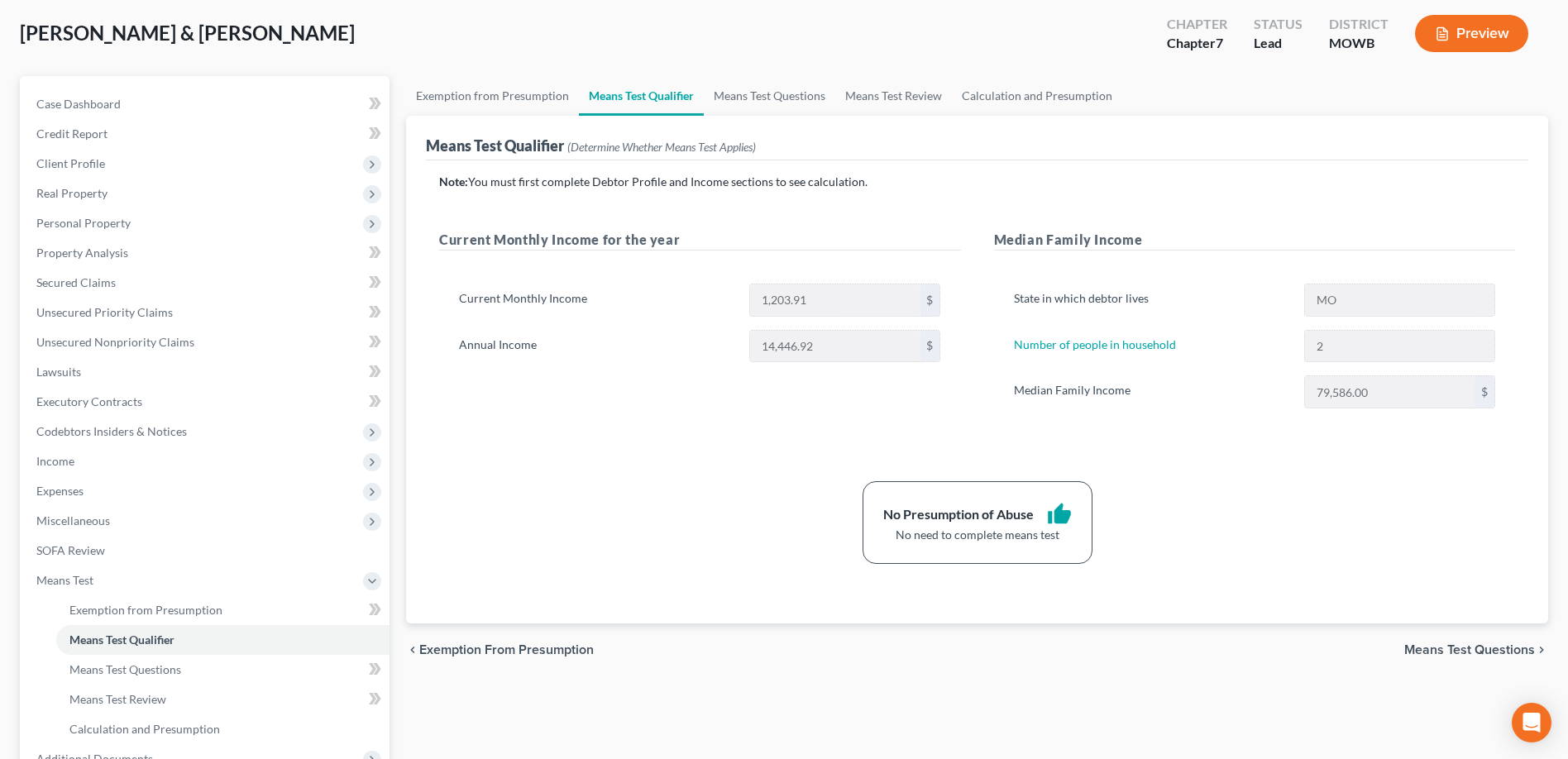
click at [1418, 652] on span "Means Test Questions" at bounding box center [1470, 651] width 131 height 13
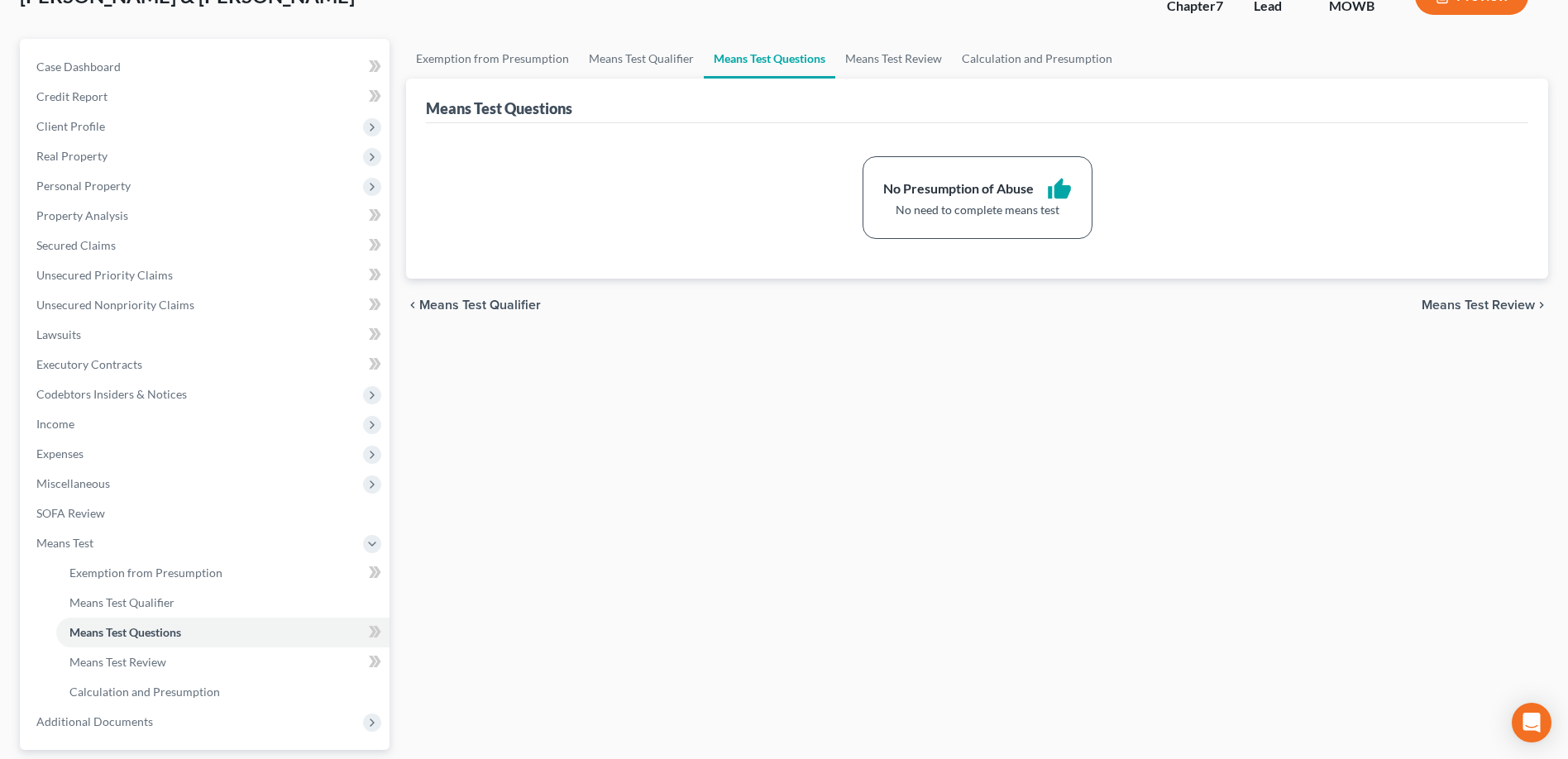
scroll to position [248, 0]
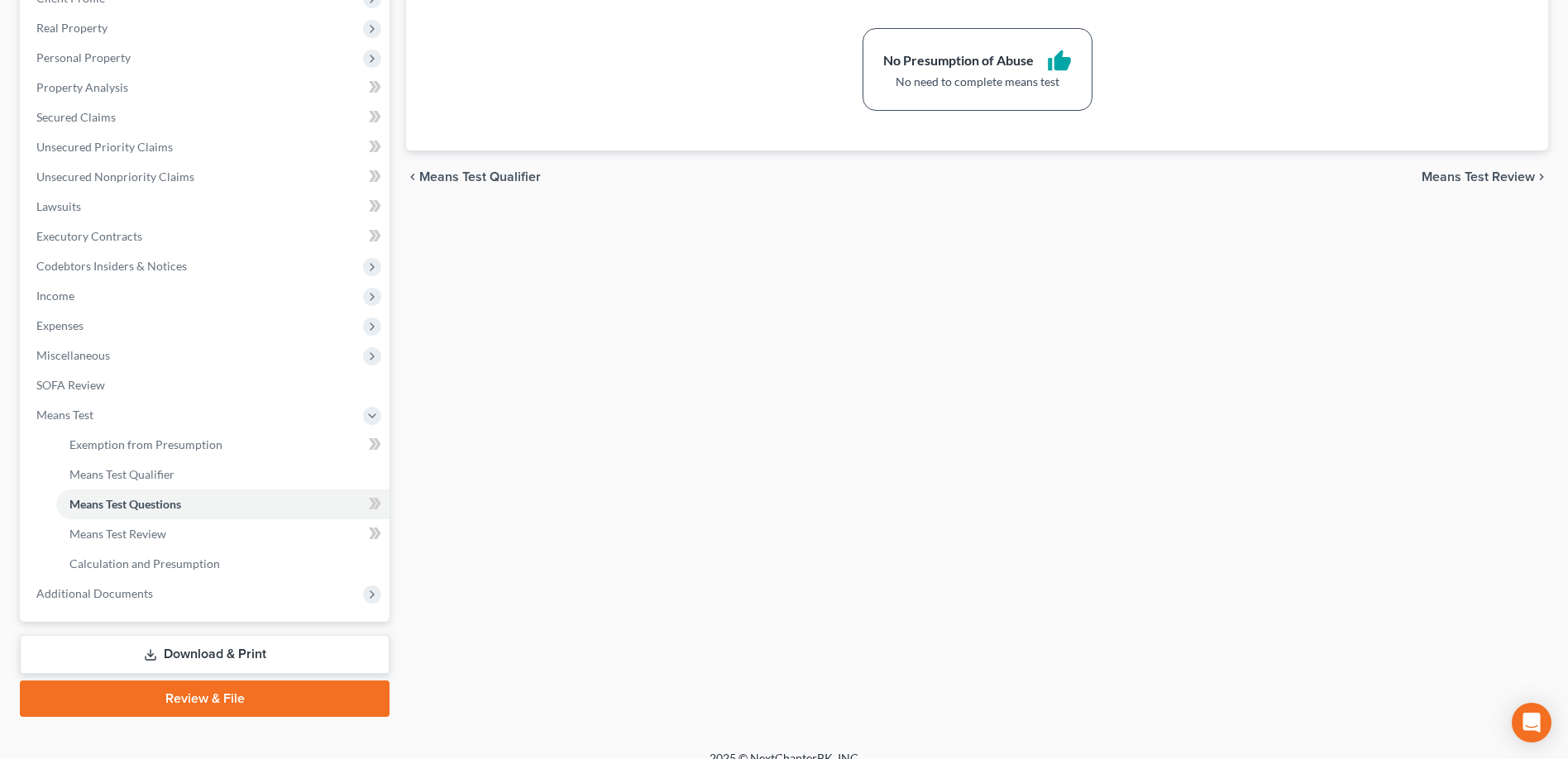
click at [206, 655] on link "Download & Print" at bounding box center [205, 654] width 370 height 39
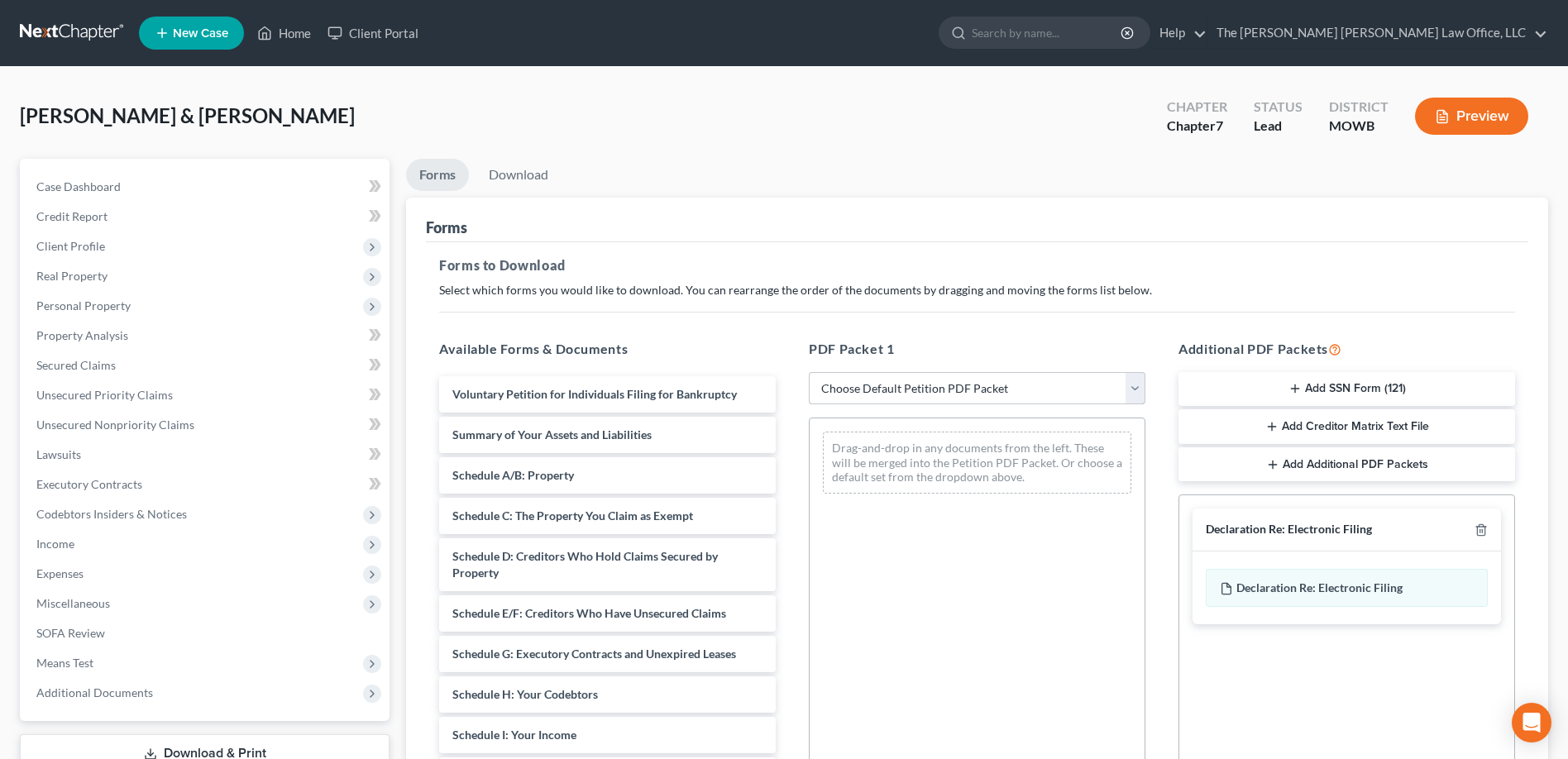
click at [1136, 384] on select "Choose Default Petition PDF Packet Complete Bankruptcy Petition (all forms and …" at bounding box center [977, 388] width 337 height 33
select select "5"
click at [809, 372] on select "Choose Default Petition PDF Packet Complete Bankruptcy Petition (all forms and …" at bounding box center [977, 388] width 337 height 33
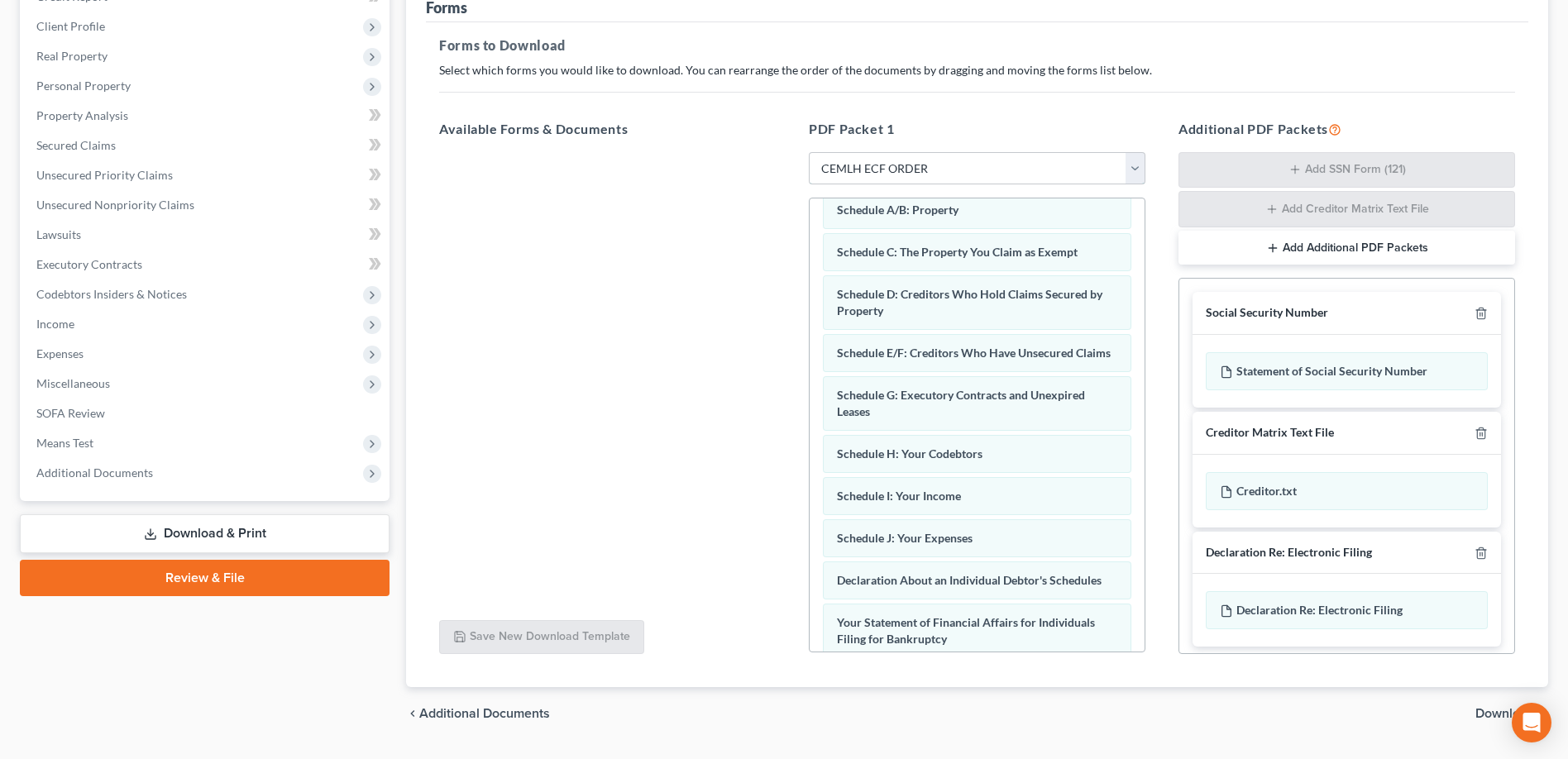
scroll to position [264, 0]
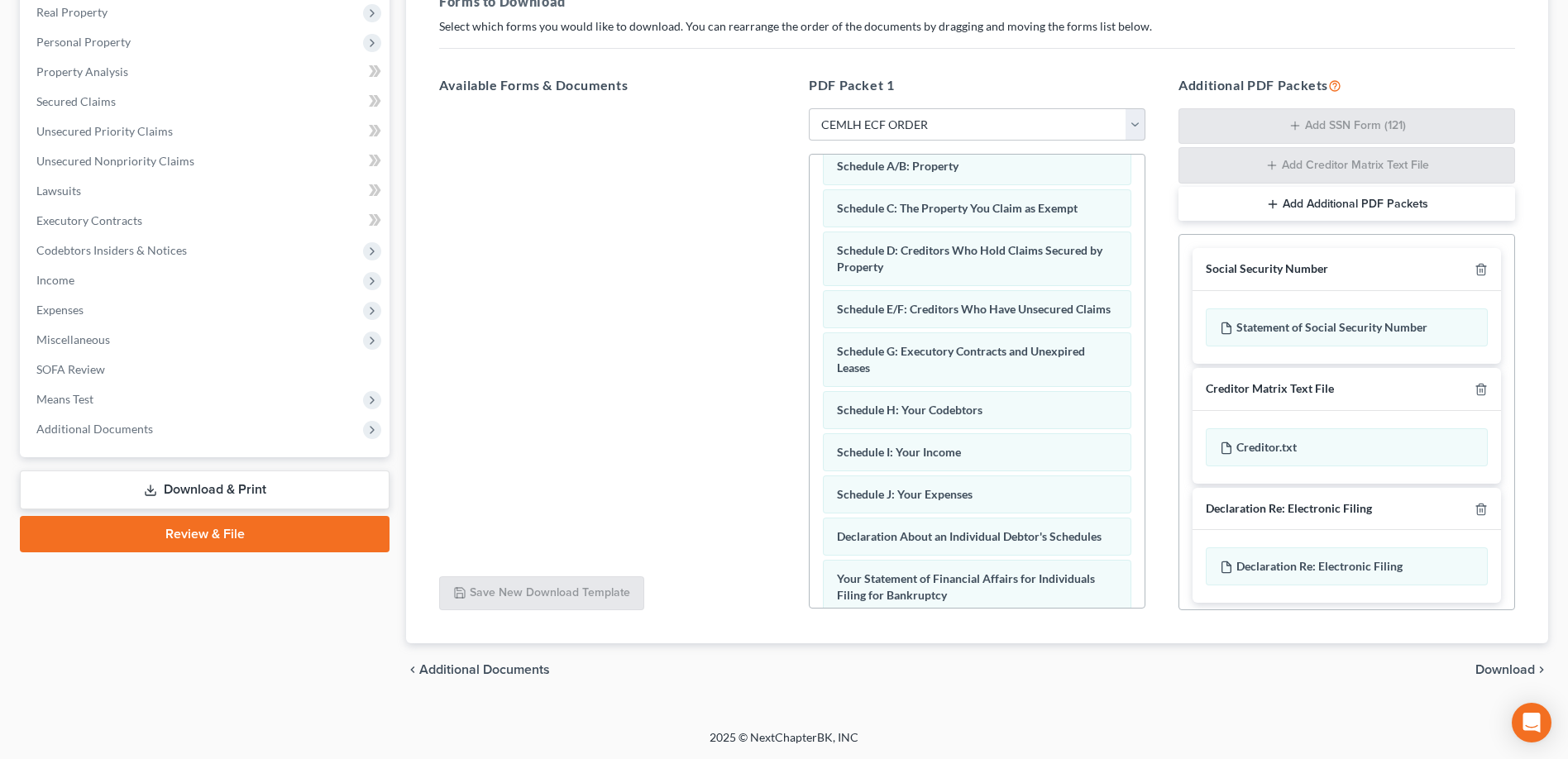
click at [1494, 671] on span "Download" at bounding box center [1505, 670] width 59 height 13
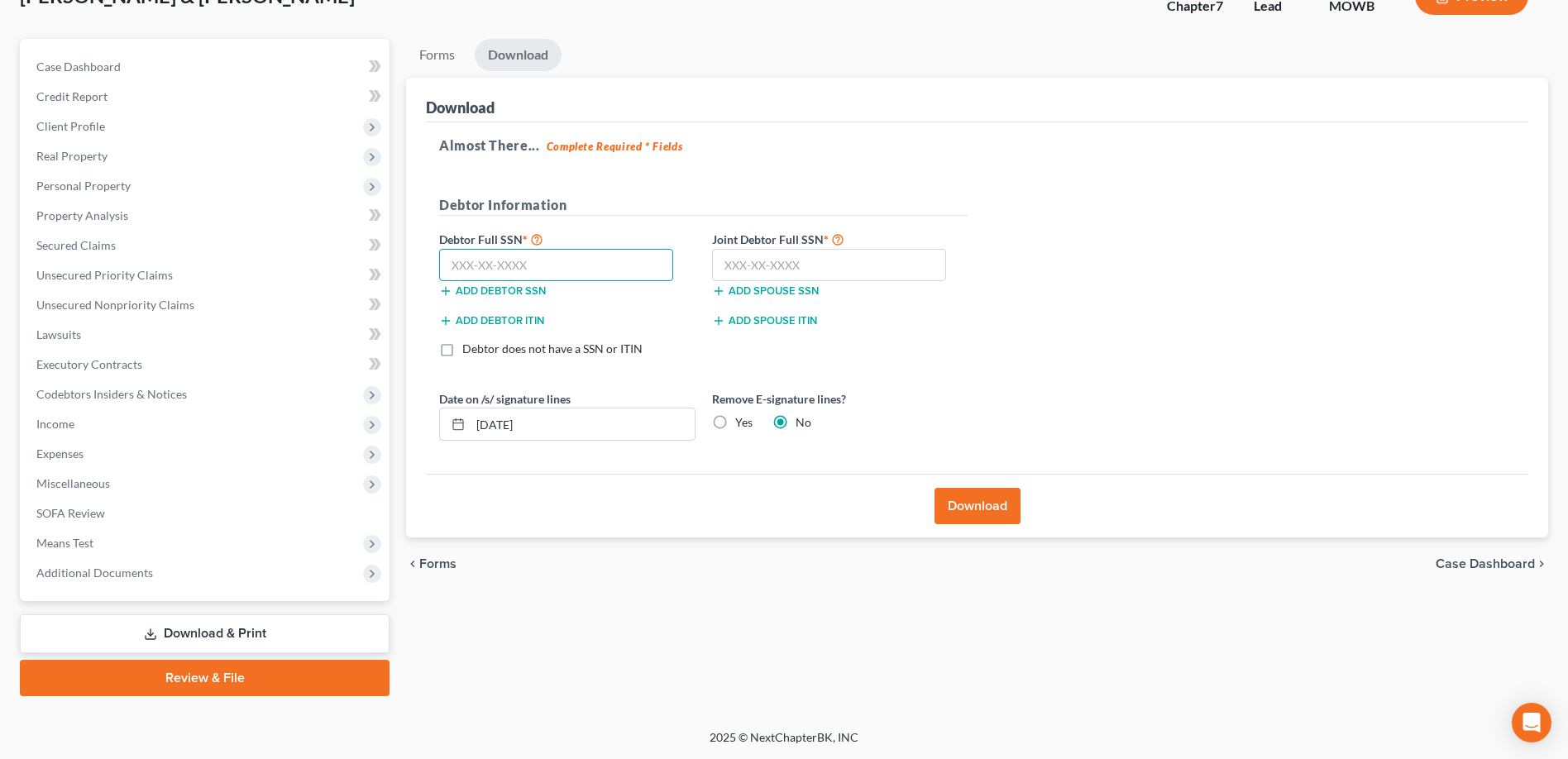
click at [557, 260] on input "text" at bounding box center [556, 265] width 234 height 33
type input "488-56-7475"
click at [730, 267] on input "text" at bounding box center [829, 265] width 234 height 33
type input "490-58-3647"
click at [509, 423] on input "[DATE]" at bounding box center [583, 423] width 224 height 31
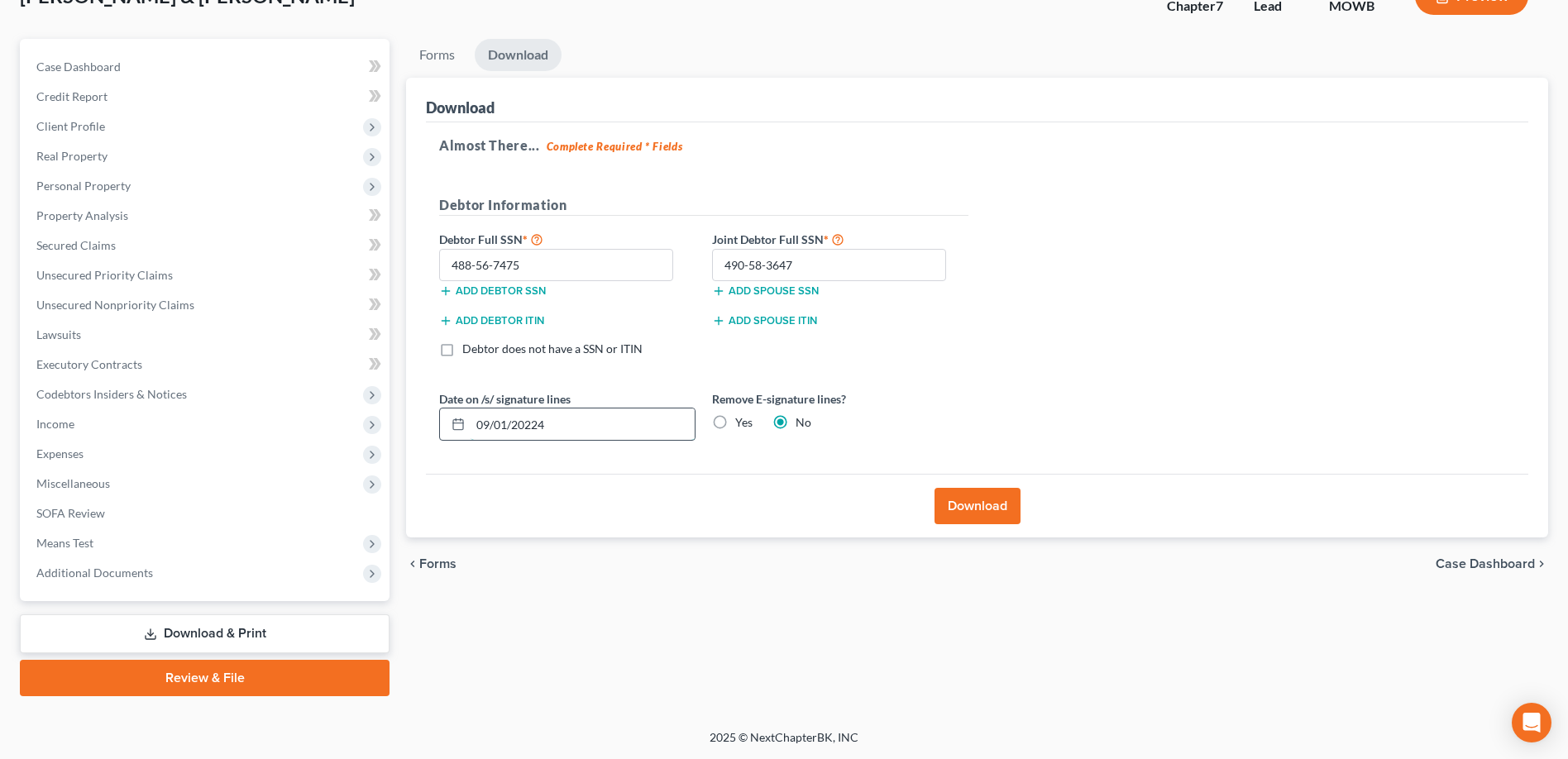
type input "09/01/20224"
click at [735, 423] on label "Yes" at bounding box center [744, 423] width 17 height 17
click at [742, 423] on input "Yes" at bounding box center [747, 420] width 10 height 10
radio input "true"
radio input "false"
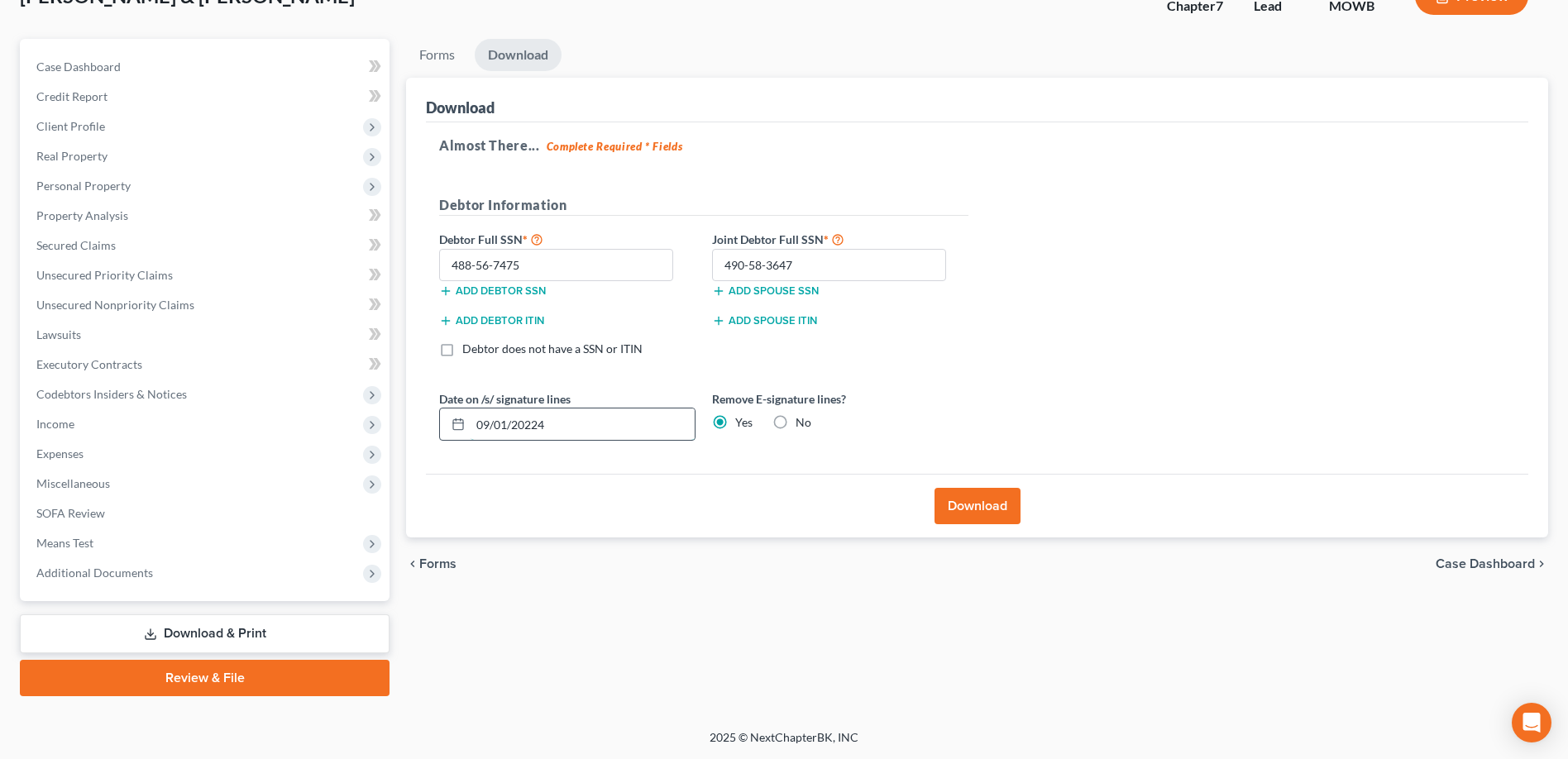
click at [563, 428] on input "09/01/20224" at bounding box center [583, 423] width 224 height 31
drag, startPoint x: 533, startPoint y: 427, endPoint x: 449, endPoint y: 428, distance: 84.0
click at [449, 428] on div "09/01/20224" at bounding box center [568, 424] width 256 height 33
type input "[DATE]"
click at [955, 503] on button "Download" at bounding box center [977, 506] width 86 height 37
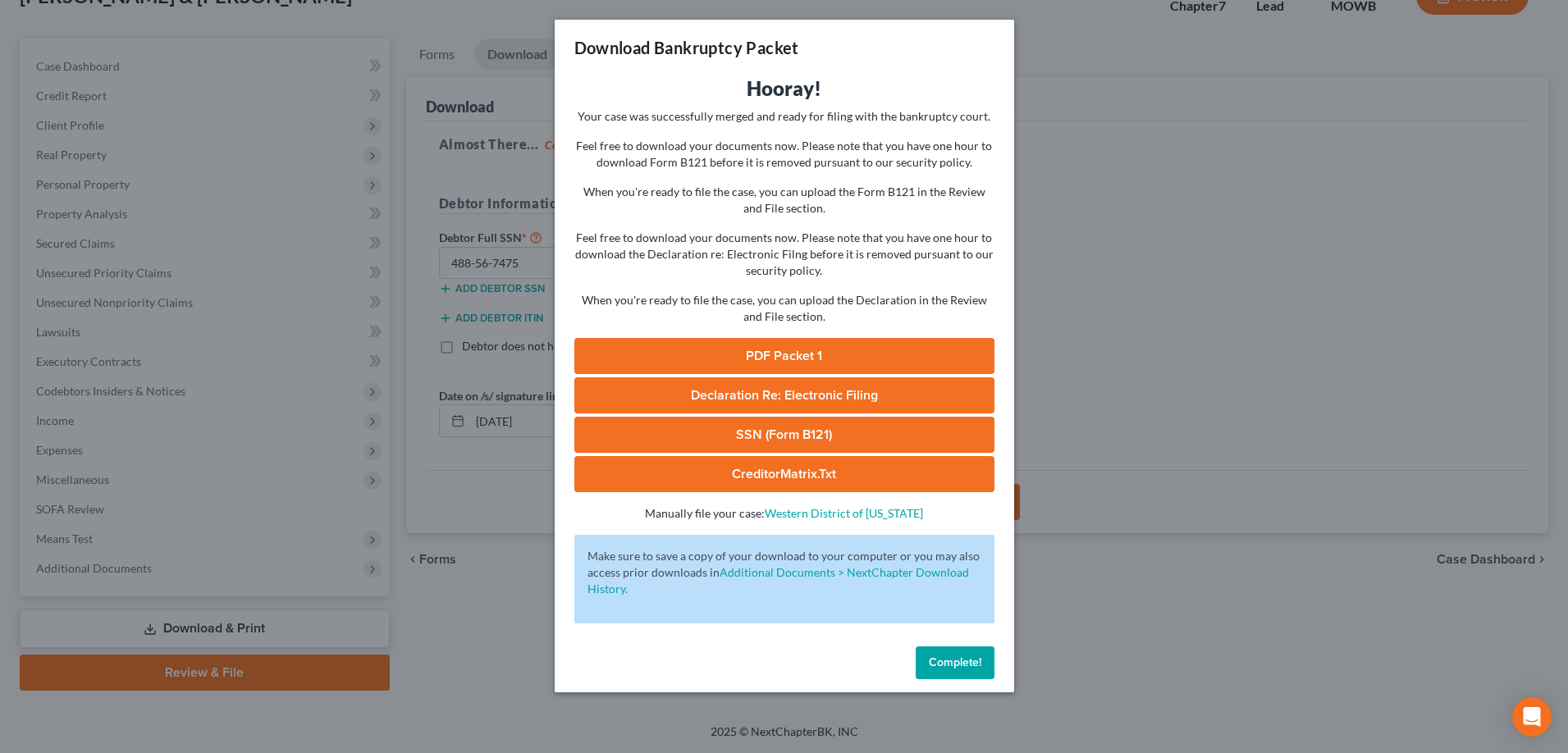
click at [777, 351] on link "PDF Packet 1" at bounding box center [784, 355] width 420 height 36
click at [768, 438] on link "SSN (Form B121)" at bounding box center [784, 435] width 420 height 36
click at [754, 396] on span "Declaration Re: Electronic Filing" at bounding box center [784, 396] width 187 height 17
click at [958, 665] on span "Complete!" at bounding box center [955, 662] width 52 height 14
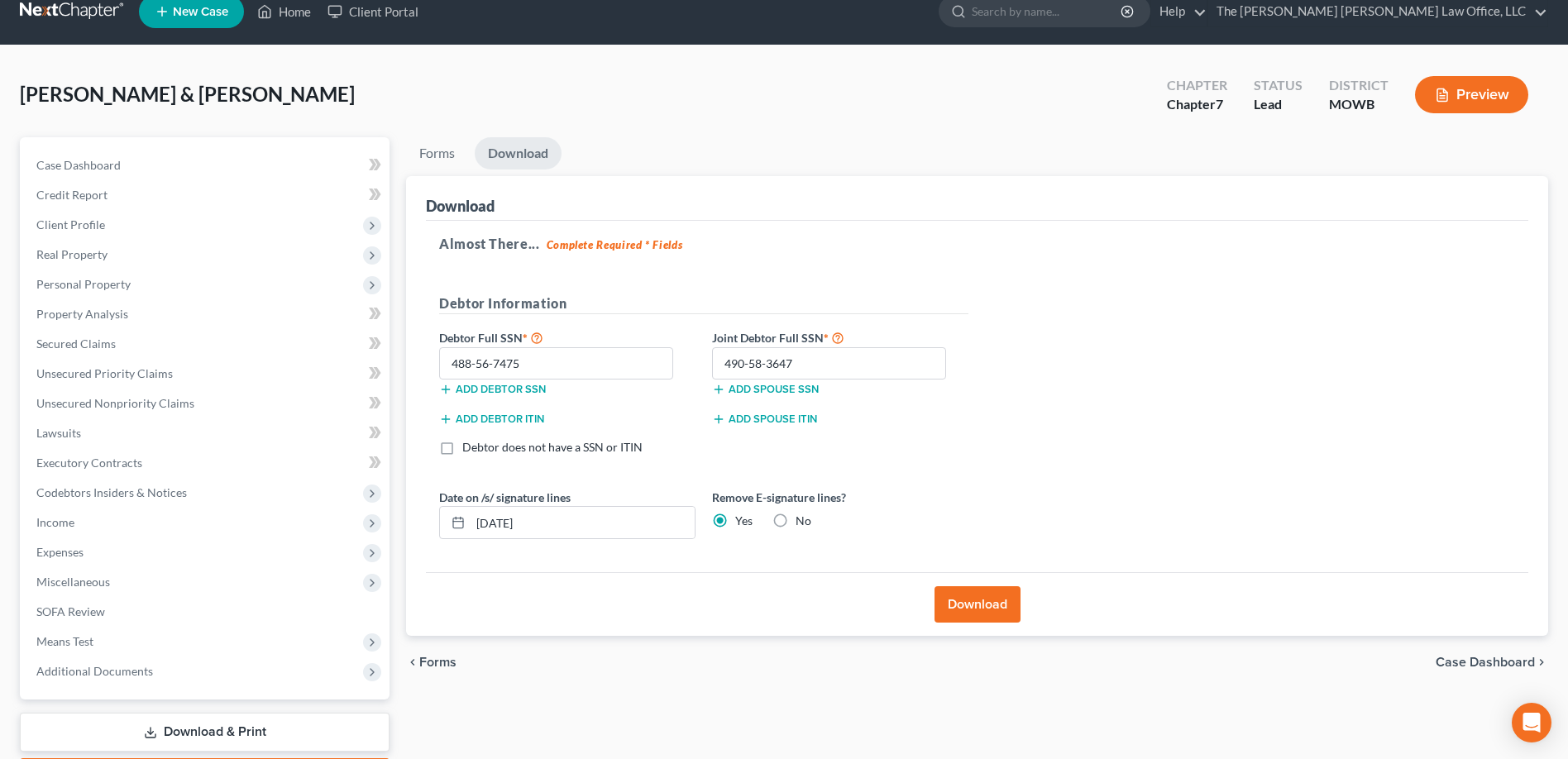
scroll to position [0, 0]
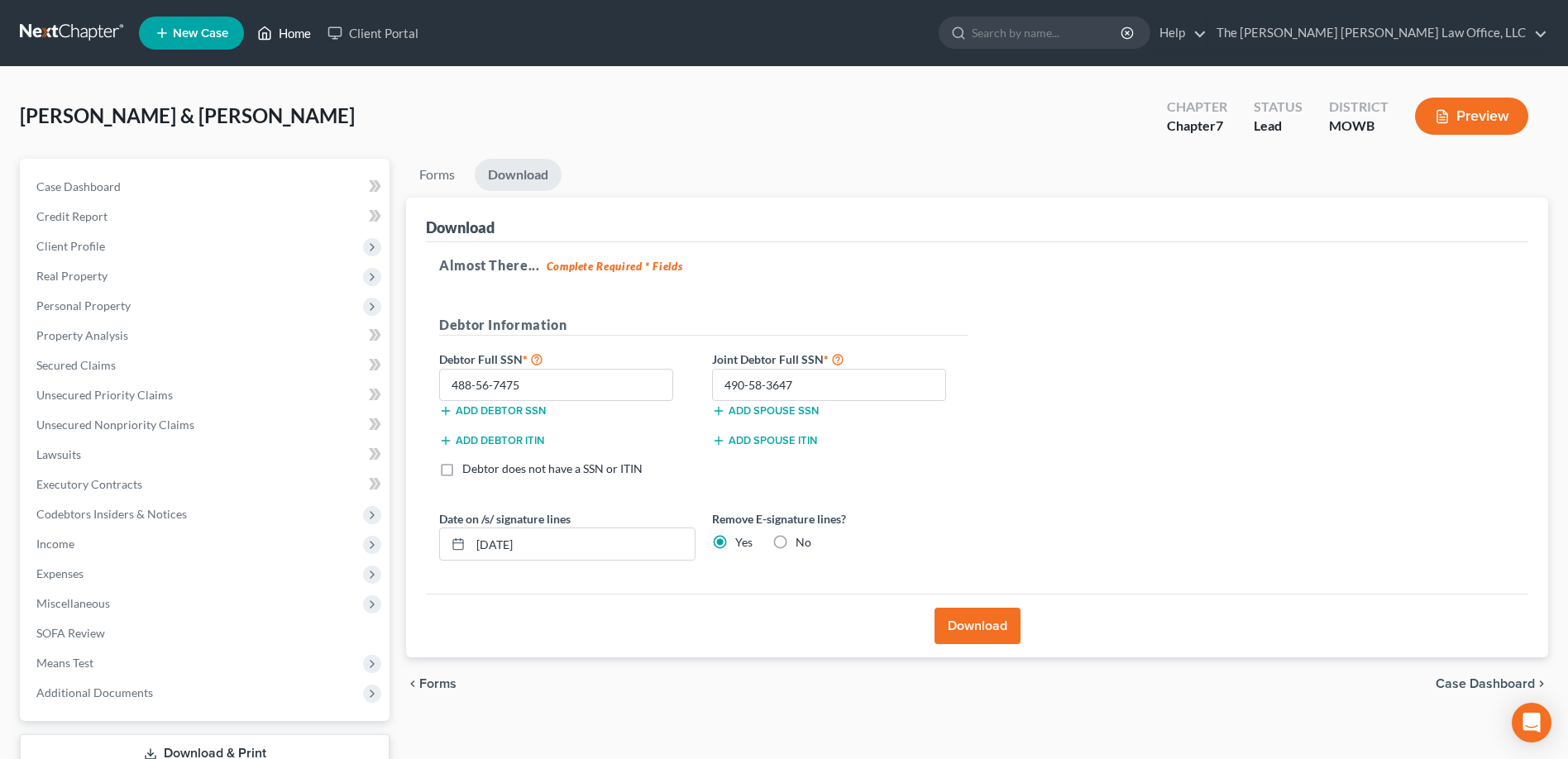
click at [300, 30] on link "Home" at bounding box center [284, 33] width 71 height 30
